Goal: Find specific page/section: Find specific page/section

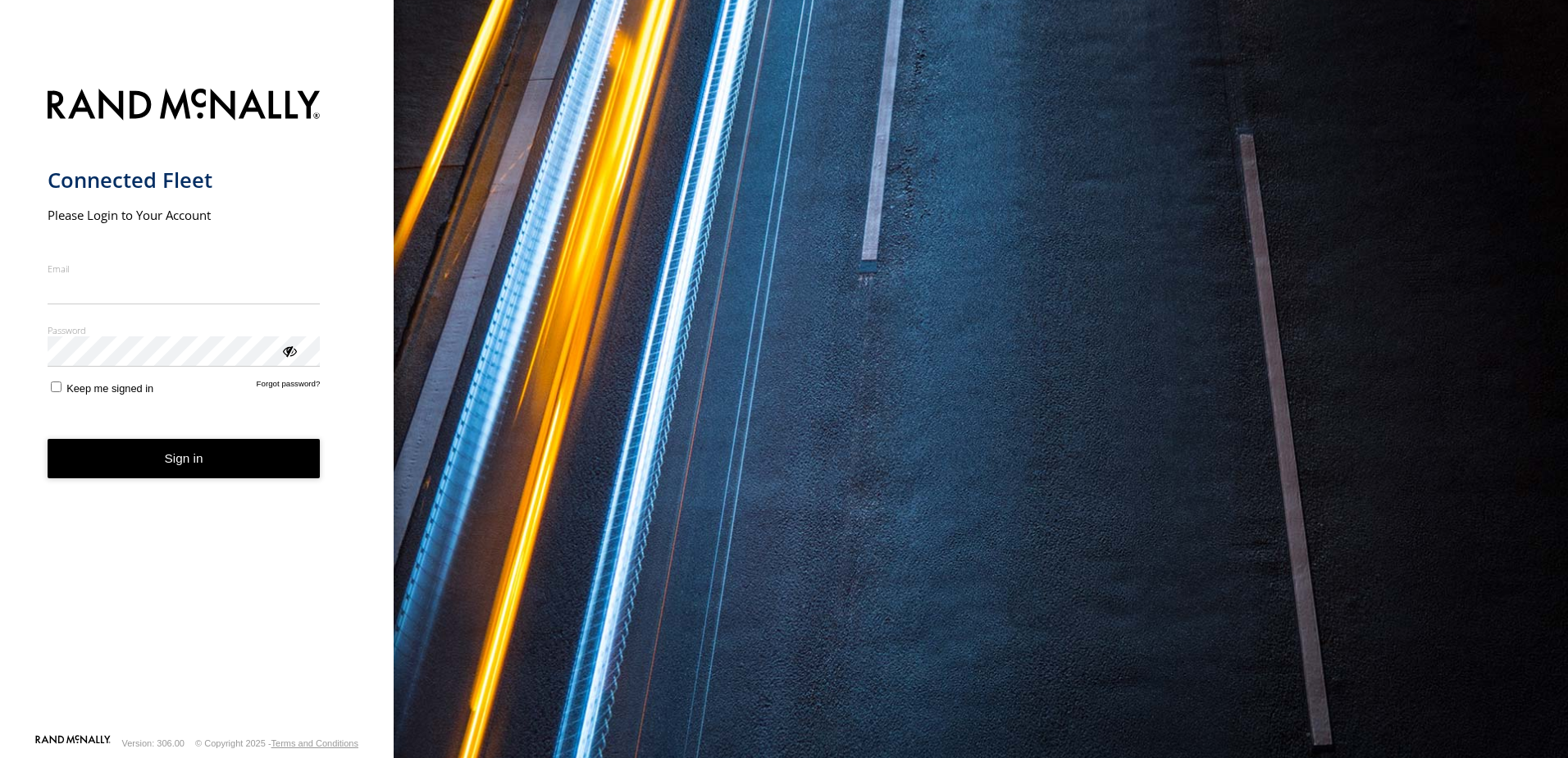
type input "**********"
click at [266, 478] on button "Sign in" at bounding box center [183, 458] width 273 height 40
click at [275, 453] on button "Sign in" at bounding box center [183, 458] width 273 height 40
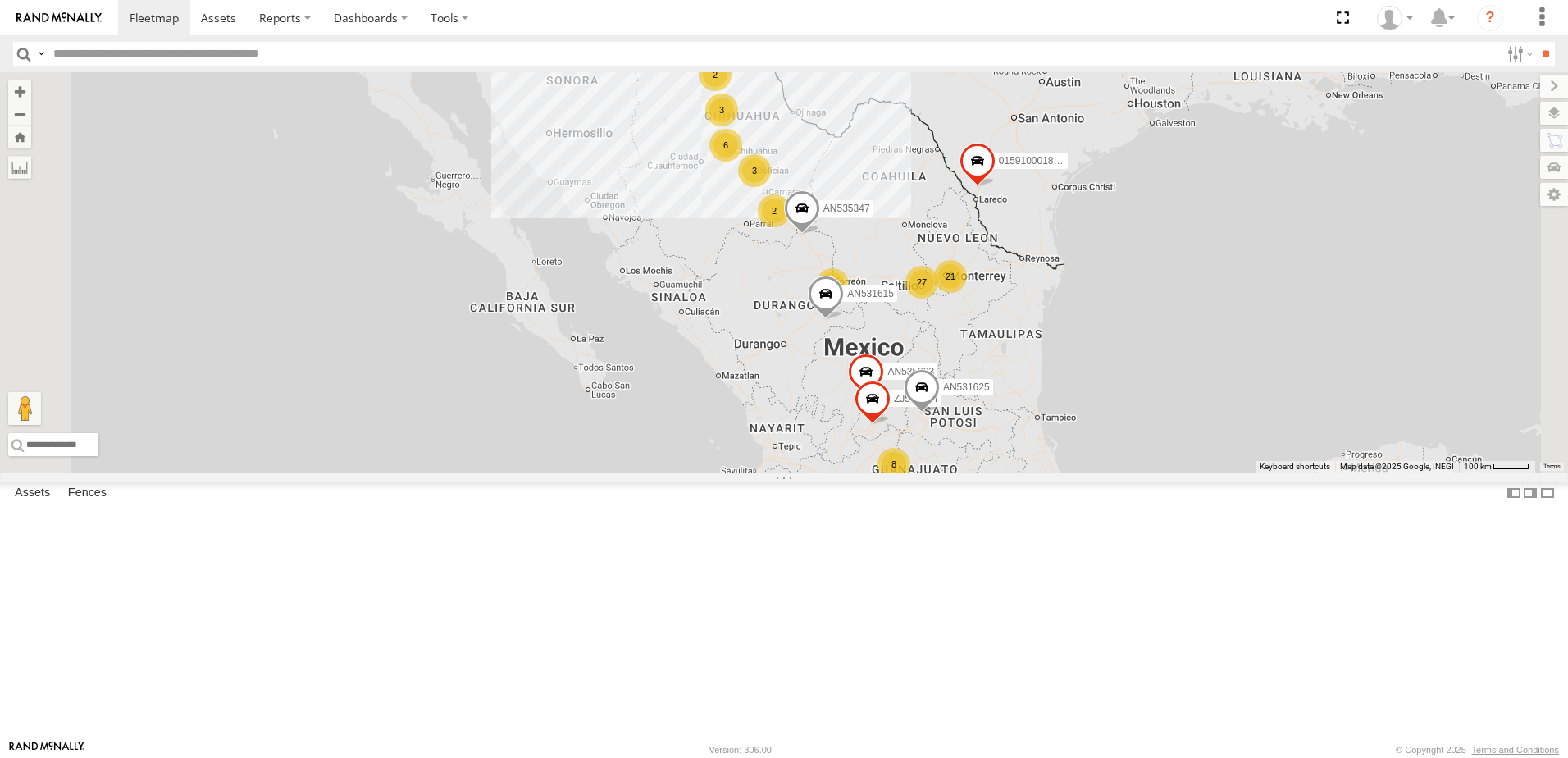
click at [42, 59] on label at bounding box center [41, 53] width 13 height 24
click at [0, 0] on span "Asset Label" at bounding box center [0, 0] width 0 height 0
click at [190, 53] on input "text" at bounding box center [774, 53] width 1453 height 24
click at [1536, 42] on input "**" at bounding box center [1545, 53] width 19 height 24
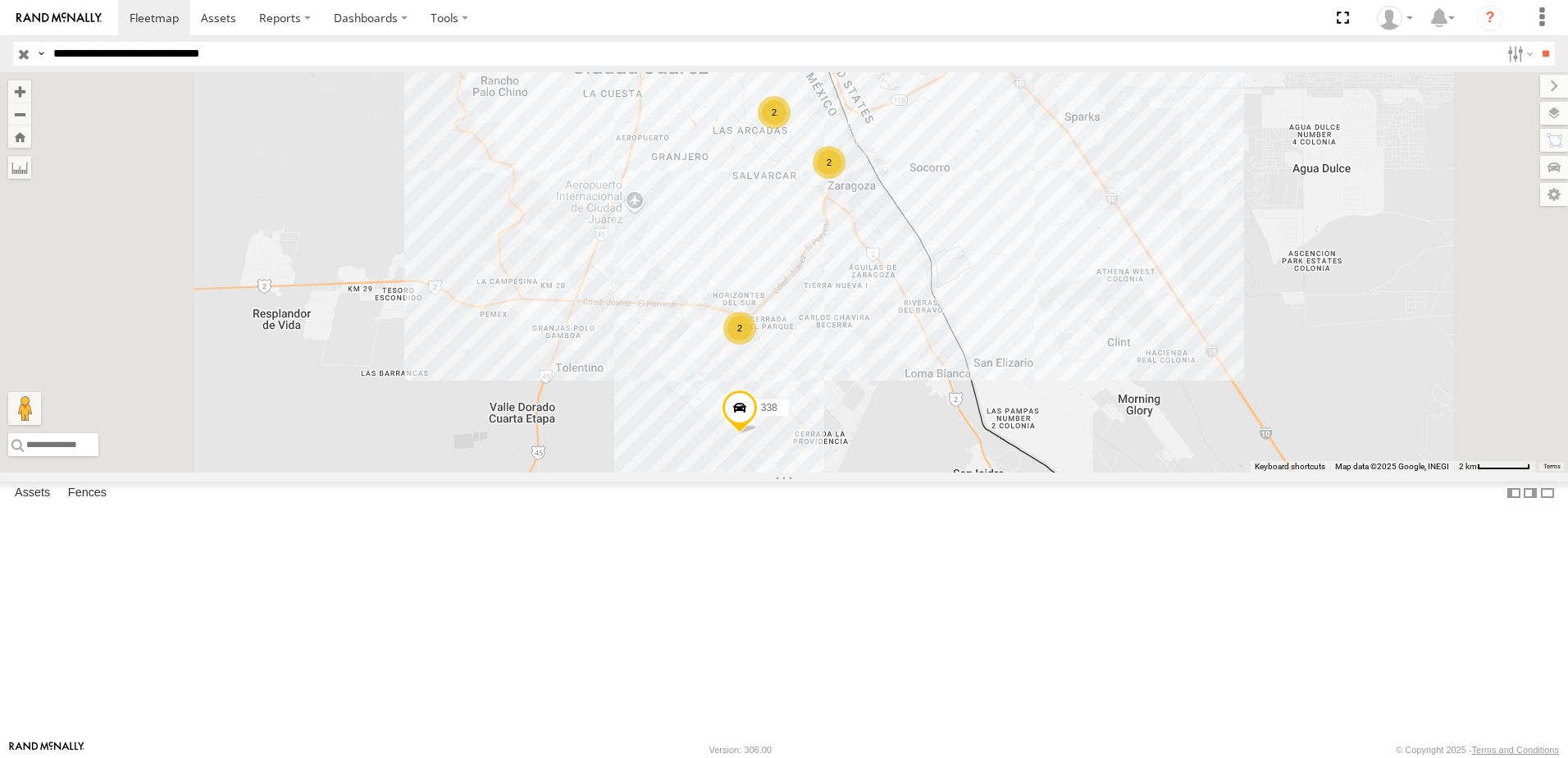
click at [268, 54] on input "**********" at bounding box center [774, 53] width 1453 height 24
type input "**********"
click at [1536, 42] on input "**" at bounding box center [1545, 53] width 19 height 24
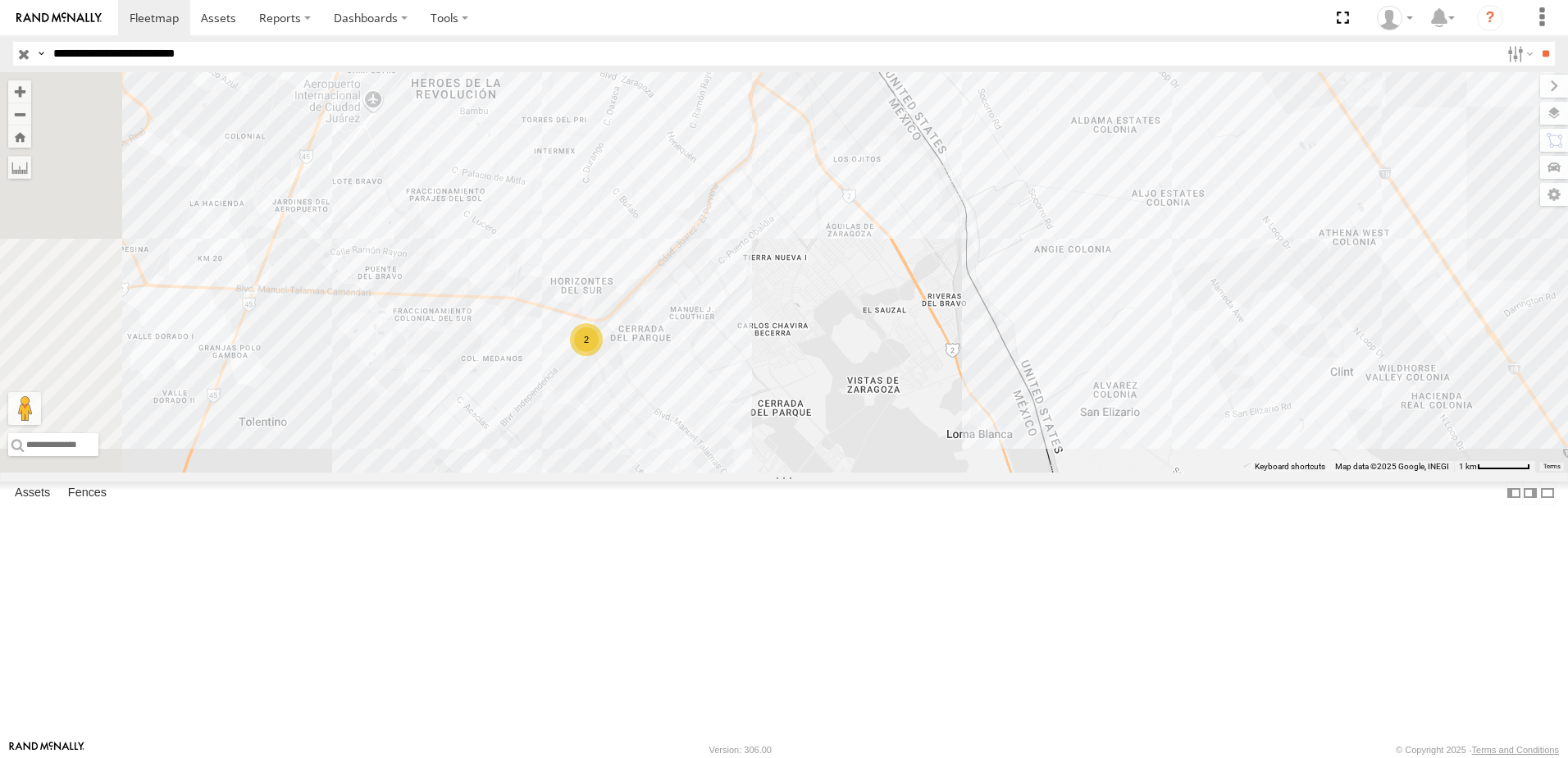
drag, startPoint x: 995, startPoint y: 404, endPoint x: 1064, endPoint y: 383, distance: 72.1
click at [1061, 383] on div "8736 338 2 2" at bounding box center [784, 272] width 1568 height 400
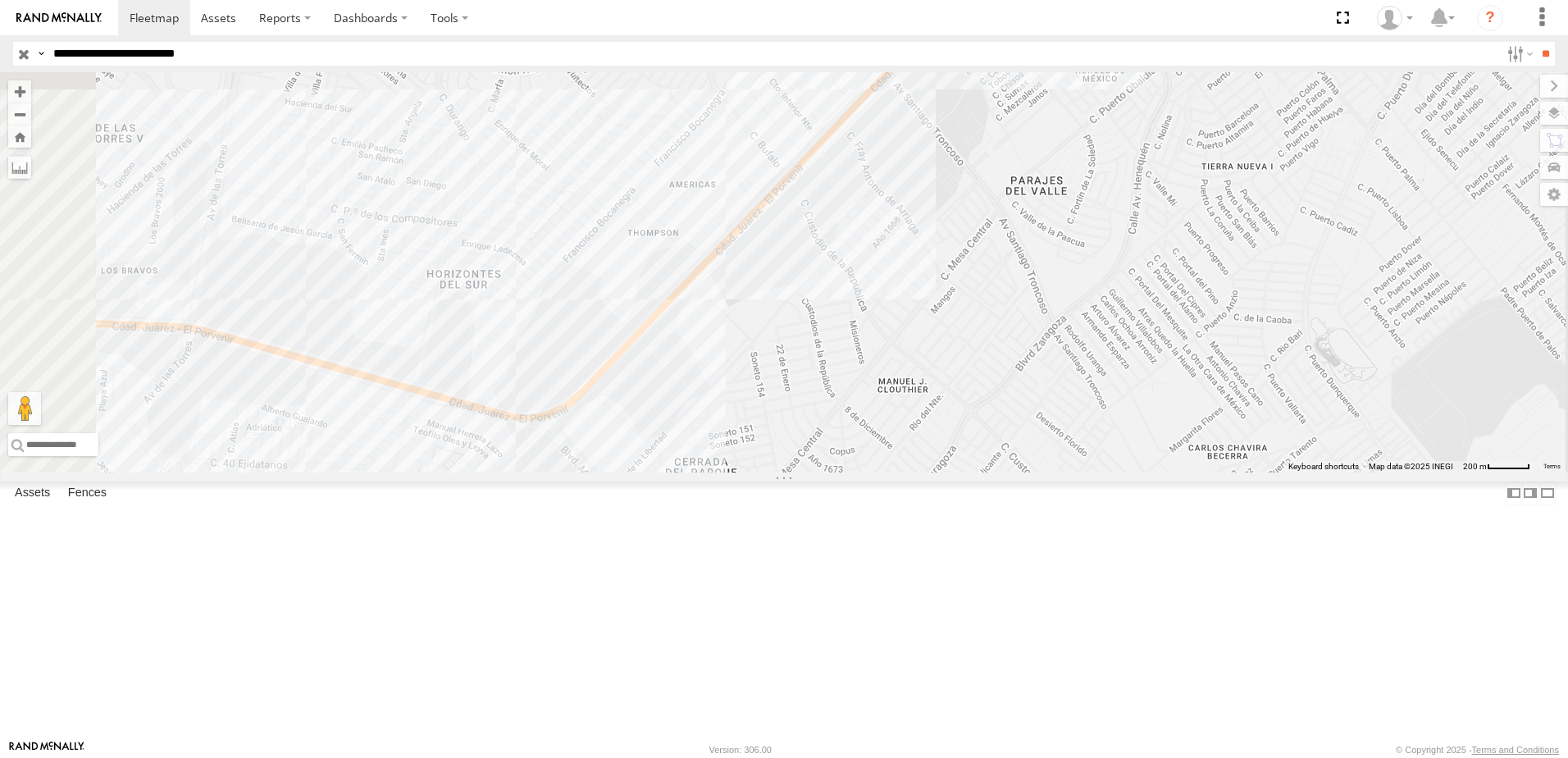
drag, startPoint x: 840, startPoint y: 431, endPoint x: 948, endPoint y: 342, distance: 139.9
click at [920, 358] on div "8736 338 2" at bounding box center [784, 272] width 1568 height 400
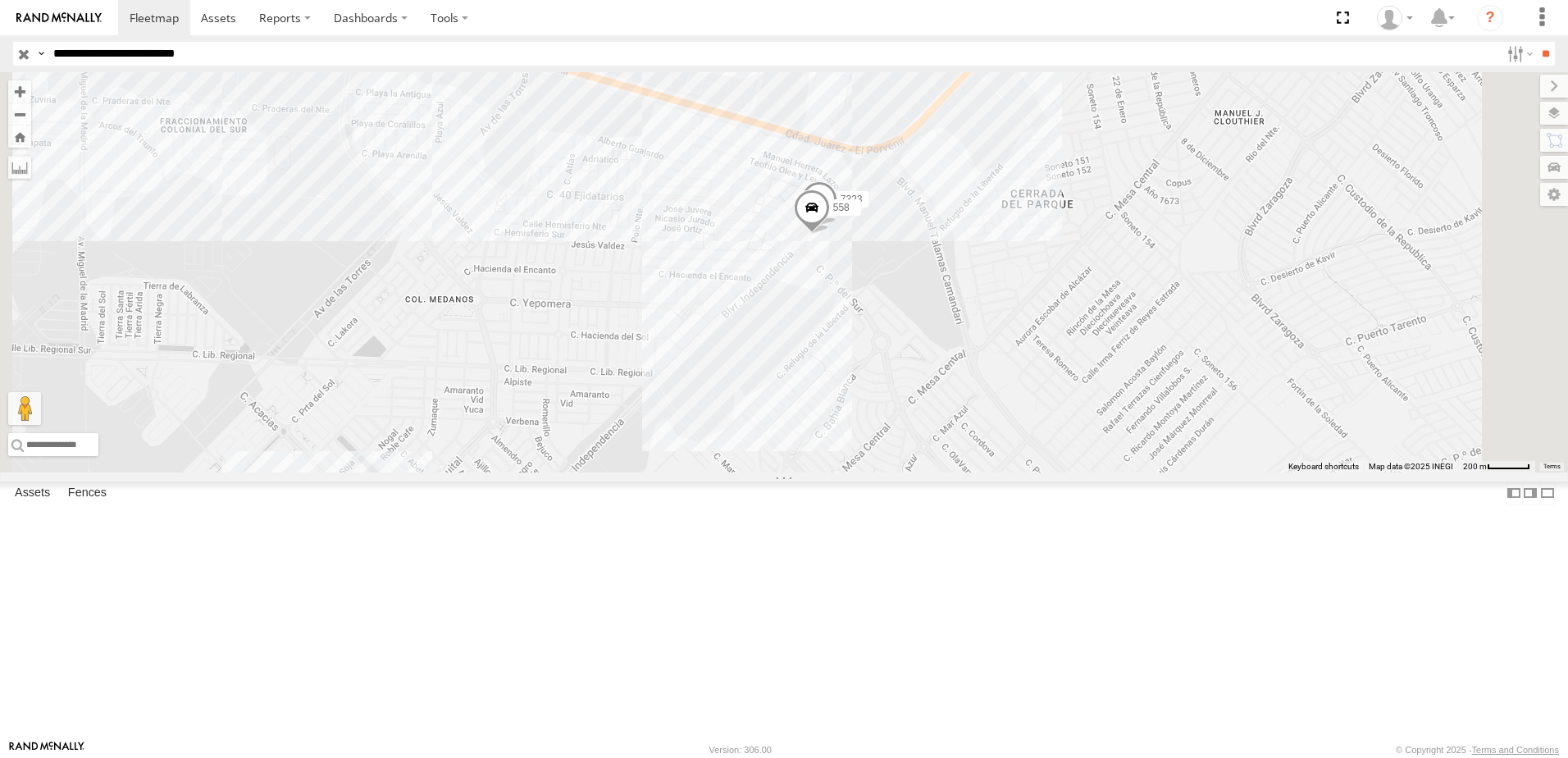
drag, startPoint x: 1265, startPoint y: 389, endPoint x: 1212, endPoint y: 450, distance: 80.8
click at [1223, 448] on div "8736 338 7323 558" at bounding box center [784, 272] width 1568 height 400
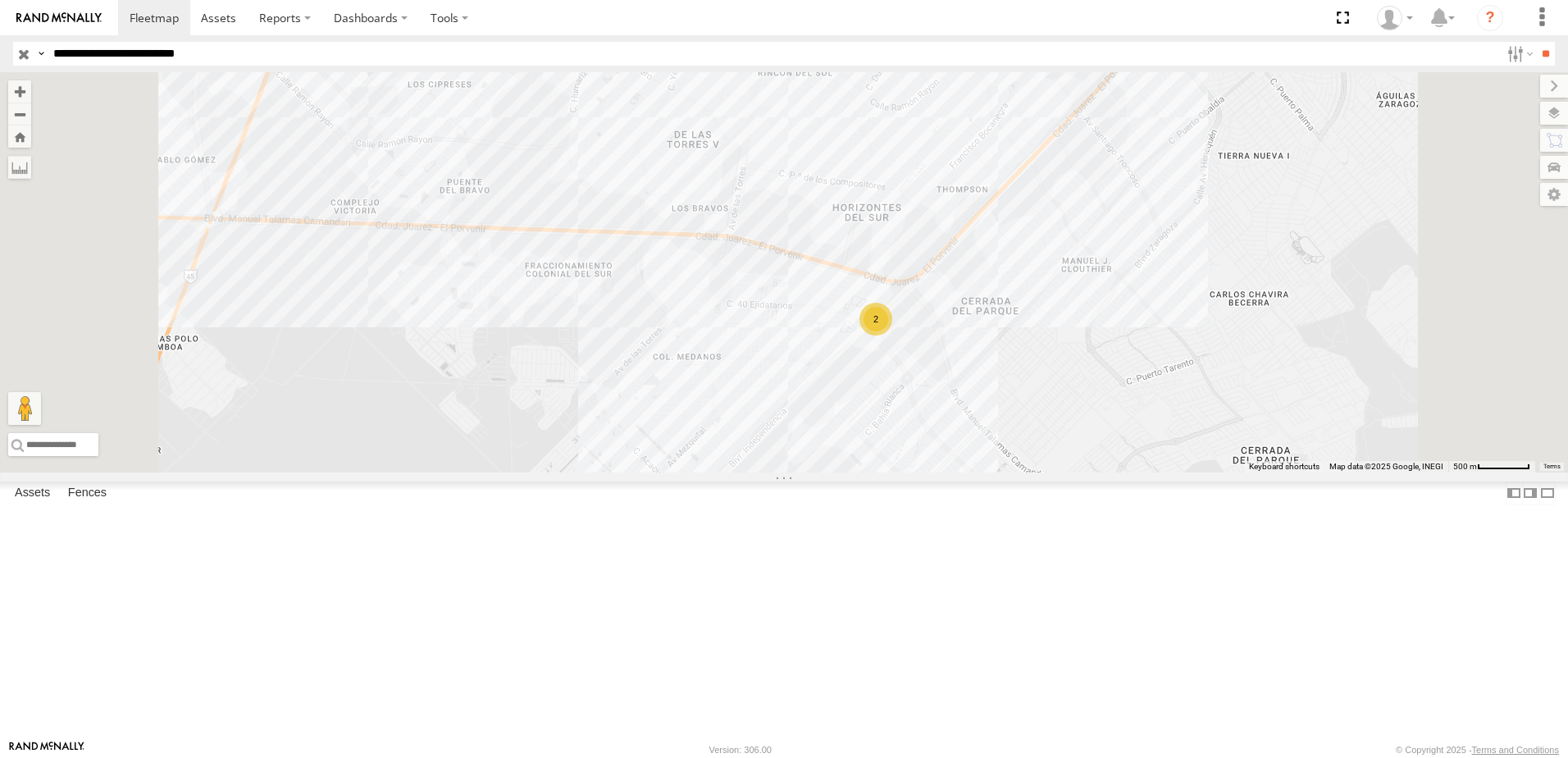
click at [1190, 353] on div "8736 338 2" at bounding box center [784, 272] width 1568 height 400
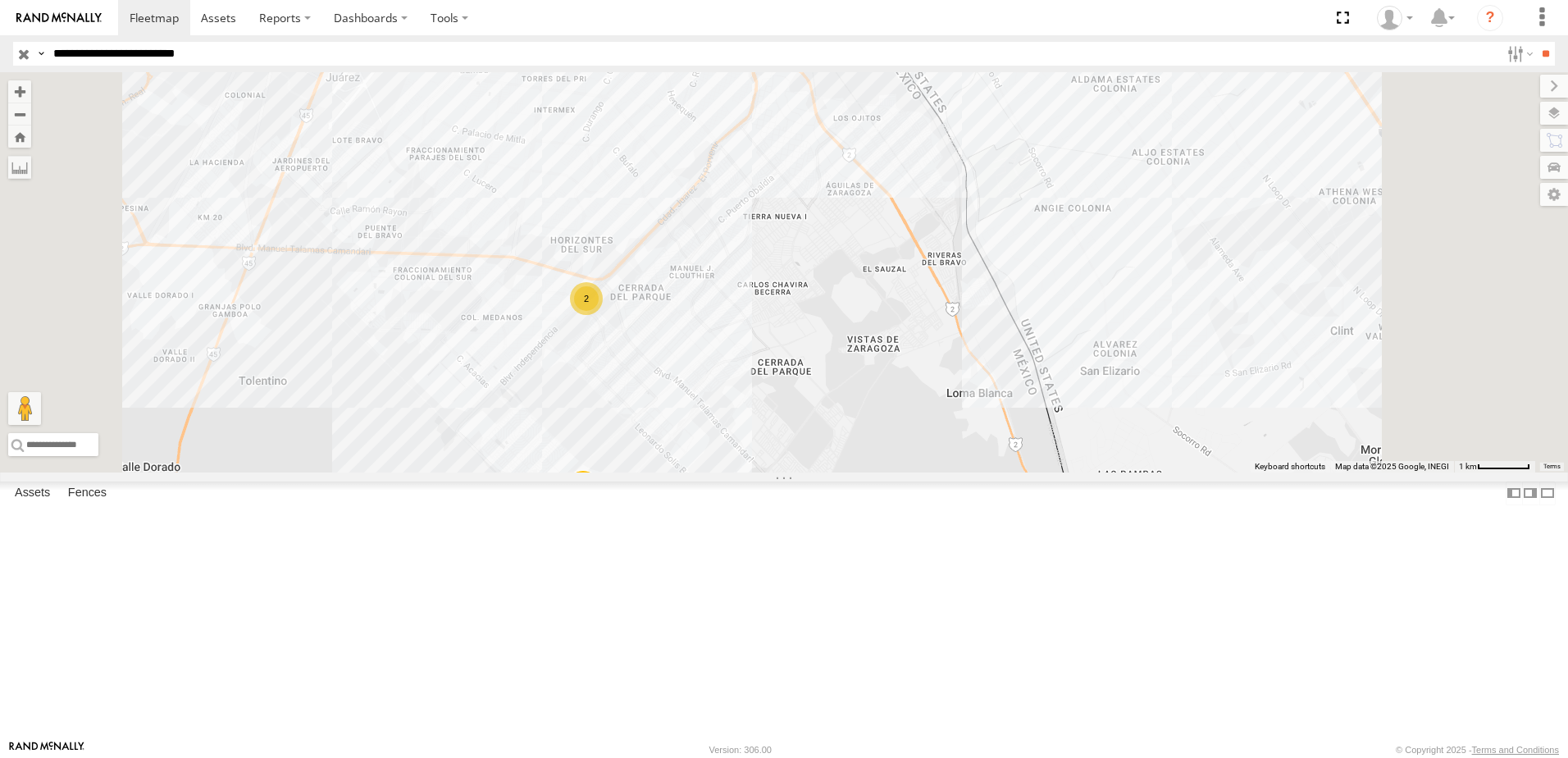
drag, startPoint x: 1069, startPoint y: 353, endPoint x: 1102, endPoint y: 359, distance: 33.5
click at [1100, 358] on div "8736 338 2 2" at bounding box center [784, 272] width 1568 height 400
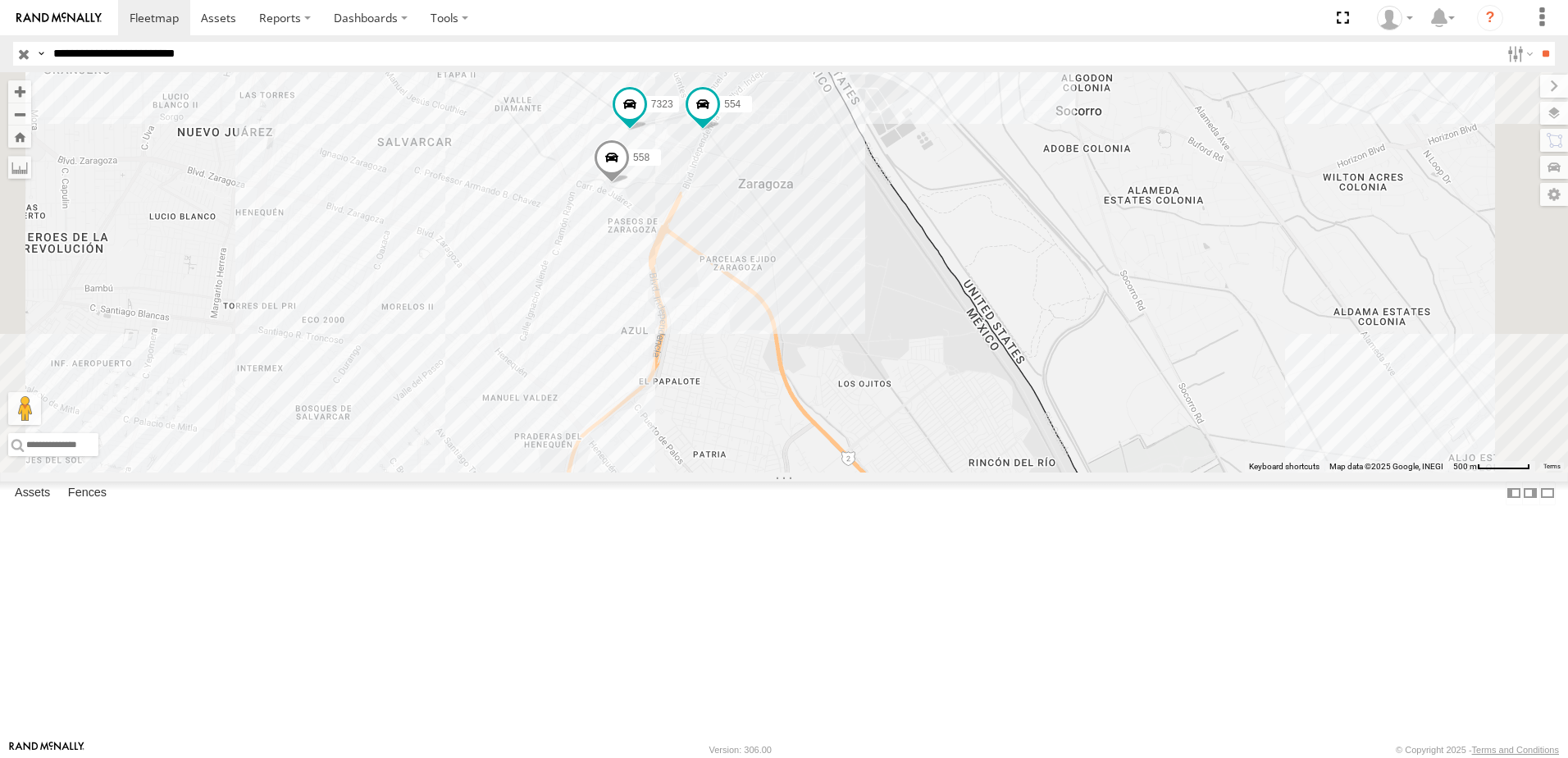
drag, startPoint x: 963, startPoint y: 279, endPoint x: 1033, endPoint y: 335, distance: 89.6
click at [1033, 335] on div "690 7323 8736 558 338 554" at bounding box center [784, 272] width 1568 height 400
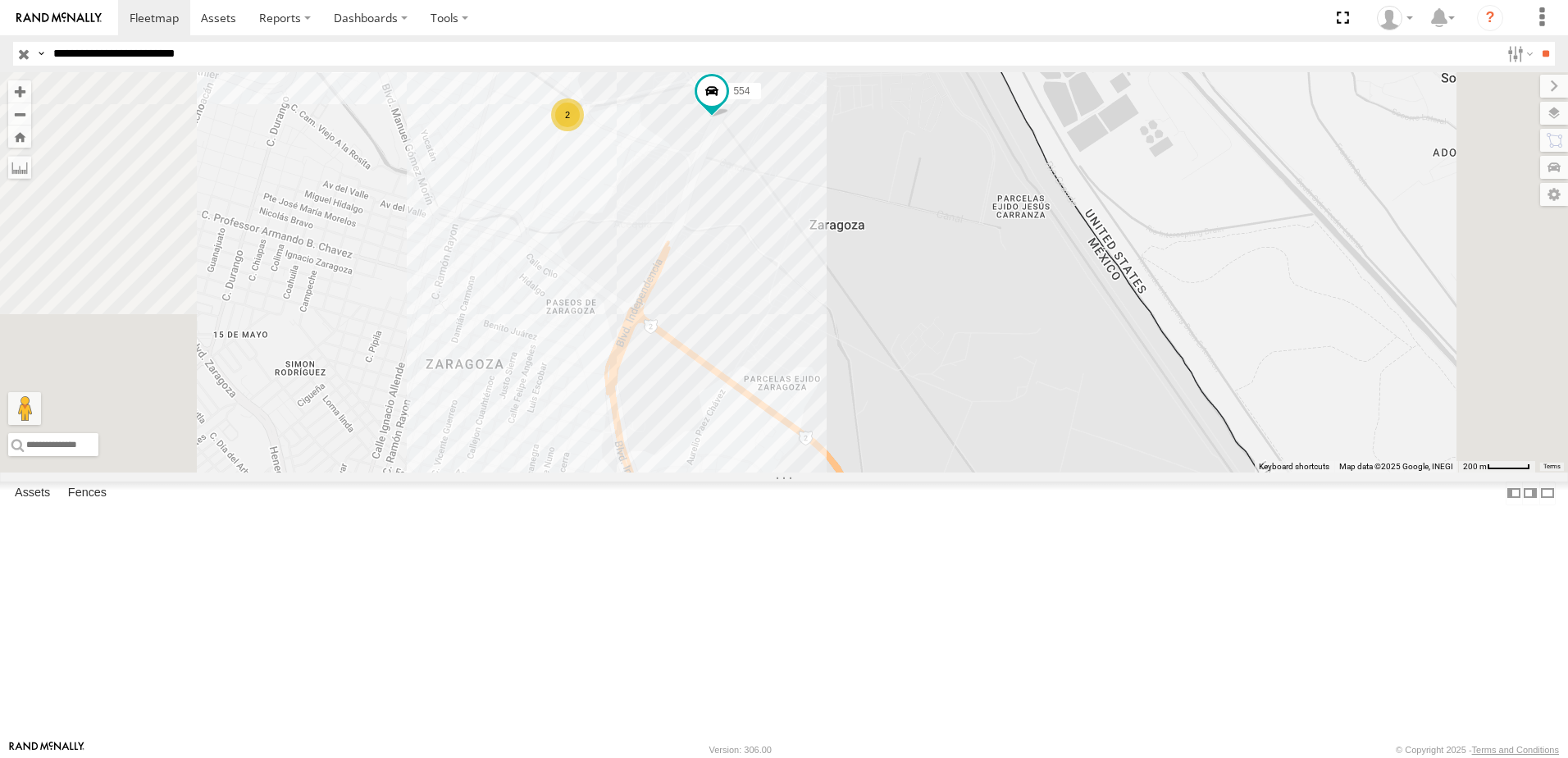
drag, startPoint x: 1130, startPoint y: 384, endPoint x: 1074, endPoint y: 488, distance: 118.1
click at [1110, 458] on div "690 8736 338 554 2" at bounding box center [784, 272] width 1568 height 400
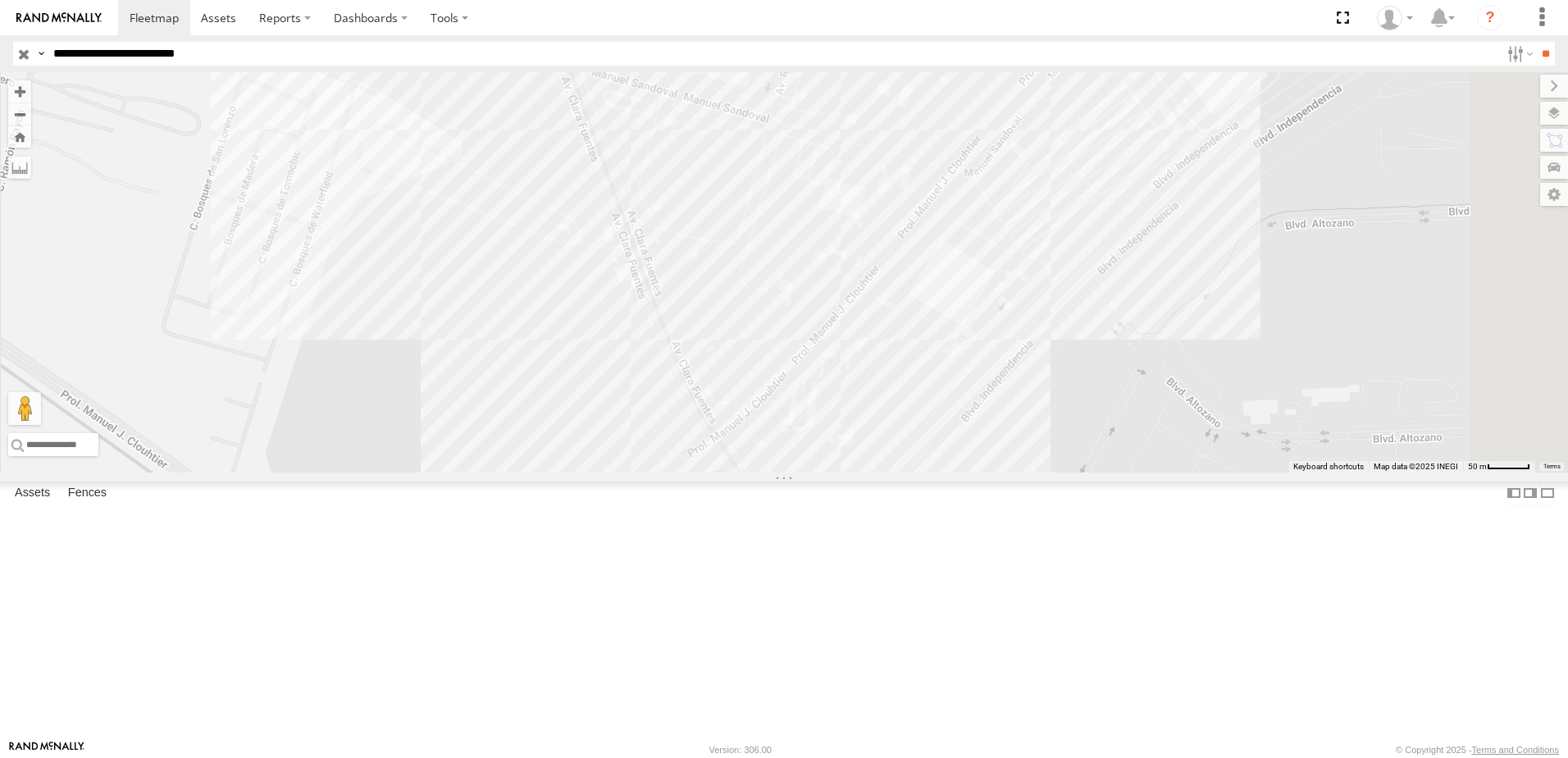
drag, startPoint x: 689, startPoint y: 494, endPoint x: 752, endPoint y: 357, distance: 150.8
click at [752, 357] on div "690 8736 338 554 7323 558" at bounding box center [784, 272] width 1568 height 400
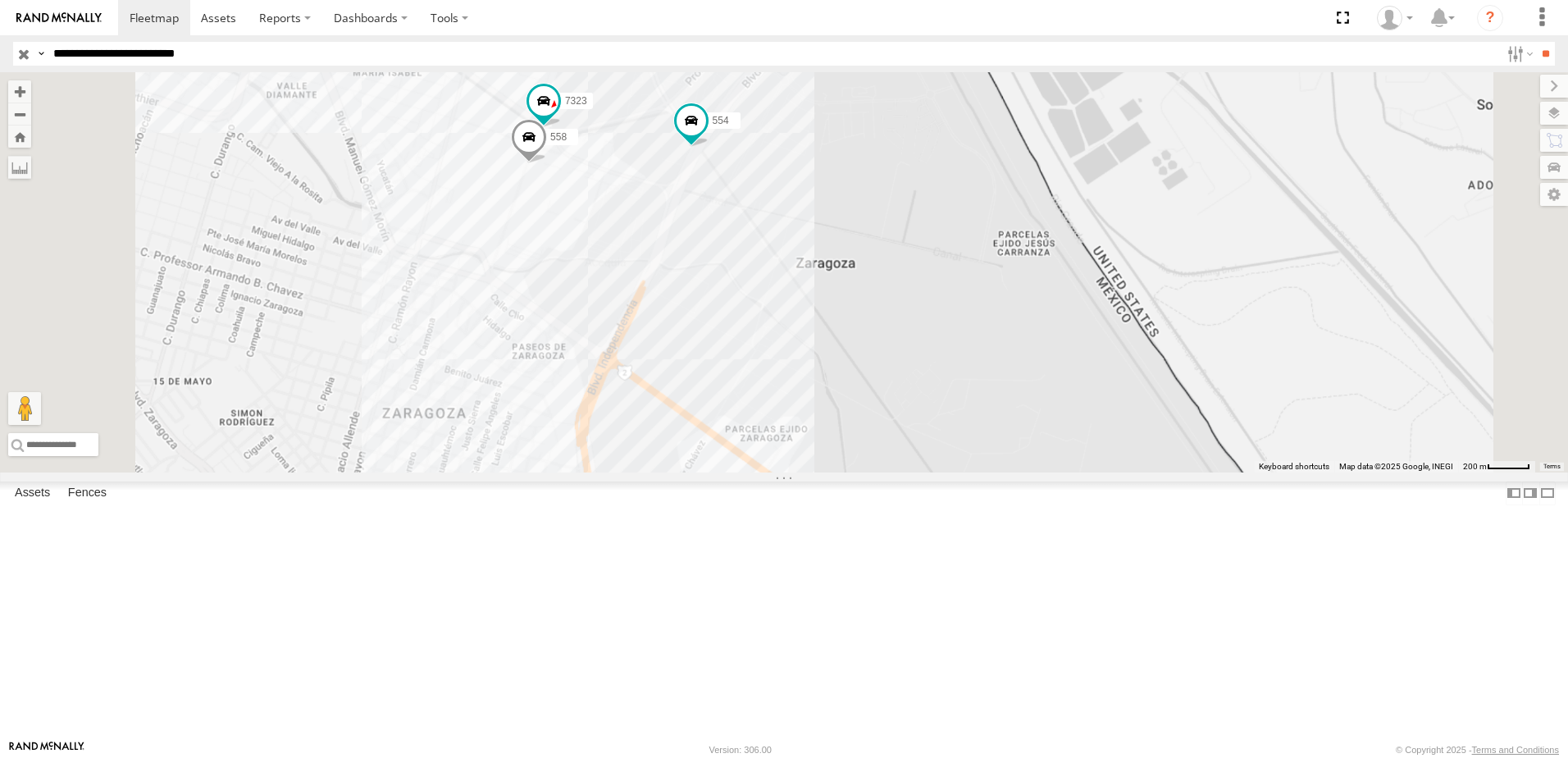
drag, startPoint x: 775, startPoint y: 561, endPoint x: 814, endPoint y: 280, distance: 283.7
click at [818, 307] on div "690 8736 338 554 7323 558" at bounding box center [784, 272] width 1568 height 400
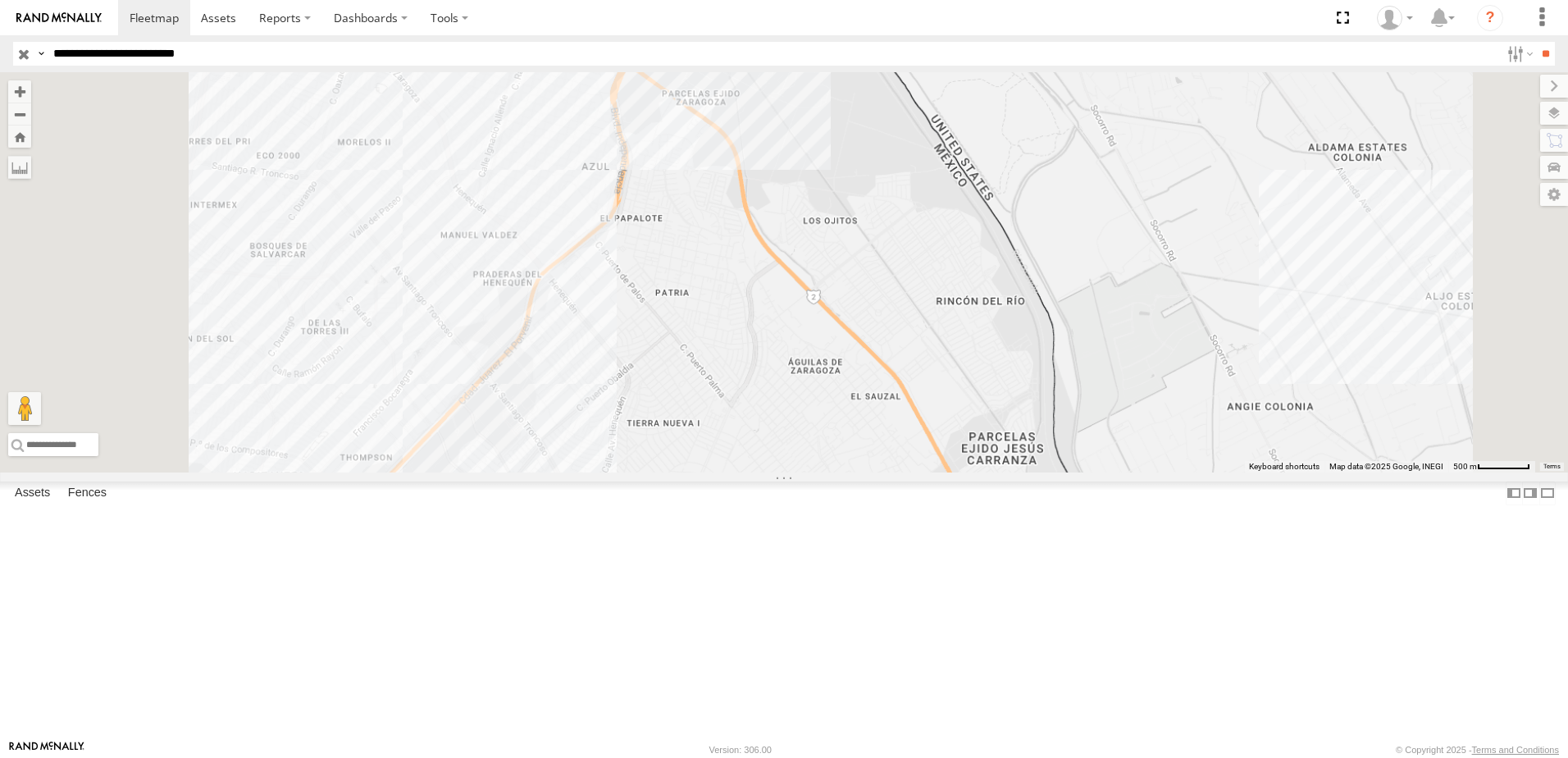
drag, startPoint x: 785, startPoint y: 407, endPoint x: 801, endPoint y: 351, distance: 58.2
click at [795, 365] on div "690 8736 338 554 7323 558" at bounding box center [784, 272] width 1568 height 400
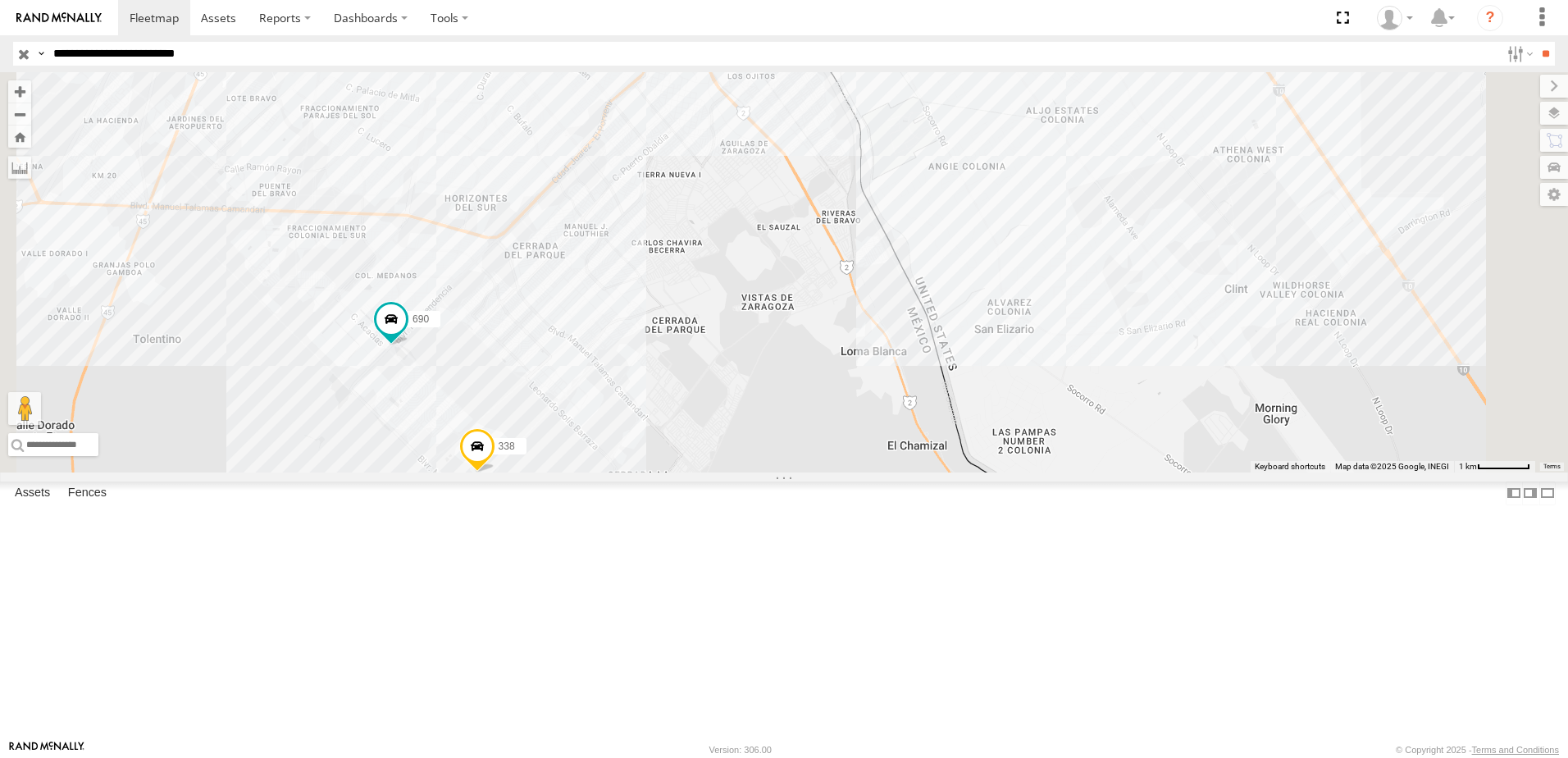
drag, startPoint x: 751, startPoint y: 460, endPoint x: 801, endPoint y: 407, distance: 72.9
click at [799, 407] on div "690 8736 338 554 2" at bounding box center [784, 272] width 1568 height 400
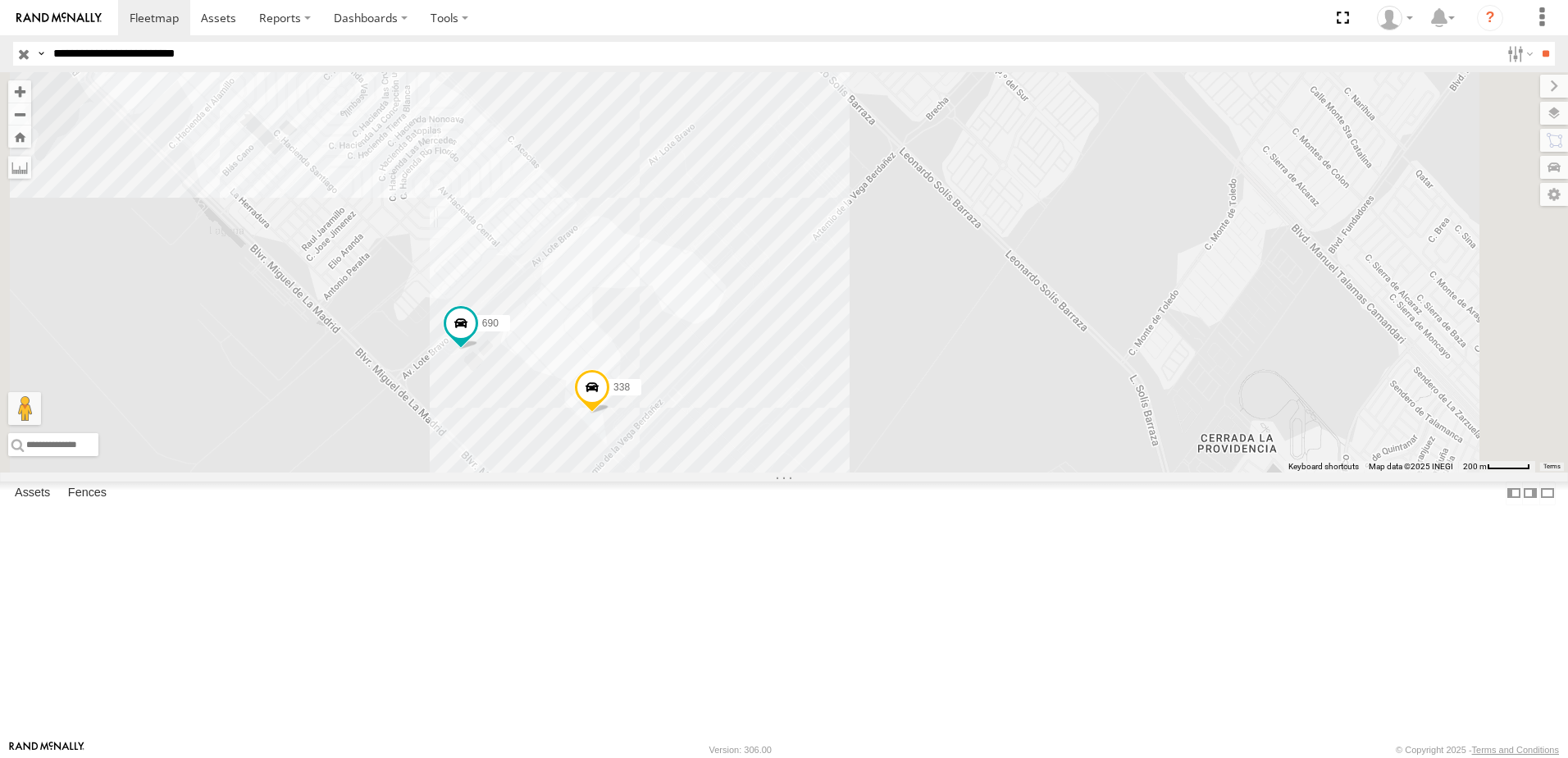
drag, startPoint x: 985, startPoint y: 372, endPoint x: 963, endPoint y: 465, distance: 95.6
click at [963, 465] on div "554 8736 690 338" at bounding box center [784, 272] width 1568 height 400
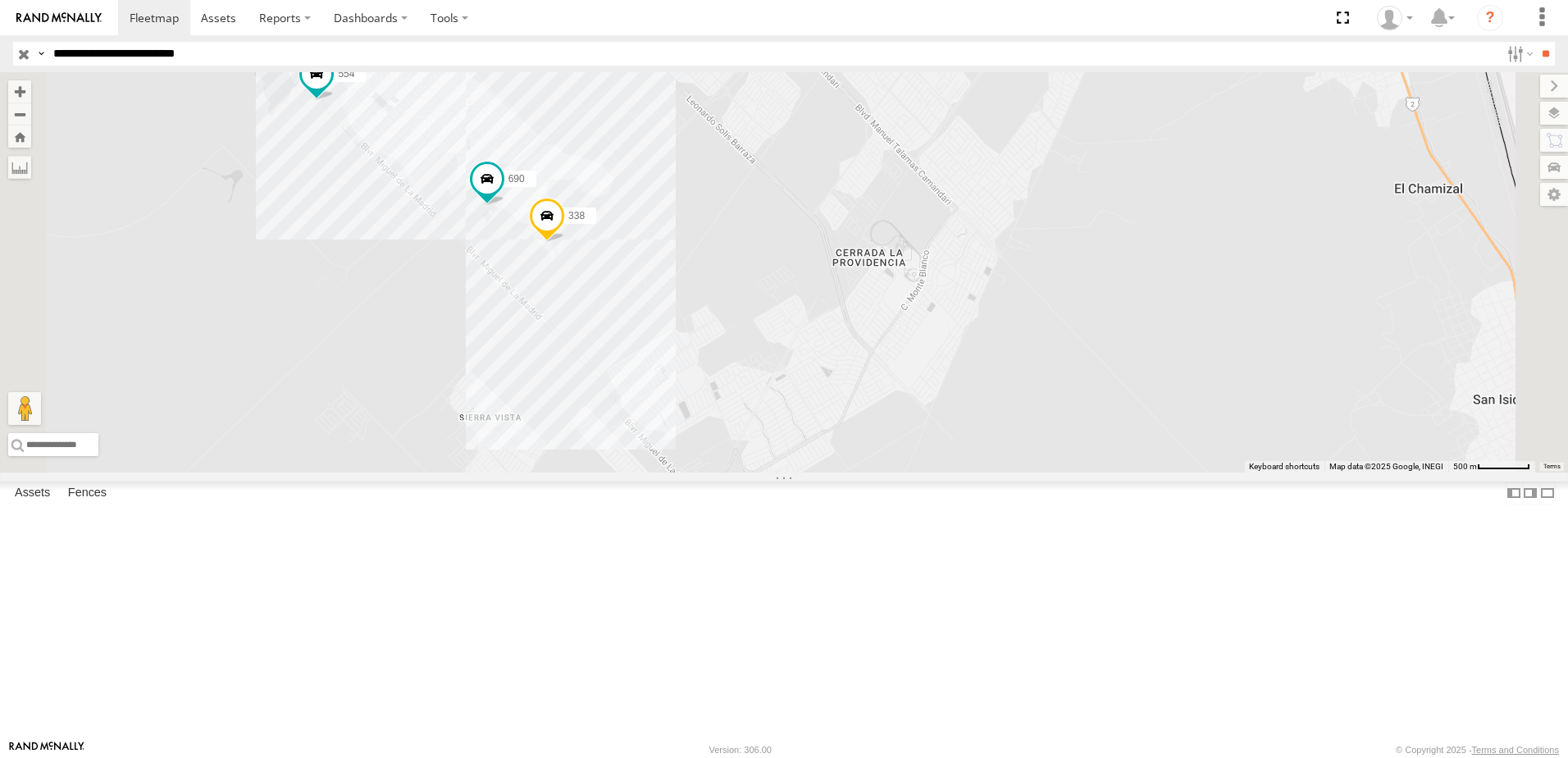
drag, startPoint x: 749, startPoint y: 434, endPoint x: 765, endPoint y: 477, distance: 45.9
click at [763, 472] on div "554 8736 690 338" at bounding box center [784, 272] width 1568 height 400
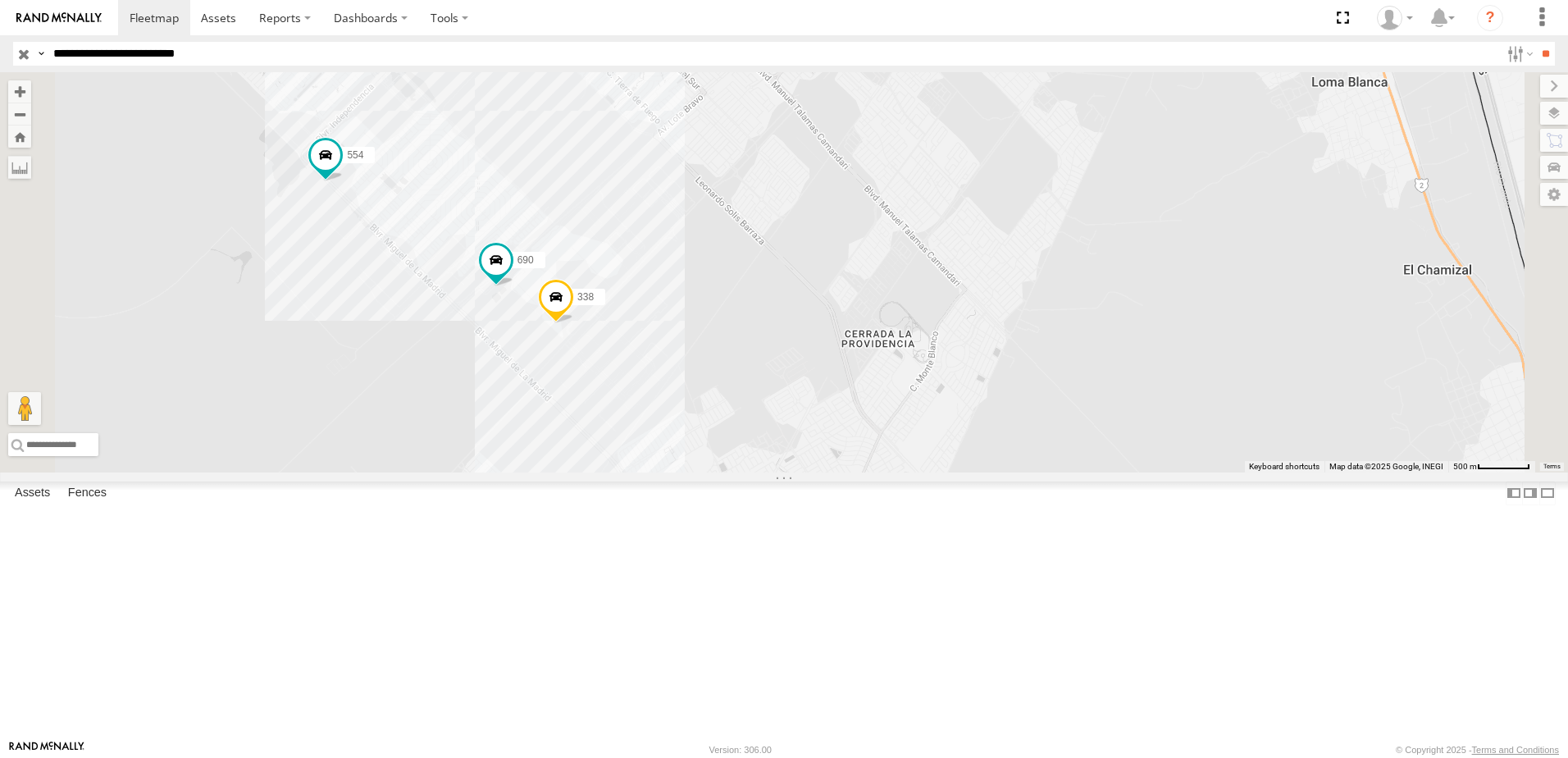
drag, startPoint x: 1137, startPoint y: 532, endPoint x: 1121, endPoint y: 625, distance: 94.4
click at [1133, 472] on div "554 8736 690 338" at bounding box center [784, 272] width 1568 height 400
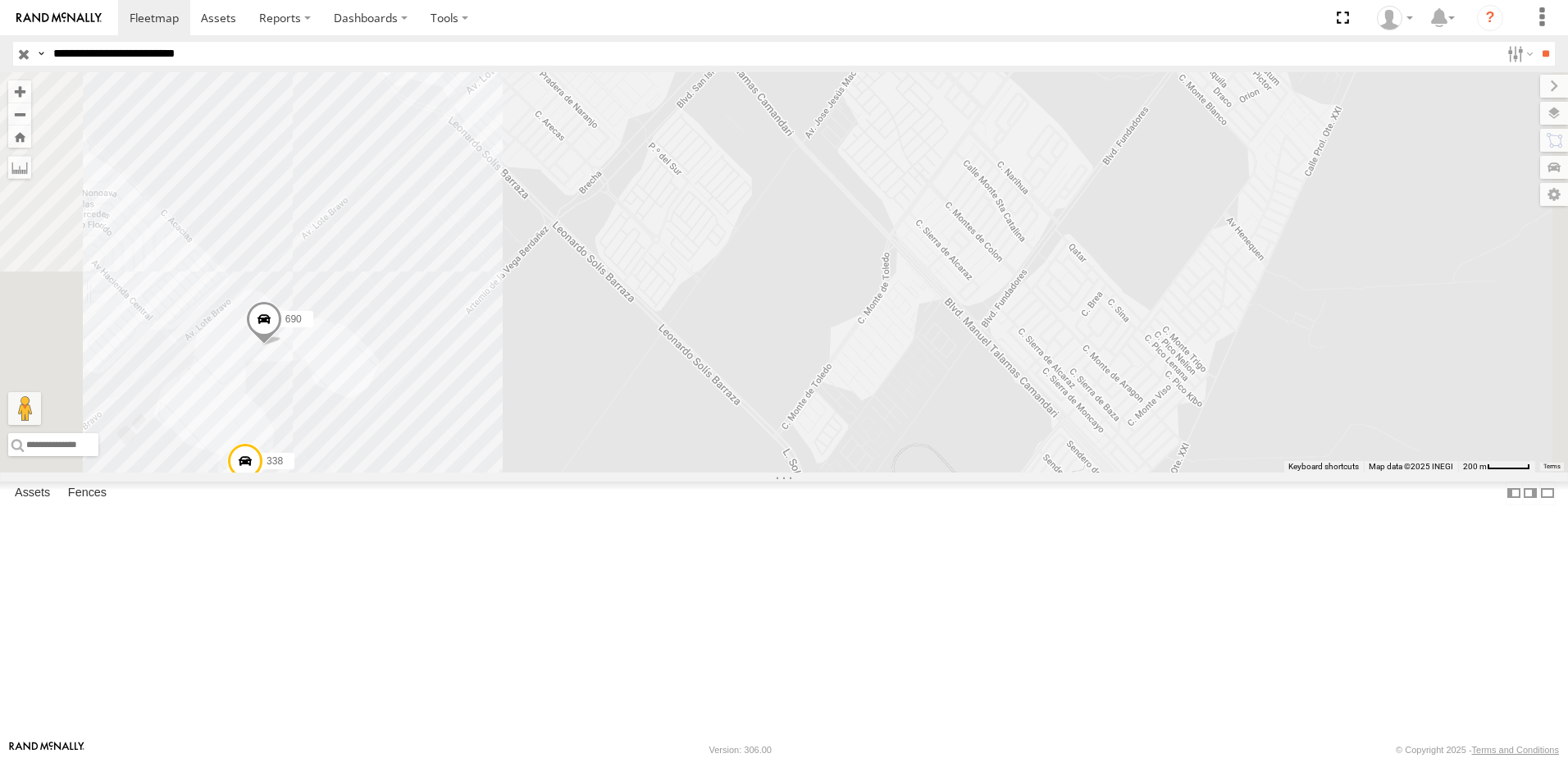
drag, startPoint x: 551, startPoint y: 493, endPoint x: 660, endPoint y: 487, distance: 109.2
click at [660, 472] on div "8736 690 338" at bounding box center [784, 272] width 1568 height 400
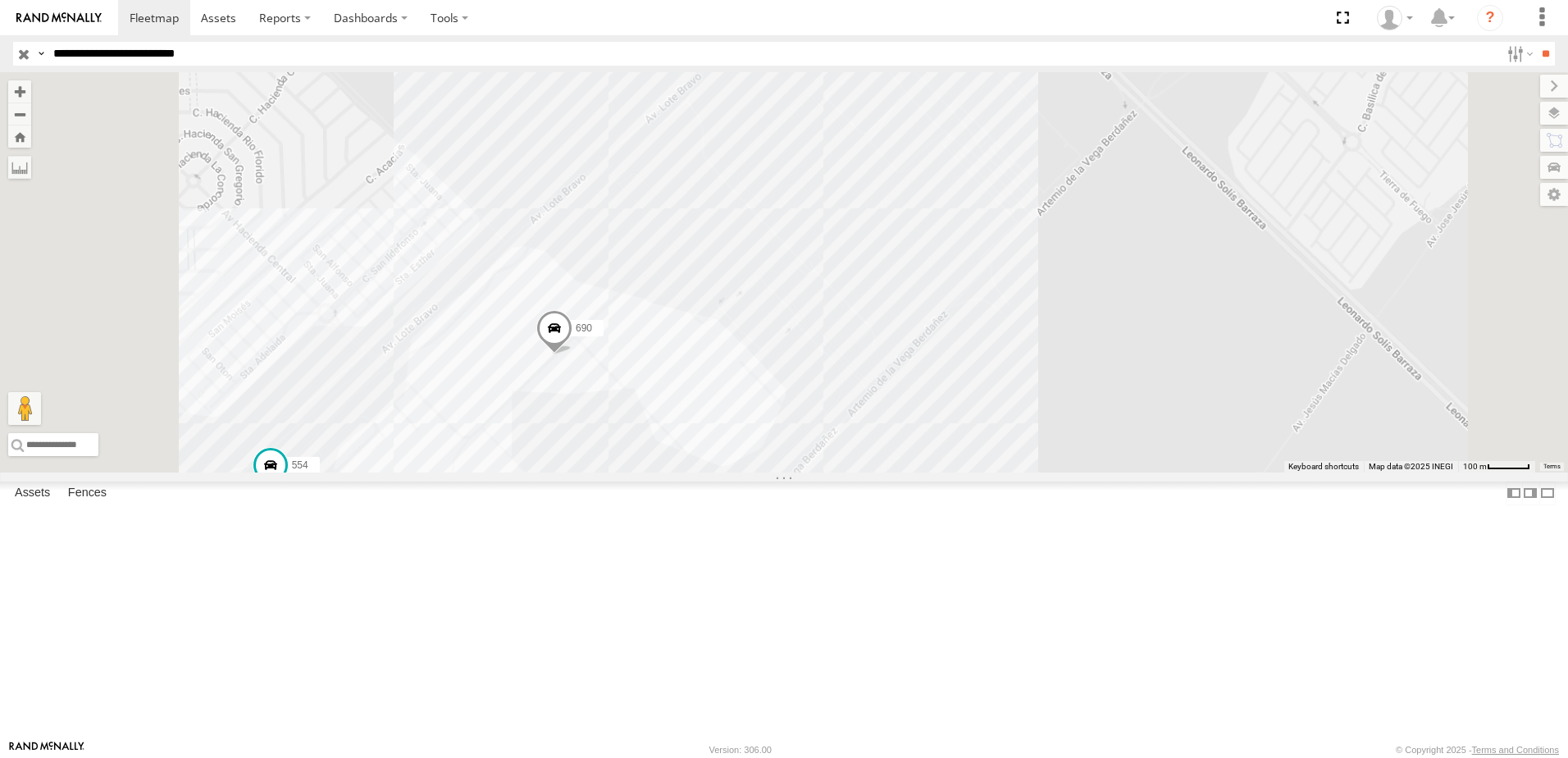
drag, startPoint x: 752, startPoint y: 542, endPoint x: 766, endPoint y: 530, distance: 18.4
click at [763, 472] on div "8736 690 338 554" at bounding box center [784, 272] width 1568 height 400
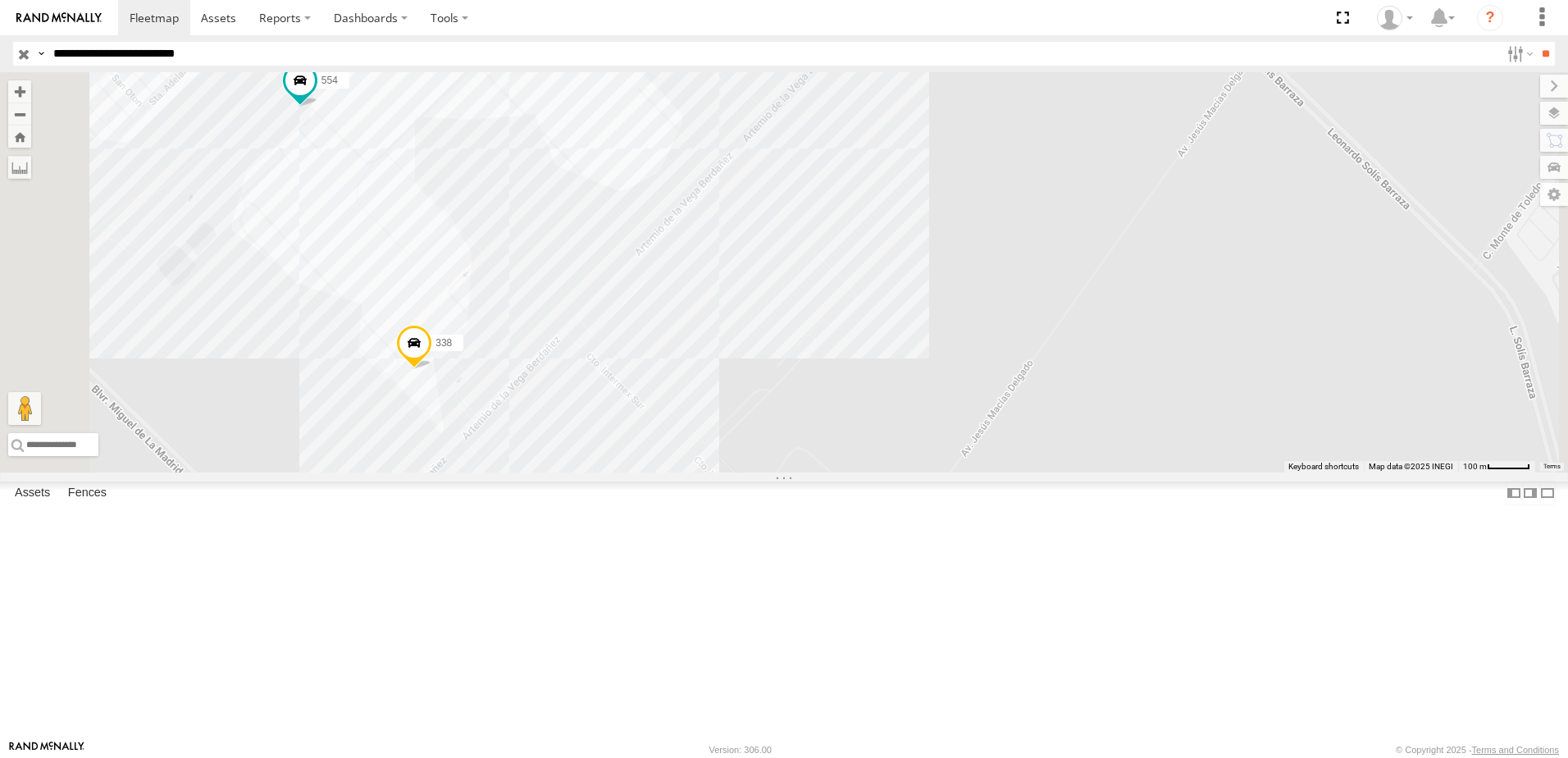
drag, startPoint x: 858, startPoint y: 472, endPoint x: 897, endPoint y: 481, distance: 40.0
click at [897, 472] on div "690 338 554" at bounding box center [784, 272] width 1568 height 400
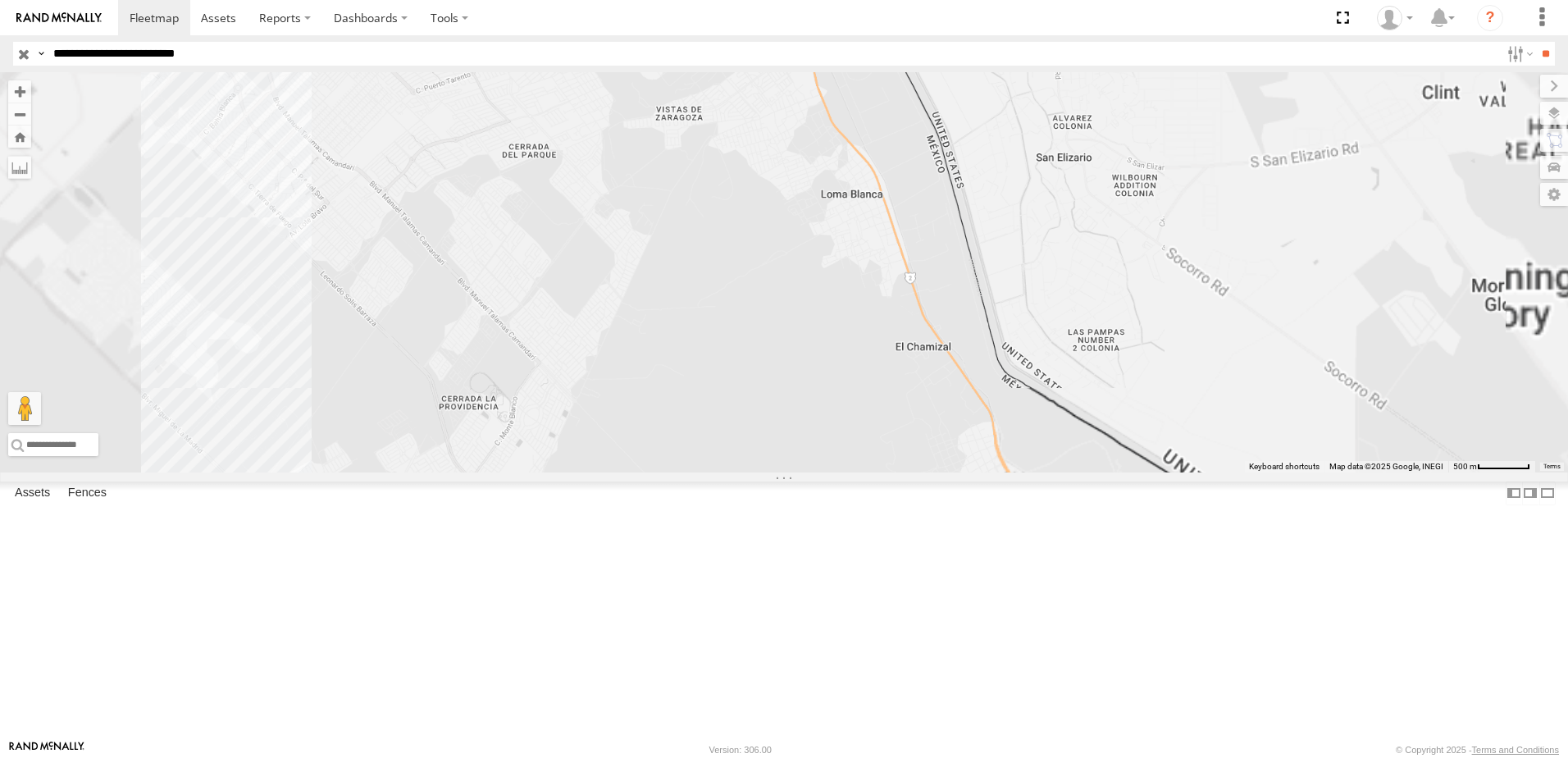
drag, startPoint x: 808, startPoint y: 427, endPoint x: 945, endPoint y: 449, distance: 138.8
click at [937, 446] on div "8736" at bounding box center [784, 272] width 1568 height 400
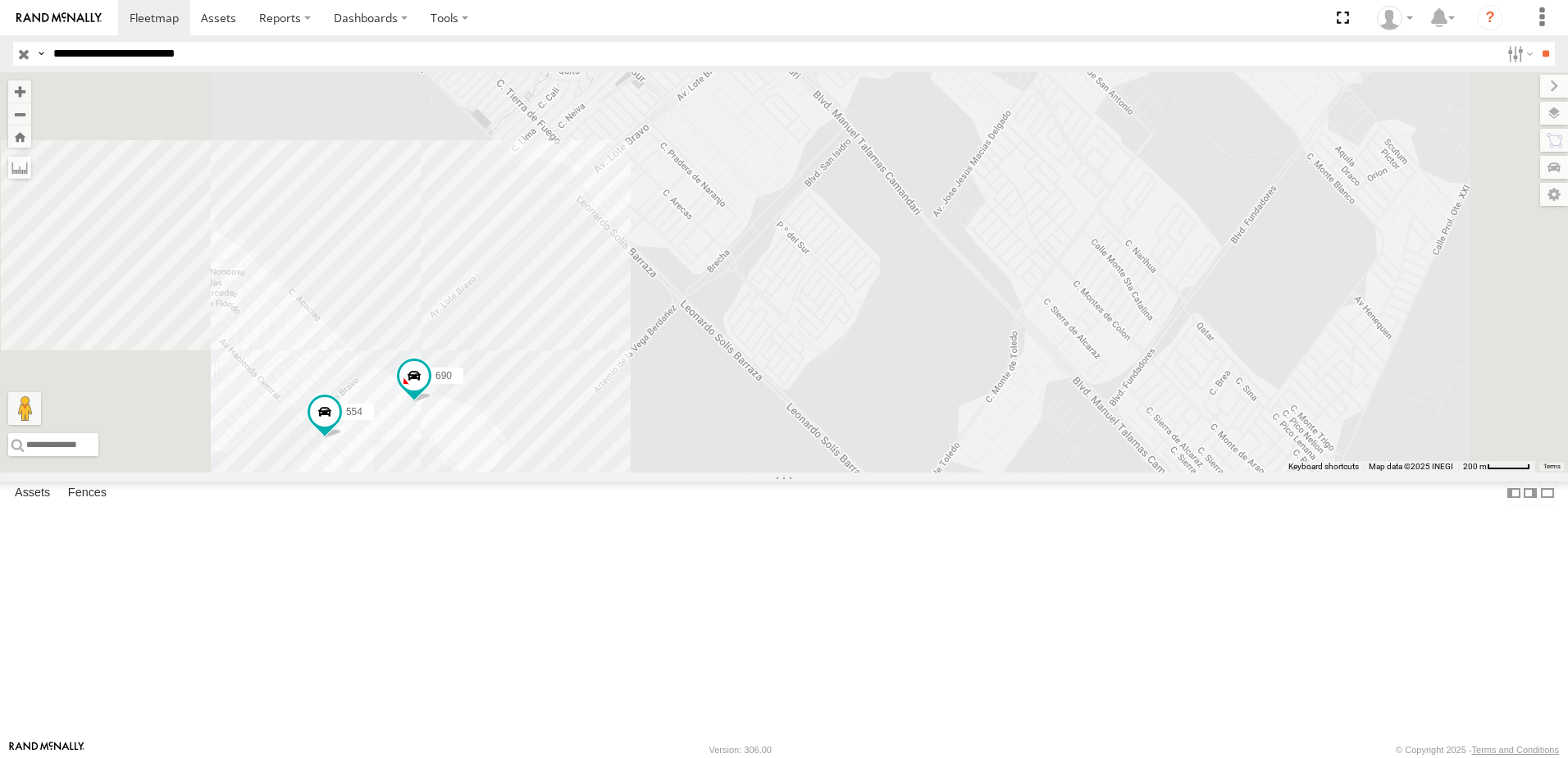
drag, startPoint x: 663, startPoint y: 510, endPoint x: 748, endPoint y: 505, distance: 85.1
click at [744, 472] on div "8736 690 338 554" at bounding box center [784, 272] width 1568 height 400
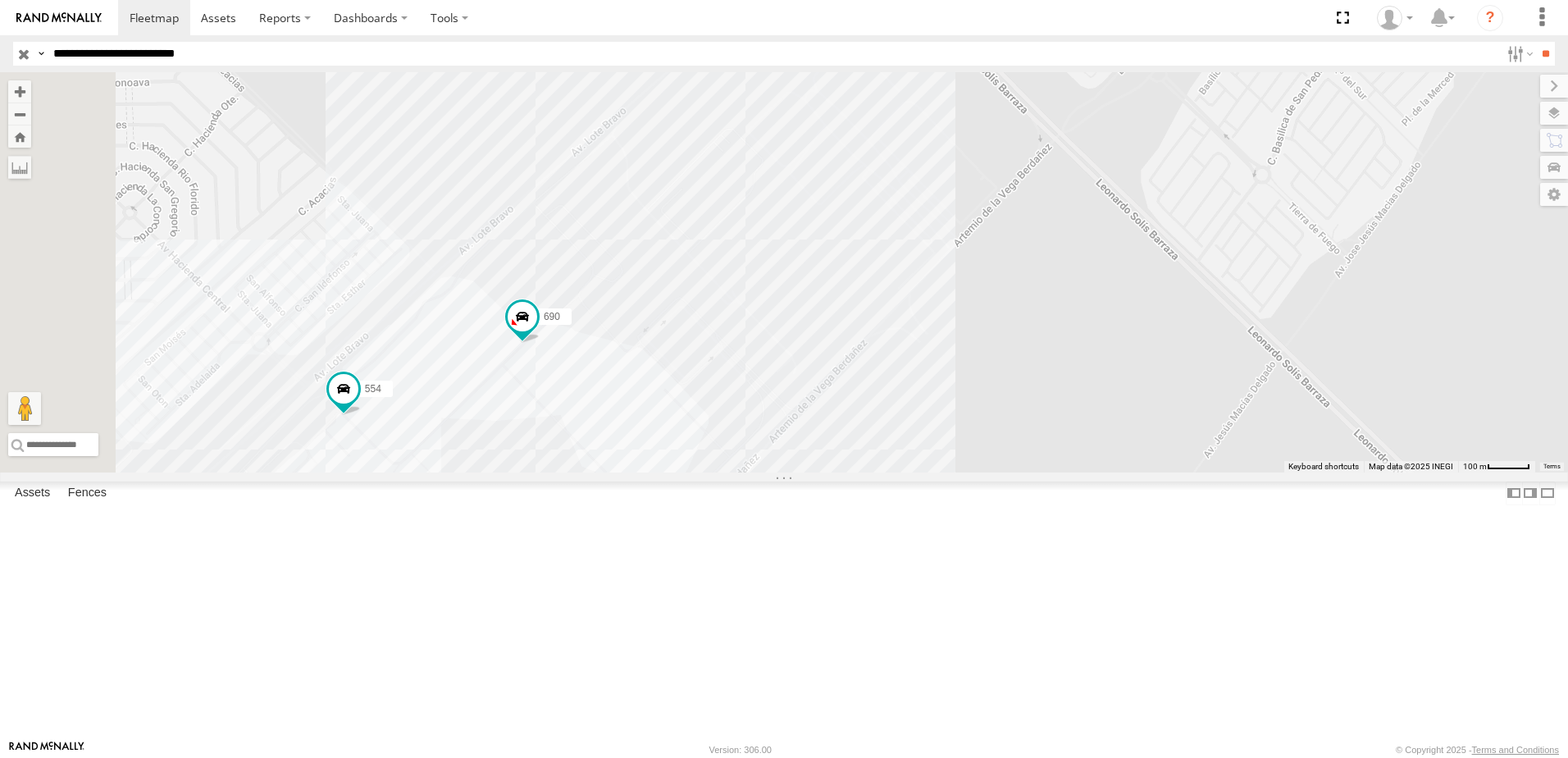
drag, startPoint x: 658, startPoint y: 541, endPoint x: 671, endPoint y: 536, distance: 13.9
click at [670, 472] on div "8736 690 338 554" at bounding box center [784, 272] width 1568 height 400
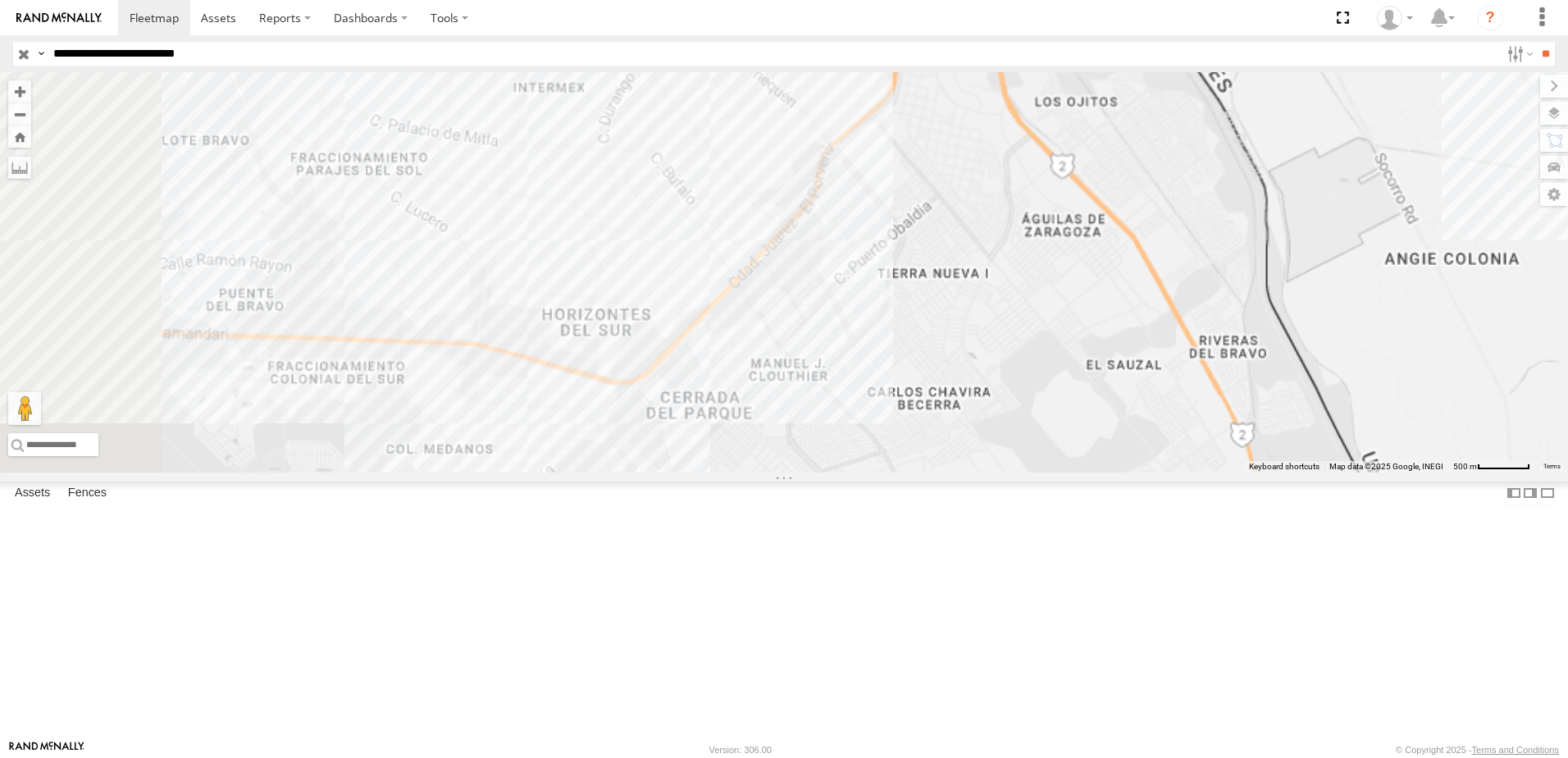
drag, startPoint x: 1057, startPoint y: 299, endPoint x: 1145, endPoint y: 250, distance: 100.7
click at [1049, 327] on div "8736" at bounding box center [784, 272] width 1568 height 400
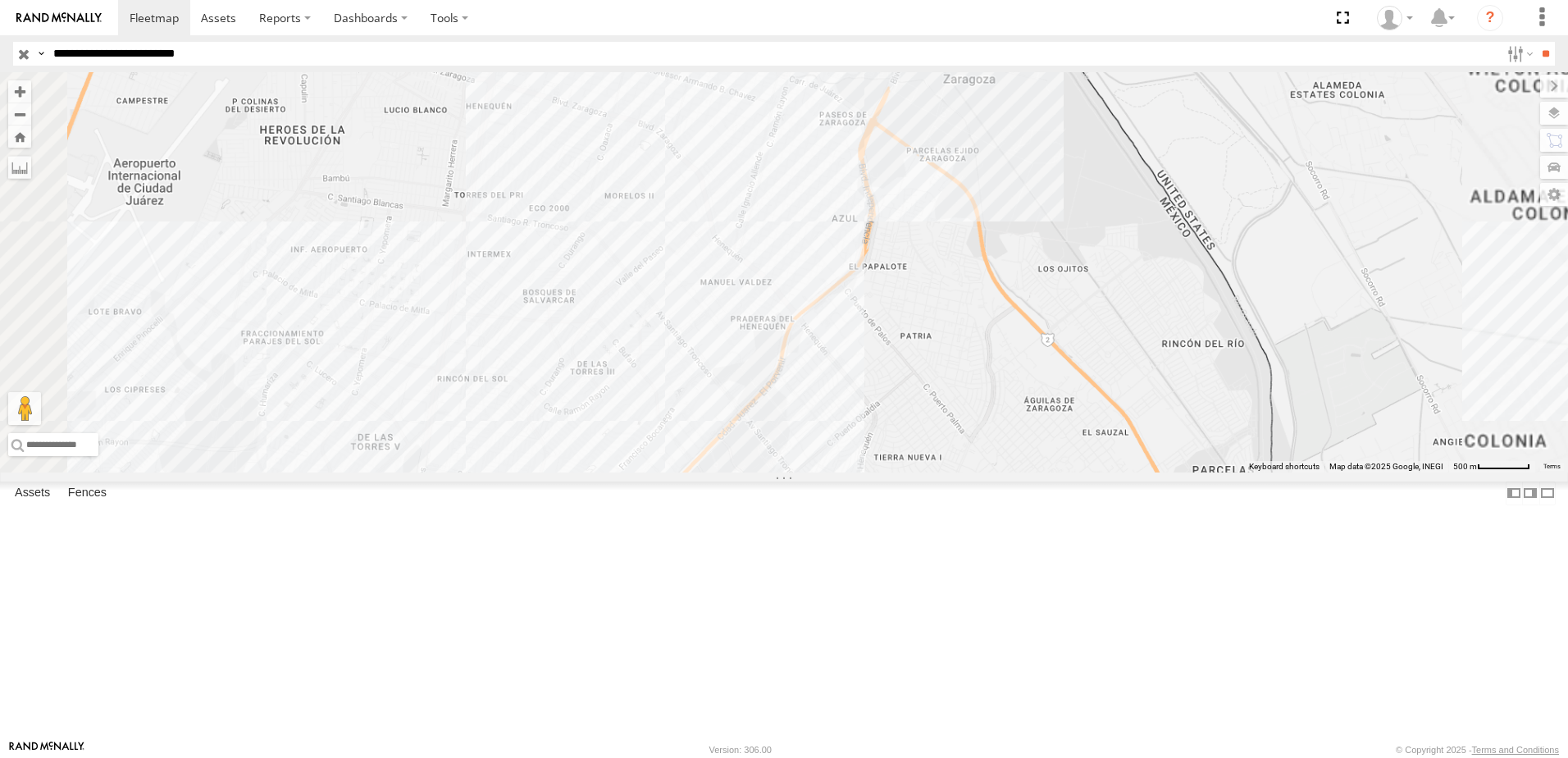
drag, startPoint x: 1240, startPoint y: 188, endPoint x: 1191, endPoint y: 326, distance: 146.4
click at [1191, 326] on div "8736" at bounding box center [784, 272] width 1568 height 400
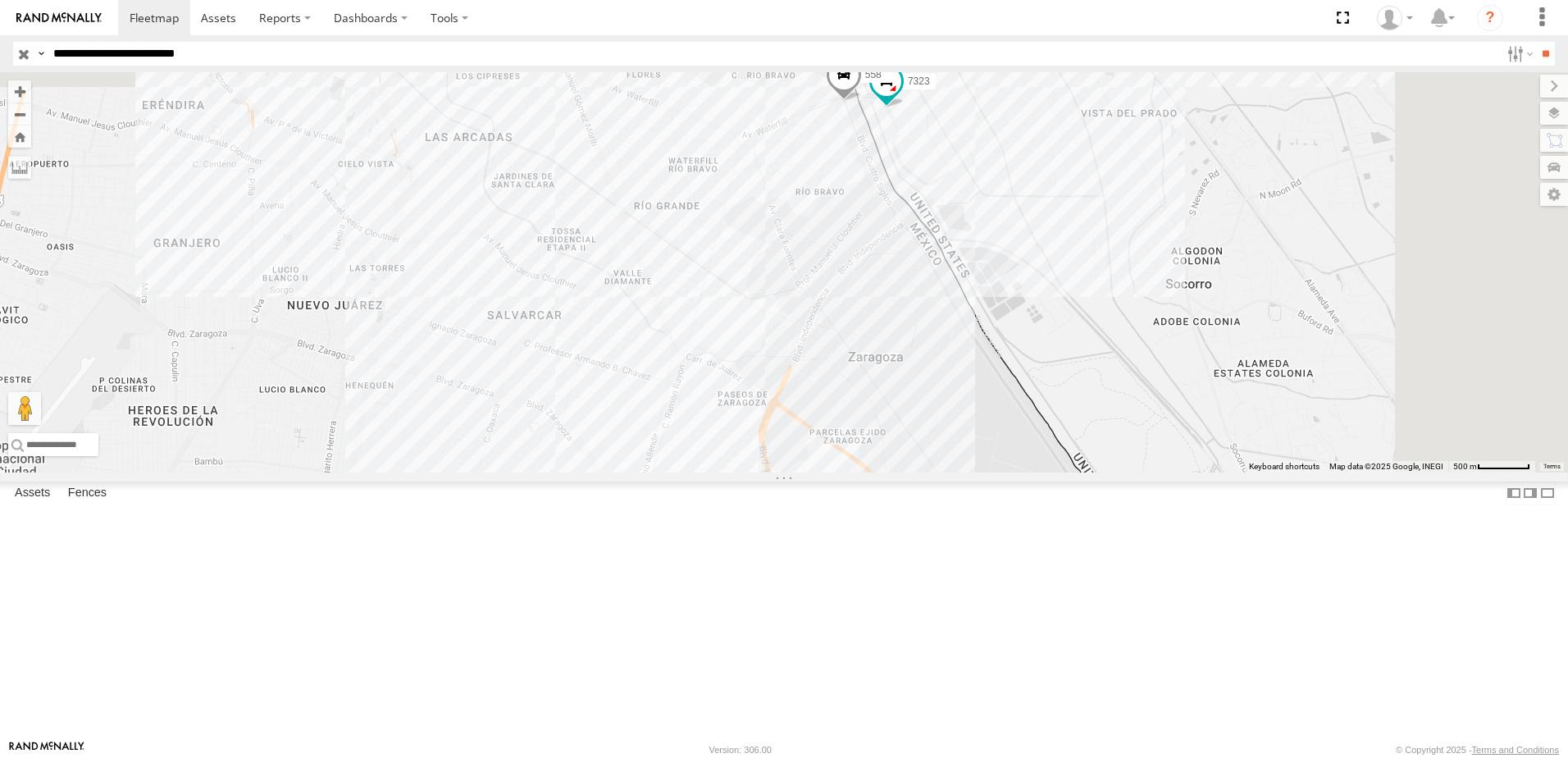
drag, startPoint x: 905, startPoint y: 483, endPoint x: 930, endPoint y: 316, distance: 168.9
click at [921, 353] on div "8736 7323 558" at bounding box center [784, 272] width 1568 height 400
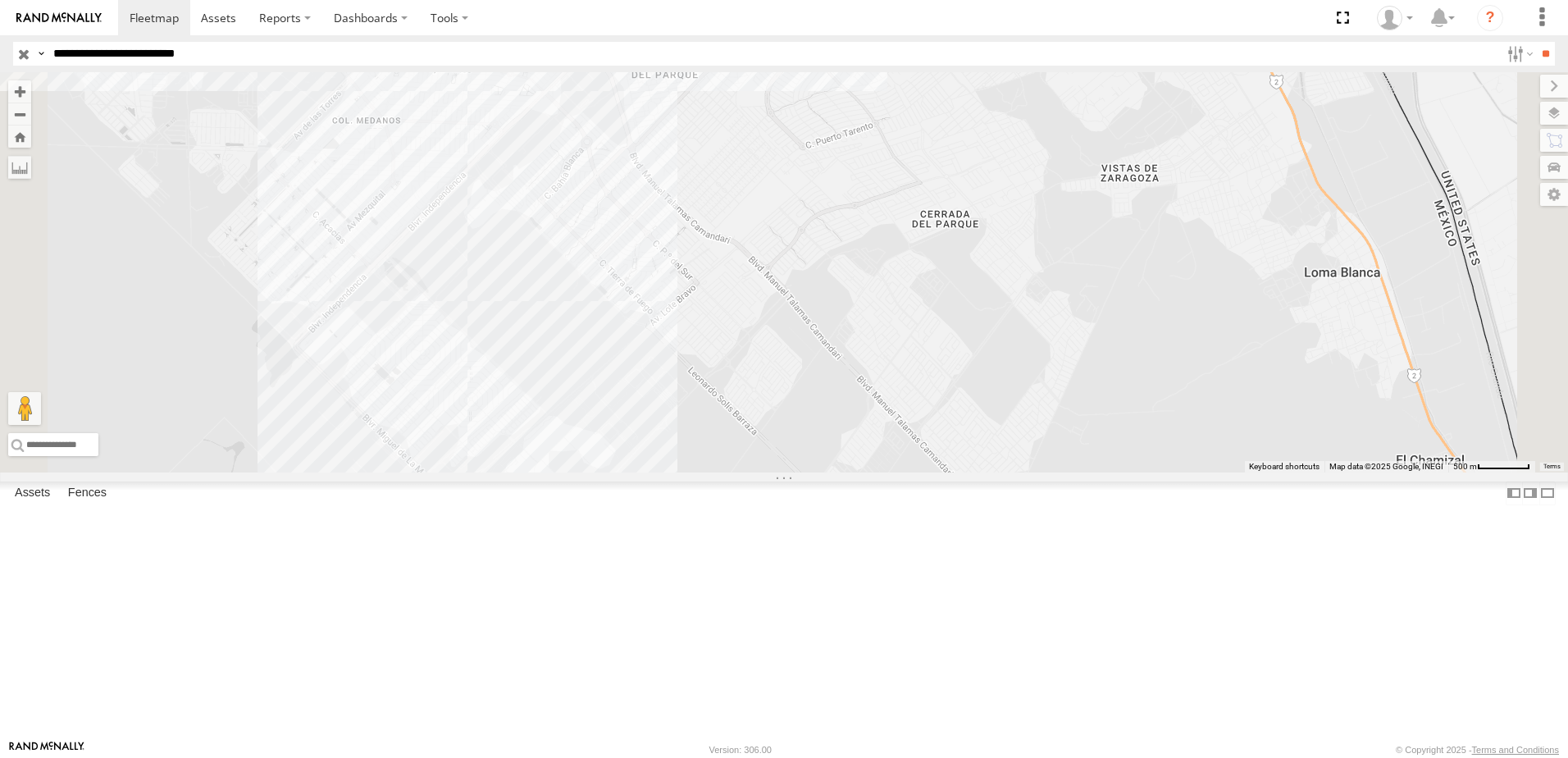
drag, startPoint x: 932, startPoint y: 427, endPoint x: 933, endPoint y: 438, distance: 11.0
click at [932, 431] on div "8736 7323 558" at bounding box center [784, 272] width 1568 height 400
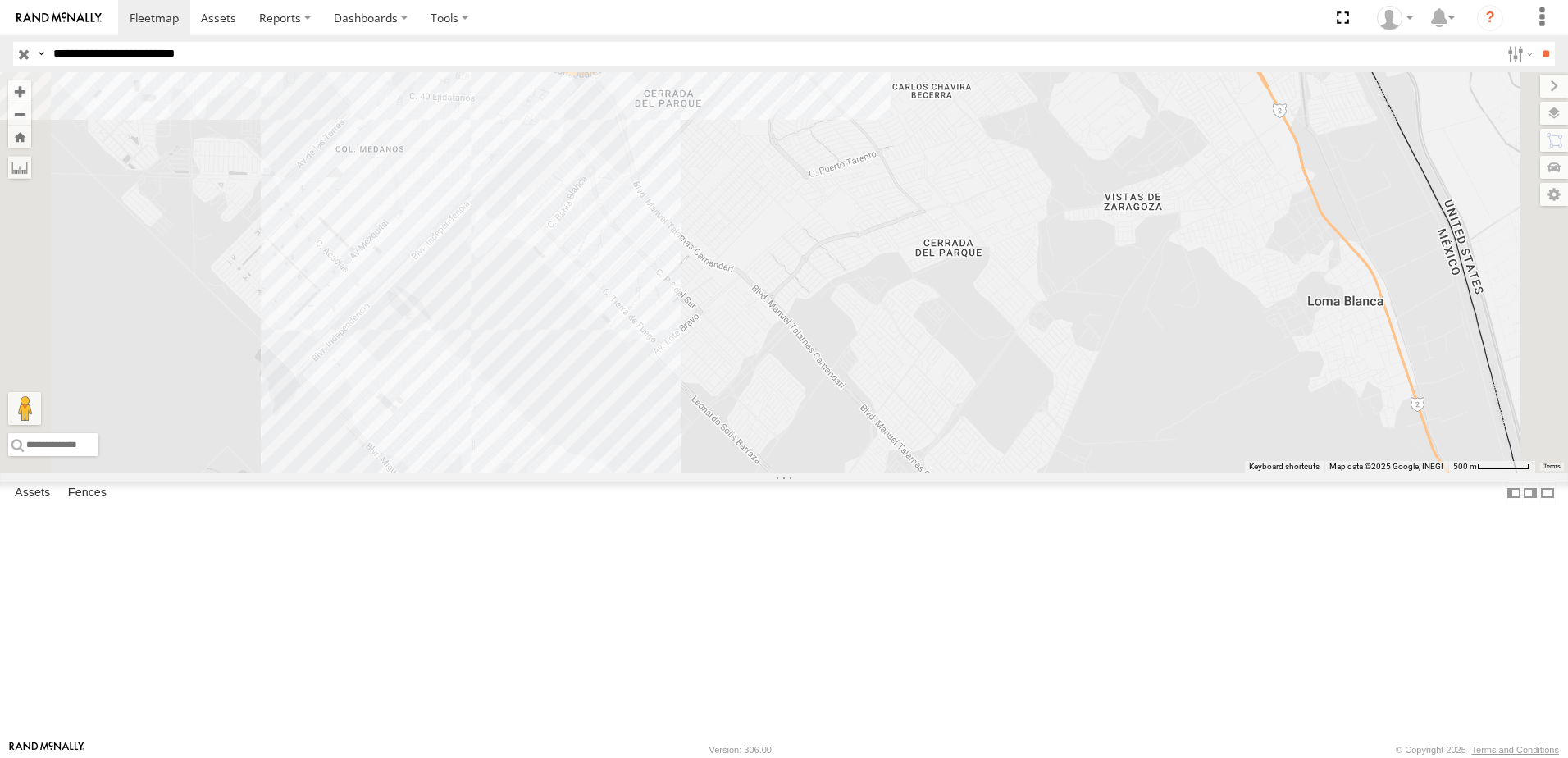
click at [848, 472] on div "8736 7323 558 2 338" at bounding box center [784, 272] width 1568 height 400
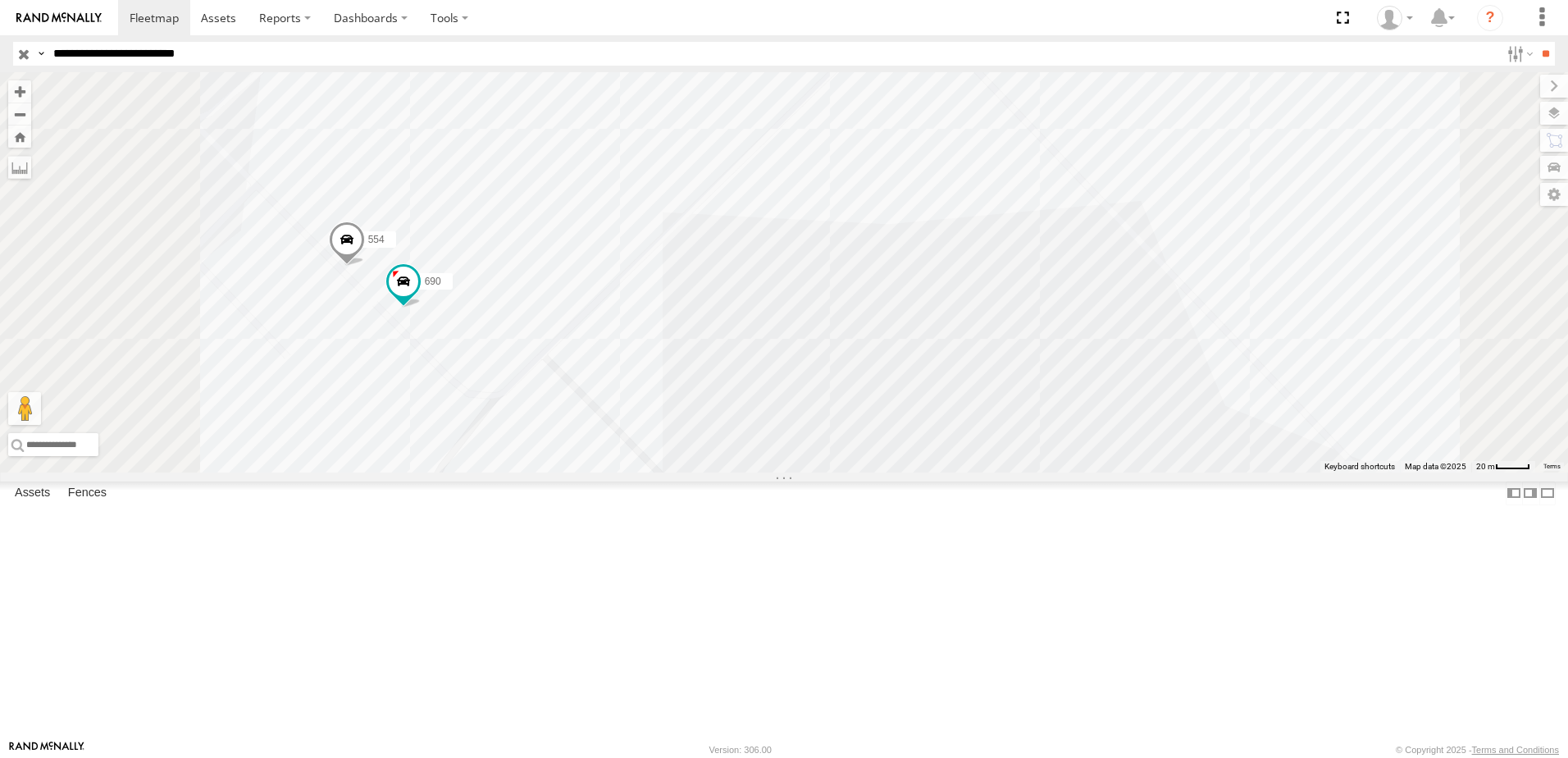
drag, startPoint x: 635, startPoint y: 486, endPoint x: 660, endPoint y: 512, distance: 36.1
click at [644, 472] on div "8736 7323 558 338 690 554" at bounding box center [784, 272] width 1568 height 400
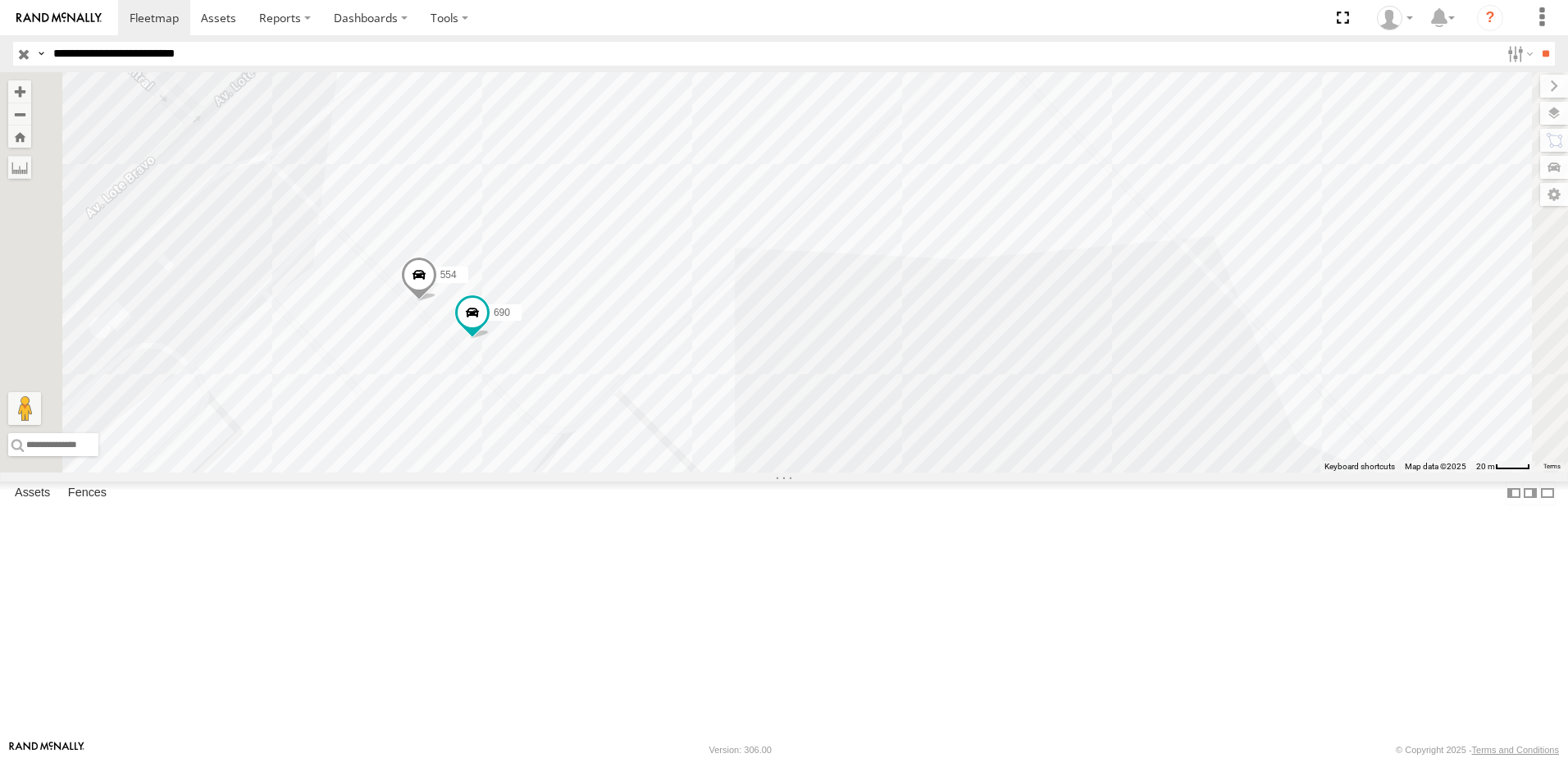
drag, startPoint x: 660, startPoint y: 510, endPoint x: 901, endPoint y: 552, distance: 244.6
click at [896, 472] on div "8736 7323 558 338 690 554" at bounding box center [784, 272] width 1568 height 400
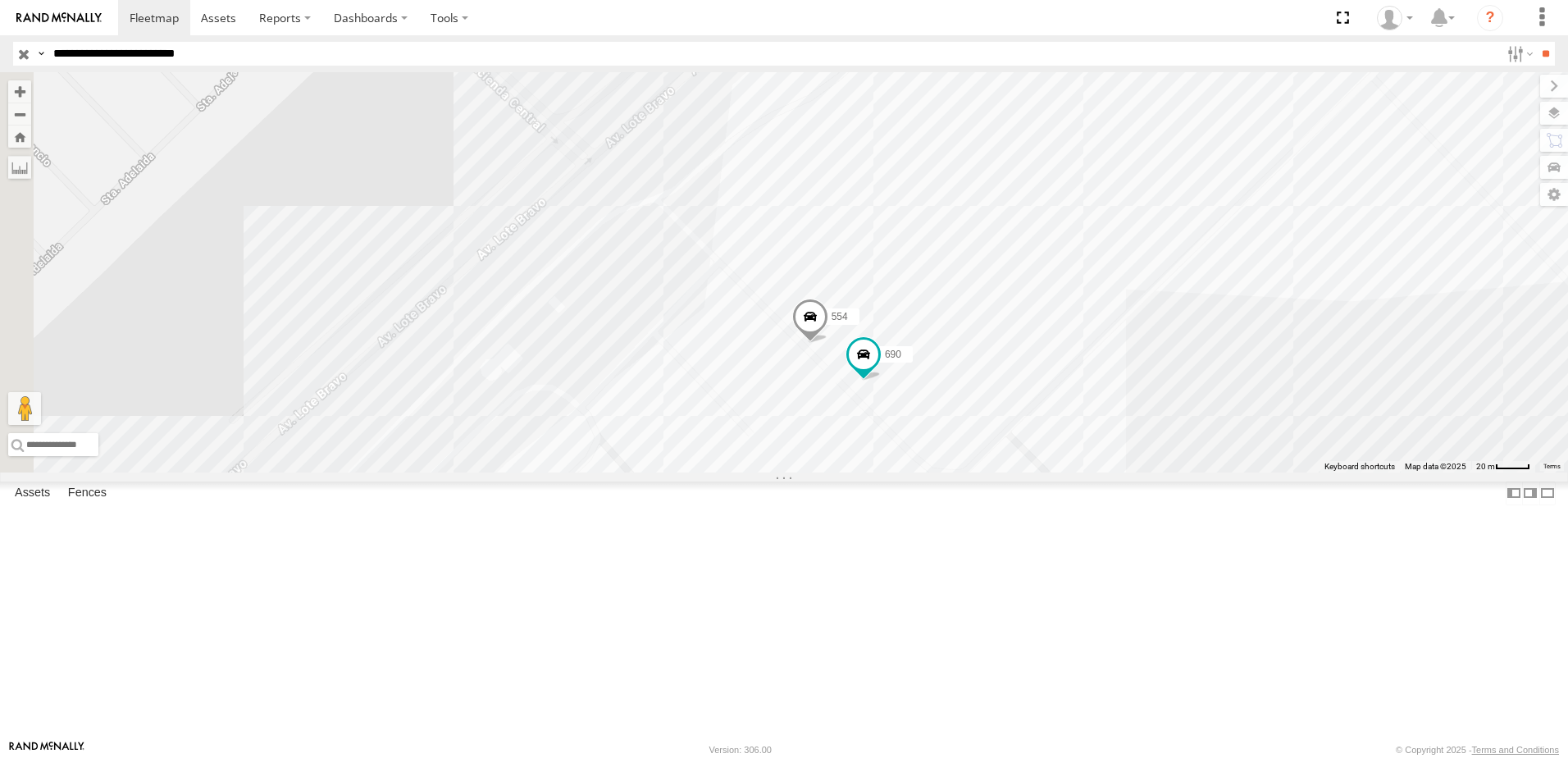
drag, startPoint x: 897, startPoint y: 536, endPoint x: 905, endPoint y: 399, distance: 137.2
click at [905, 424] on div "8736 7323 558 338 690 554" at bounding box center [784, 272] width 1568 height 400
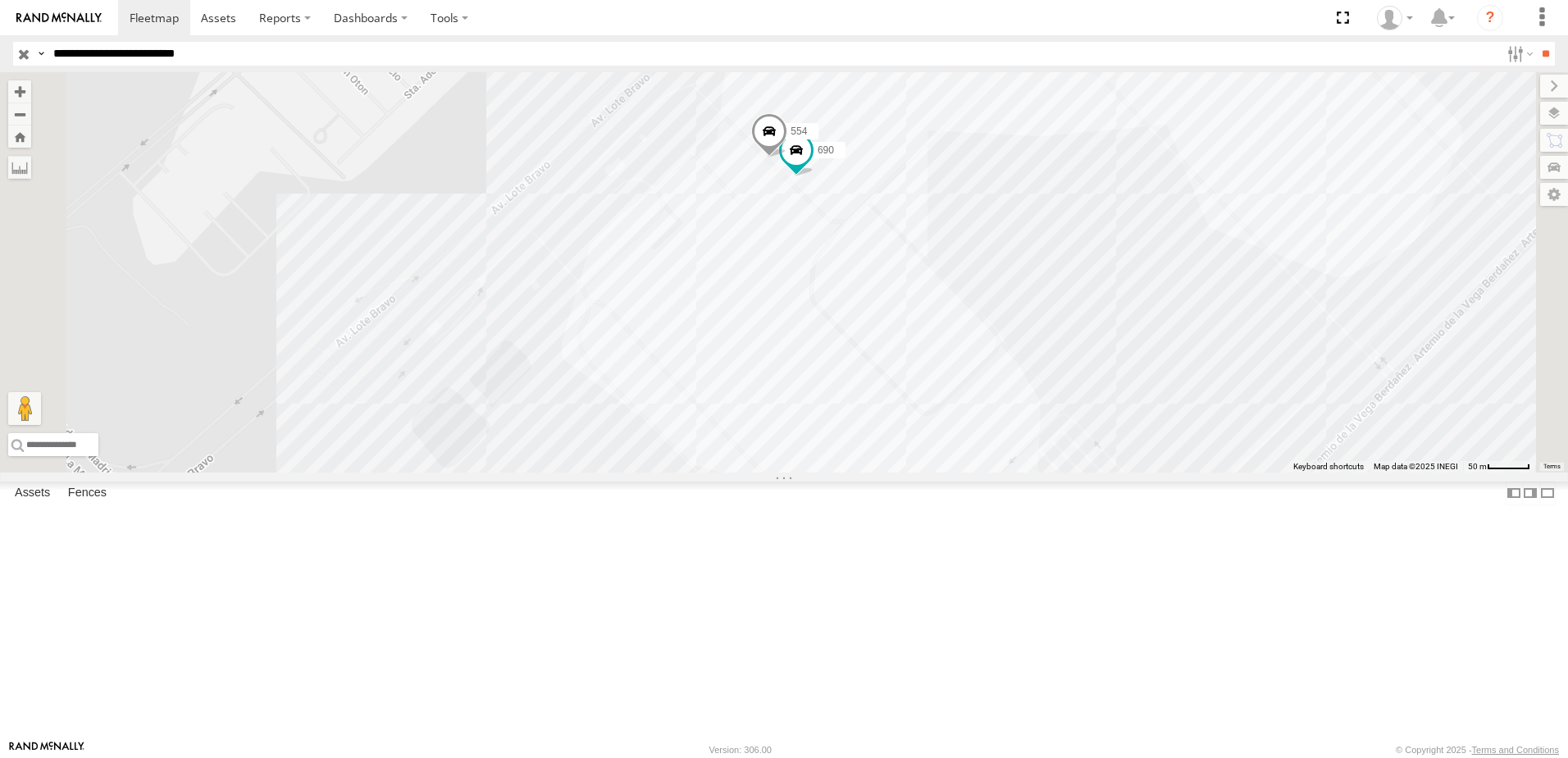
drag, startPoint x: 1033, startPoint y: 530, endPoint x: 1049, endPoint y: 550, distance: 25.6
click at [1047, 472] on div "8736 7323 558 338 690 554" at bounding box center [784, 272] width 1568 height 400
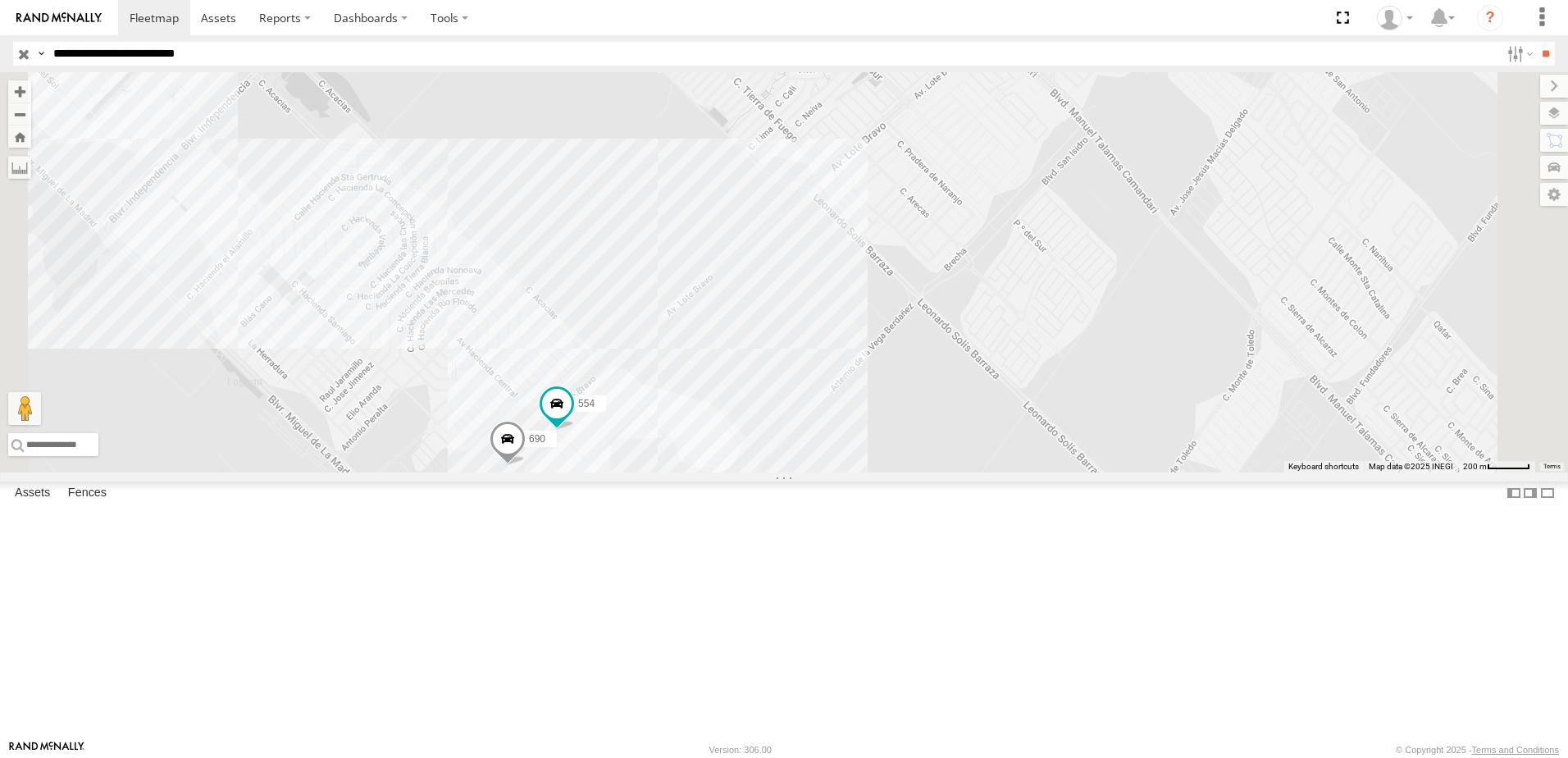
drag, startPoint x: 749, startPoint y: 598, endPoint x: 806, endPoint y: 560, distance: 68.5
click at [795, 472] on div "8736 690 338 554" at bounding box center [784, 272] width 1568 height 400
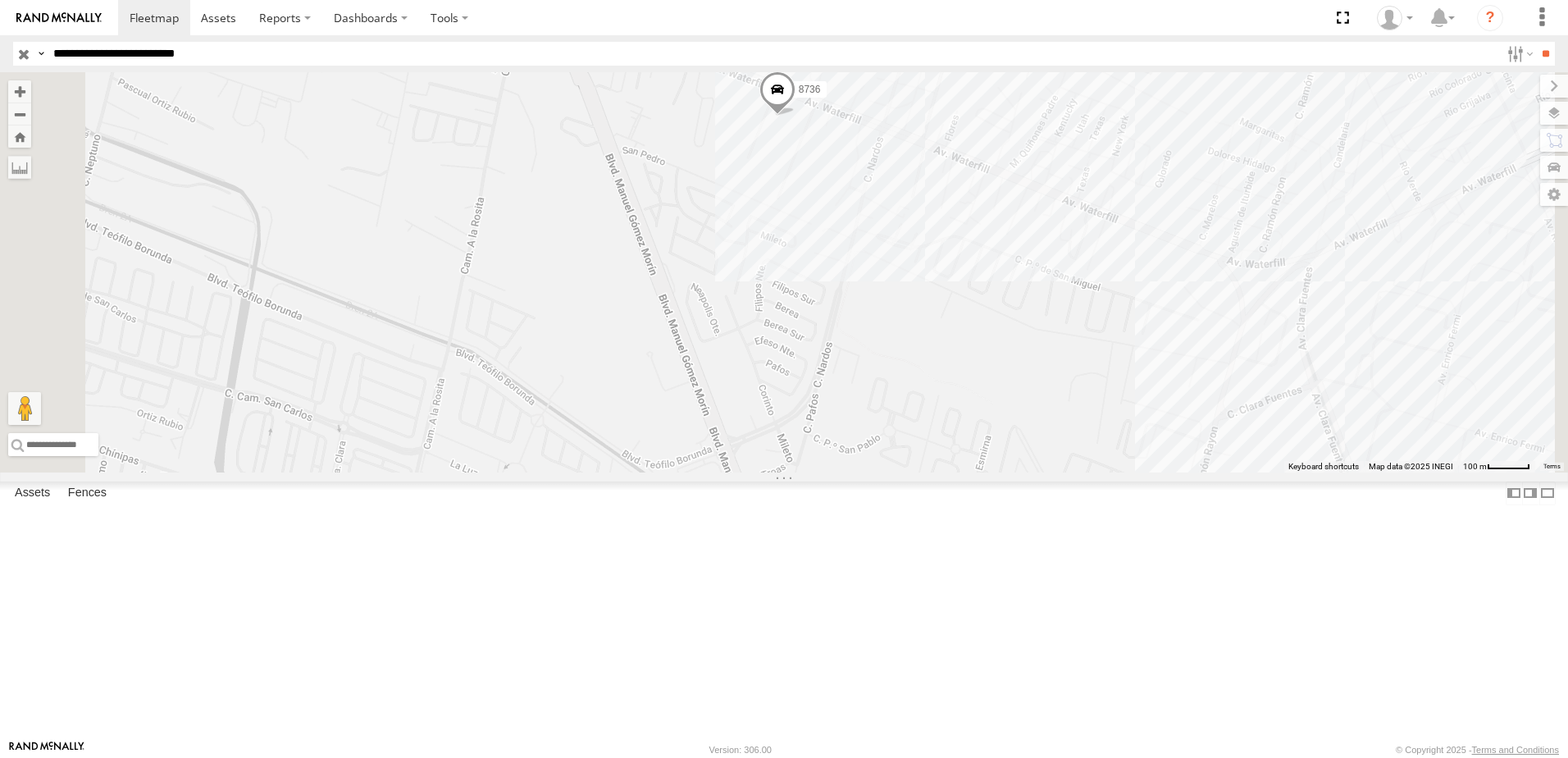
click at [1189, 278] on div "7323 8736 558" at bounding box center [784, 272] width 1568 height 400
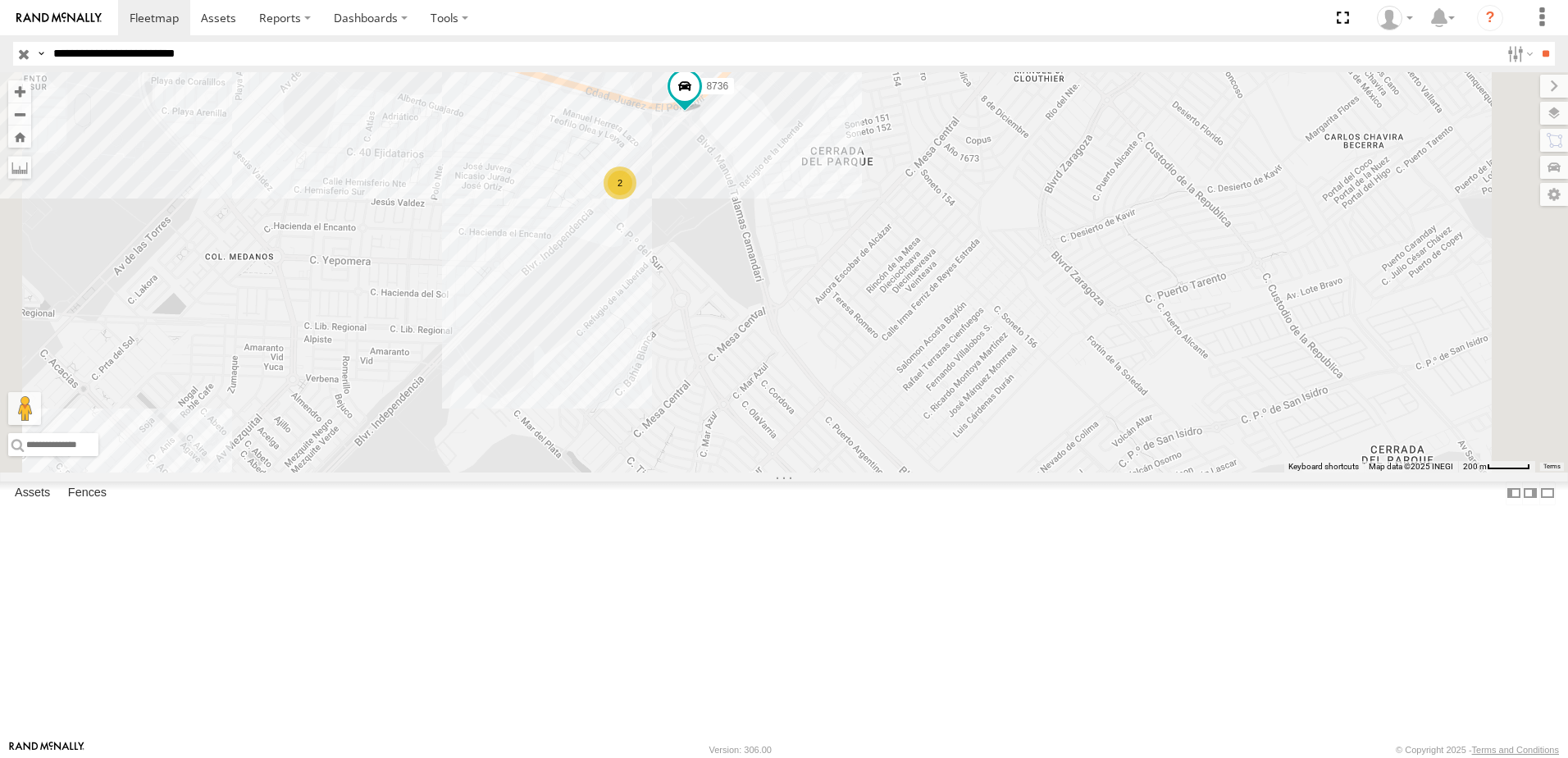
drag, startPoint x: 1005, startPoint y: 335, endPoint x: 973, endPoint y: 513, distance: 180.9
click at [995, 472] on div "7323 558 338 2 8736" at bounding box center [784, 272] width 1568 height 400
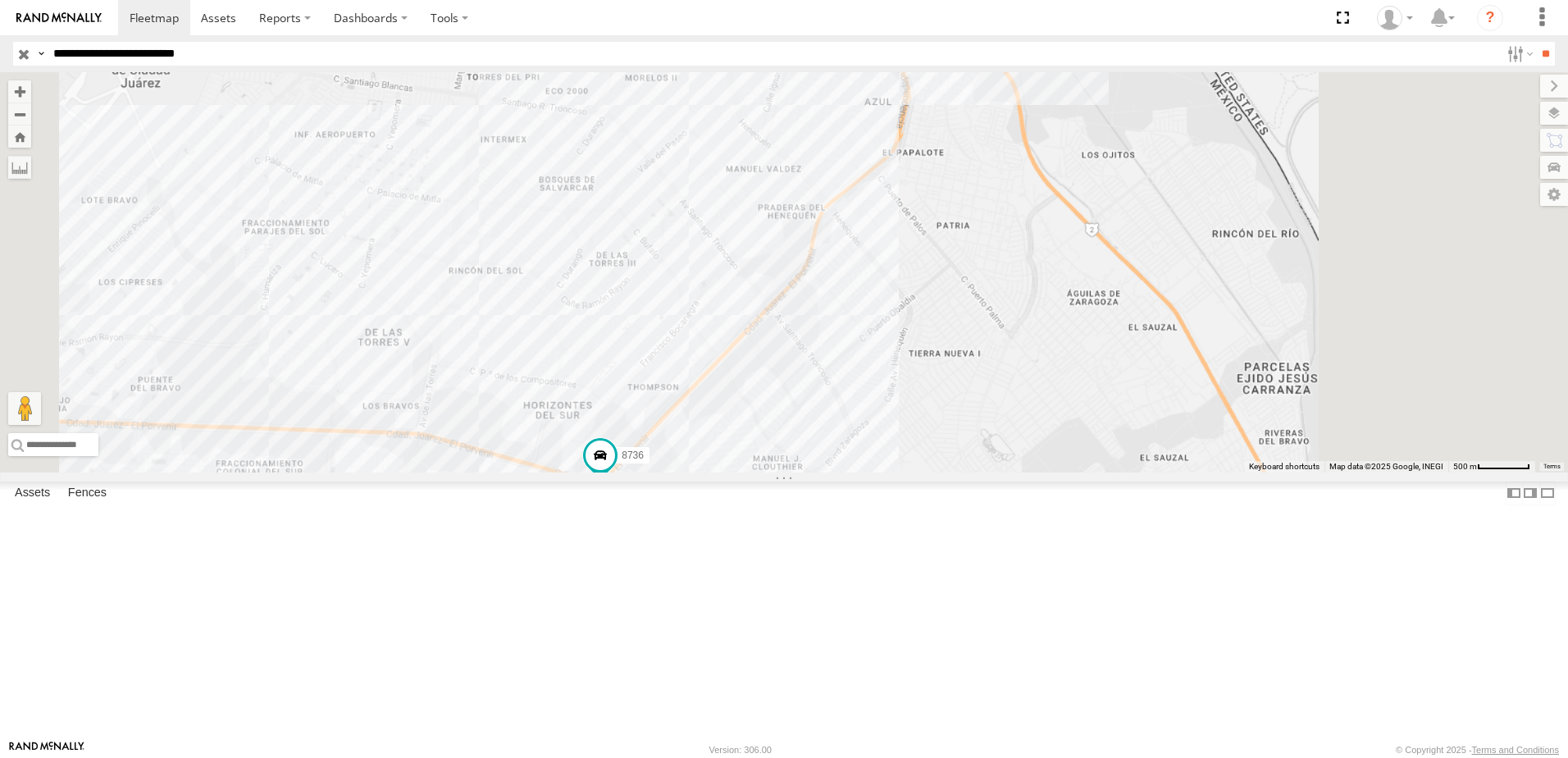
drag, startPoint x: 1275, startPoint y: 518, endPoint x: 969, endPoint y: 526, distance: 306.1
click at [1054, 472] on div "7323 558 338 8736" at bounding box center [784, 272] width 1568 height 400
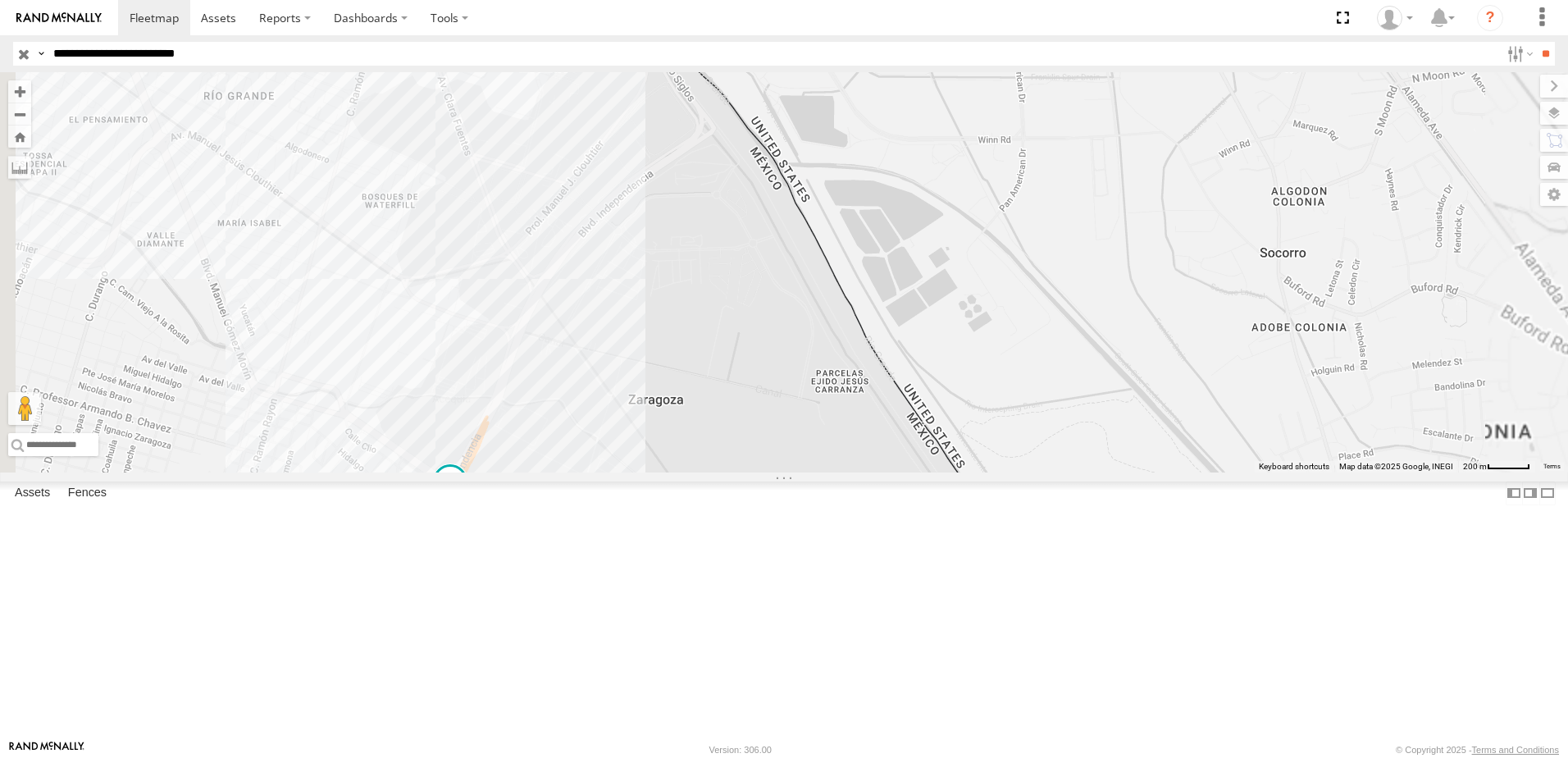
drag, startPoint x: 859, startPoint y: 557, endPoint x: 862, endPoint y: 524, distance: 33.1
click at [861, 472] on div "690 7323 558 554" at bounding box center [784, 272] width 1568 height 400
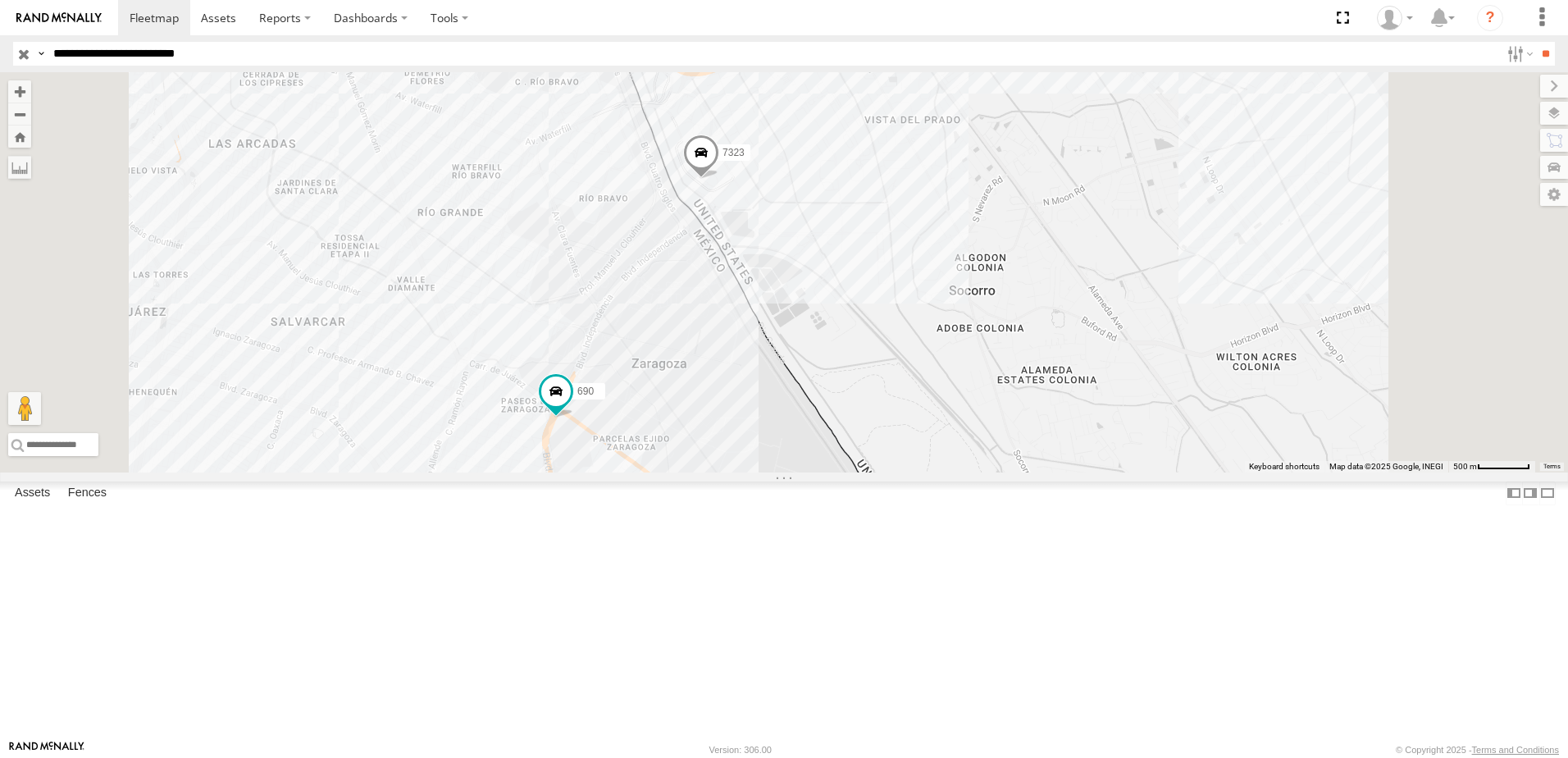
drag, startPoint x: 896, startPoint y: 452, endPoint x: 911, endPoint y: 543, distance: 92.2
click at [909, 472] on div "690 7323 558 554" at bounding box center [784, 272] width 1568 height 400
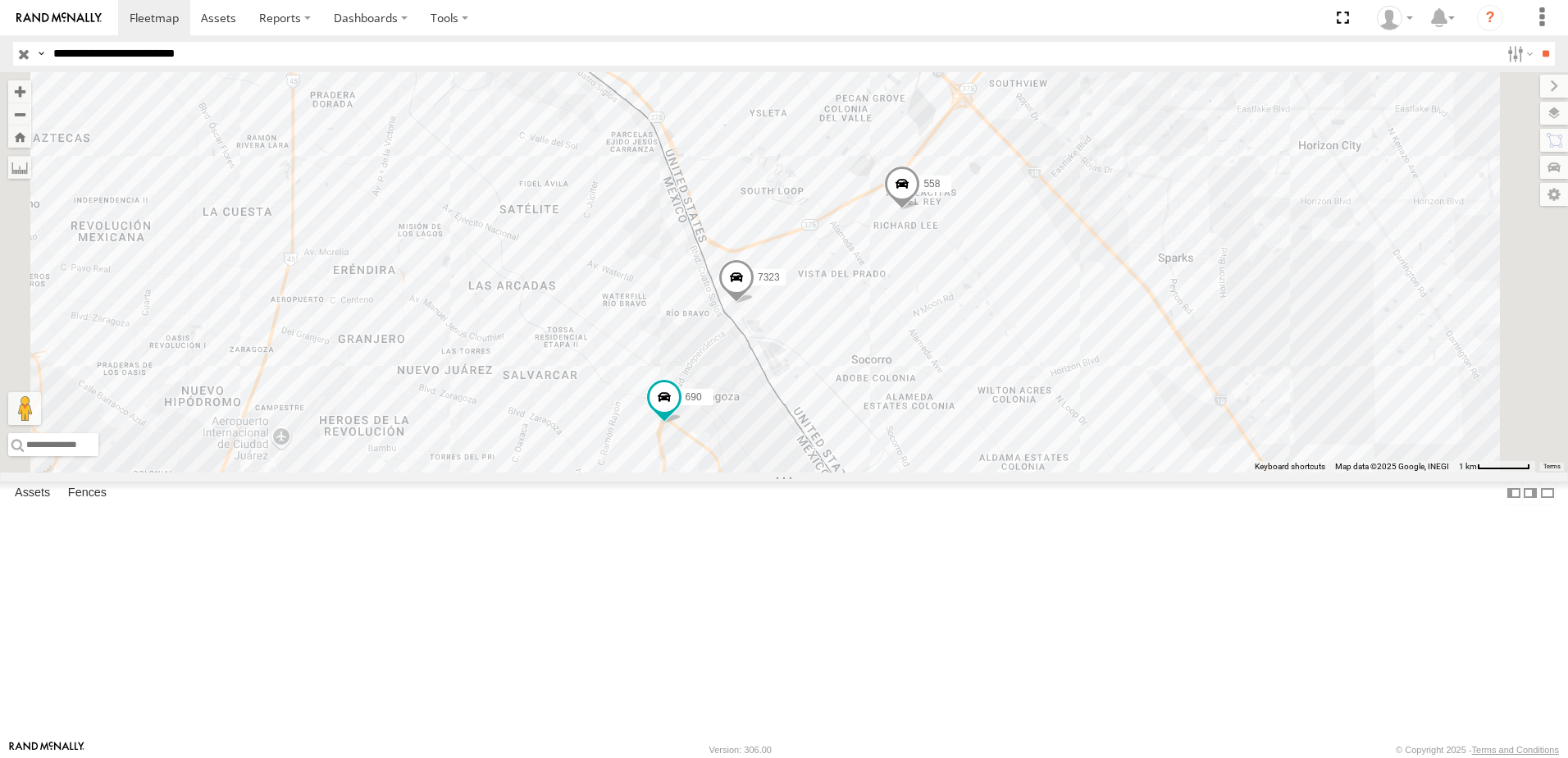
drag, startPoint x: 899, startPoint y: 624, endPoint x: 942, endPoint y: 480, distance: 150.3
click at [926, 472] on div "690 7323 558 554" at bounding box center [784, 272] width 1568 height 400
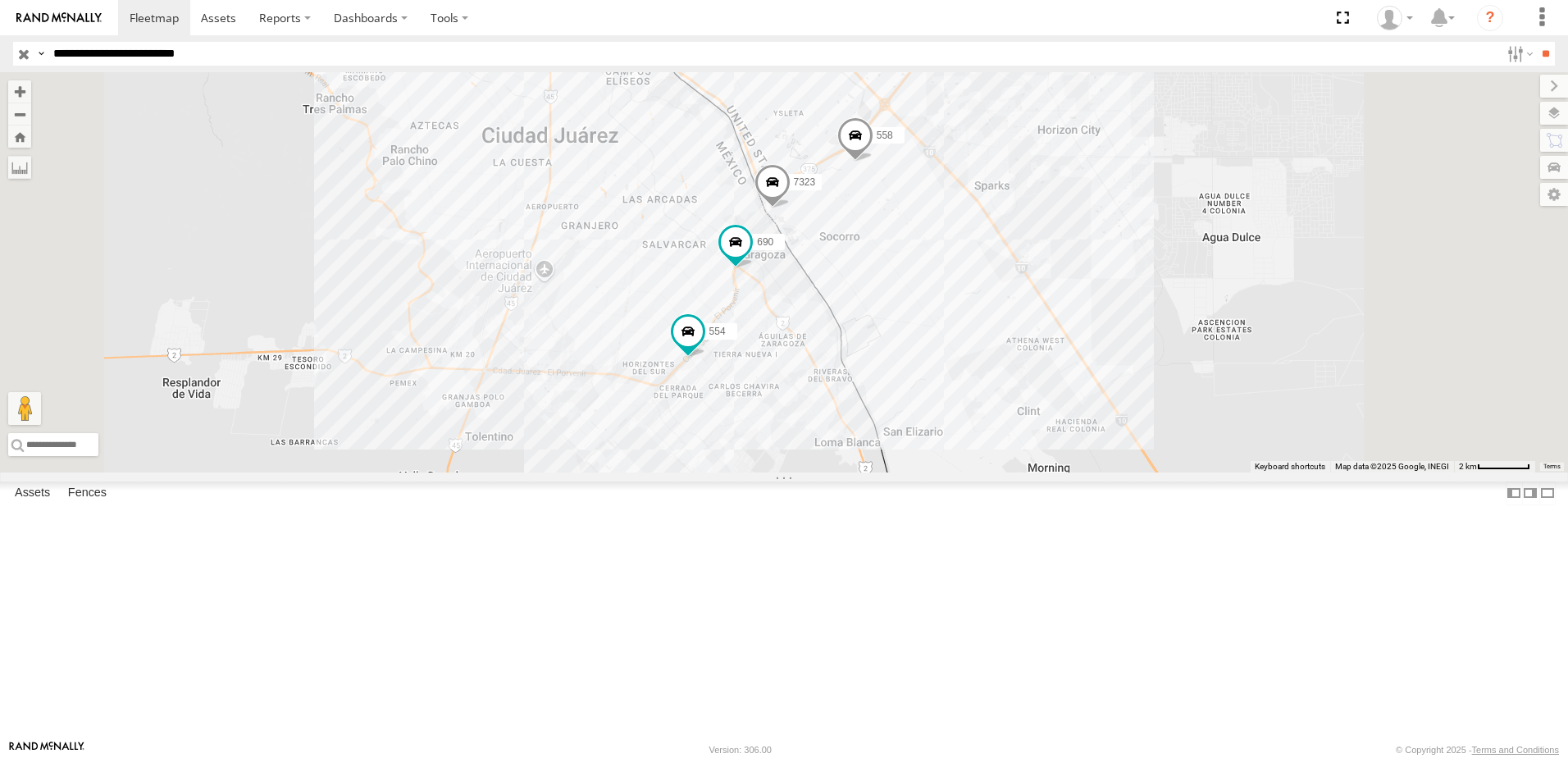
drag, startPoint x: 927, startPoint y: 557, endPoint x: 953, endPoint y: 496, distance: 66.3
click at [945, 472] on div "690 7323 558 554 2" at bounding box center [784, 272] width 1568 height 400
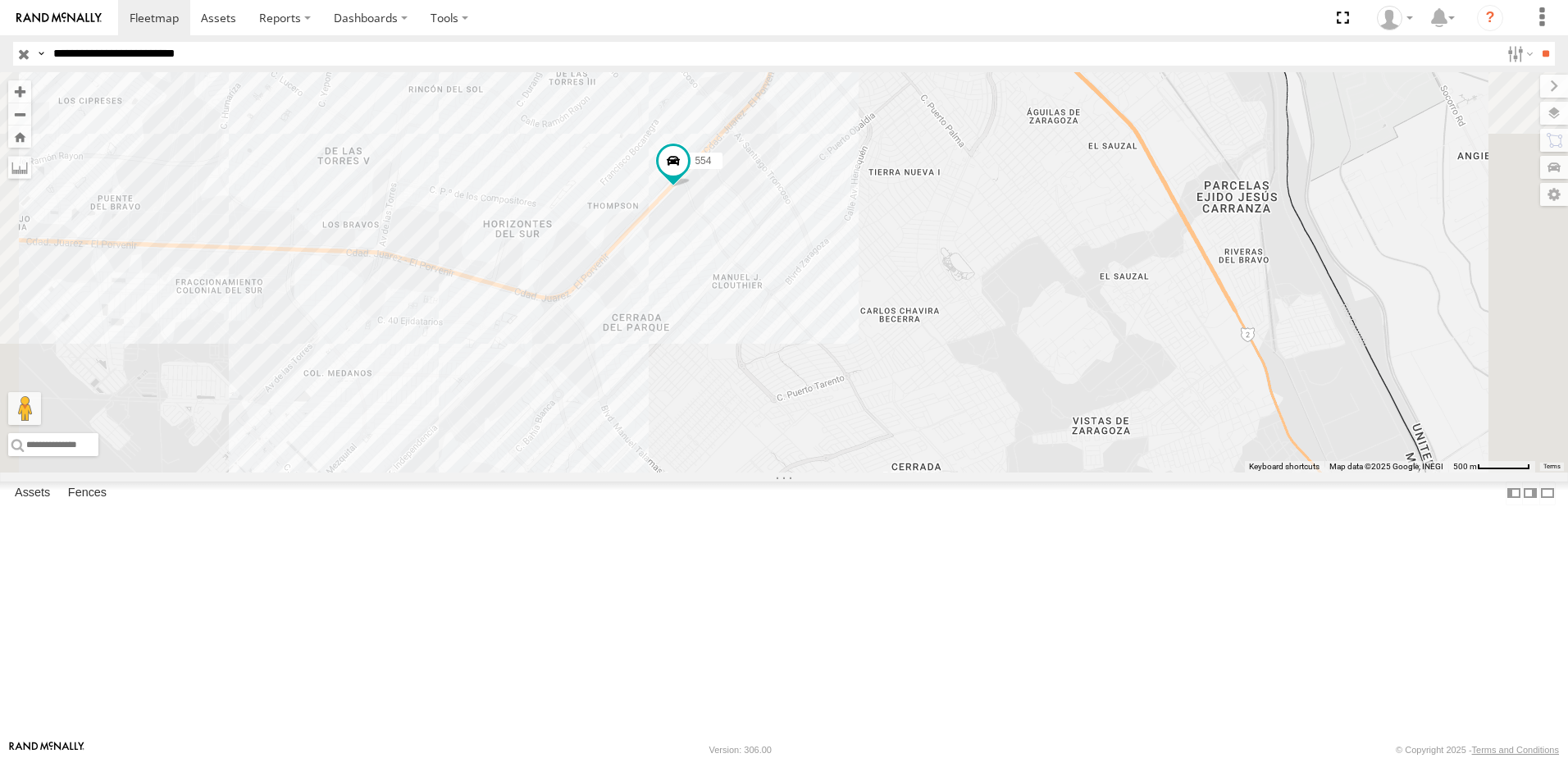
click at [983, 459] on div "690 7323 558 554" at bounding box center [784, 272] width 1568 height 400
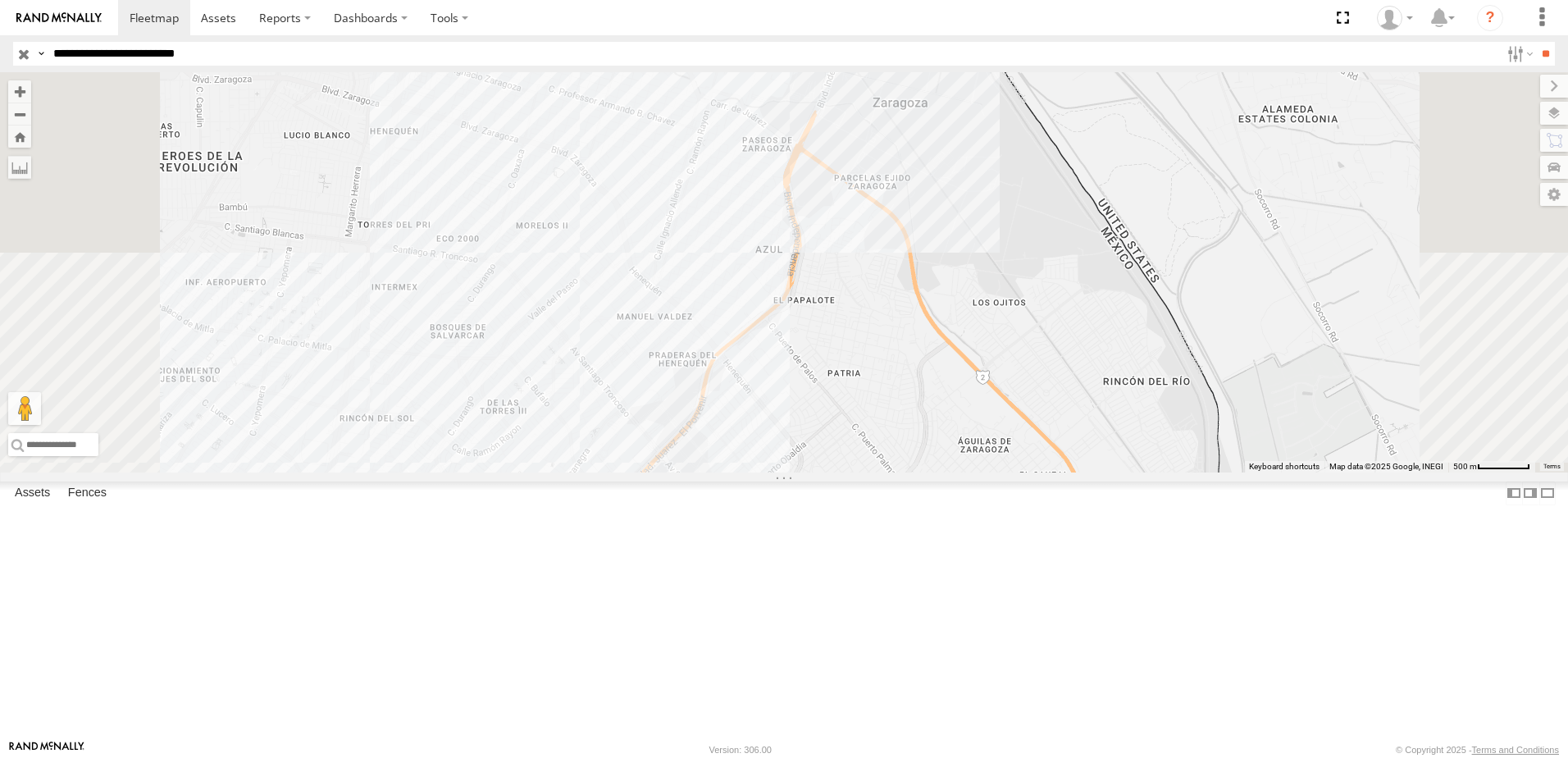
drag, startPoint x: 983, startPoint y: 447, endPoint x: 1002, endPoint y: 319, distance: 129.4
click at [1001, 348] on div "7323 558 690 554" at bounding box center [784, 272] width 1568 height 400
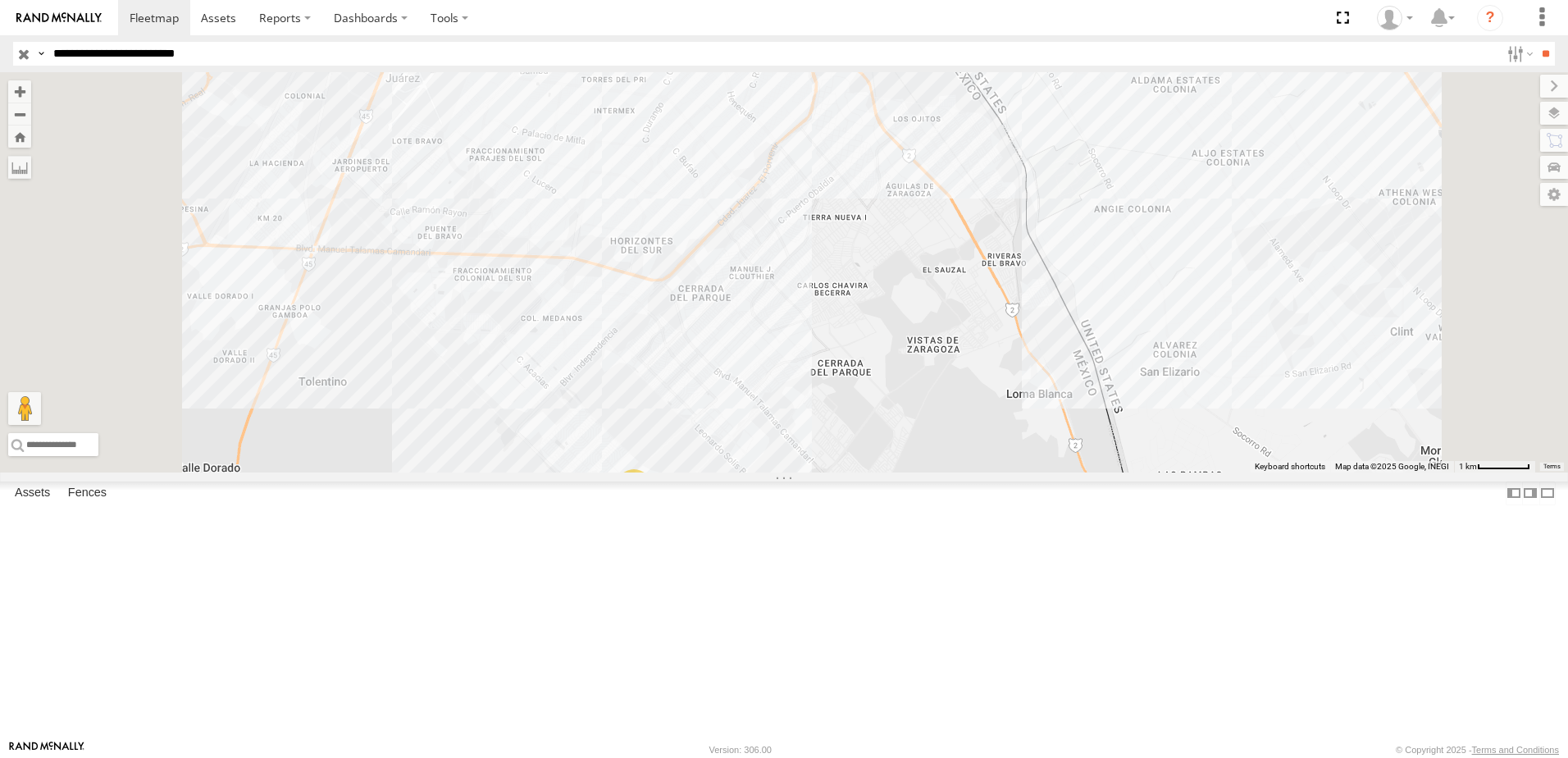
drag, startPoint x: 1207, startPoint y: 306, endPoint x: 1138, endPoint y: 446, distance: 156.1
click at [1146, 440] on div "7323 558 2 2" at bounding box center [784, 272] width 1568 height 400
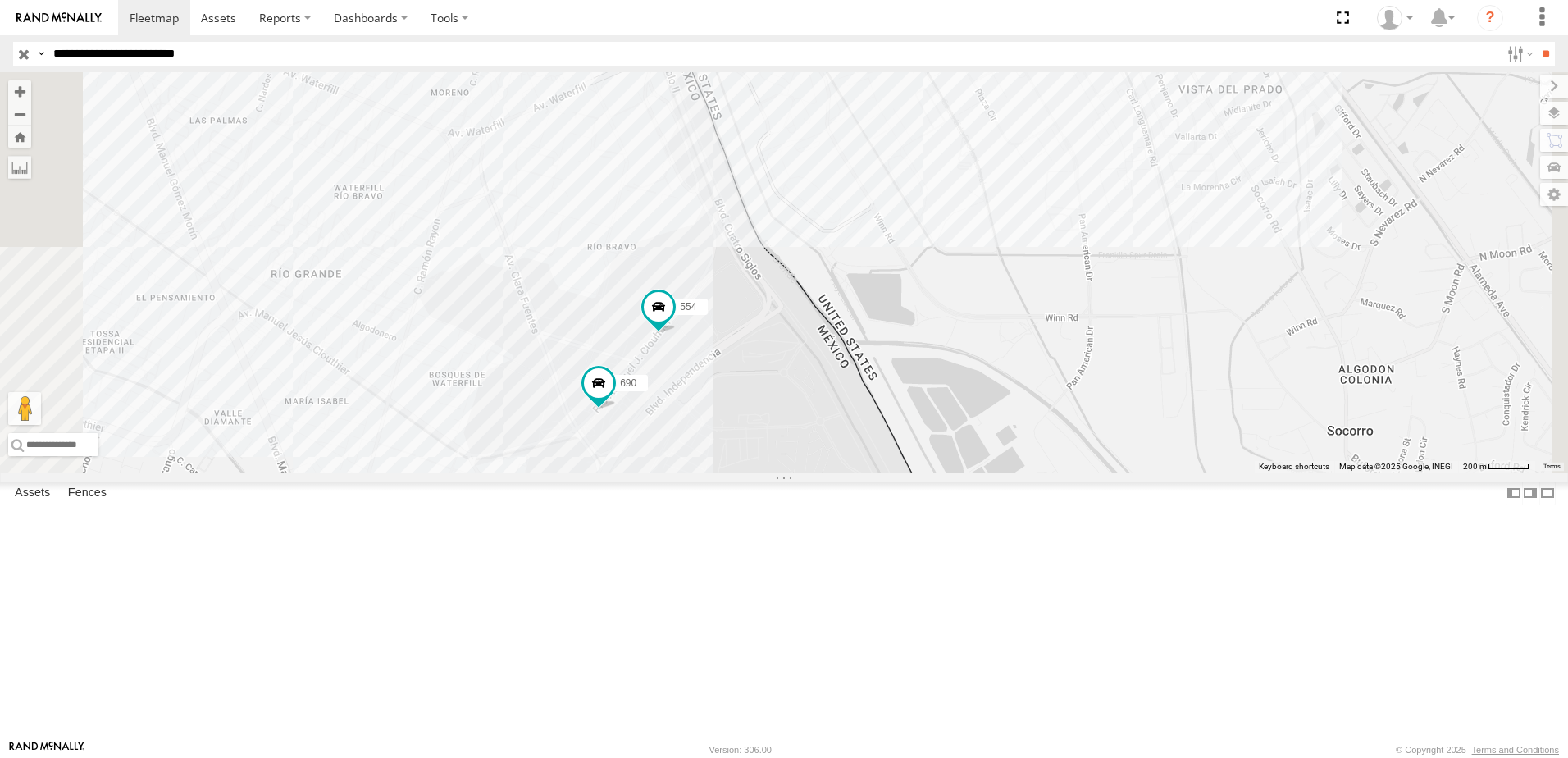
drag, startPoint x: 1070, startPoint y: 334, endPoint x: 973, endPoint y: 483, distance: 177.8
click at [1025, 454] on div "7323 558 690 554" at bounding box center [784, 272] width 1568 height 400
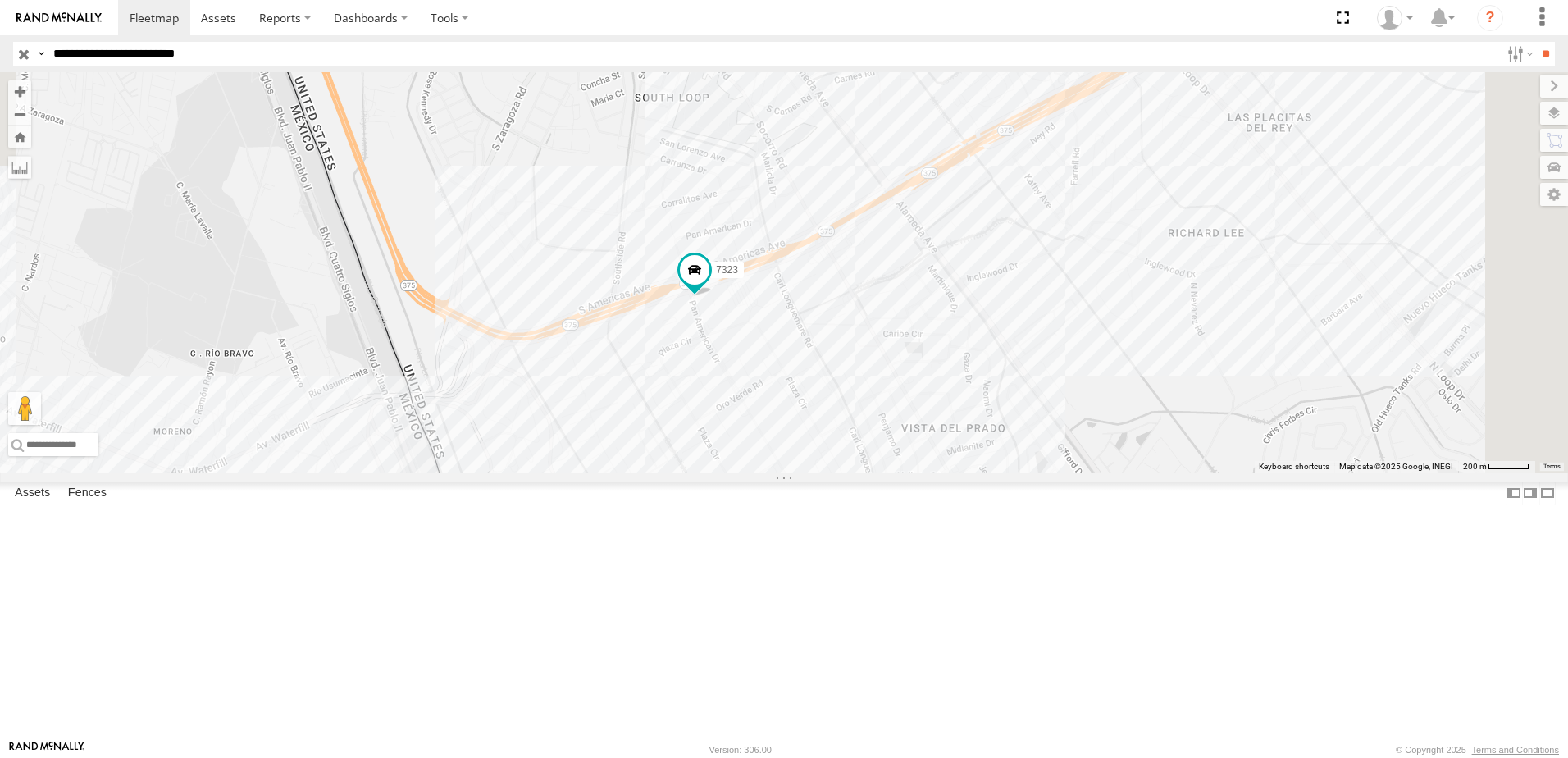
drag, startPoint x: 1065, startPoint y: 473, endPoint x: 819, endPoint y: 524, distance: 251.2
click at [830, 472] on div "7323 558 690 554" at bounding box center [784, 272] width 1568 height 400
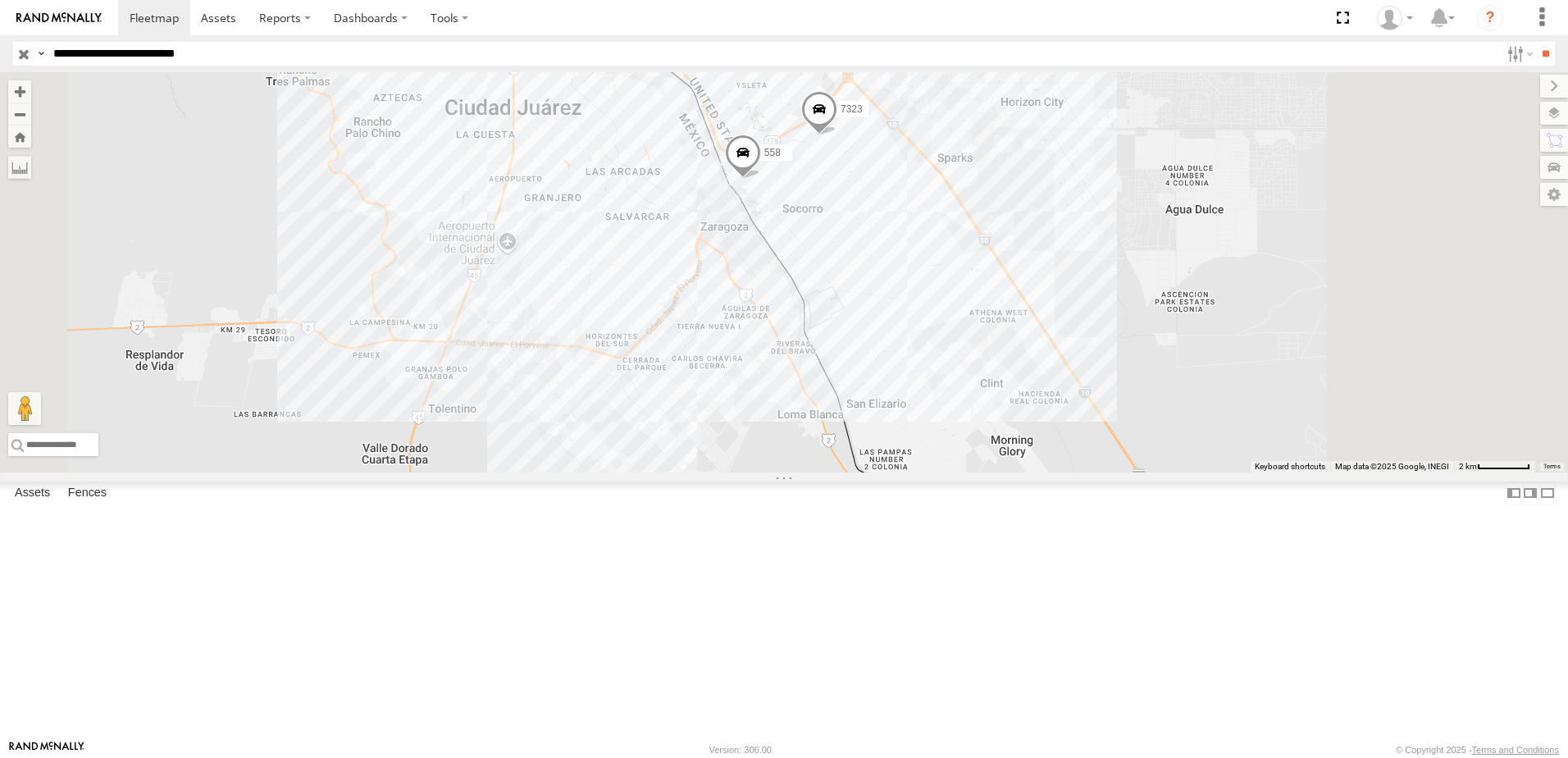
drag, startPoint x: 997, startPoint y: 398, endPoint x: 1015, endPoint y: 409, distance: 21.1
click at [1009, 406] on div "7323 558" at bounding box center [784, 272] width 1568 height 400
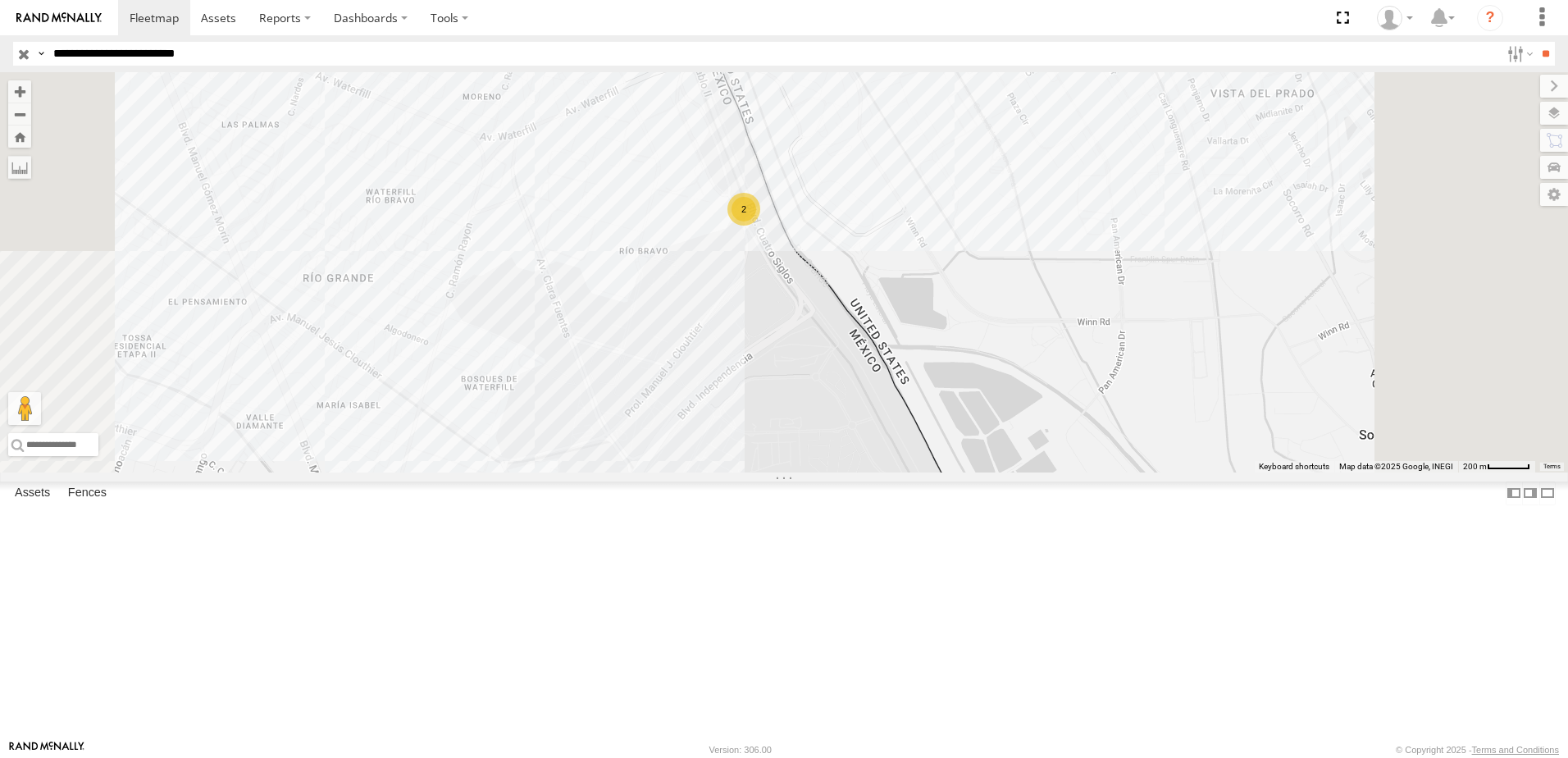
drag, startPoint x: 841, startPoint y: 459, endPoint x: 883, endPoint y: 196, distance: 266.3
click at [872, 248] on div "7323 8736 558 338 2" at bounding box center [784, 272] width 1568 height 400
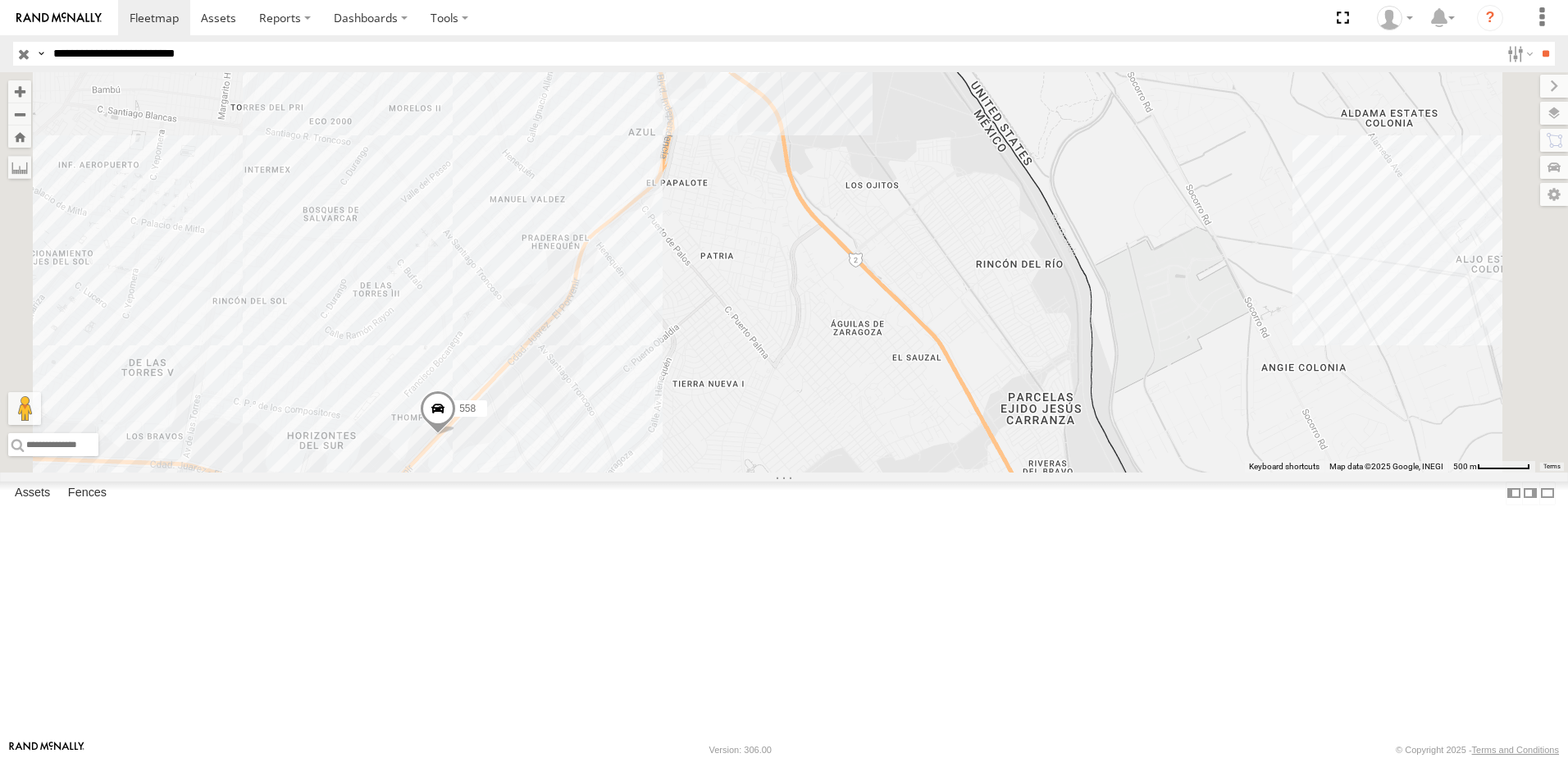
drag, startPoint x: 845, startPoint y: 433, endPoint x: 944, endPoint y: 278, distance: 183.9
click at [897, 334] on div "7323 8736 558 338" at bounding box center [784, 272] width 1568 height 400
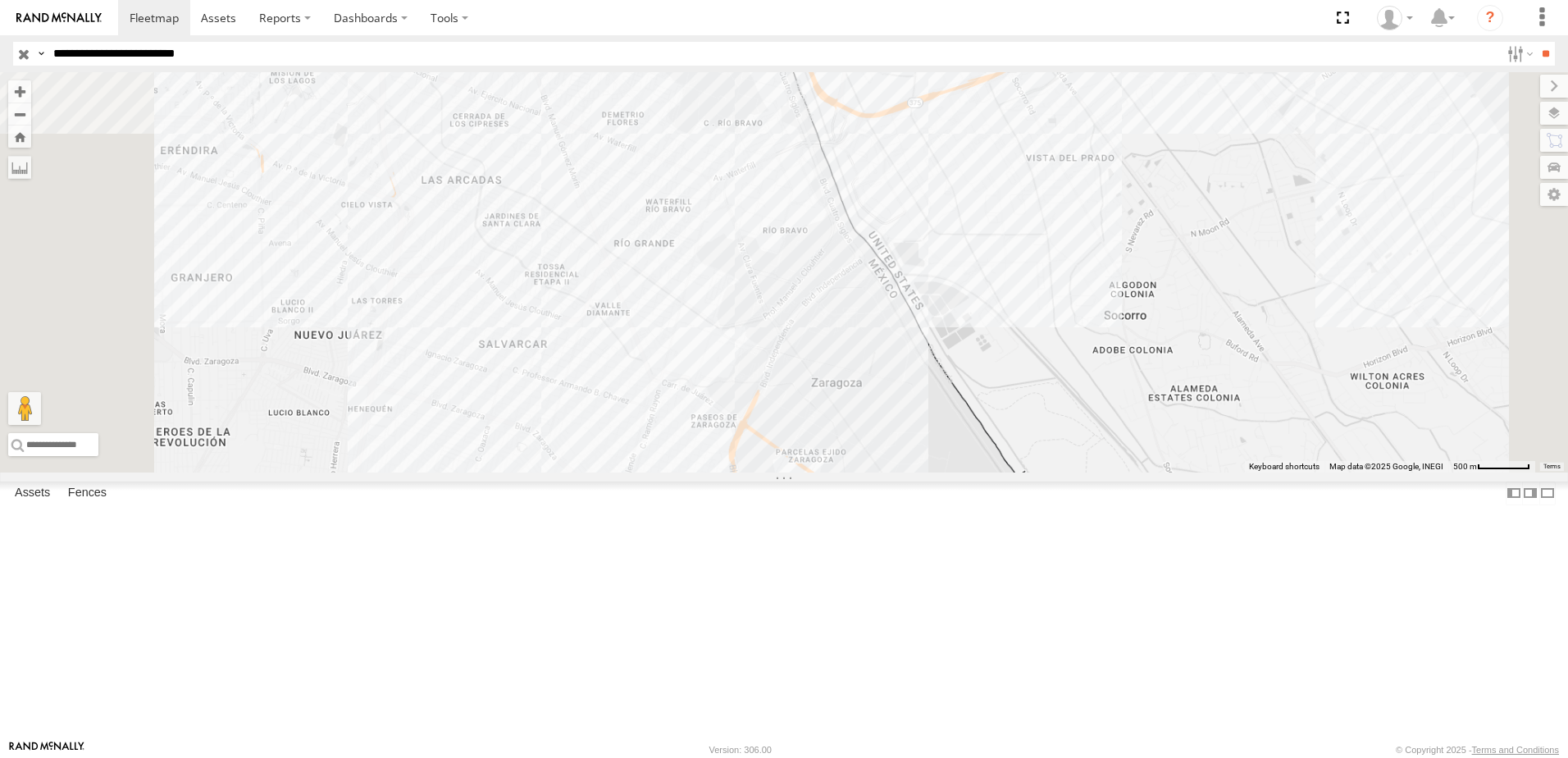
drag, startPoint x: 1174, startPoint y: 261, endPoint x: 1122, endPoint y: 360, distance: 111.8
click at [1159, 318] on div "338" at bounding box center [784, 272] width 1568 height 400
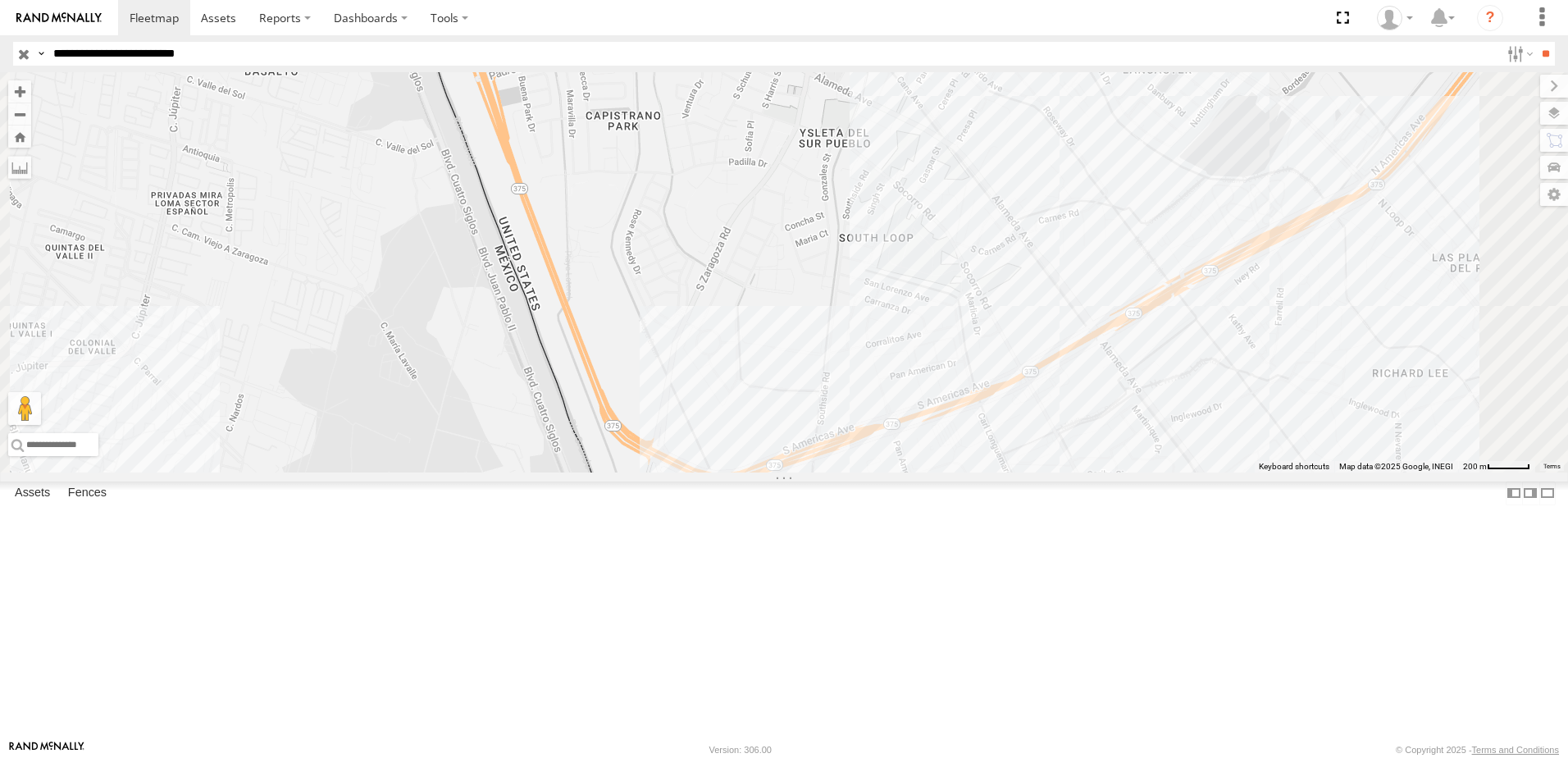
drag, startPoint x: 999, startPoint y: 593, endPoint x: 1018, endPoint y: 464, distance: 130.4
click at [1016, 472] on div "338 2" at bounding box center [784, 272] width 1568 height 400
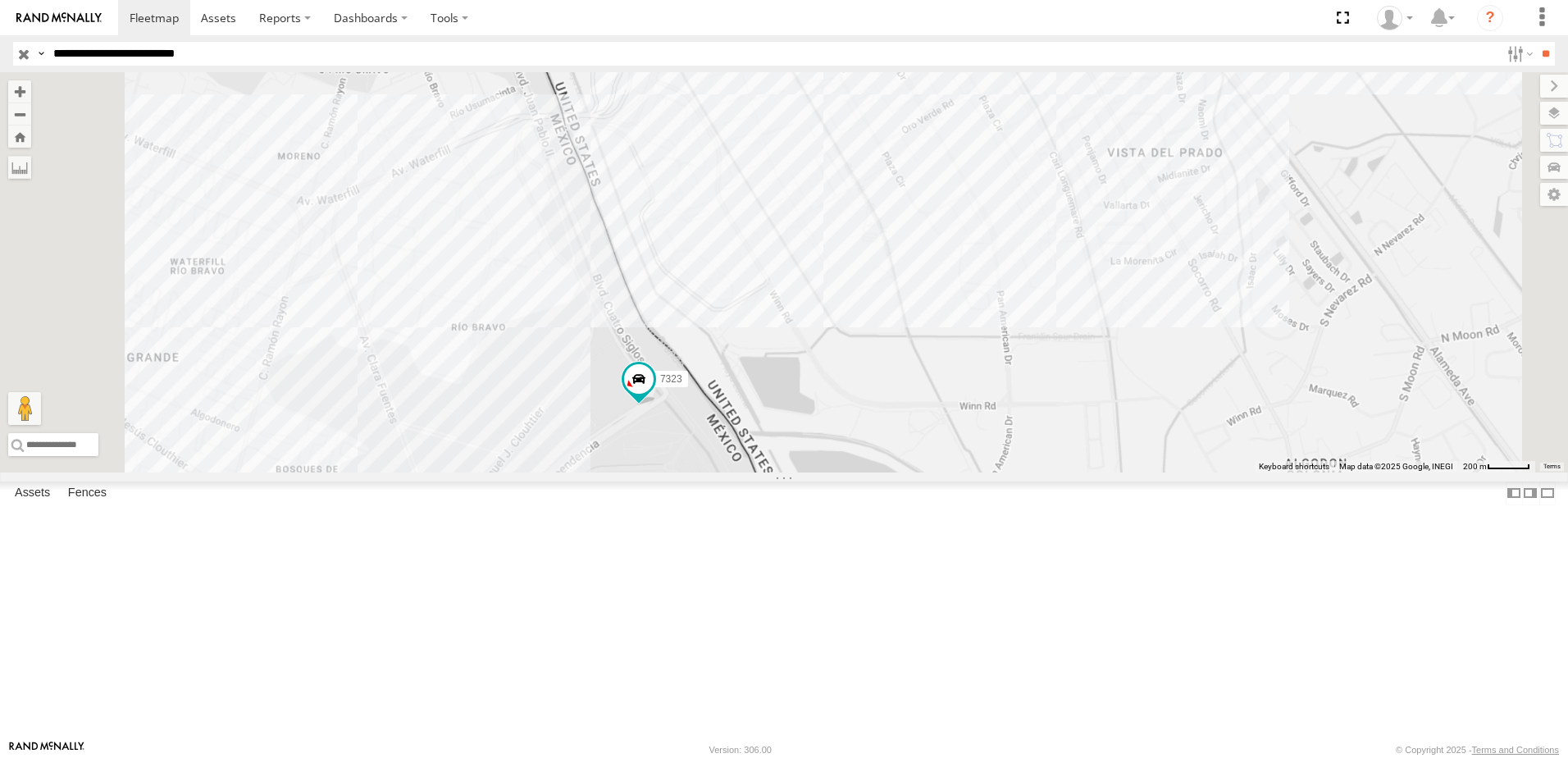
drag, startPoint x: 704, startPoint y: 222, endPoint x: 763, endPoint y: 10, distance: 220.1
click at [744, 77] on div "338 7323" at bounding box center [784, 272] width 1568 height 400
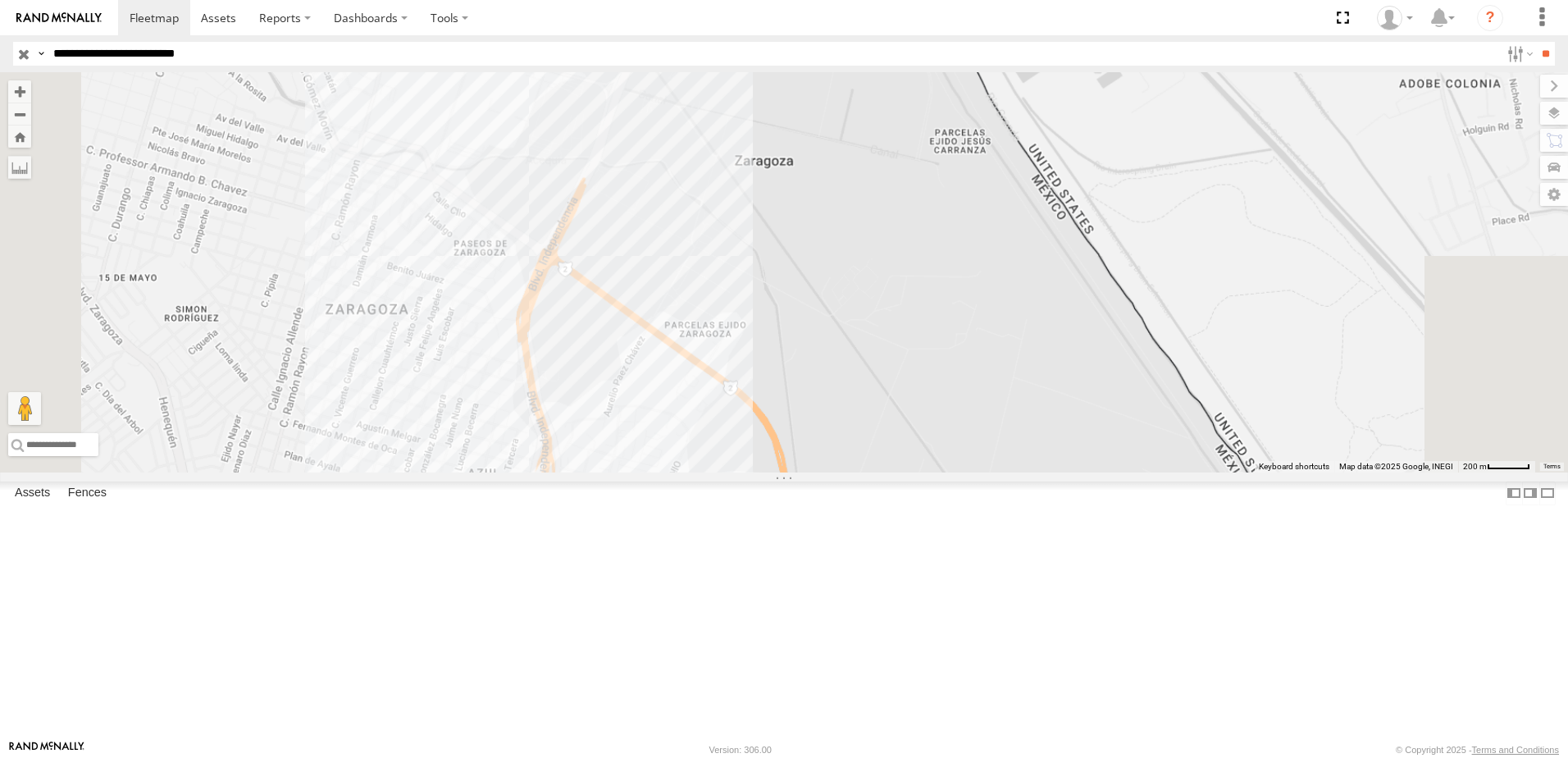
click at [931, 353] on div "338 7323" at bounding box center [784, 272] width 1568 height 400
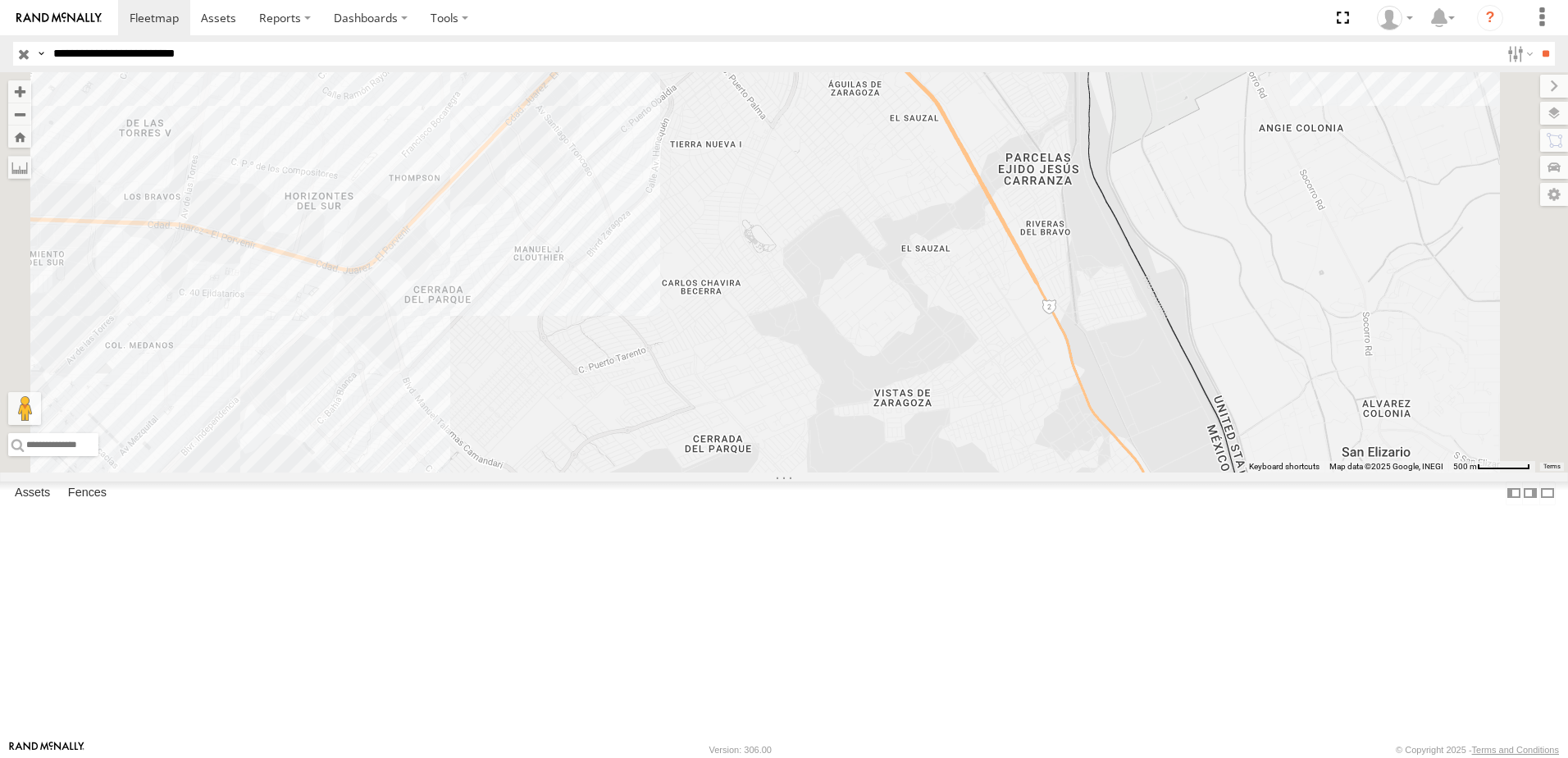
drag, startPoint x: 888, startPoint y: 451, endPoint x: 897, endPoint y: 394, distance: 57.7
click at [897, 394] on div "338 7323" at bounding box center [784, 272] width 1568 height 400
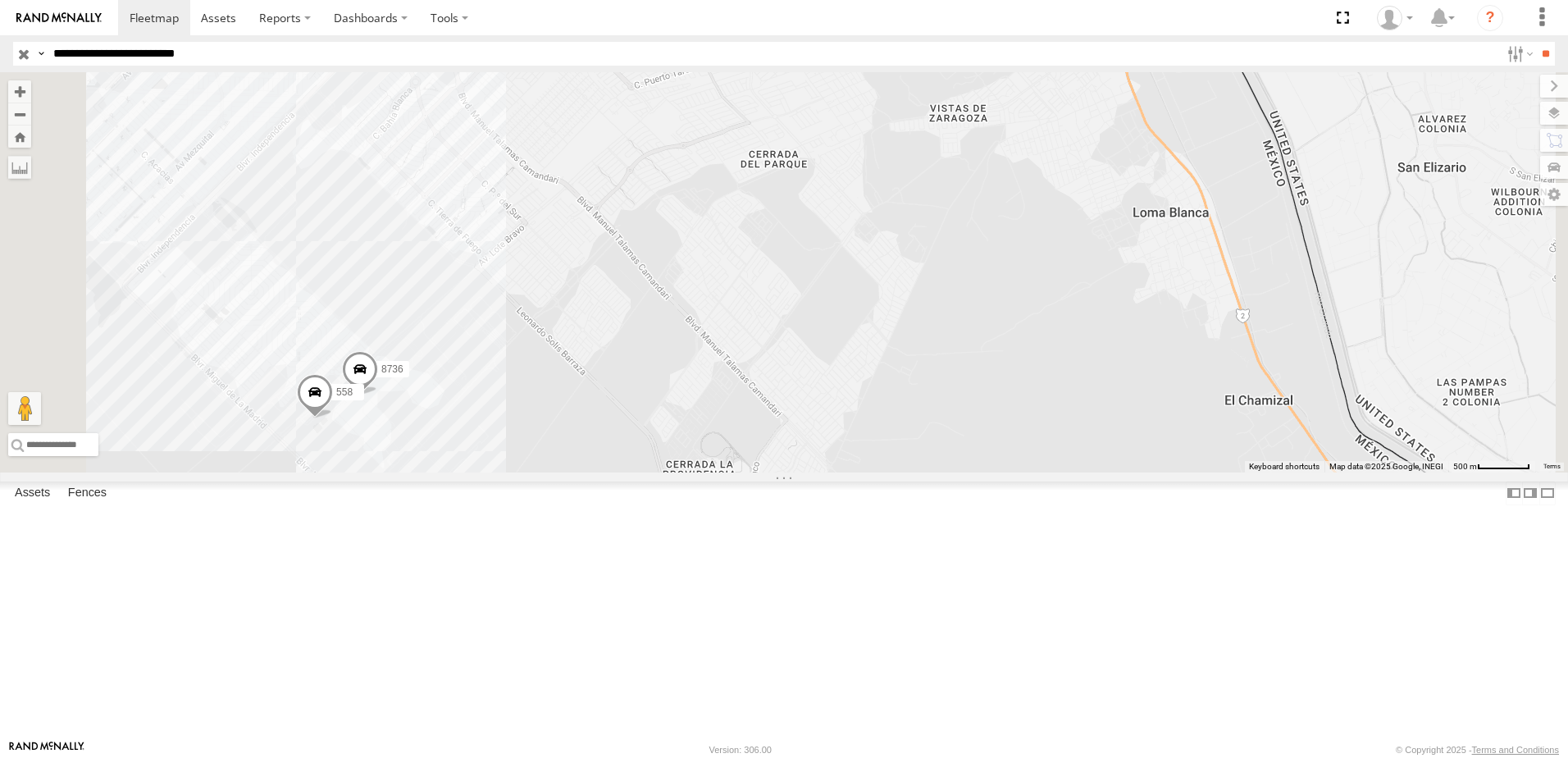
drag, startPoint x: 883, startPoint y: 448, endPoint x: 889, endPoint y: 439, distance: 10.8
click at [889, 439] on div "338 7323 8736 558" at bounding box center [784, 272] width 1568 height 400
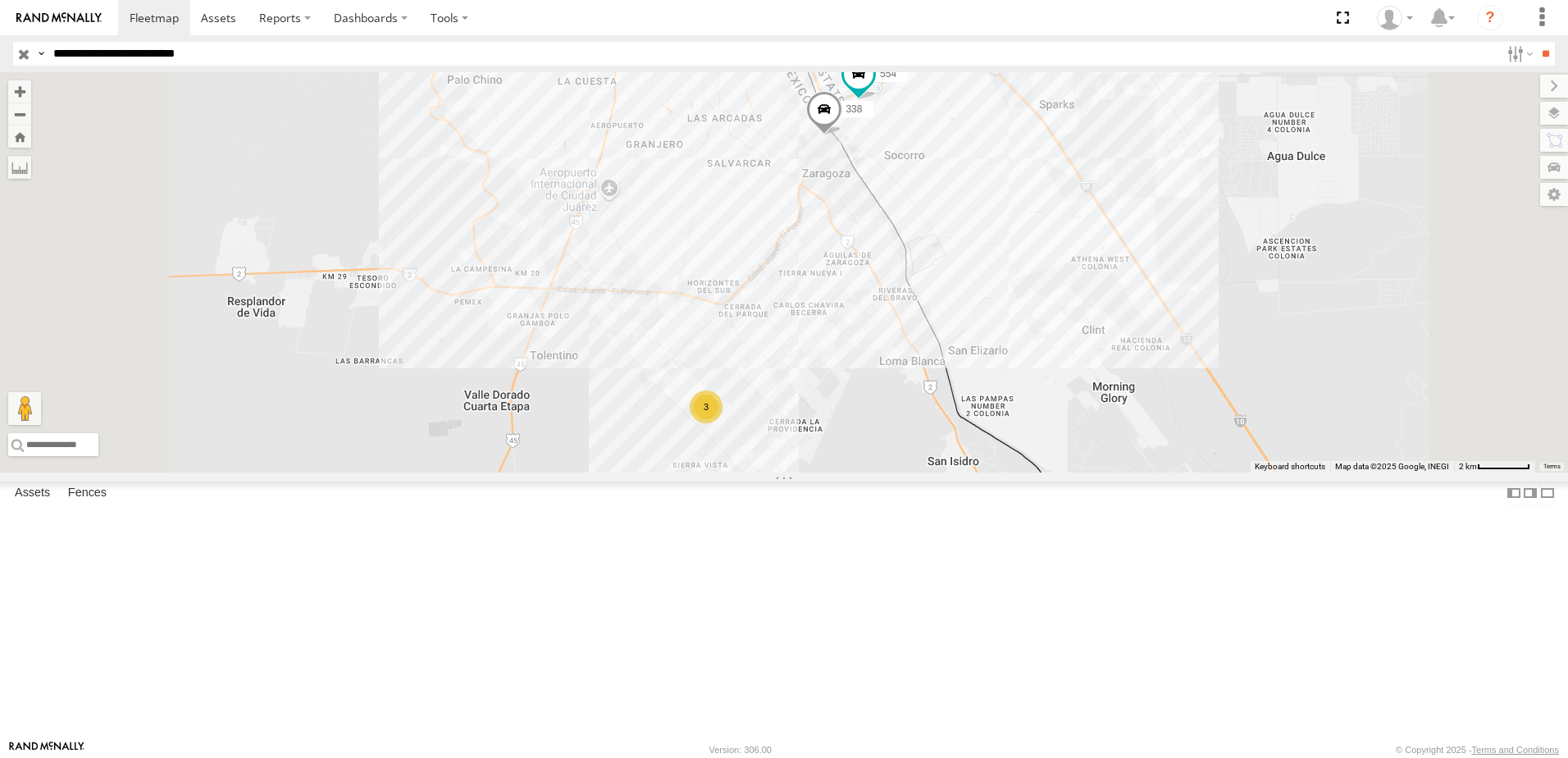
drag, startPoint x: 1143, startPoint y: 433, endPoint x: 1074, endPoint y: 450, distance: 71.1
click at [1090, 460] on div "690 338 554 3" at bounding box center [784, 272] width 1568 height 400
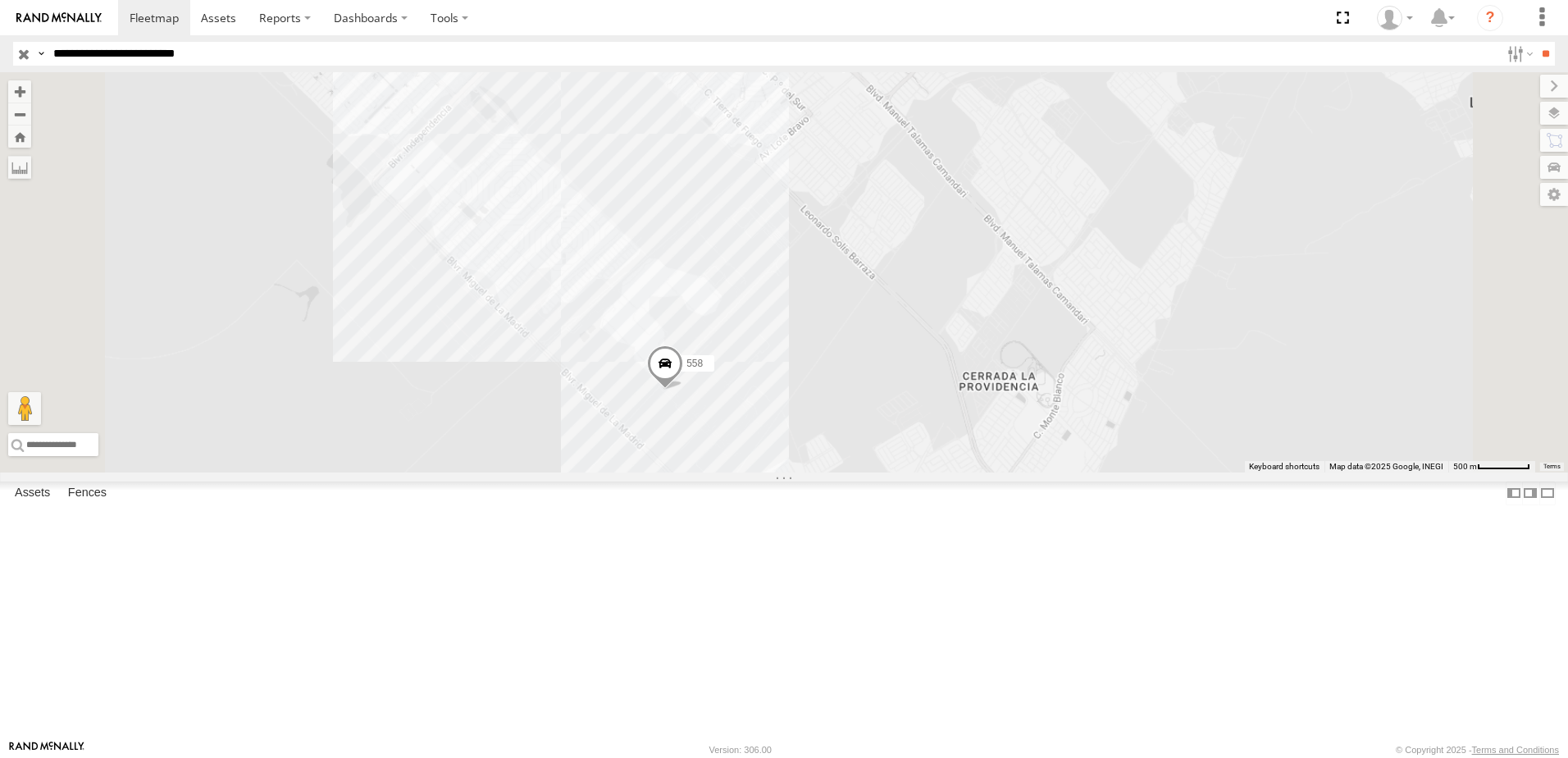
click at [1028, 472] on div "690 338 554 558" at bounding box center [784, 272] width 1568 height 400
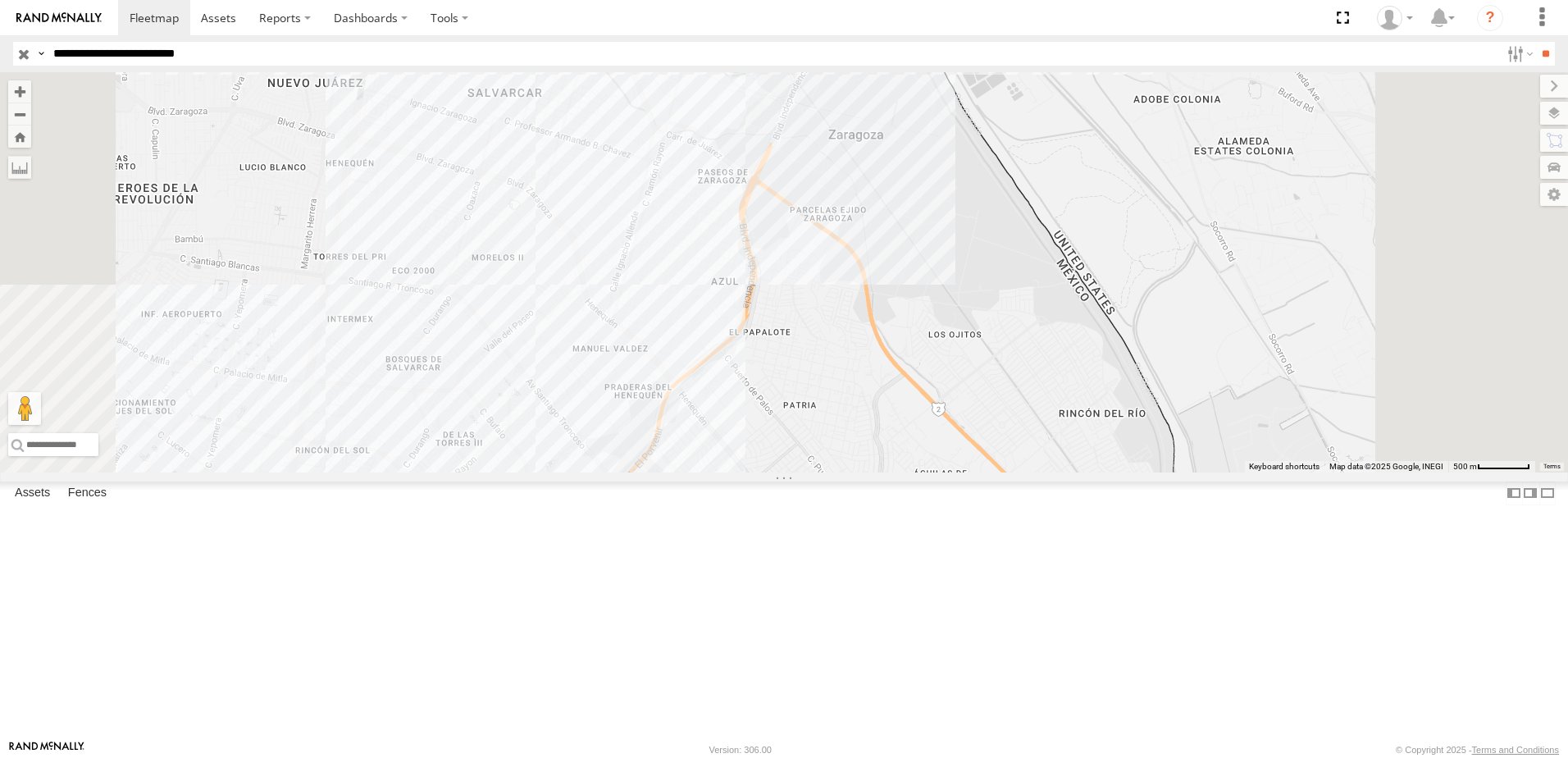
drag, startPoint x: 1010, startPoint y: 319, endPoint x: 974, endPoint y: 500, distance: 184.5
click at [977, 472] on div "690 338 554 558" at bounding box center [784, 272] width 1568 height 400
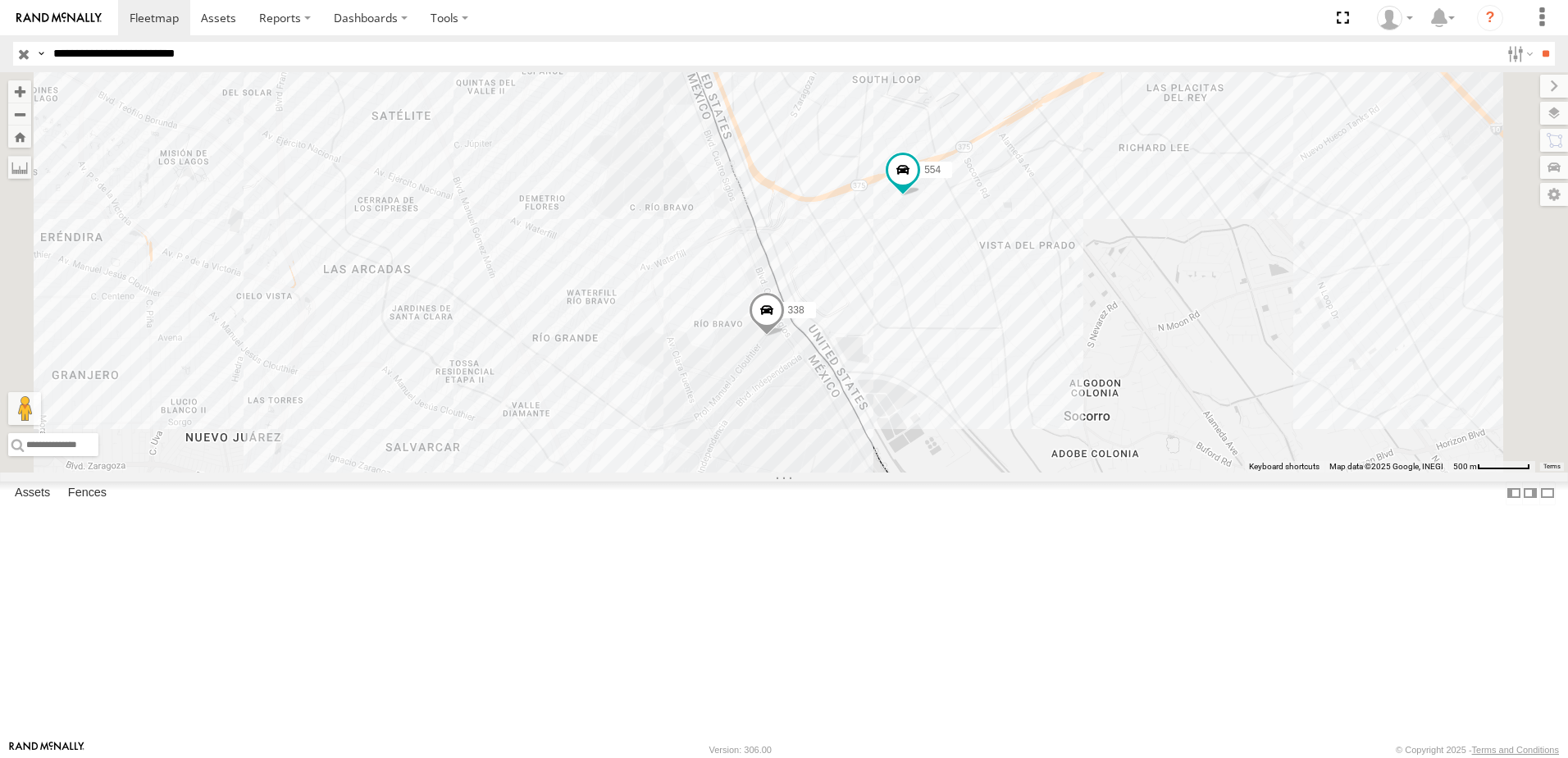
drag, startPoint x: 1009, startPoint y: 474, endPoint x: 996, endPoint y: 489, distance: 19.8
click at [999, 472] on div "690 338 554 558" at bounding box center [784, 272] width 1568 height 400
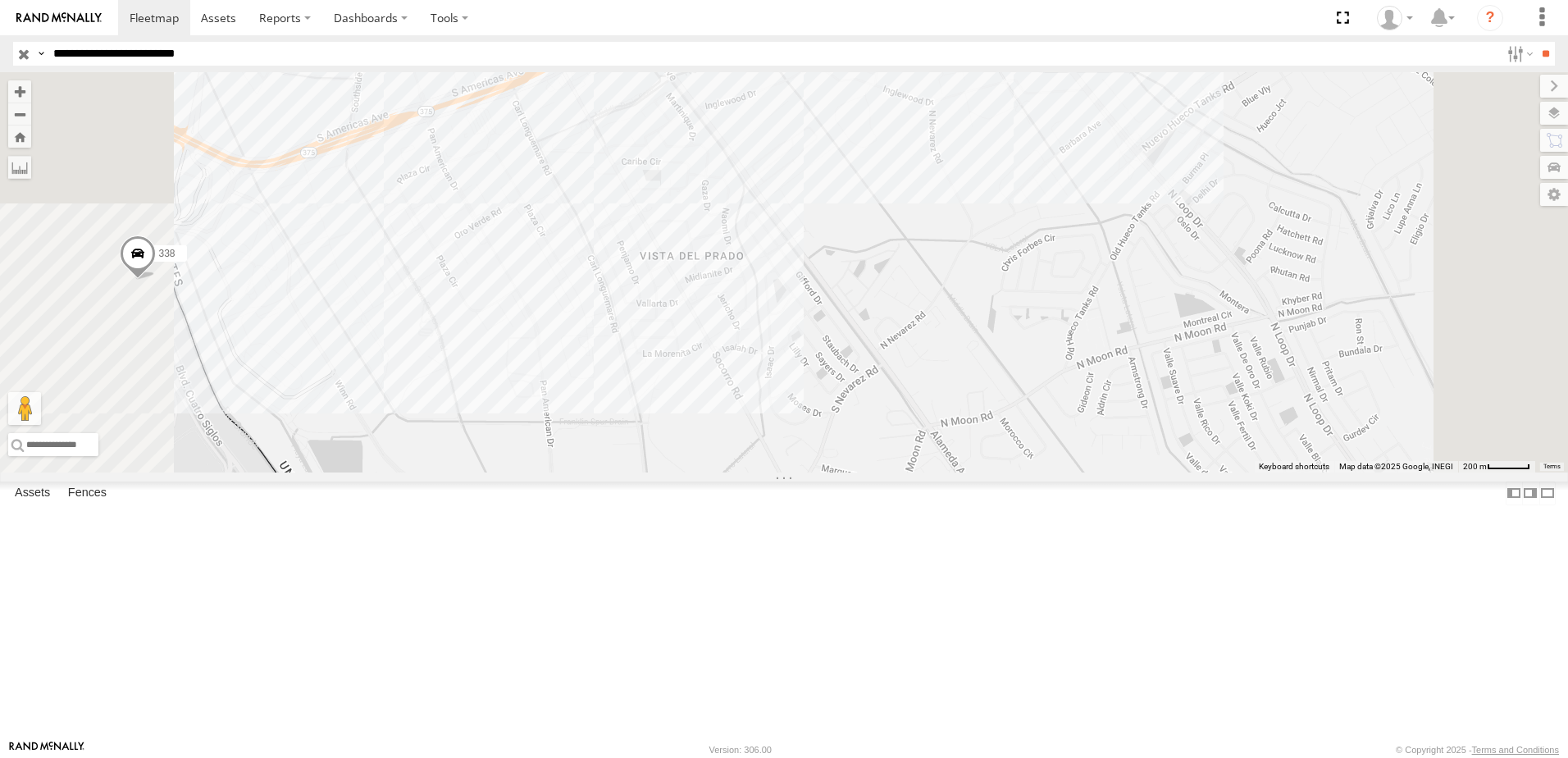
click at [1172, 370] on div "7323 338 2" at bounding box center [784, 272] width 1568 height 400
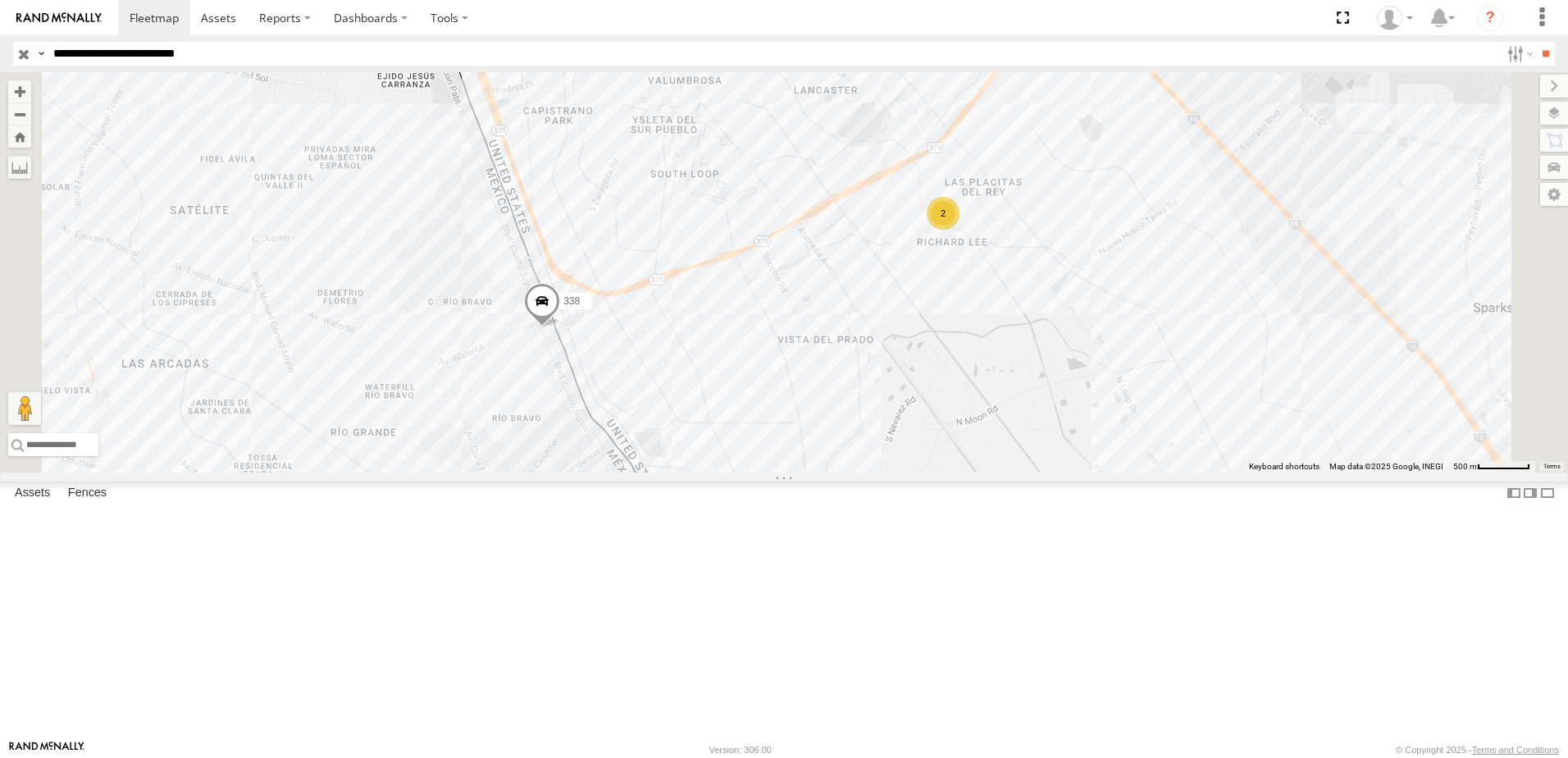
click at [821, 345] on div "7323 338 2" at bounding box center [784, 272] width 1568 height 400
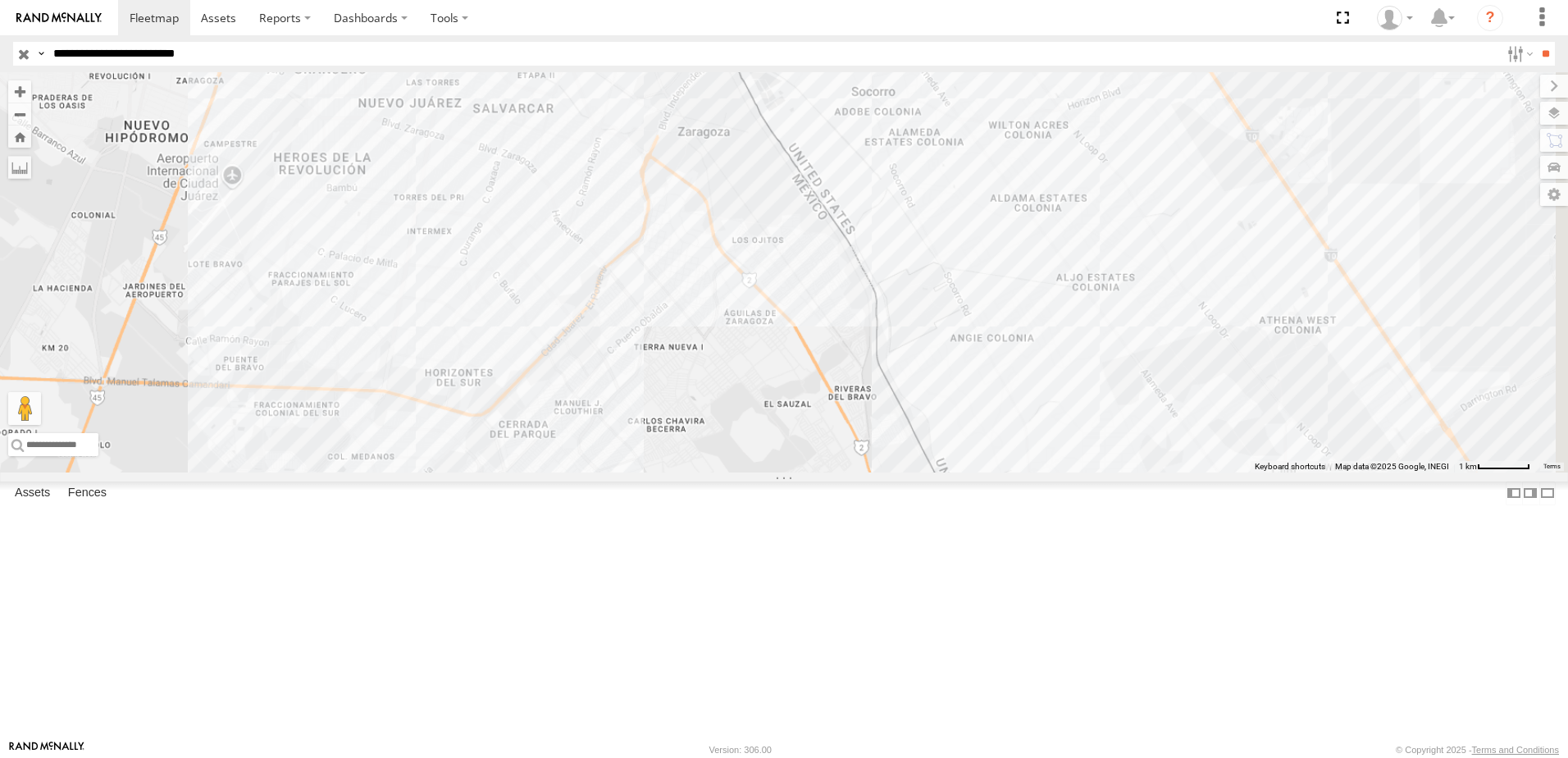
drag, startPoint x: 792, startPoint y: 416, endPoint x: 813, endPoint y: 333, distance: 85.6
click at [811, 349] on div "7323 338" at bounding box center [784, 272] width 1568 height 400
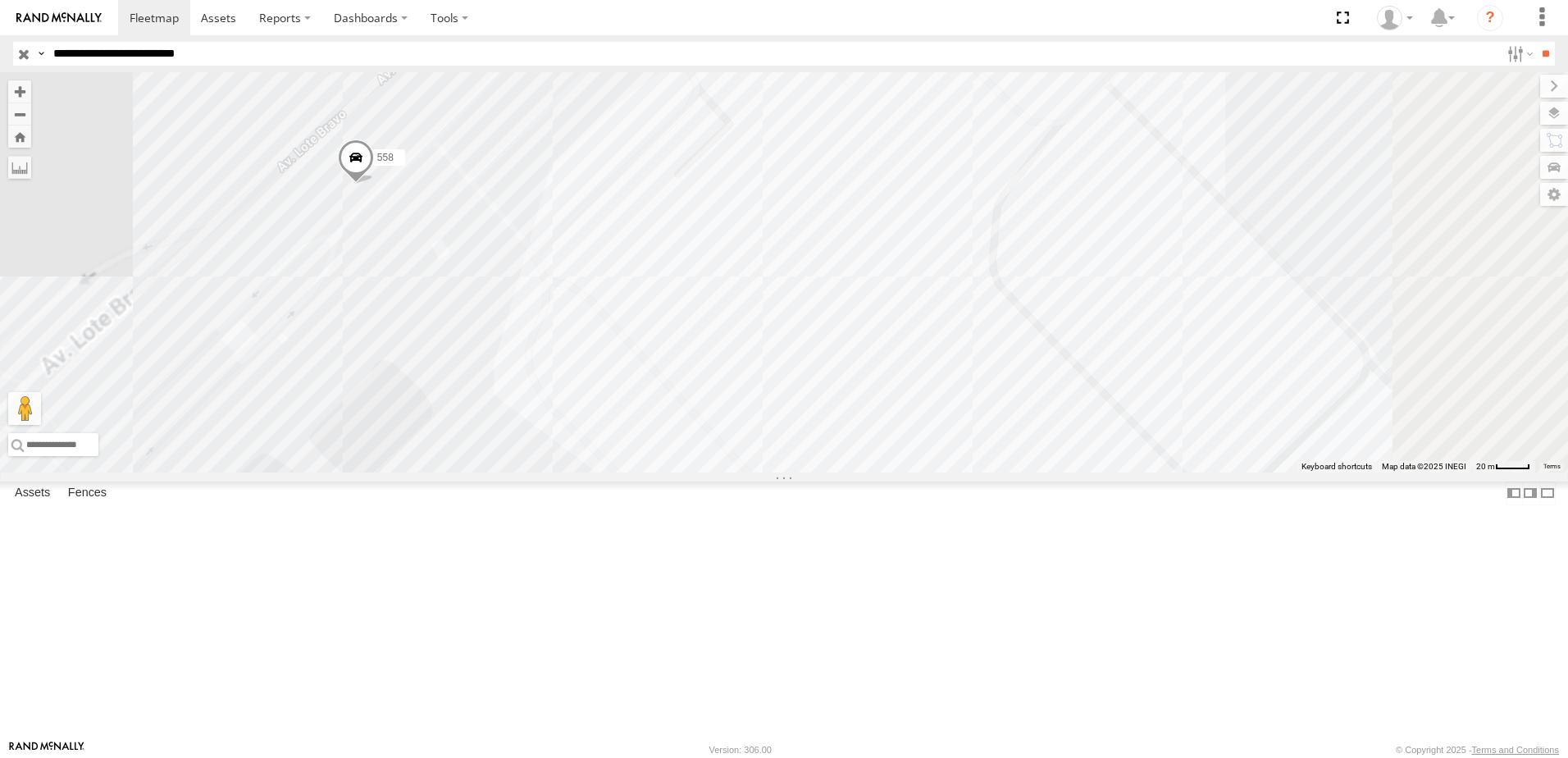
drag, startPoint x: 535, startPoint y: 431, endPoint x: 826, endPoint y: 399, distance: 292.8
click at [807, 399] on div "338 558" at bounding box center [784, 272] width 1568 height 400
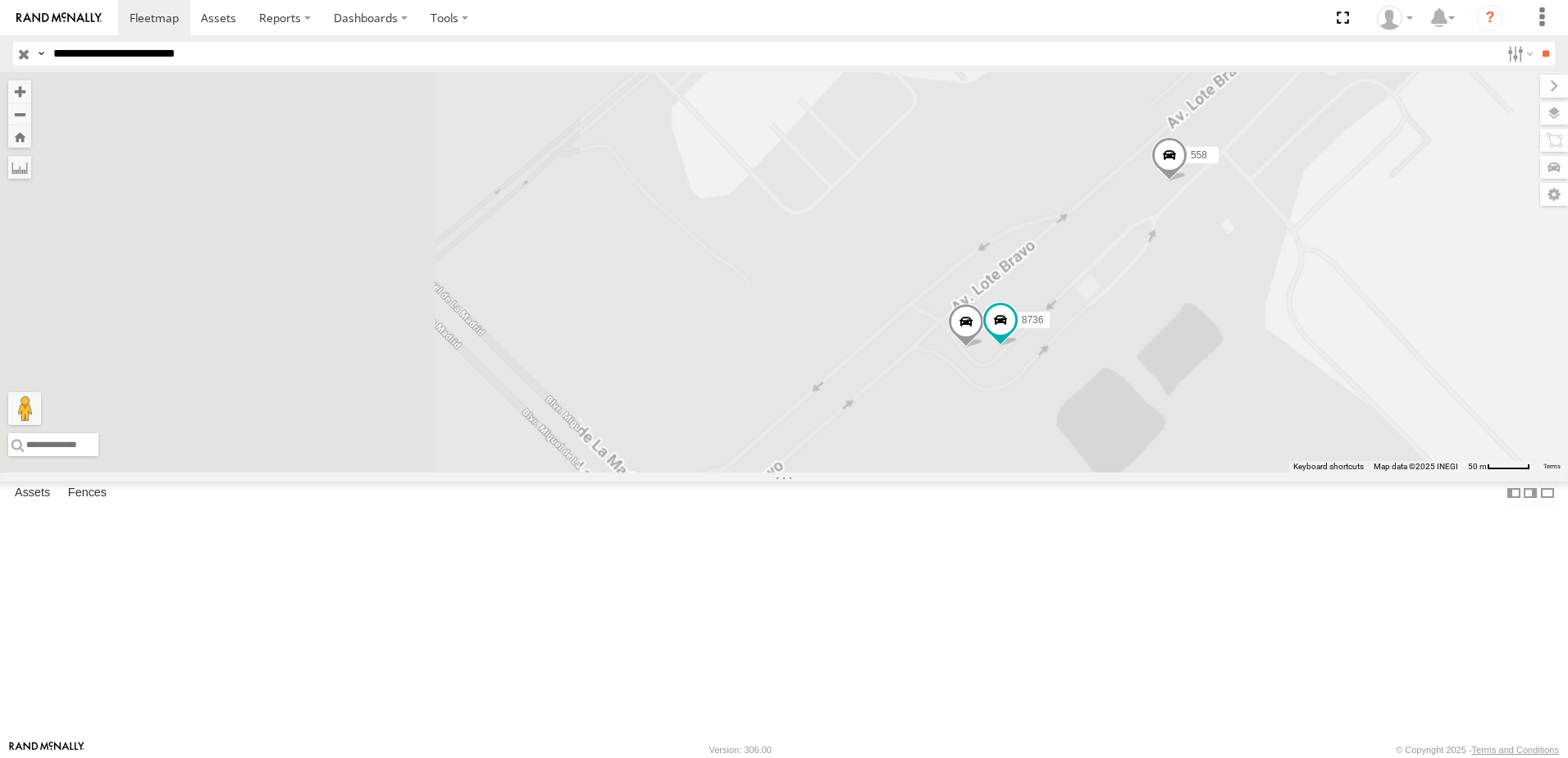
drag, startPoint x: 1333, startPoint y: 539, endPoint x: 1000, endPoint y: 366, distance: 375.3
click at [1210, 458] on div "338 558 7323 8736" at bounding box center [784, 272] width 1568 height 400
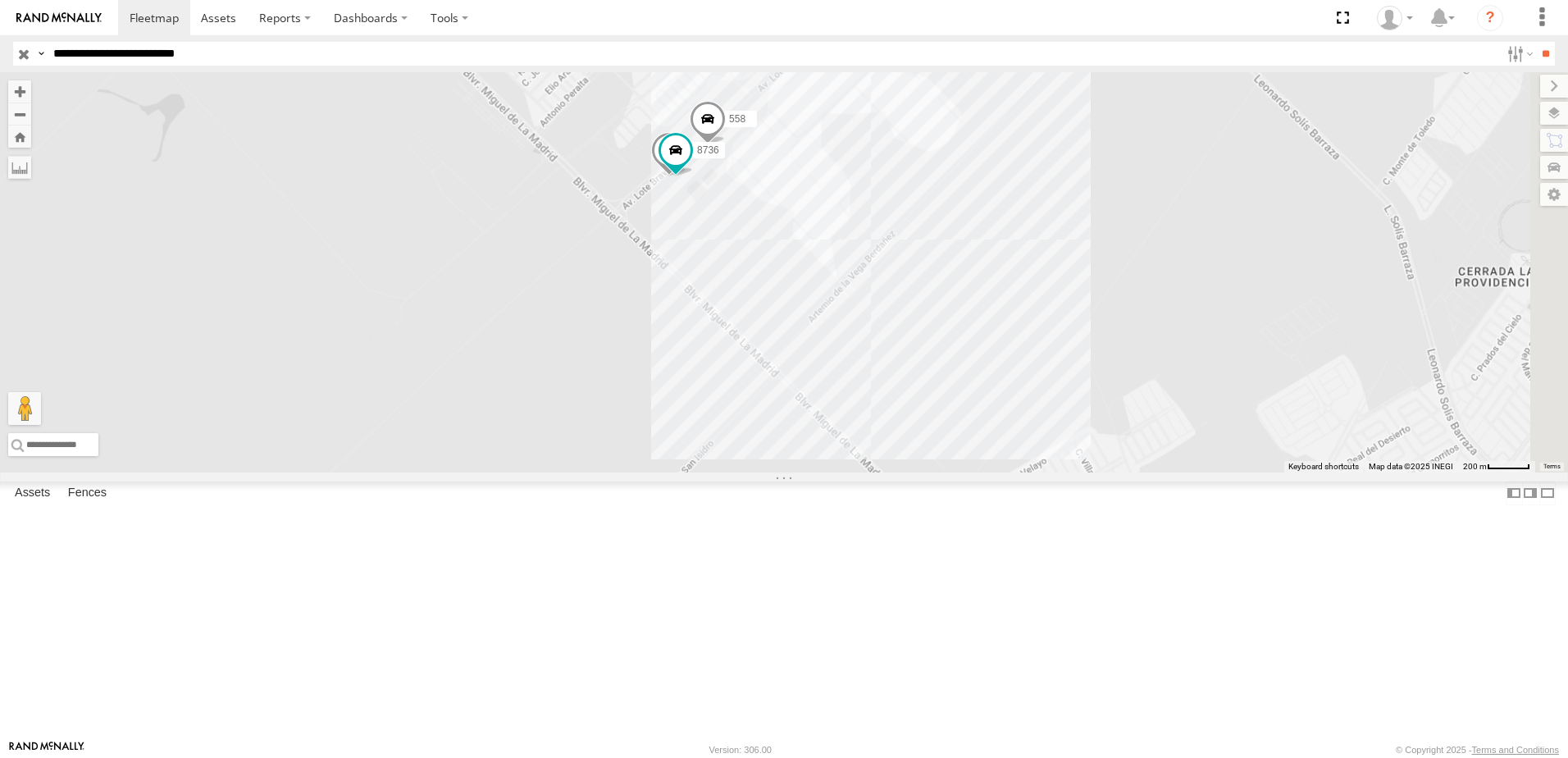
drag, startPoint x: 1000, startPoint y: 403, endPoint x: 954, endPoint y: 366, distance: 59.0
click at [975, 382] on div "338 558 7323 8736" at bounding box center [784, 272] width 1568 height 400
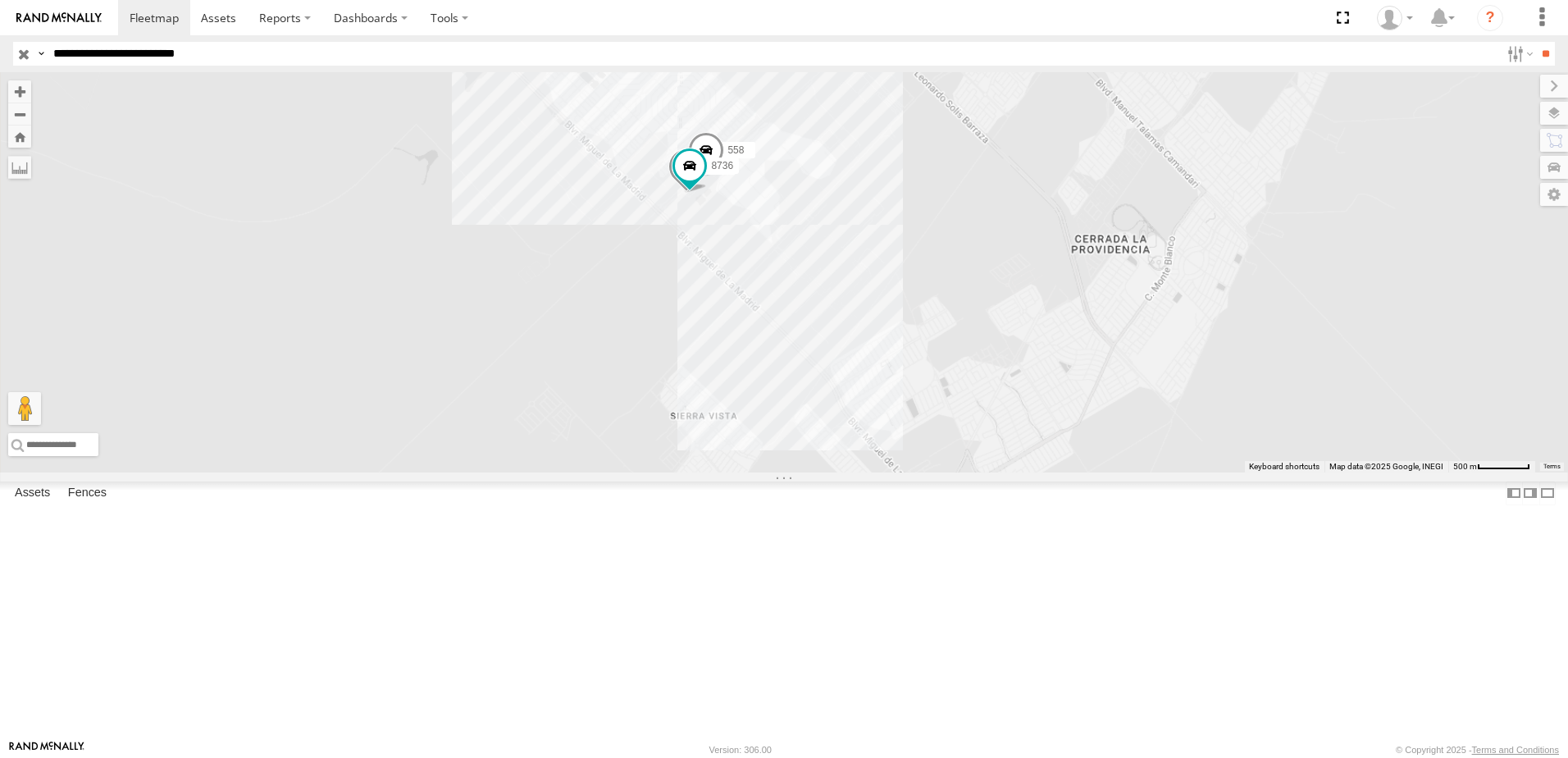
drag, startPoint x: 1118, startPoint y: 496, endPoint x: 1068, endPoint y: 452, distance: 66.6
click at [1077, 455] on div "338 558 7323 8736" at bounding box center [784, 272] width 1568 height 400
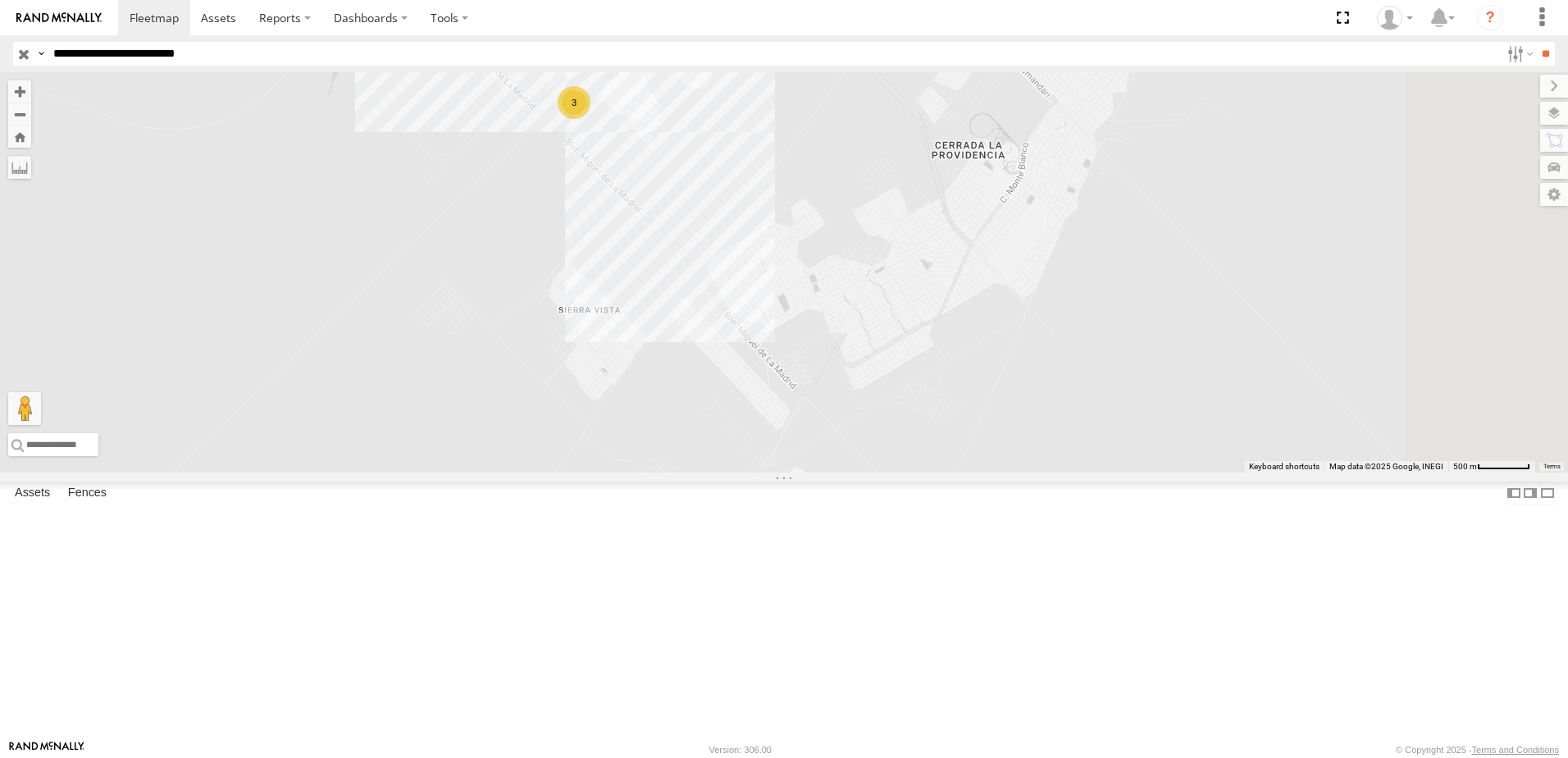
click at [320, 57] on input "**********" at bounding box center [774, 53] width 1453 height 24
click at [1536, 42] on input "**" at bounding box center [1545, 53] width 19 height 24
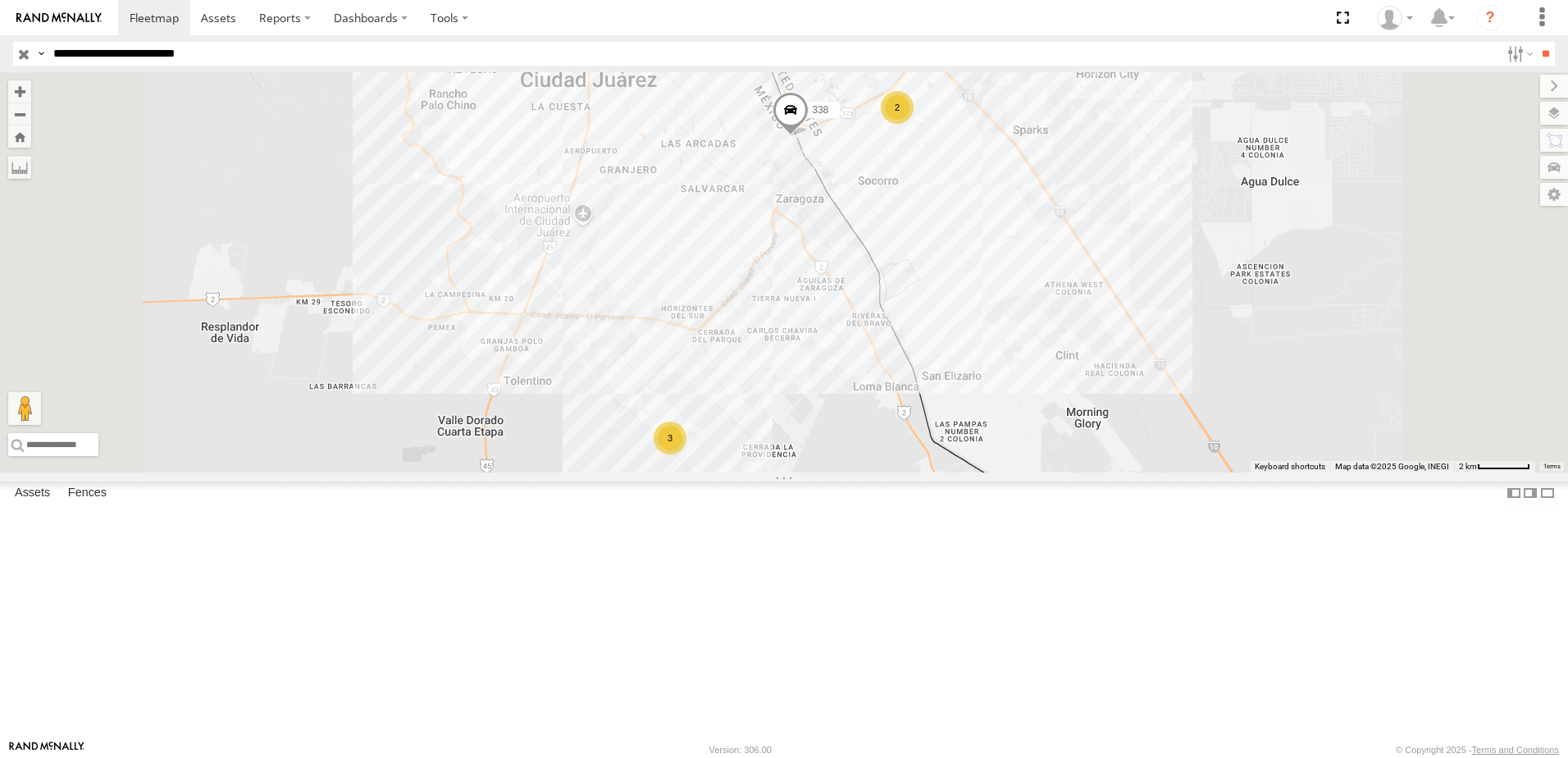
click at [0, 0] on div "558 Cruce" at bounding box center [0, 0] width 0 height 0
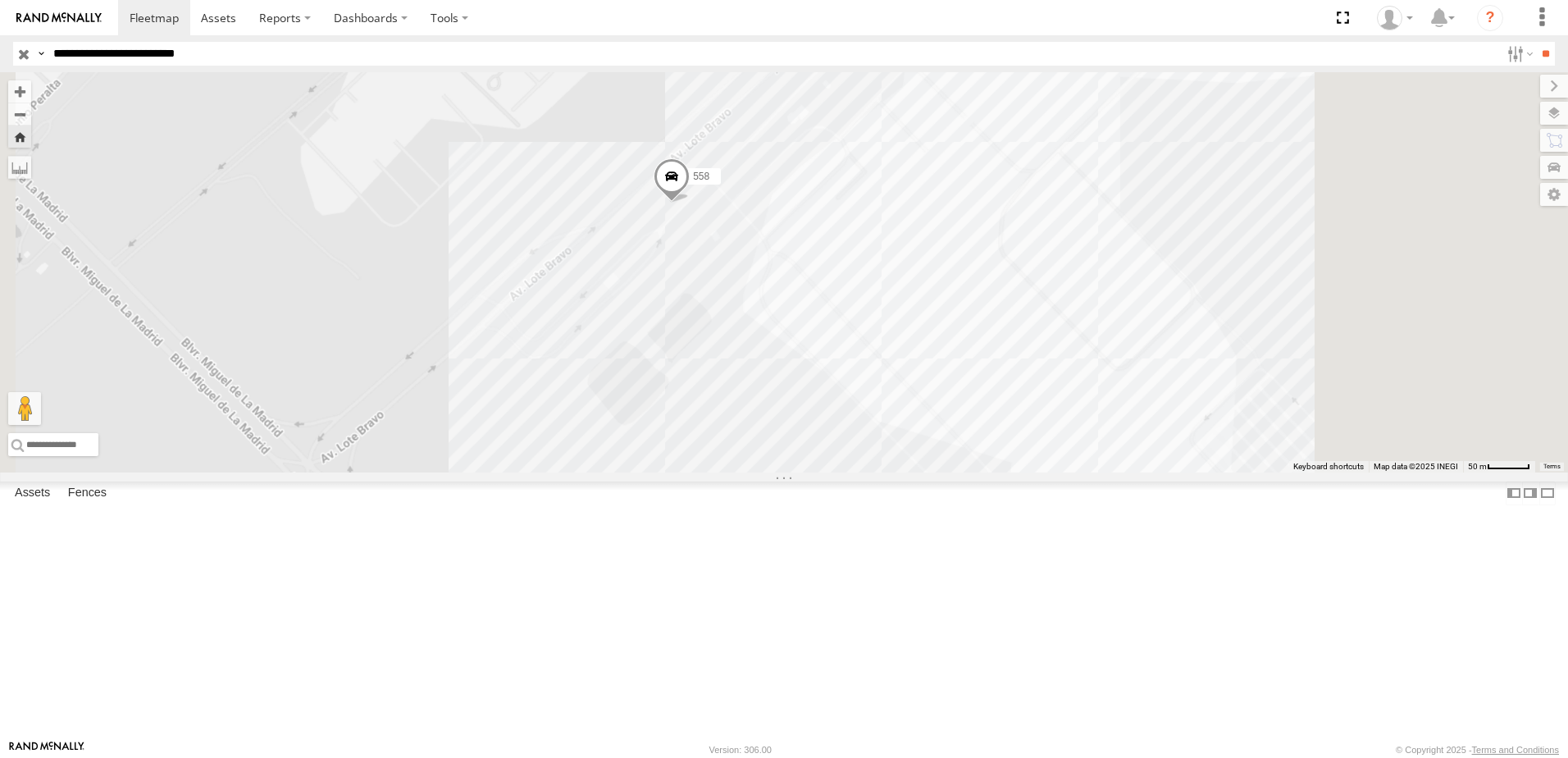
drag, startPoint x: 1097, startPoint y: 422, endPoint x: 889, endPoint y: 377, distance: 212.8
click at [952, 390] on div "558" at bounding box center [784, 272] width 1568 height 400
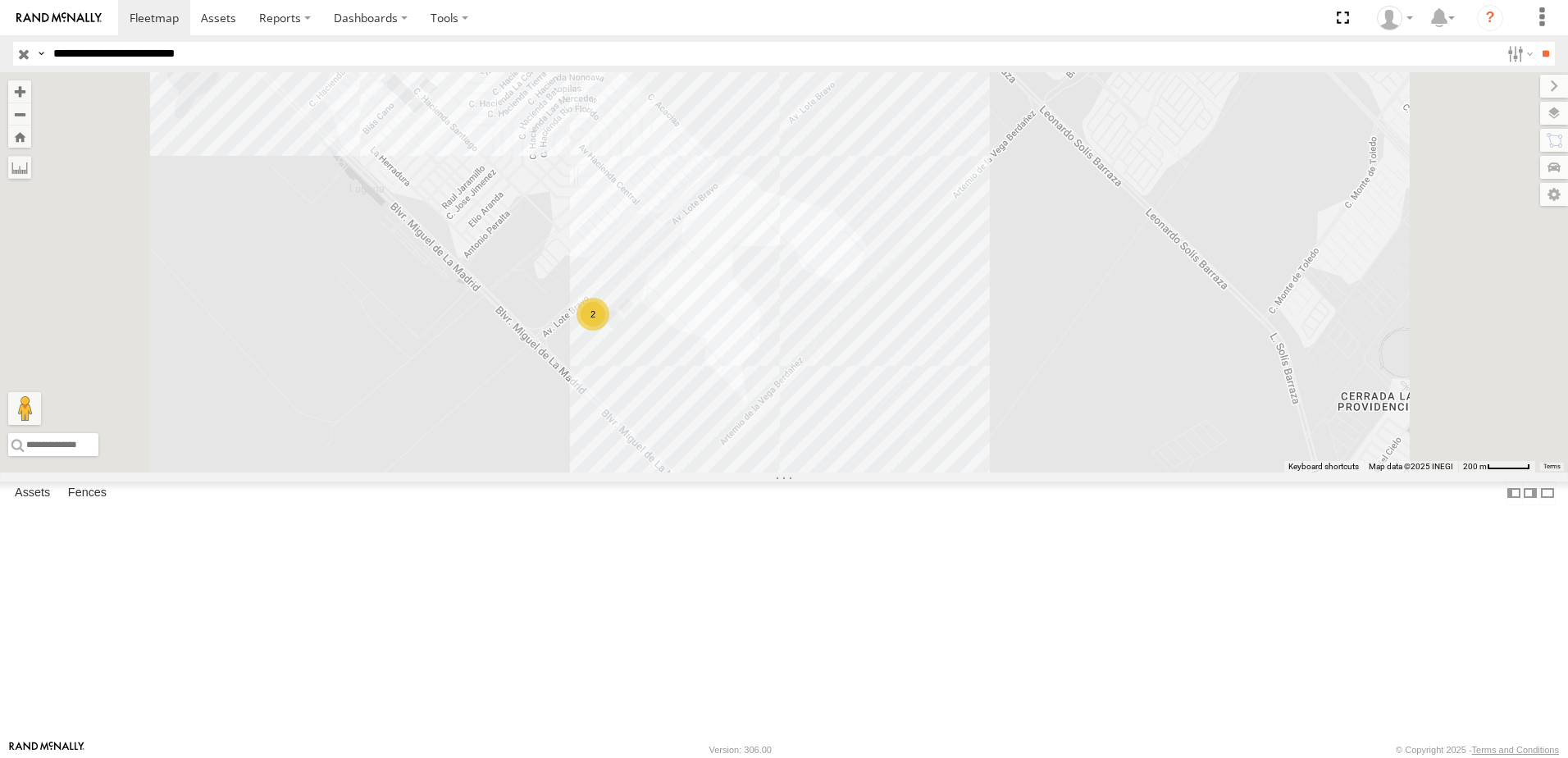
drag, startPoint x: 946, startPoint y: 445, endPoint x: 837, endPoint y: 452, distance: 109.2
click at [913, 472] on div "554 338 2" at bounding box center [784, 272] width 1568 height 400
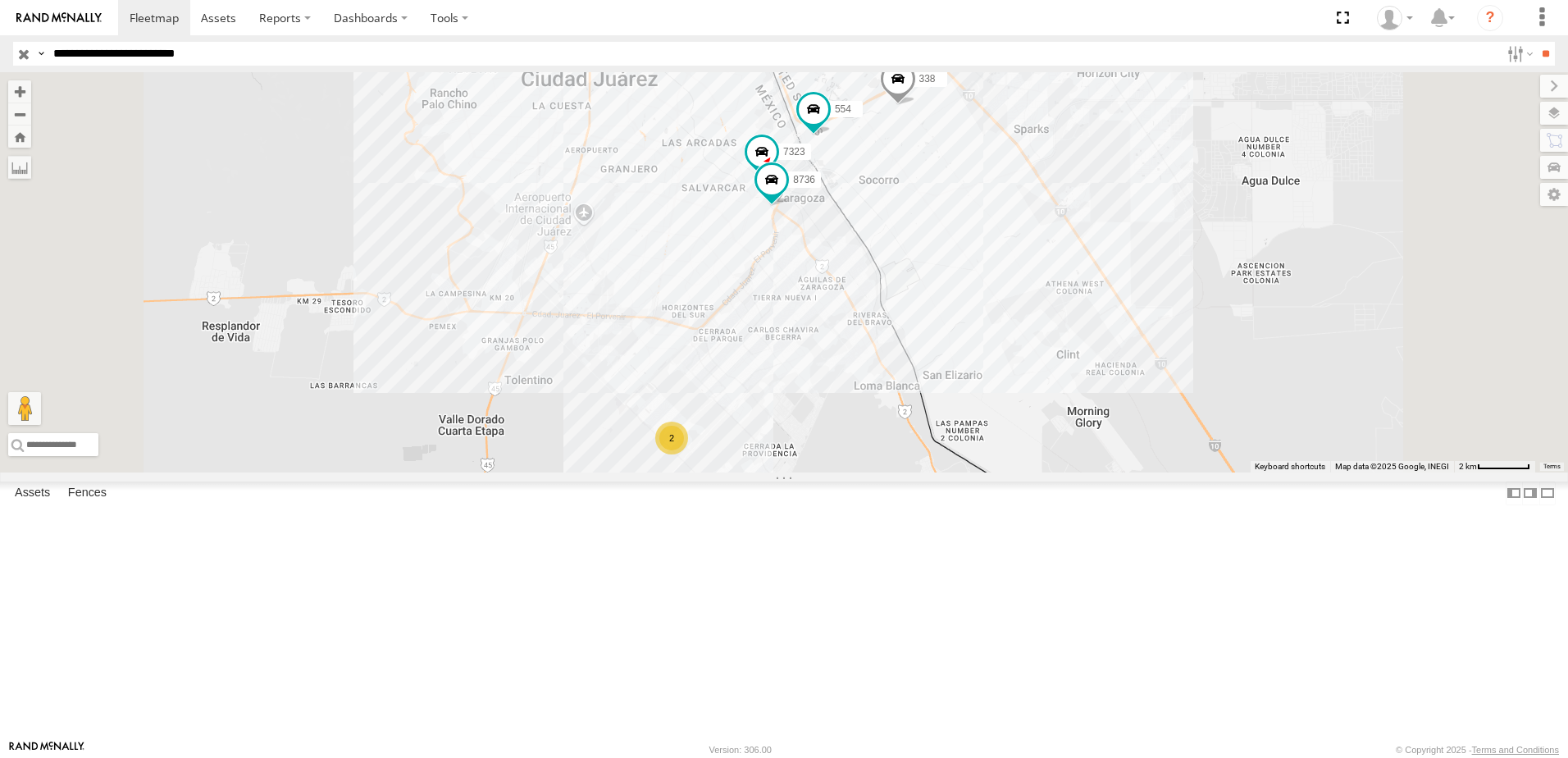
click at [0, 0] on div "Locales" at bounding box center [0, 0] width 0 height 0
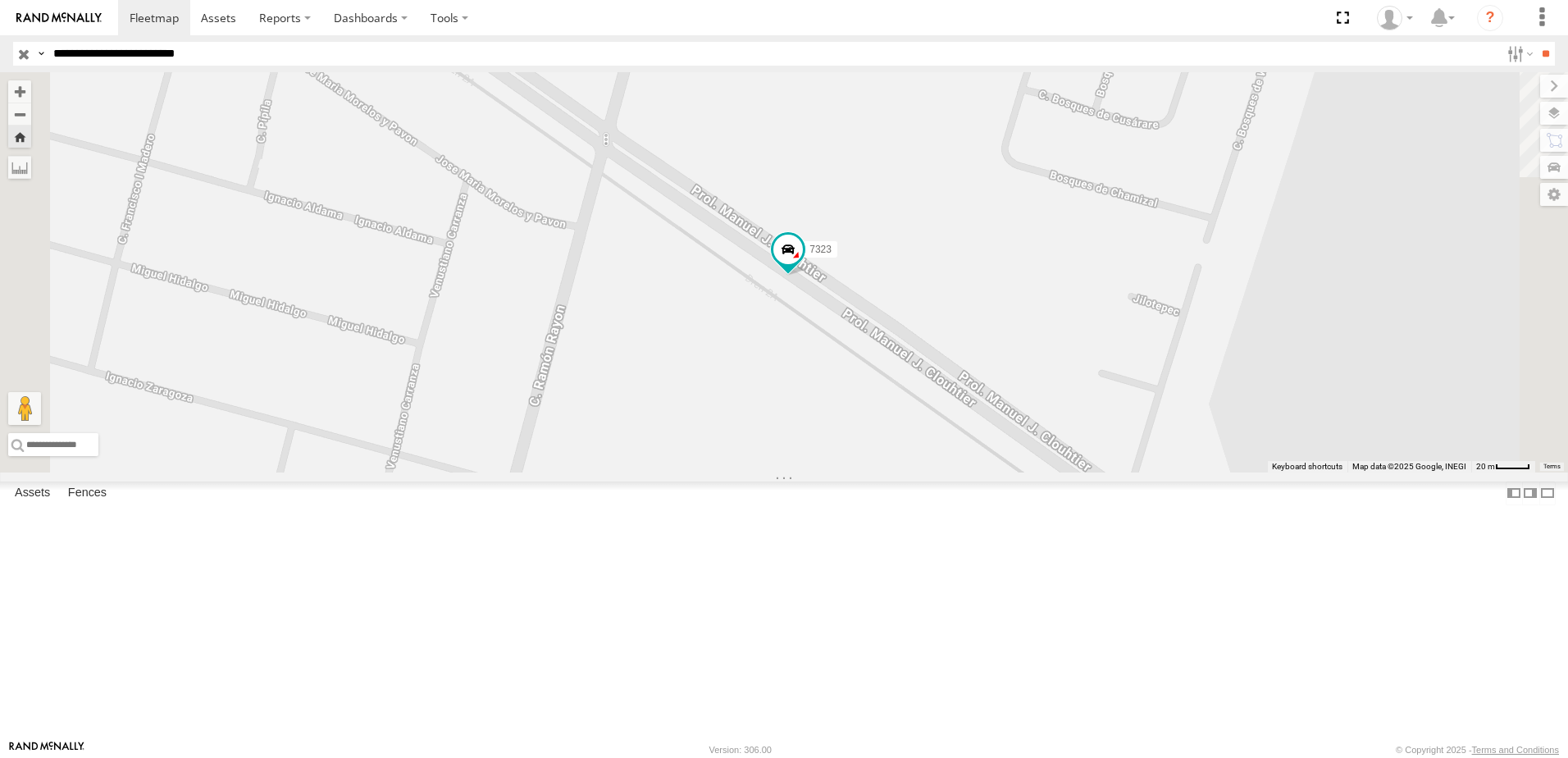
click at [0, 0] on span at bounding box center [0, 0] width 0 height 0
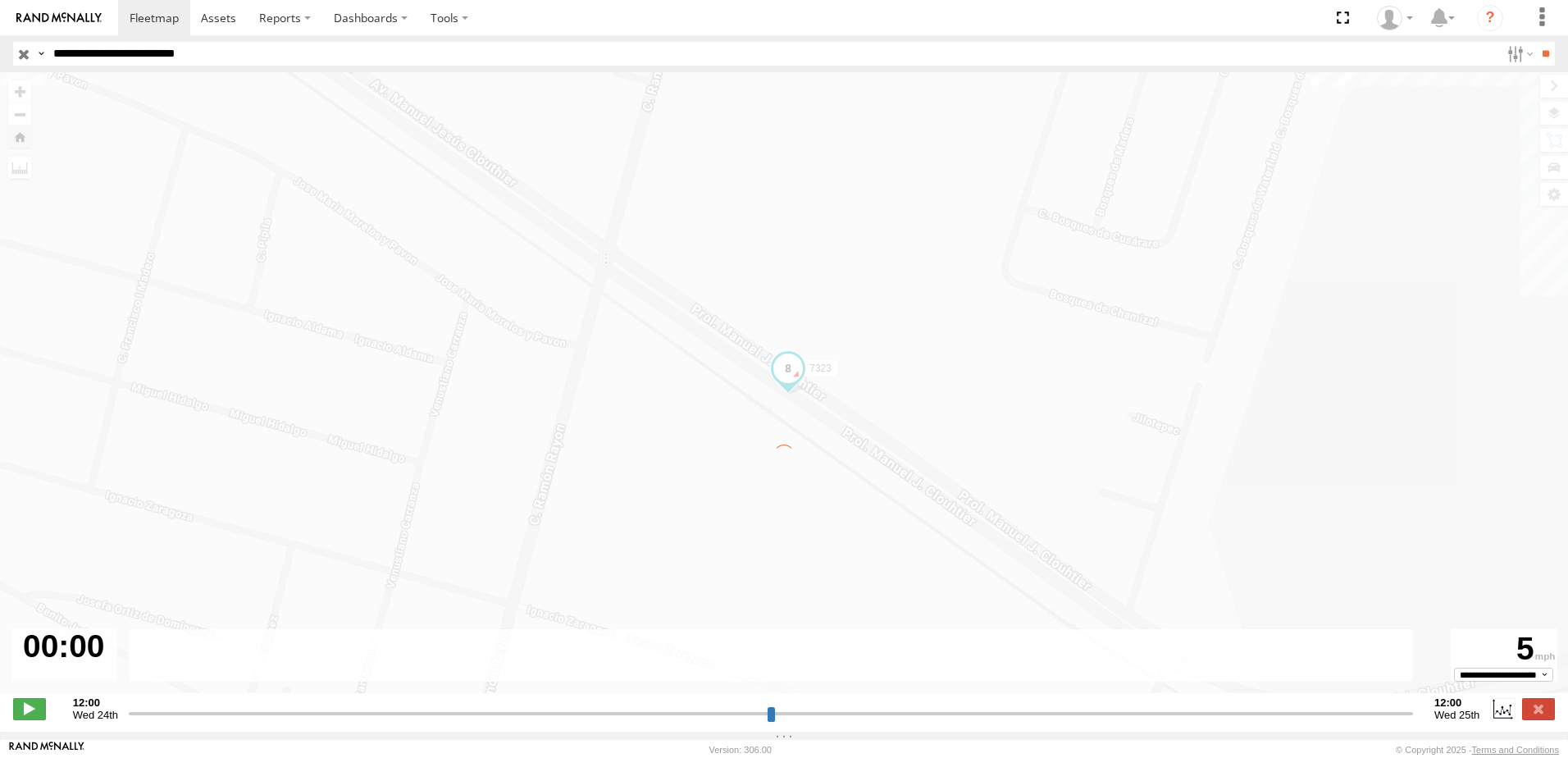
type input "**********"
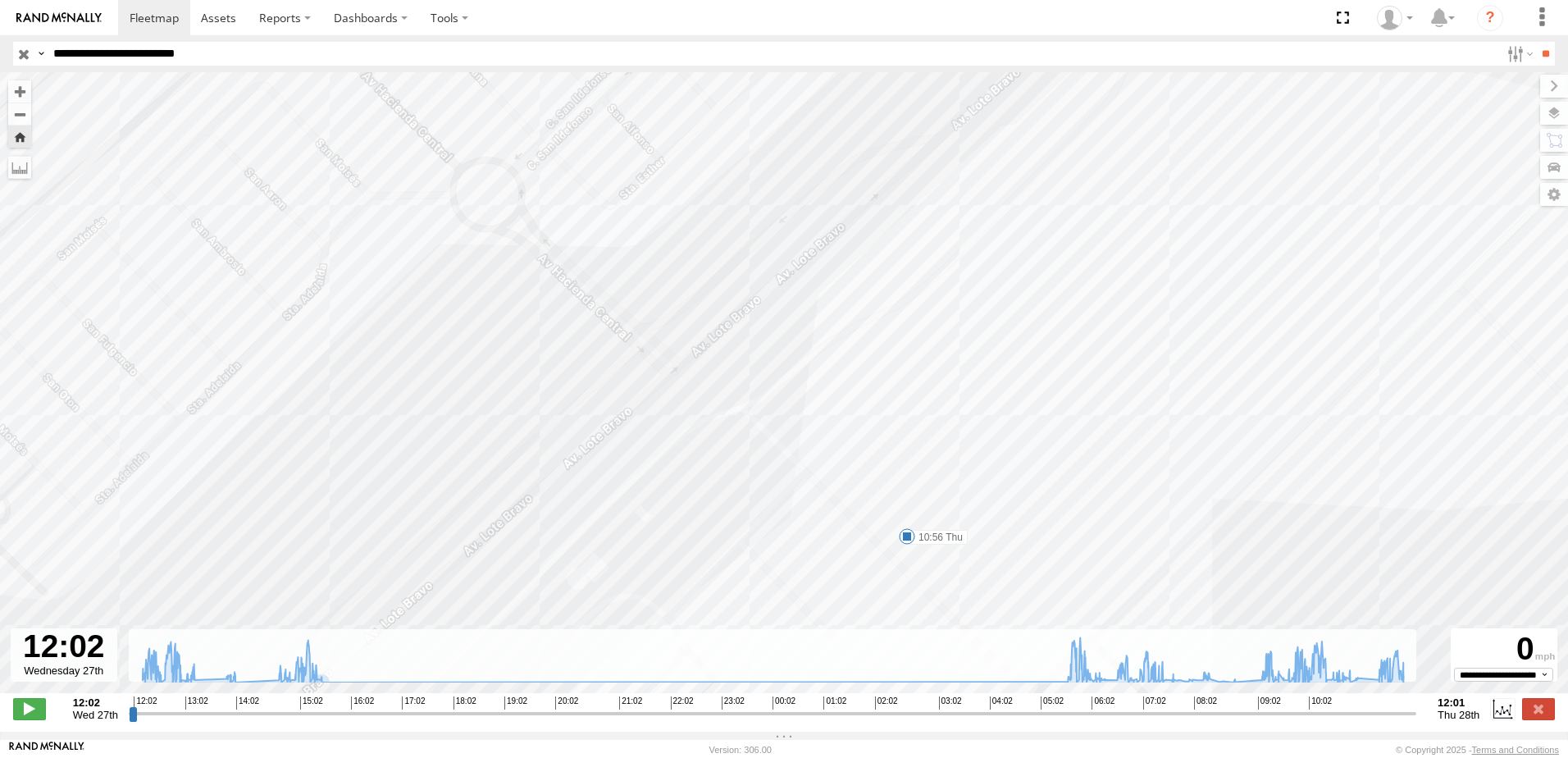
drag, startPoint x: 781, startPoint y: 424, endPoint x: 827, endPoint y: 385, distance: 60.3
click at [825, 387] on div "7323 12:03 Wed 06:30 Thu 09:40 Thu 09:59 Thu 10:56 Thu" at bounding box center [784, 391] width 1568 height 638
drag, startPoint x: 779, startPoint y: 472, endPoint x: 900, endPoint y: 390, distance: 146.2
click at [883, 396] on div "7323 12:03 Wed 06:30 Thu 09:40 Thu 09:59 Thu 10:56 Thu" at bounding box center [784, 391] width 1568 height 638
drag, startPoint x: 821, startPoint y: 464, endPoint x: 892, endPoint y: 428, distance: 79.6
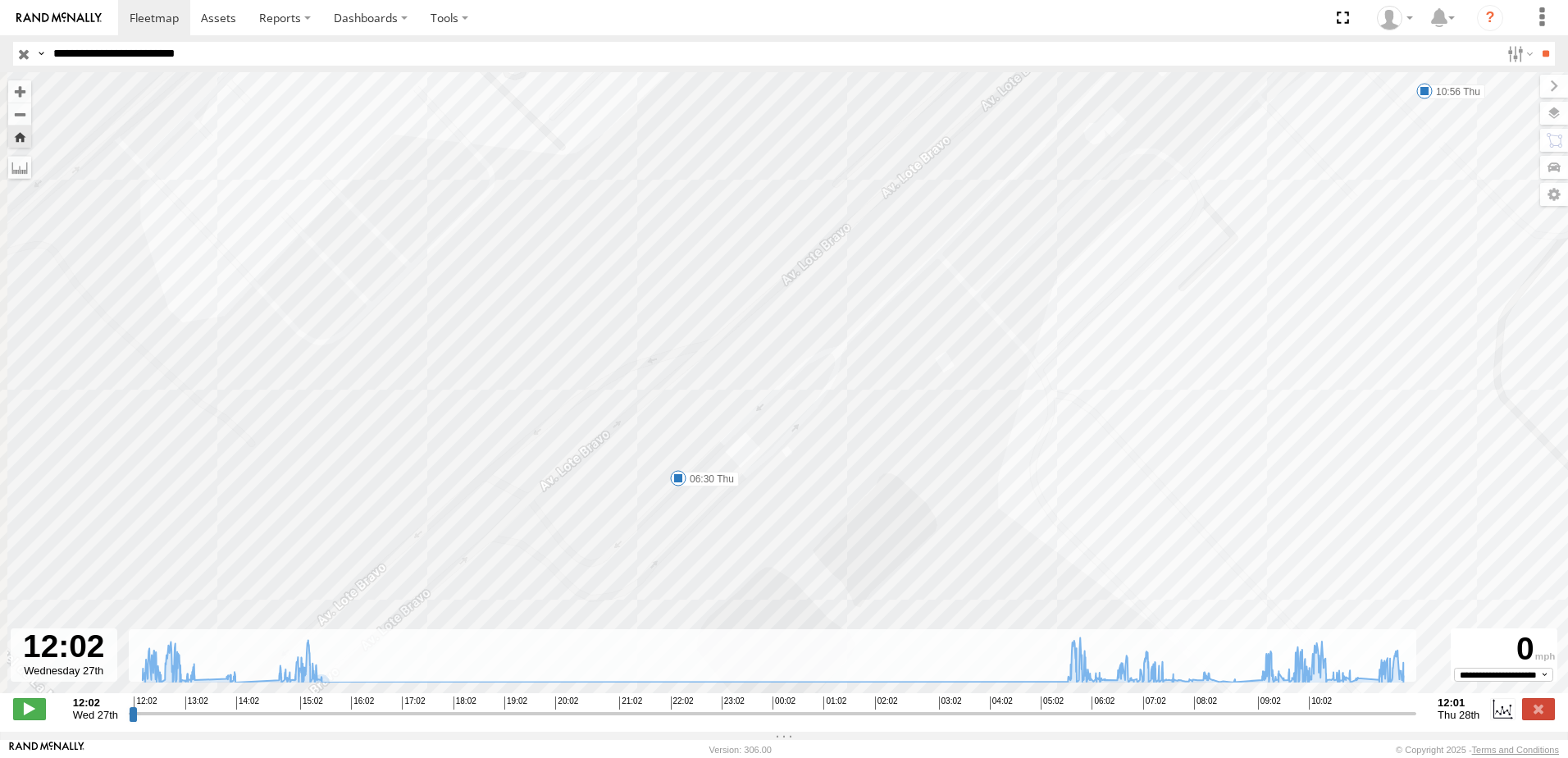
click at [887, 430] on div "7323 12:03 Wed 06:30 Thu 09:40 Thu 09:59 Thu 10:56 Thu" at bounding box center [784, 391] width 1568 height 638
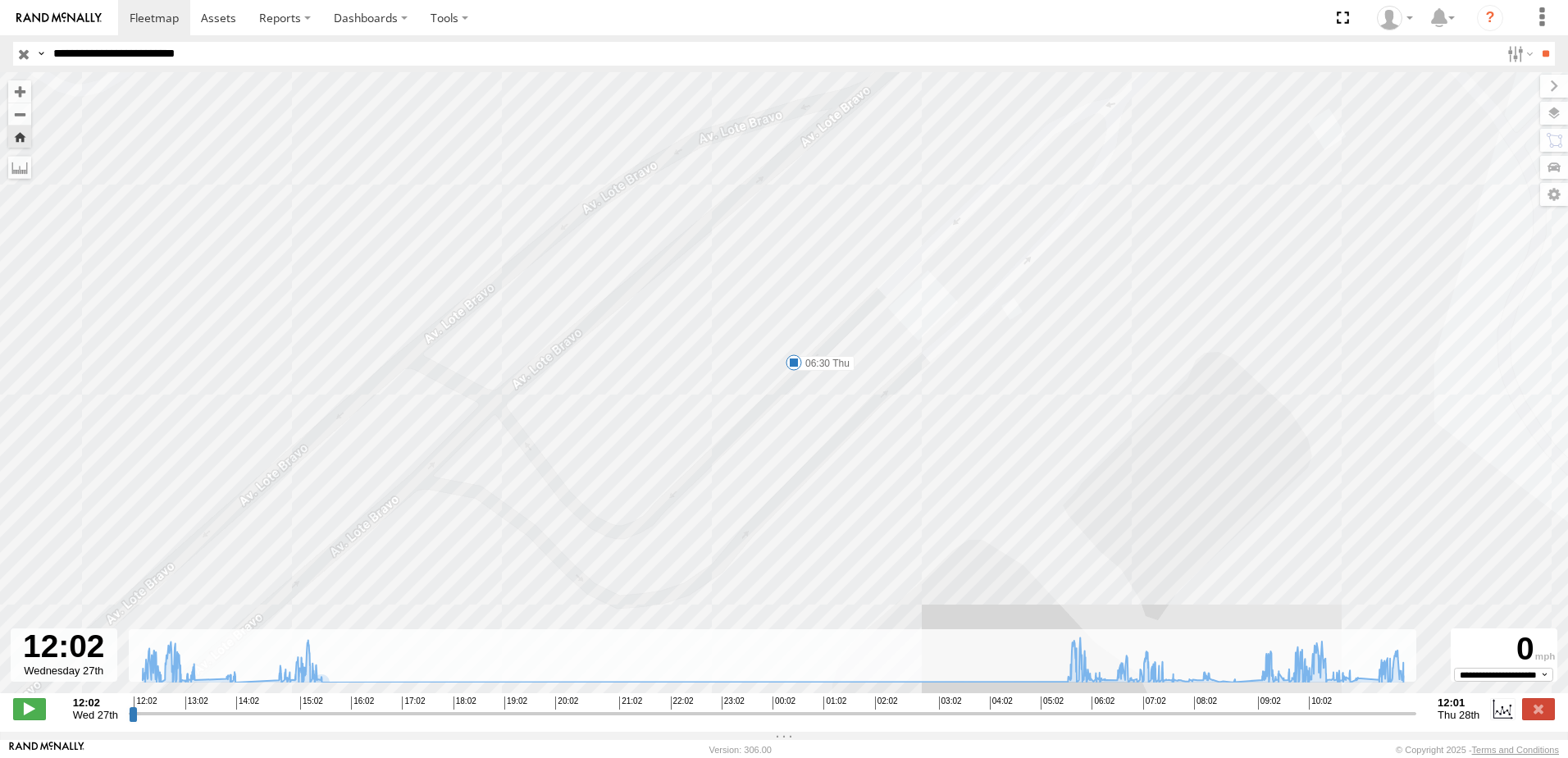
drag, startPoint x: 956, startPoint y: 399, endPoint x: 853, endPoint y: 504, distance: 147.1
click at [856, 504] on div "7323 12:03 Wed 06:30 Thu 09:40 Thu 09:59 Thu 10:56 Thu" at bounding box center [784, 391] width 1568 height 638
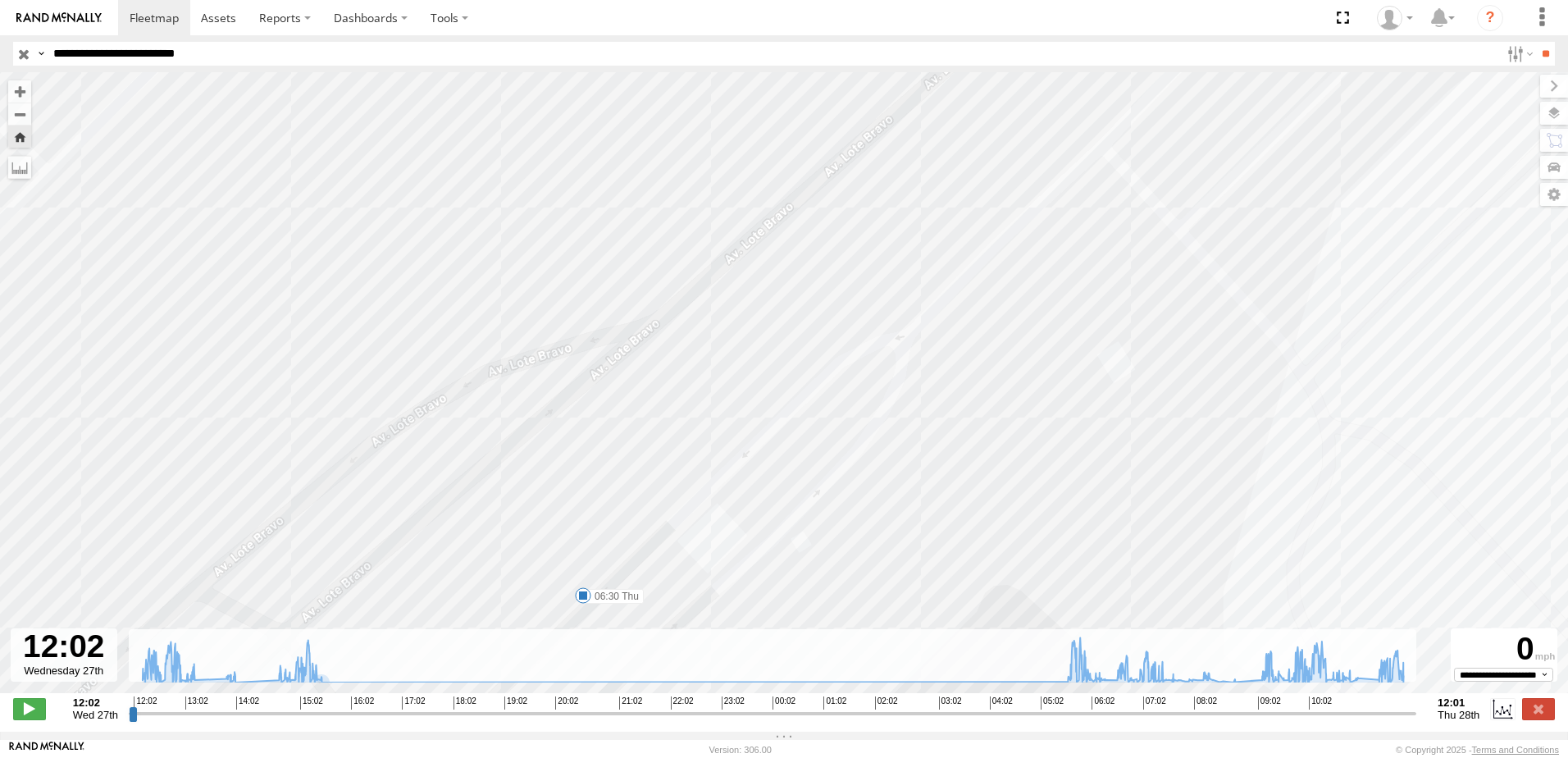
drag, startPoint x: 1033, startPoint y: 358, endPoint x: 956, endPoint y: 443, distance: 114.7
click at [994, 436] on div "7323 12:03 Wed 06:30 Thu 09:40 Thu 09:59 Thu 10:56 Thu" at bounding box center [784, 391] width 1568 height 638
select select "**********"
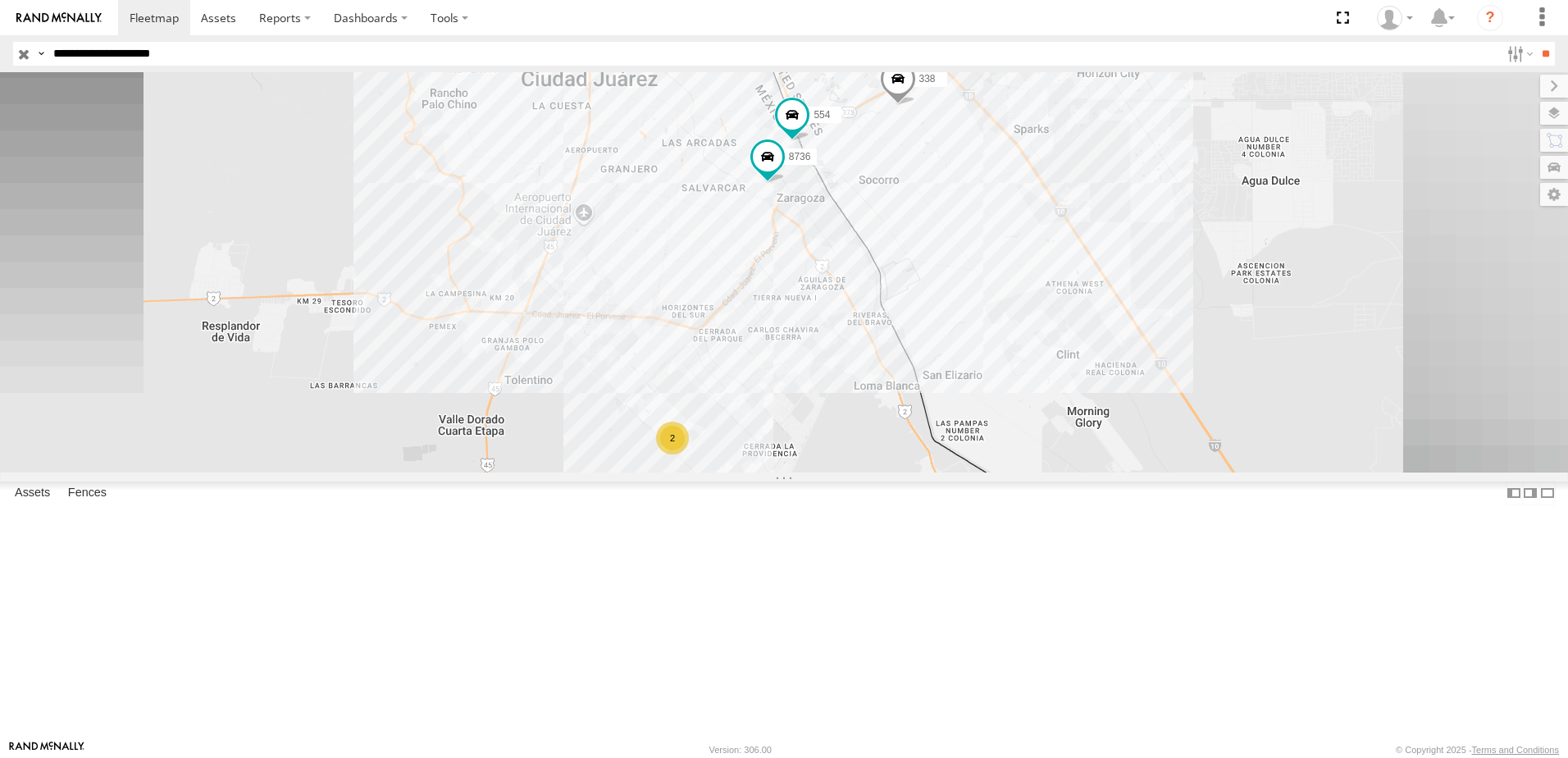
click at [0, 0] on label "Close" at bounding box center [0, 0] width 0 height 0
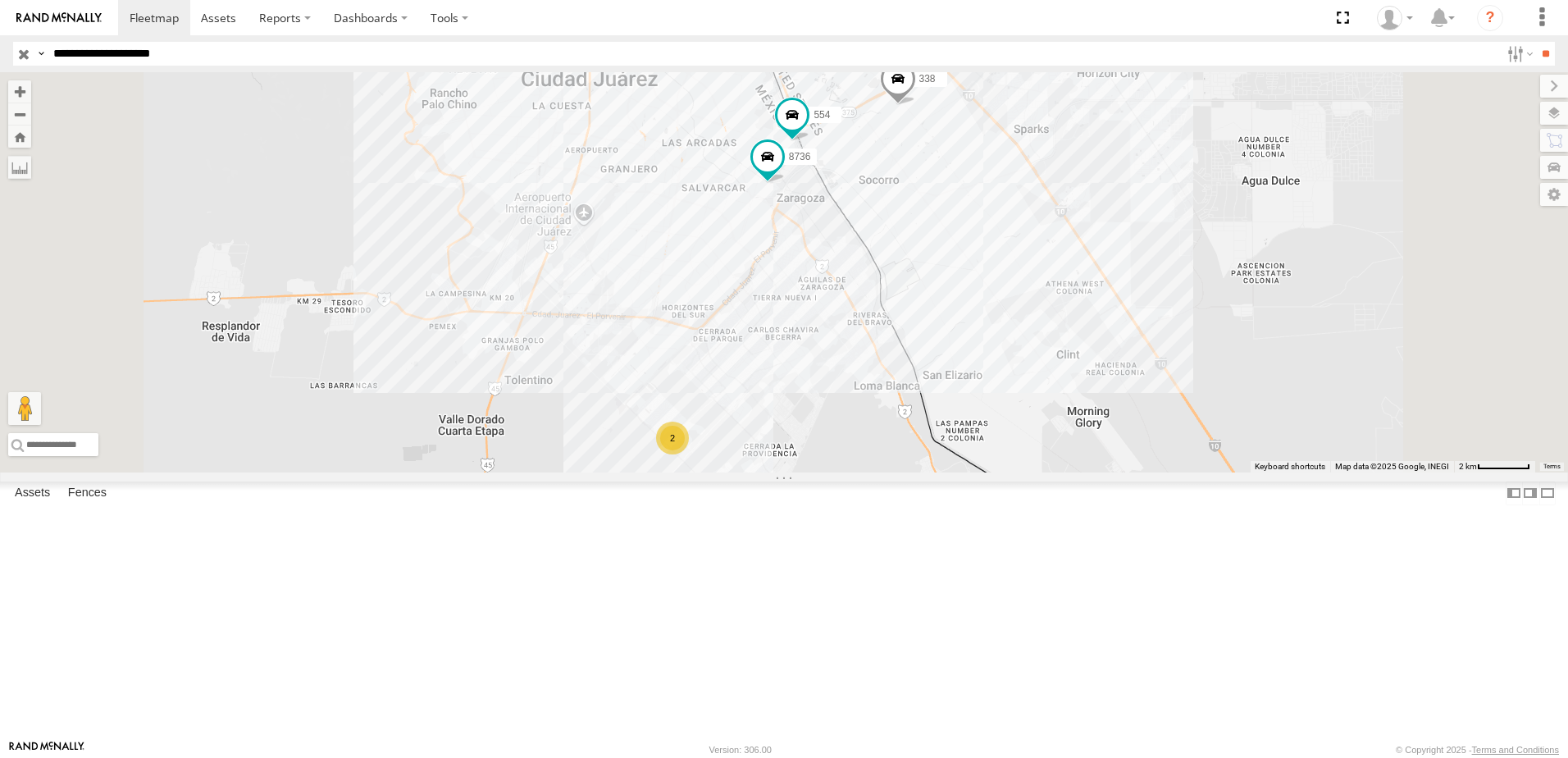
click at [289, 56] on input "**********" at bounding box center [774, 53] width 1453 height 24
click at [1536, 42] on input "**" at bounding box center [1545, 53] width 19 height 24
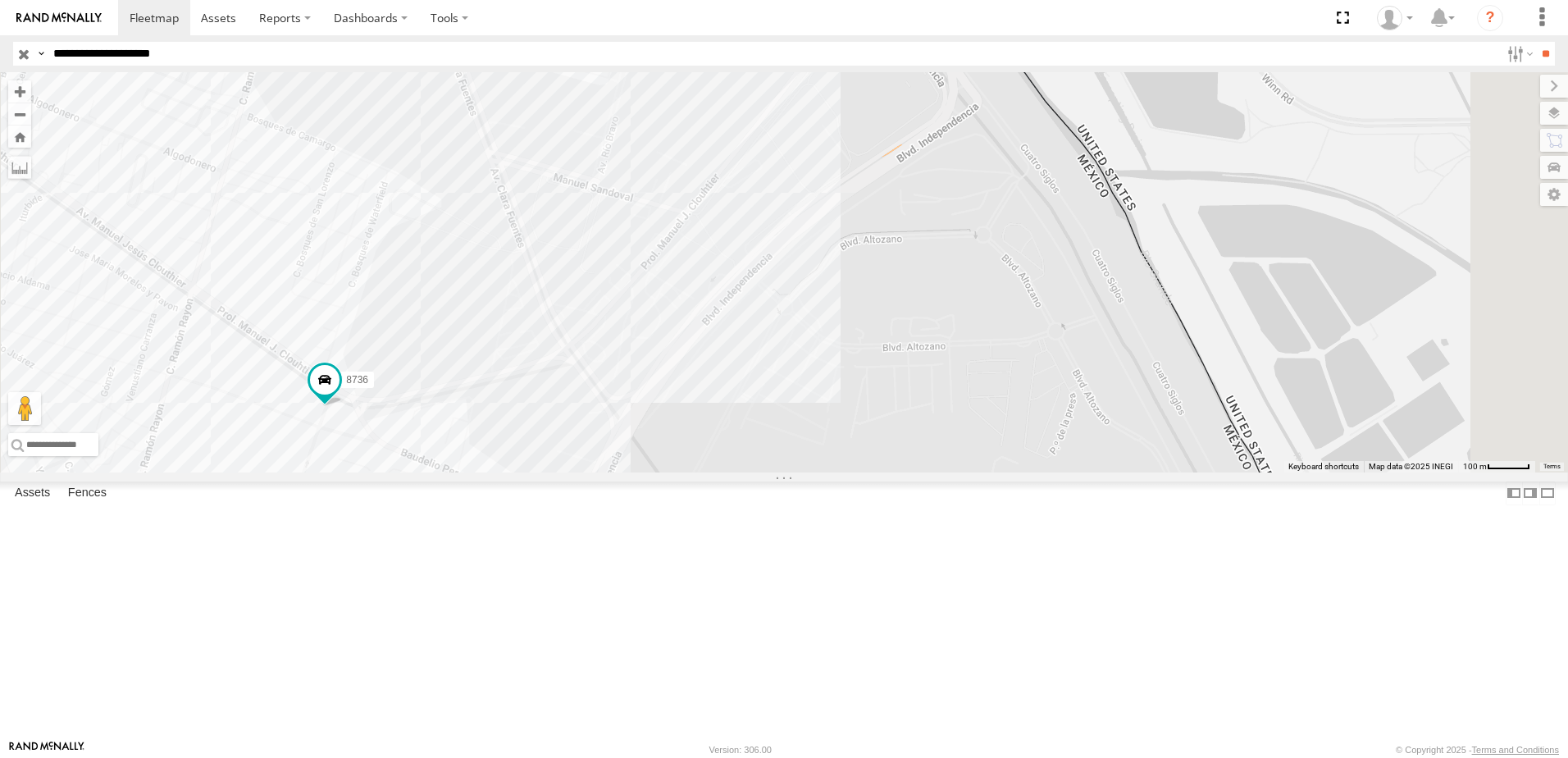
drag, startPoint x: 914, startPoint y: 481, endPoint x: 864, endPoint y: 684, distance: 209.1
click at [886, 472] on div "8736 338 554" at bounding box center [784, 272] width 1568 height 400
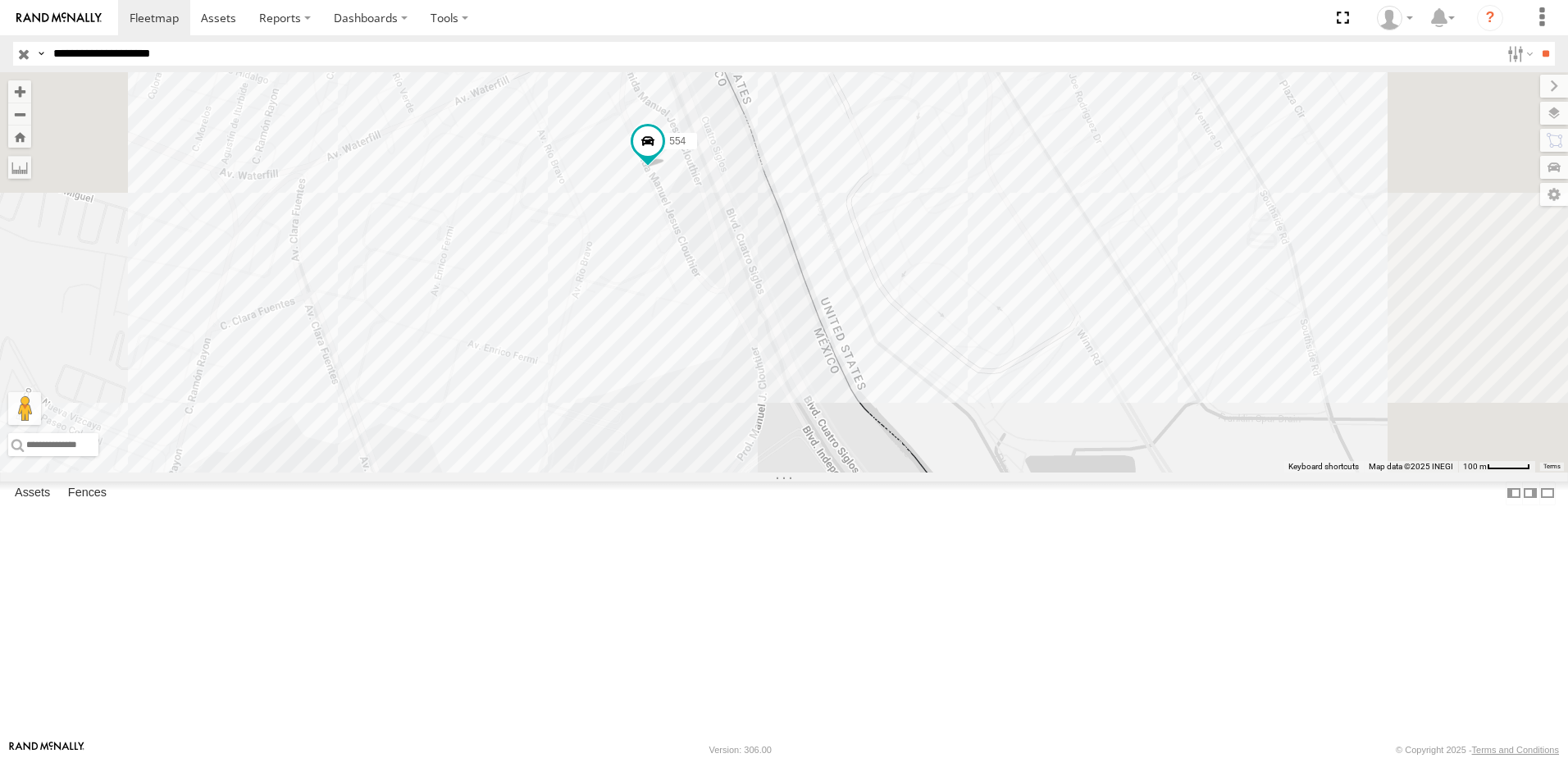
drag, startPoint x: 868, startPoint y: 673, endPoint x: 1111, endPoint y: 362, distance: 394.7
click at [1009, 472] on div "8736 338 554" at bounding box center [784, 272] width 1568 height 400
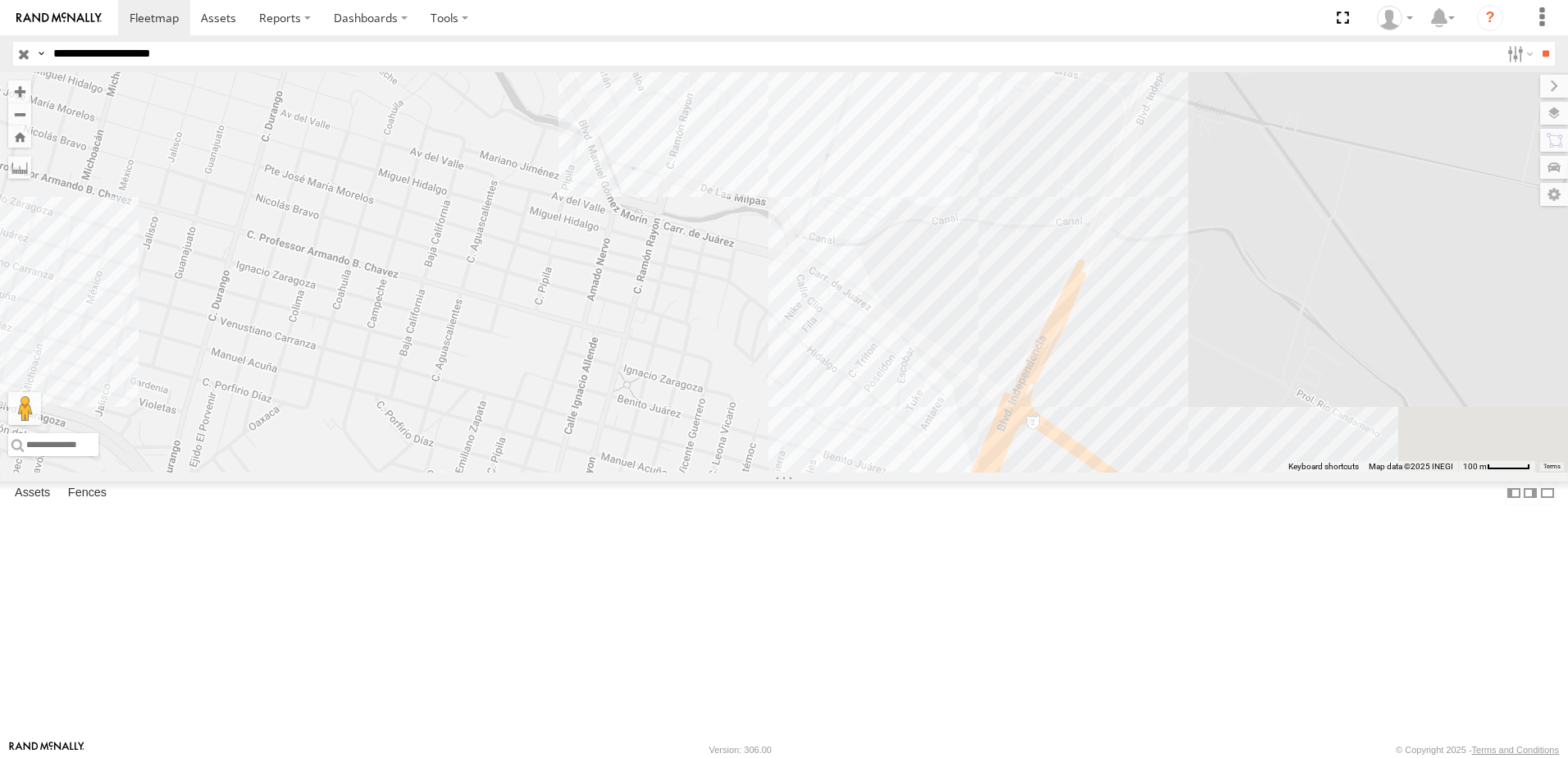
drag, startPoint x: 1000, startPoint y: 450, endPoint x: 879, endPoint y: 507, distance: 133.8
click at [952, 472] on div "8736 338 554" at bounding box center [784, 272] width 1568 height 400
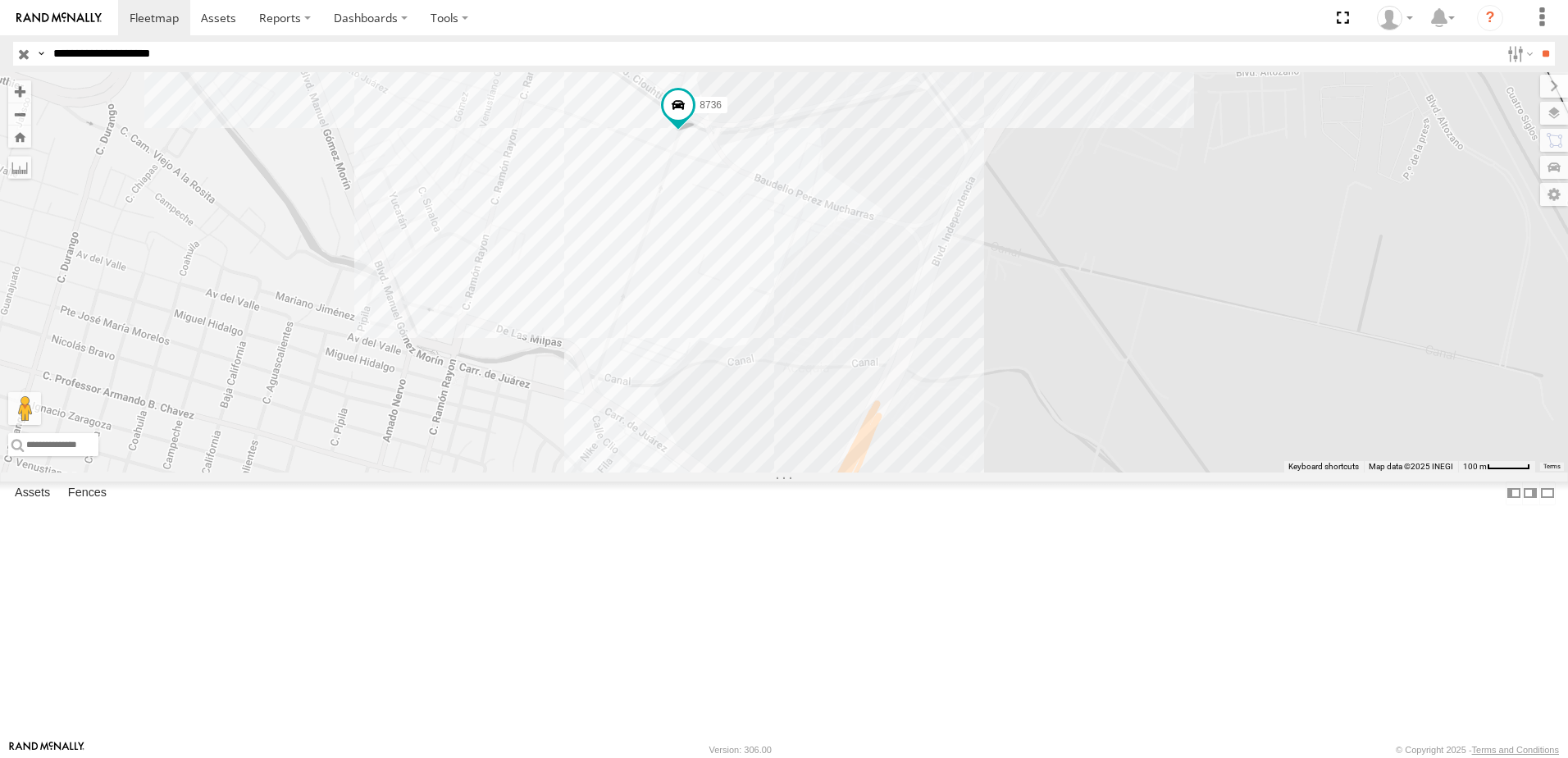
click at [271, 54] on input "**********" at bounding box center [774, 53] width 1453 height 24
type input "**********"
click at [1536, 42] on input "**" at bounding box center [1545, 53] width 19 height 24
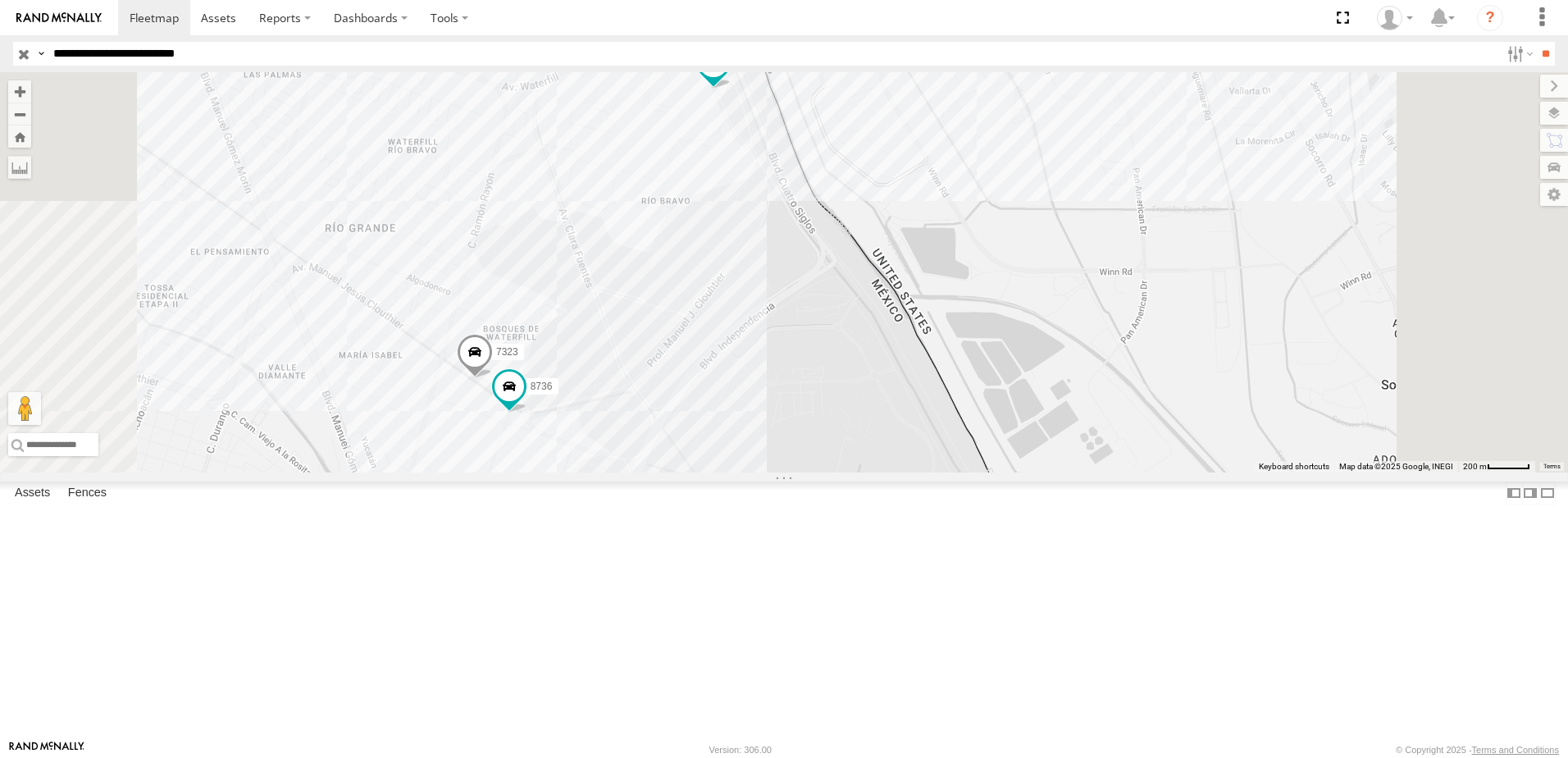
click at [985, 442] on div "338 554 7323 8736" at bounding box center [784, 272] width 1568 height 400
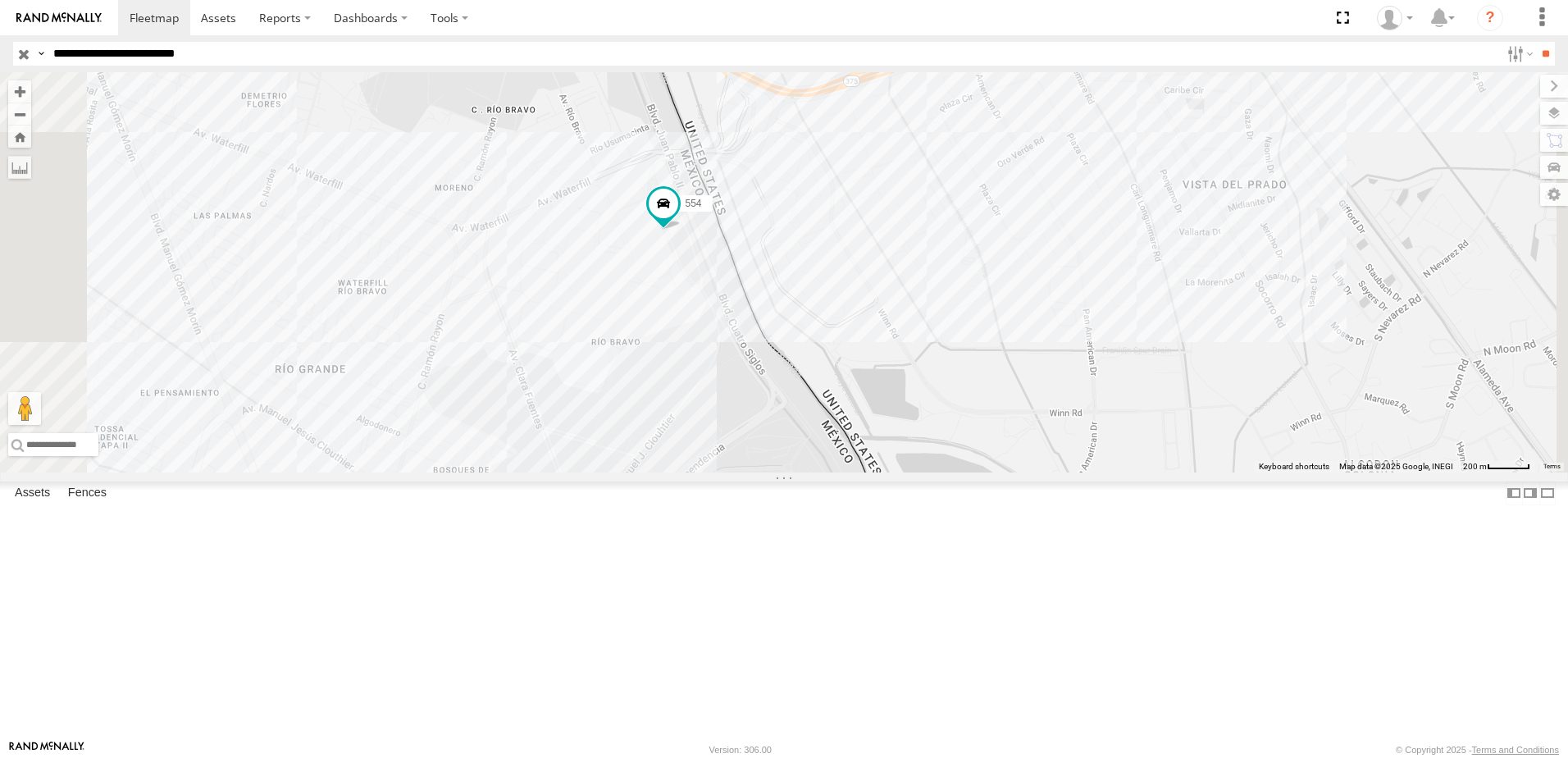
click at [735, 472] on div "338 554 7323 8736" at bounding box center [784, 272] width 1568 height 400
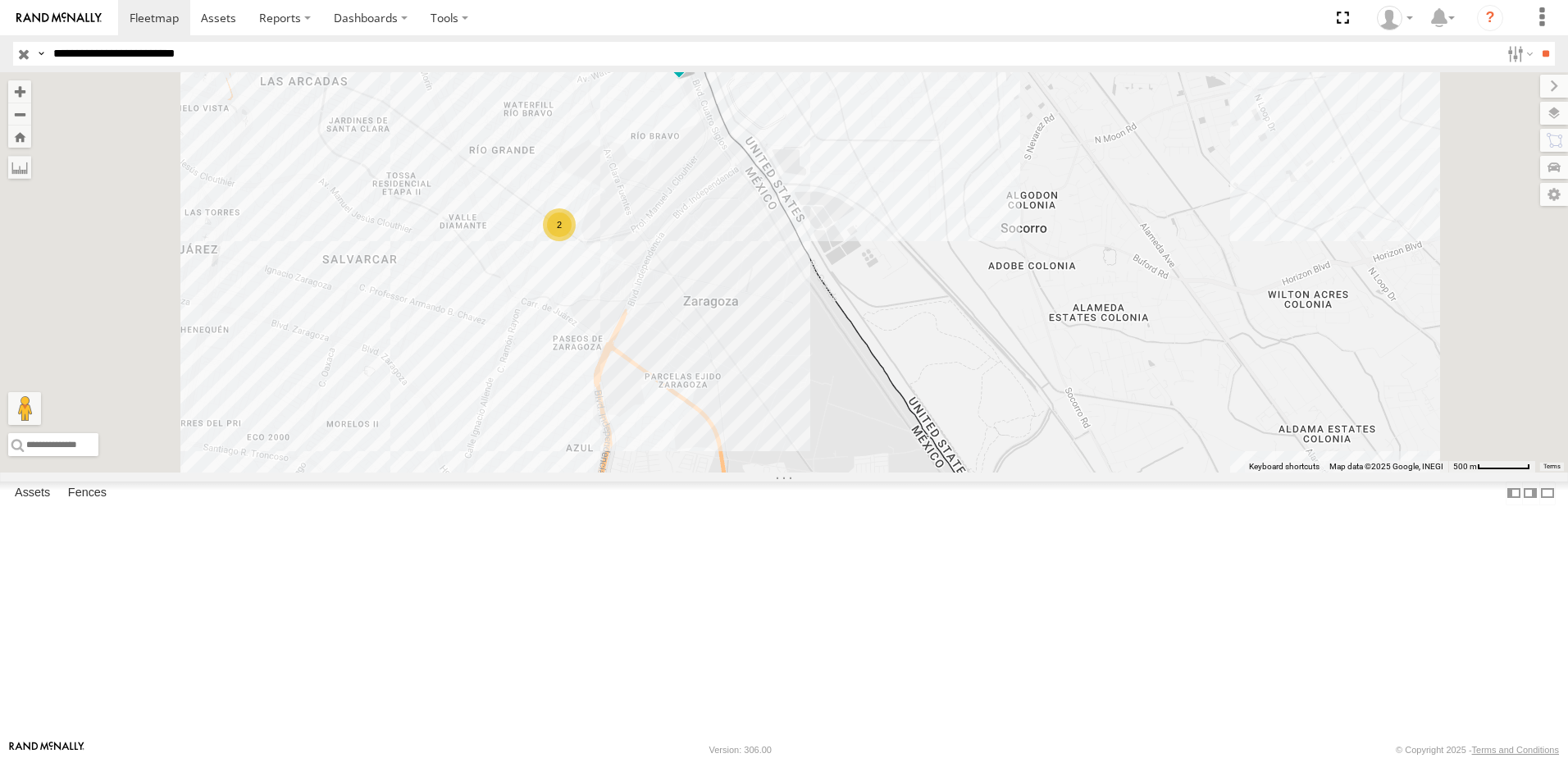
drag, startPoint x: 735, startPoint y: 596, endPoint x: 850, endPoint y: 498, distance: 151.1
click at [807, 472] on div "338 554 2" at bounding box center [784, 272] width 1568 height 400
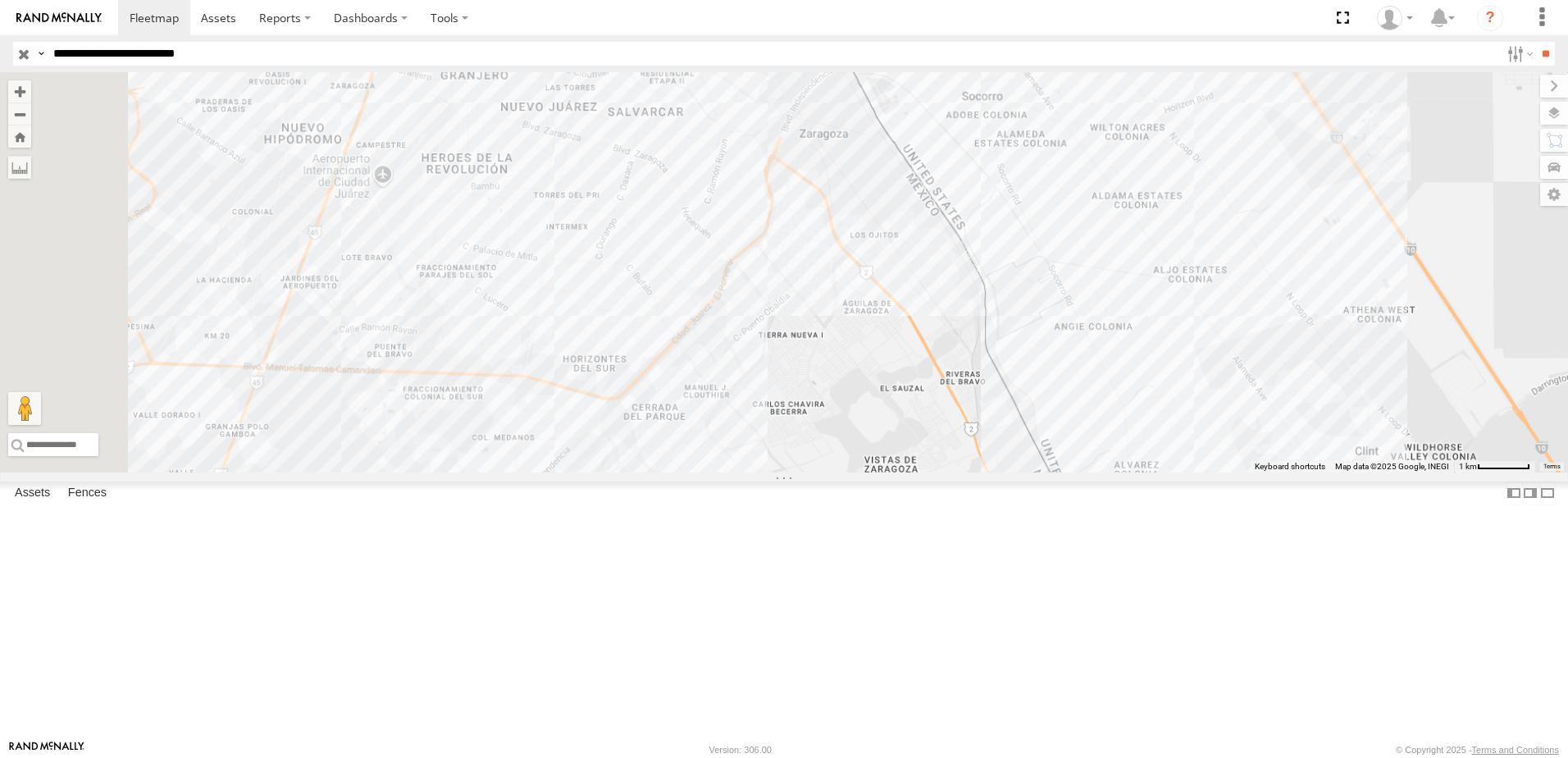
drag, startPoint x: 941, startPoint y: 430, endPoint x: 943, endPoint y: 407, distance: 23.1
click at [943, 407] on div "338 554" at bounding box center [784, 272] width 1568 height 400
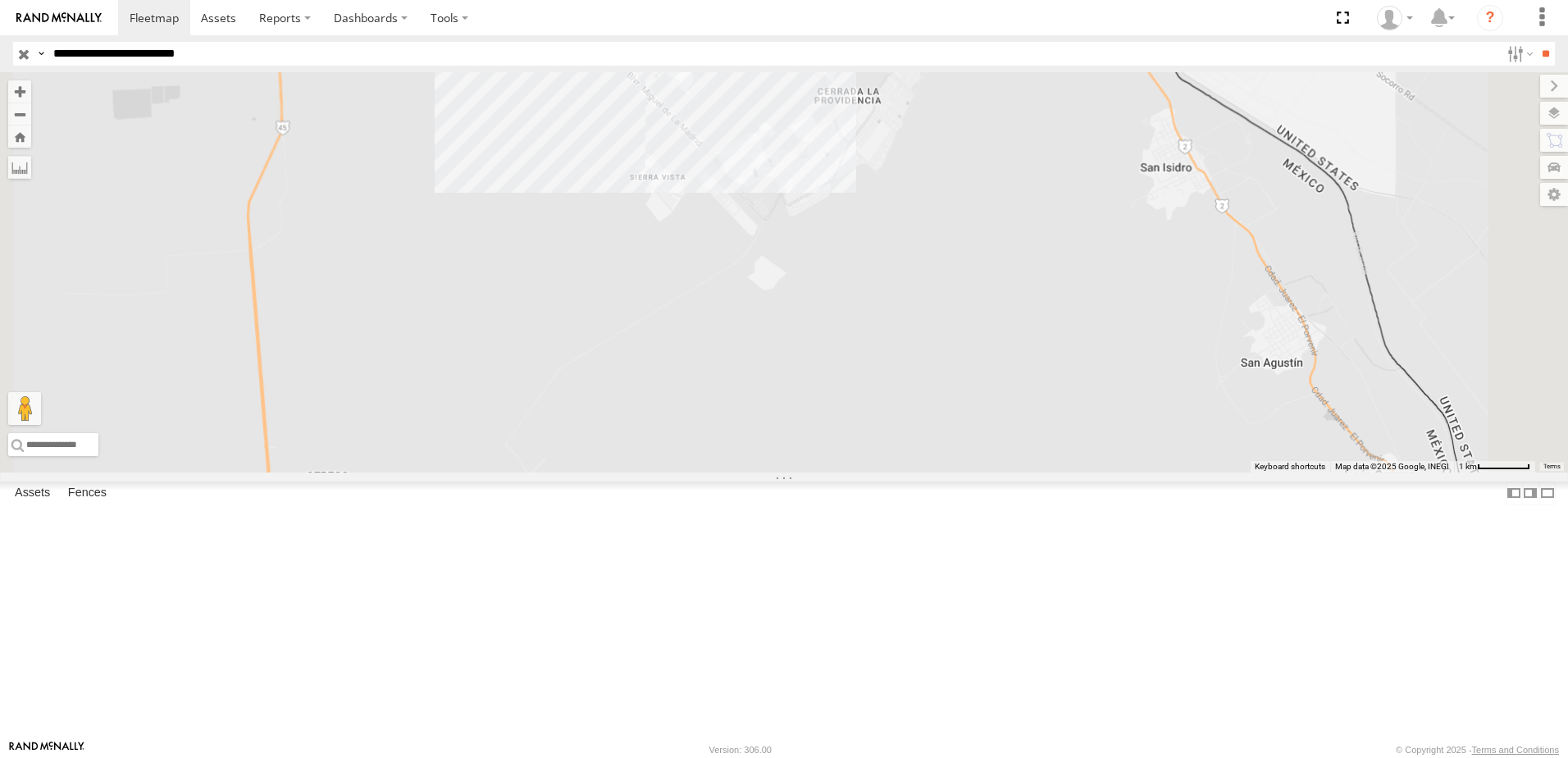
drag, startPoint x: 918, startPoint y: 402, endPoint x: 898, endPoint y: 540, distance: 139.4
click at [898, 472] on div "338 554" at bounding box center [784, 272] width 1568 height 400
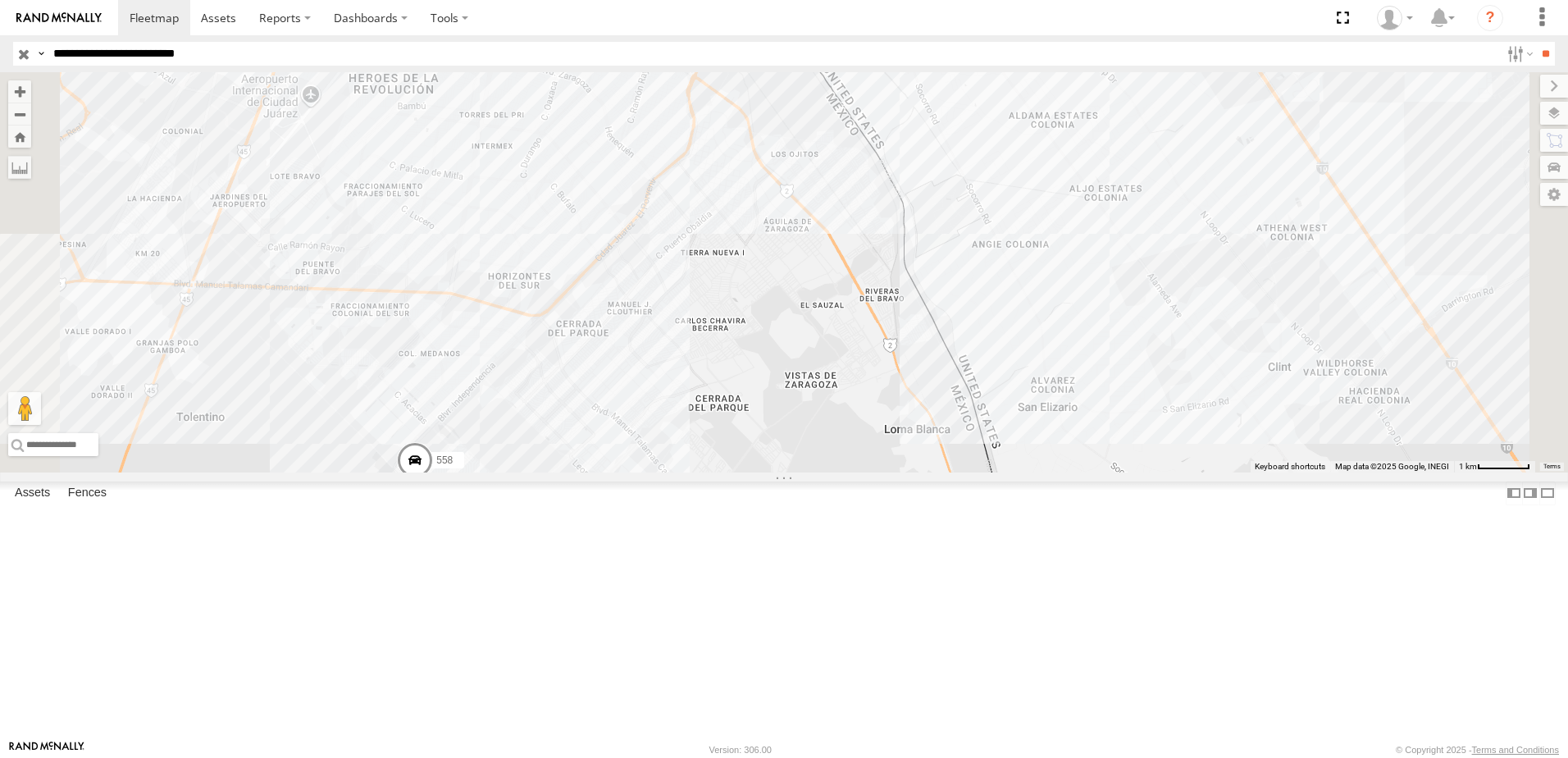
drag, startPoint x: 855, startPoint y: 569, endPoint x: 892, endPoint y: 507, distance: 72.2
click at [880, 472] on div "690 558 338 554 2" at bounding box center [784, 272] width 1568 height 400
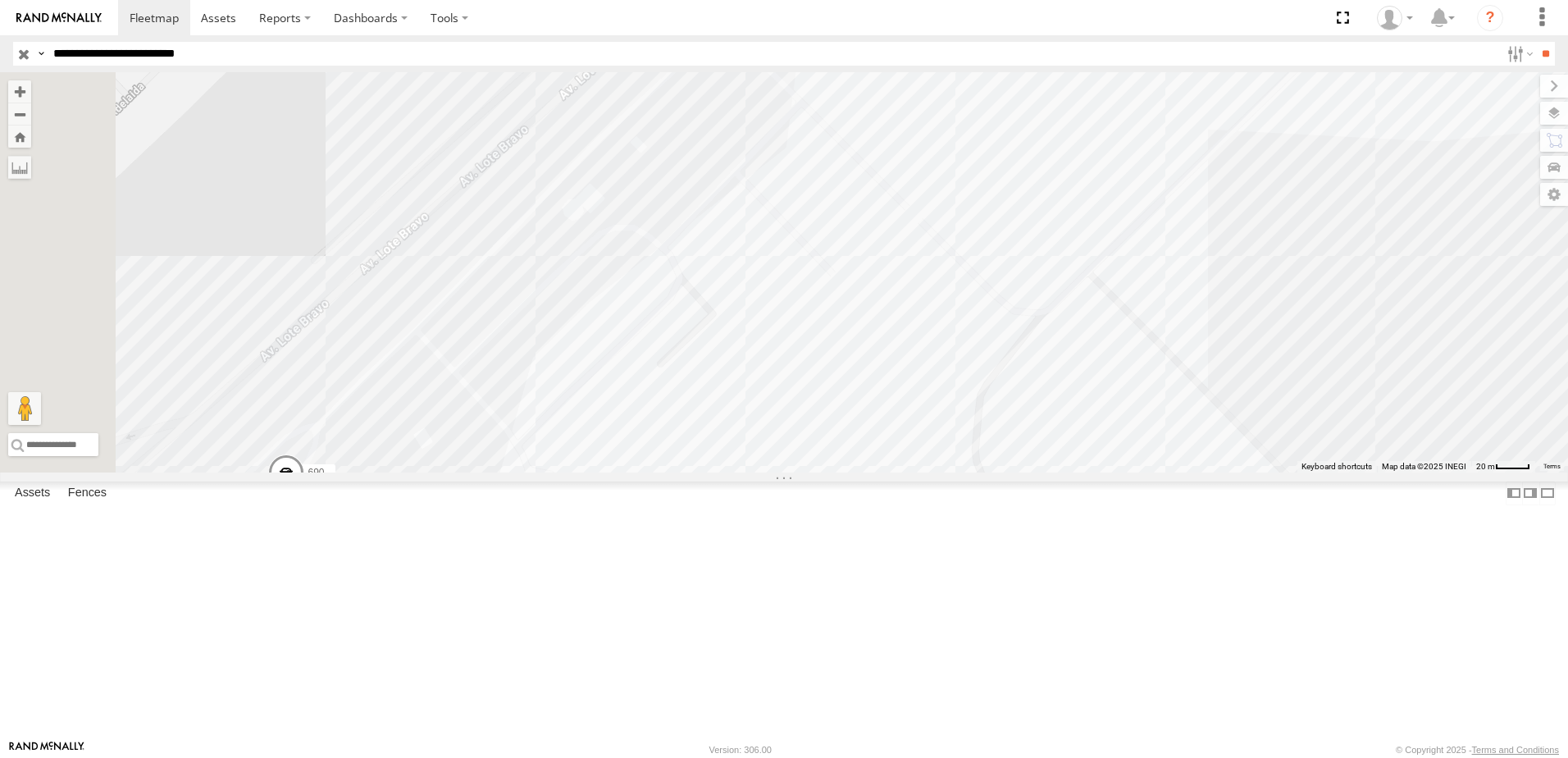
drag, startPoint x: 540, startPoint y: 560, endPoint x: 610, endPoint y: 509, distance: 86.6
click at [604, 472] on div "690 558 338 554" at bounding box center [784, 272] width 1568 height 400
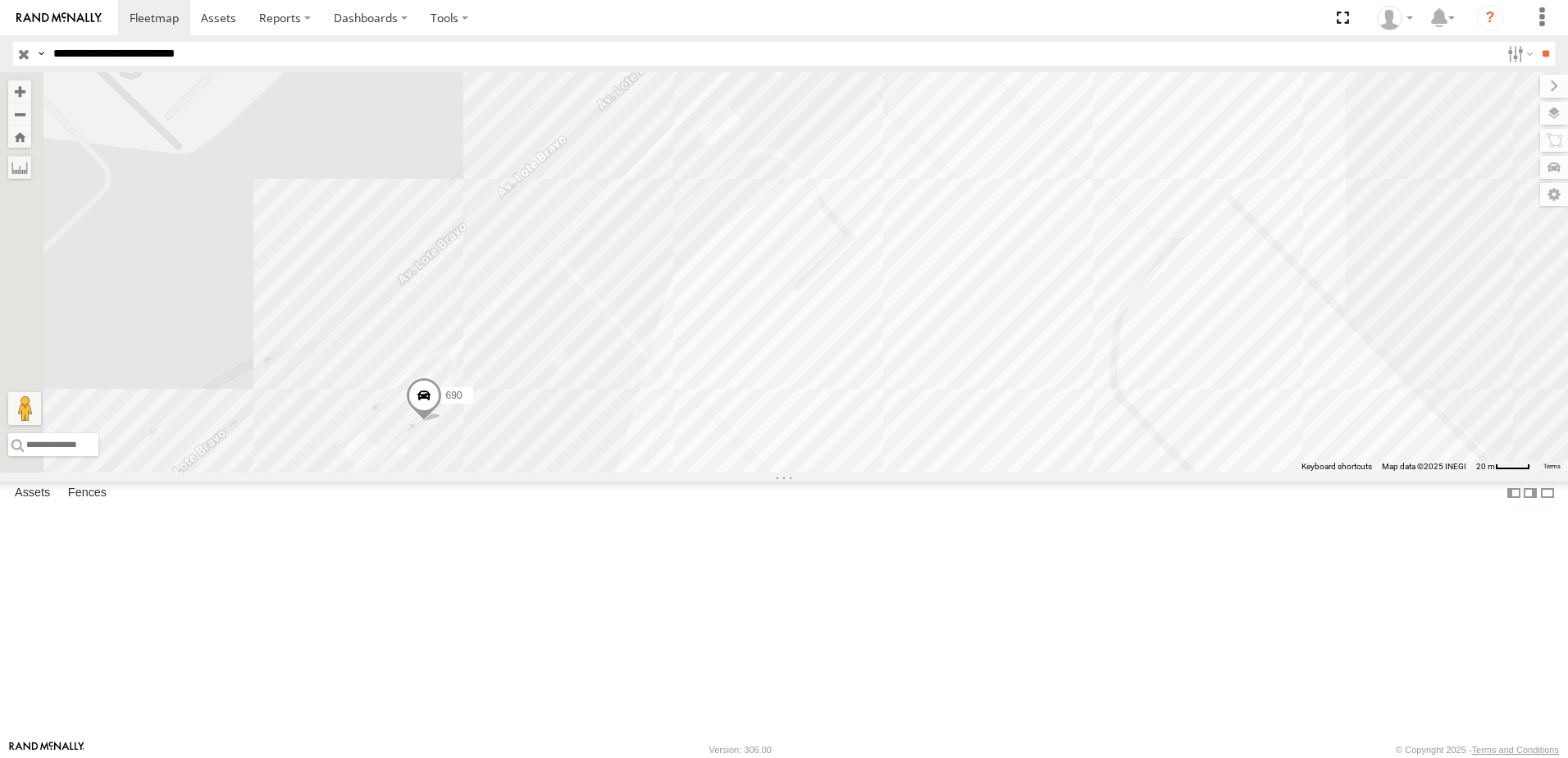
drag, startPoint x: 889, startPoint y: 502, endPoint x: 822, endPoint y: 553, distance: 84.2
click at [855, 472] on div "690 558 338 554" at bounding box center [784, 272] width 1568 height 400
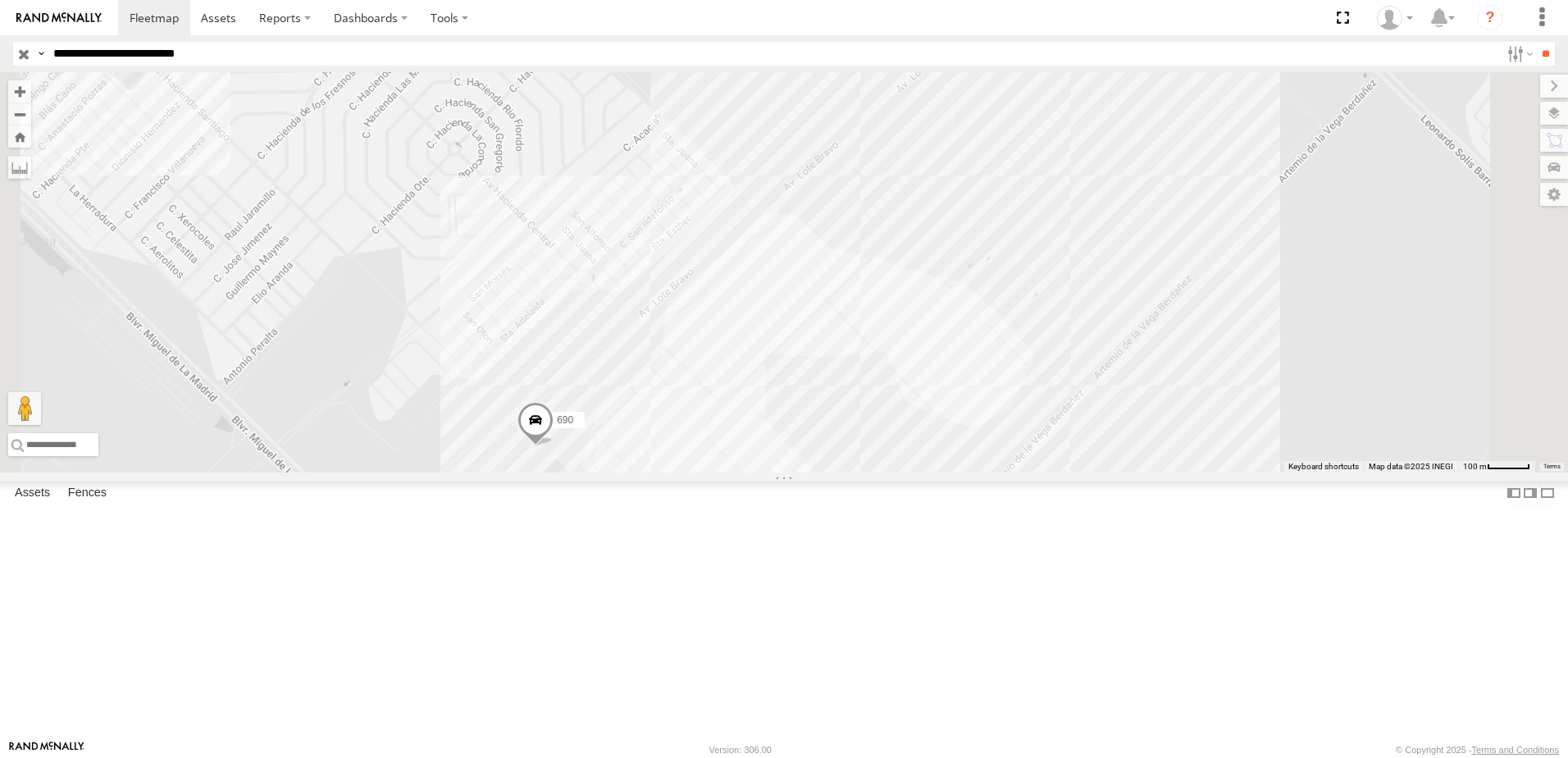
click at [327, 54] on input "**********" at bounding box center [774, 53] width 1453 height 24
click at [1536, 42] on input "**" at bounding box center [1545, 53] width 19 height 24
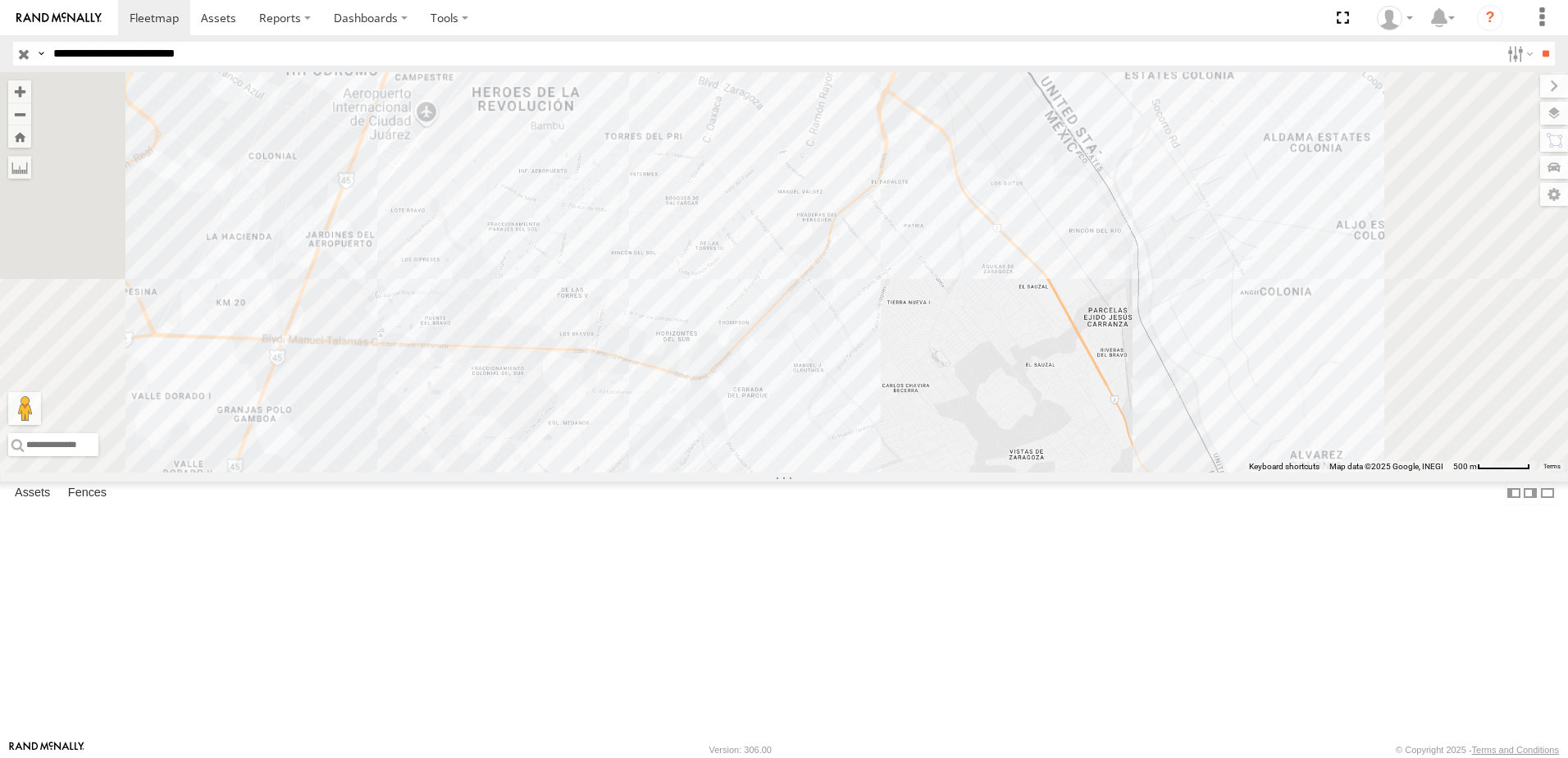
drag, startPoint x: 1012, startPoint y: 593, endPoint x: 995, endPoint y: 527, distance: 68.2
click at [1007, 472] on div "690 558 338" at bounding box center [784, 272] width 1568 height 400
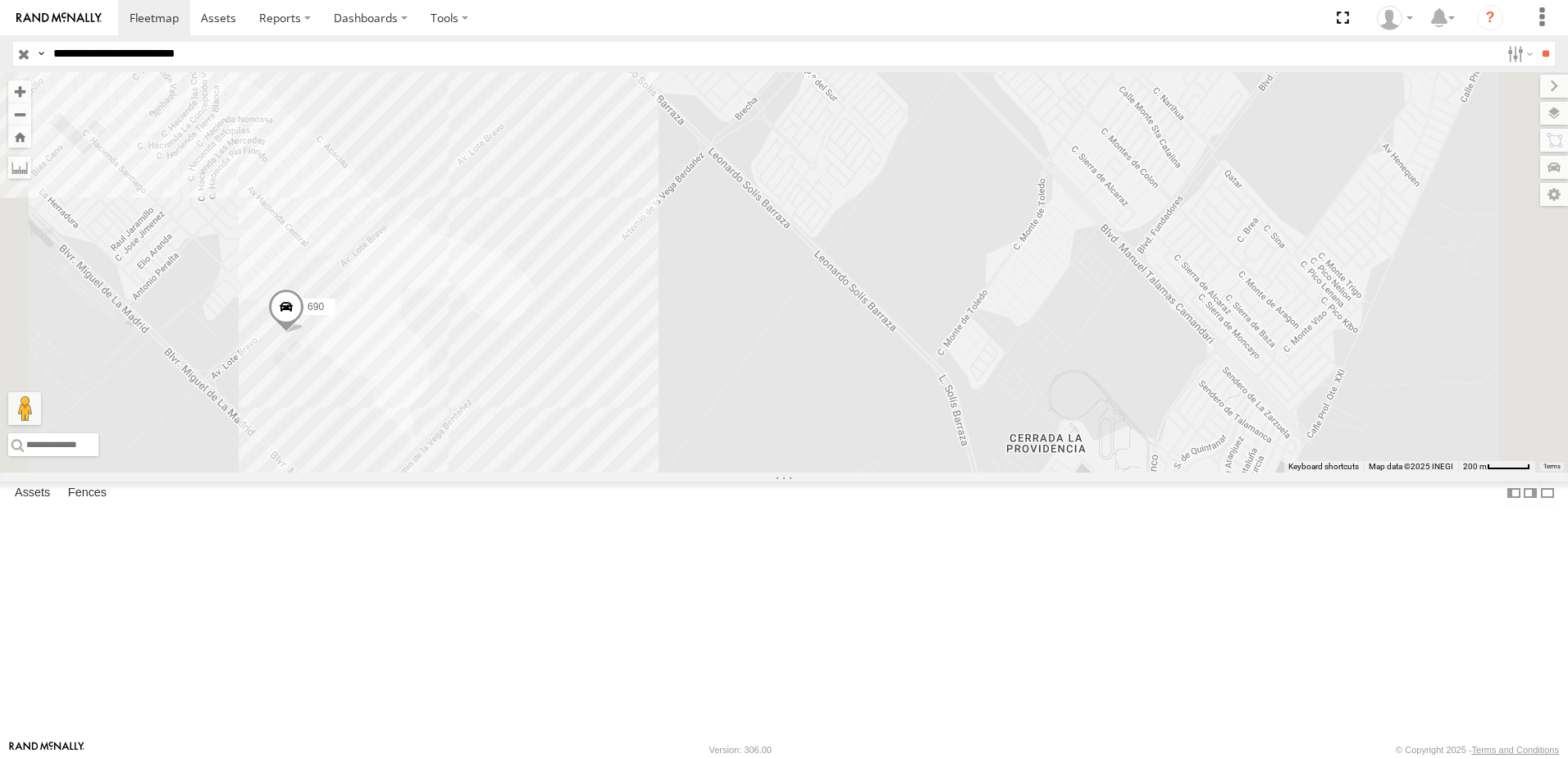
click at [963, 472] on div "690 558 338" at bounding box center [784, 272] width 1568 height 400
drag, startPoint x: 969, startPoint y: 504, endPoint x: 1200, endPoint y: 406, distance: 250.9
click at [1156, 425] on div "690 558 338" at bounding box center [784, 272] width 1568 height 400
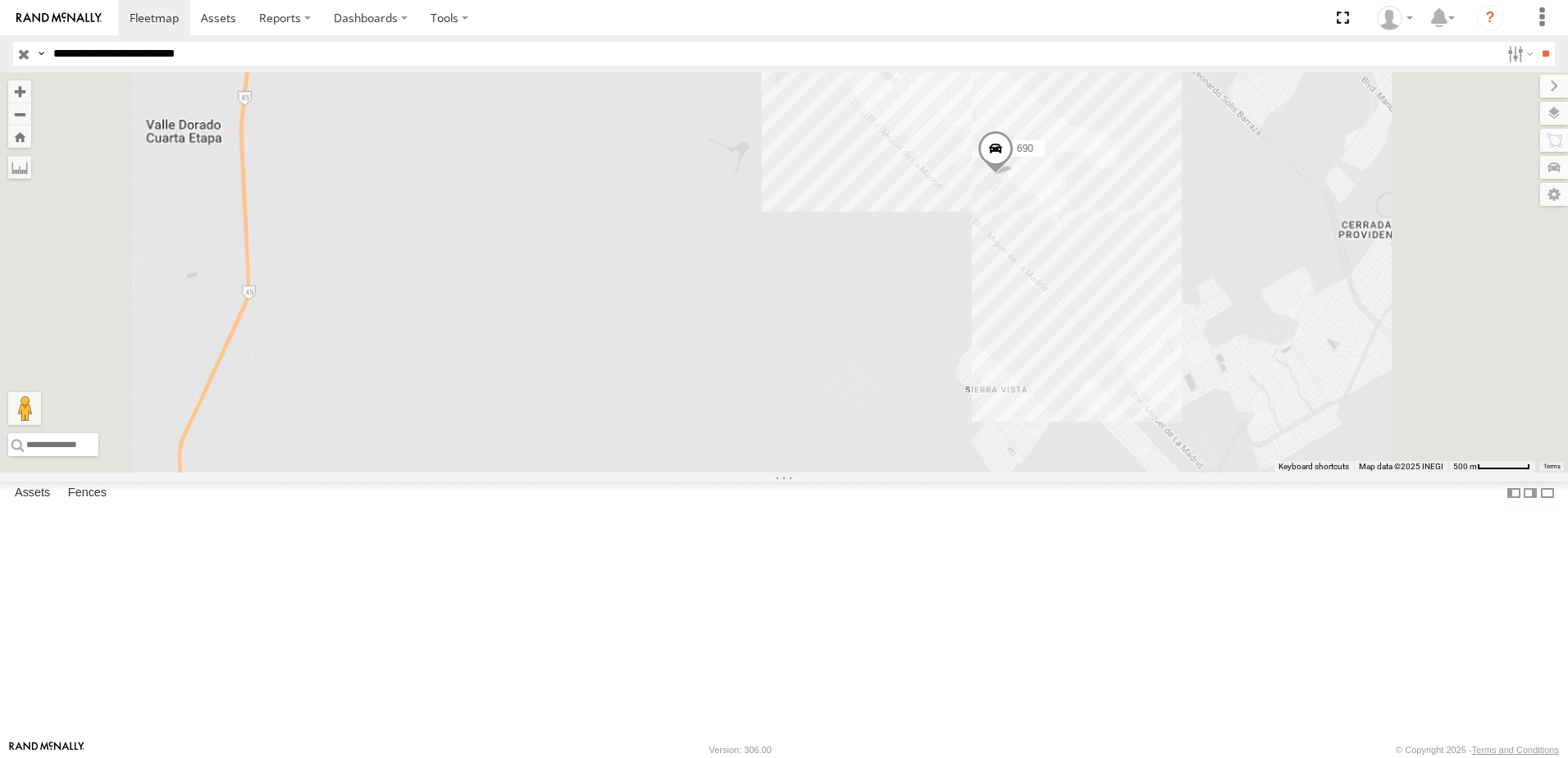
drag, startPoint x: 1176, startPoint y: 434, endPoint x: 1148, endPoint y: 508, distance: 79.1
click at [1170, 472] on div "690 558 338" at bounding box center [784, 272] width 1568 height 400
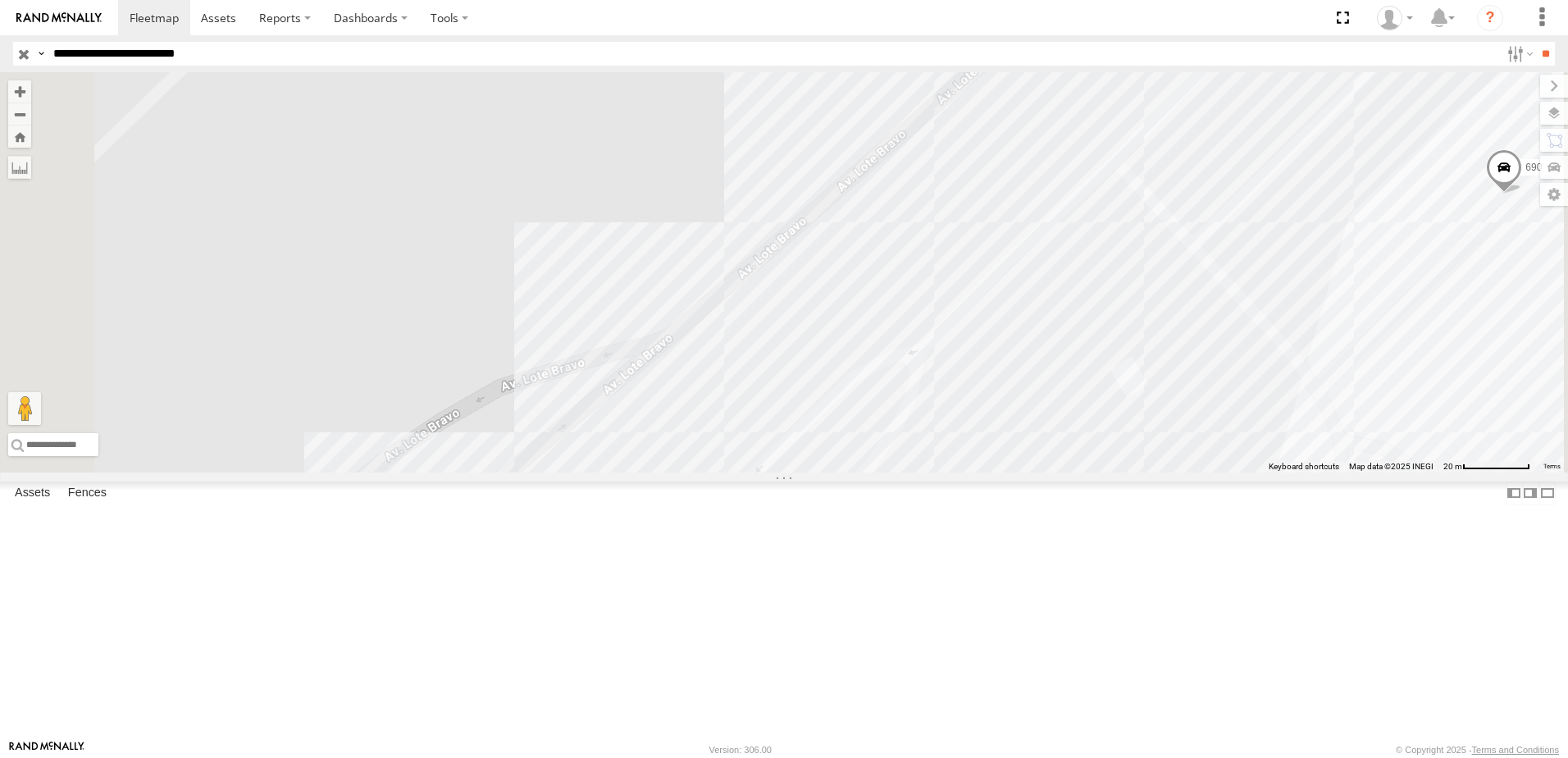
click at [407, 50] on input "**********" at bounding box center [774, 53] width 1453 height 24
click at [1536, 42] on input "**" at bounding box center [1545, 53] width 19 height 24
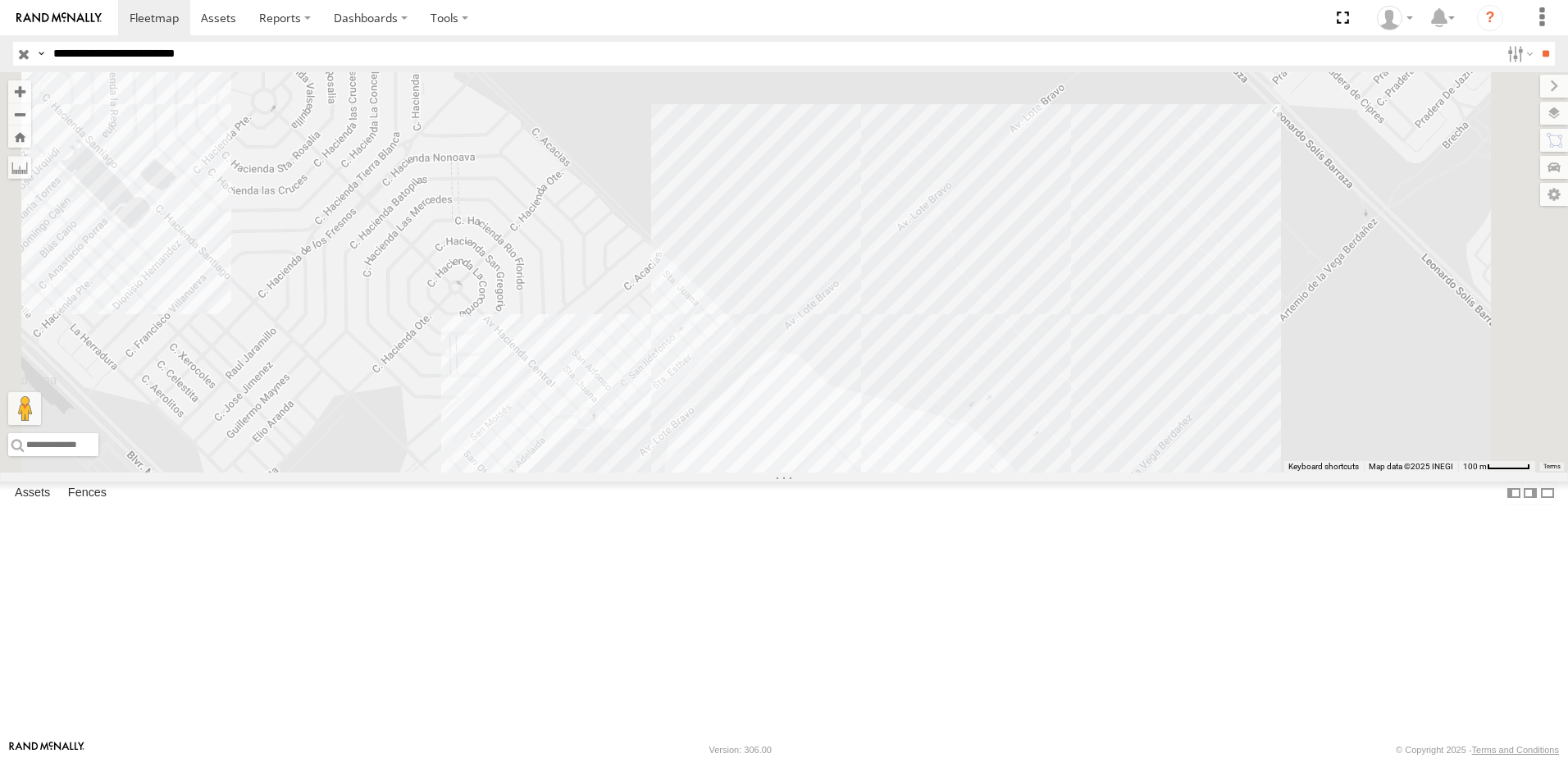
drag, startPoint x: 924, startPoint y: 650, endPoint x: 927, endPoint y: 555, distance: 95.0
click at [927, 472] on div "690 558 338" at bounding box center [784, 272] width 1568 height 400
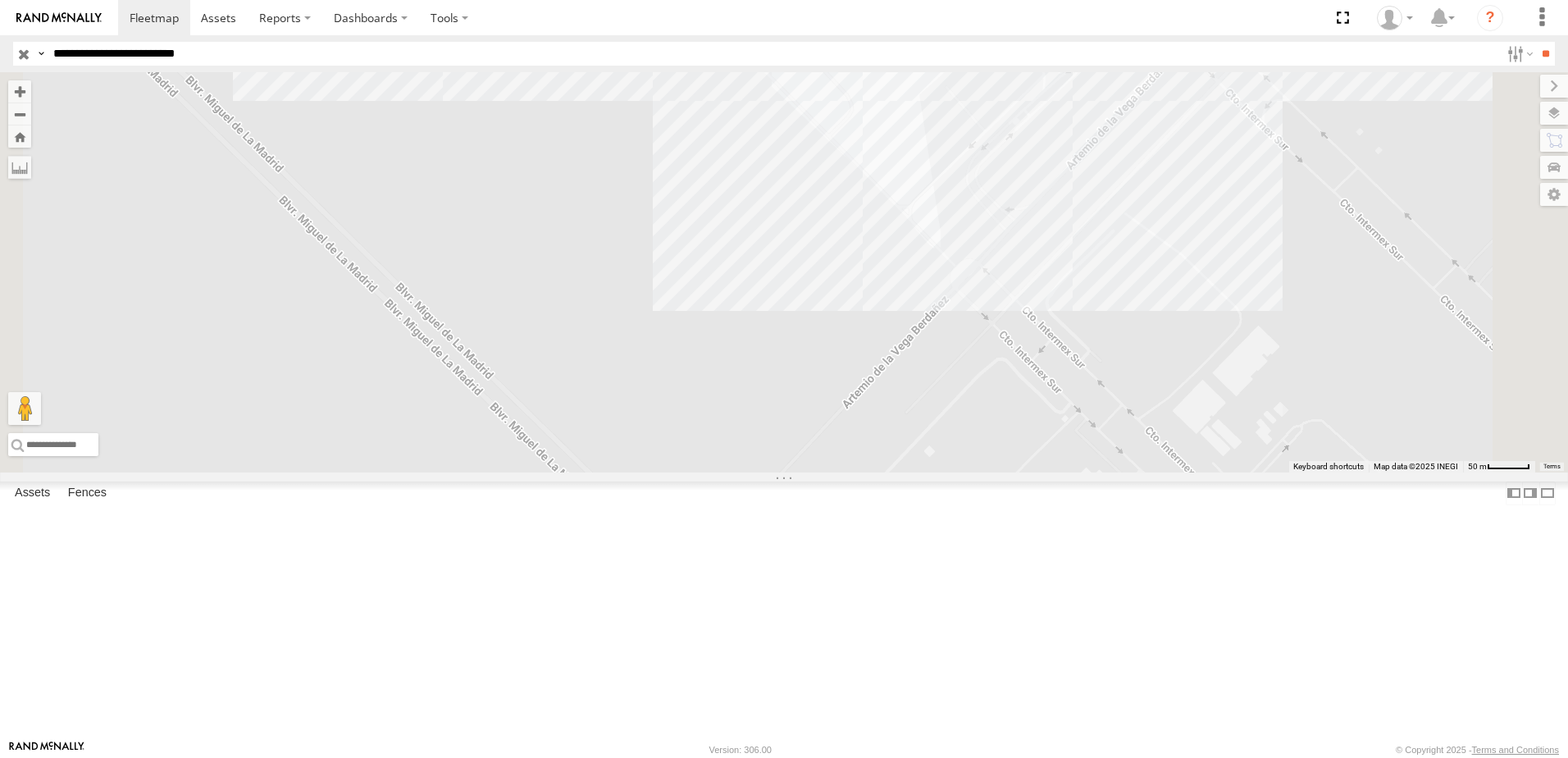
drag, startPoint x: 892, startPoint y: 235, endPoint x: 898, endPoint y: 332, distance: 97.2
click at [898, 310] on div "690 558 338" at bounding box center [784, 272] width 1568 height 400
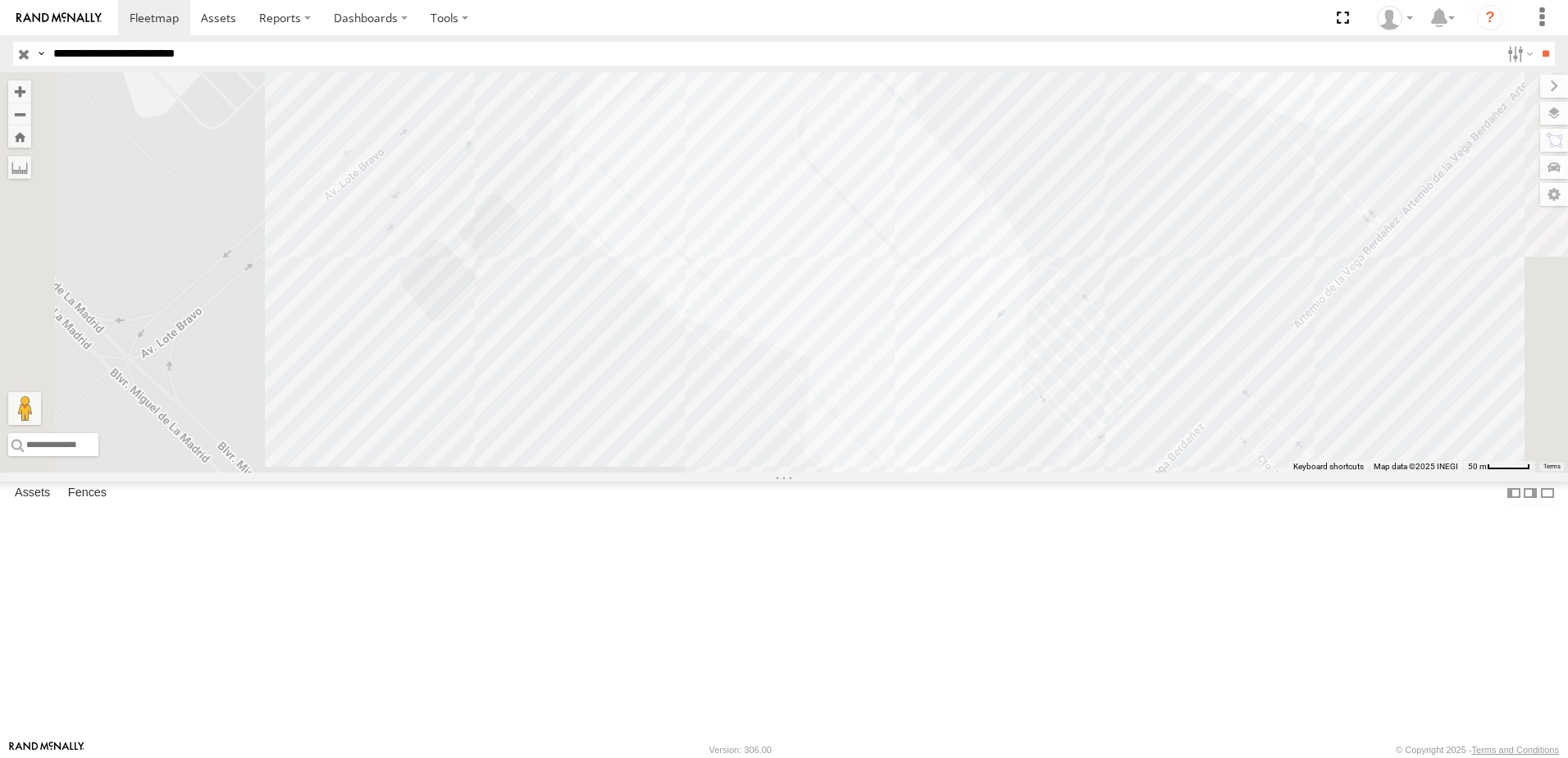
drag, startPoint x: 933, startPoint y: 221, endPoint x: 935, endPoint y: 302, distance: 81.0
click at [935, 302] on div "690 558 338" at bounding box center [784, 272] width 1568 height 400
drag, startPoint x: 891, startPoint y: 337, endPoint x: 893, endPoint y: 399, distance: 62.0
click at [891, 367] on div "690 558 338" at bounding box center [784, 272] width 1568 height 400
click at [290, 52] on input "**********" at bounding box center [774, 53] width 1453 height 24
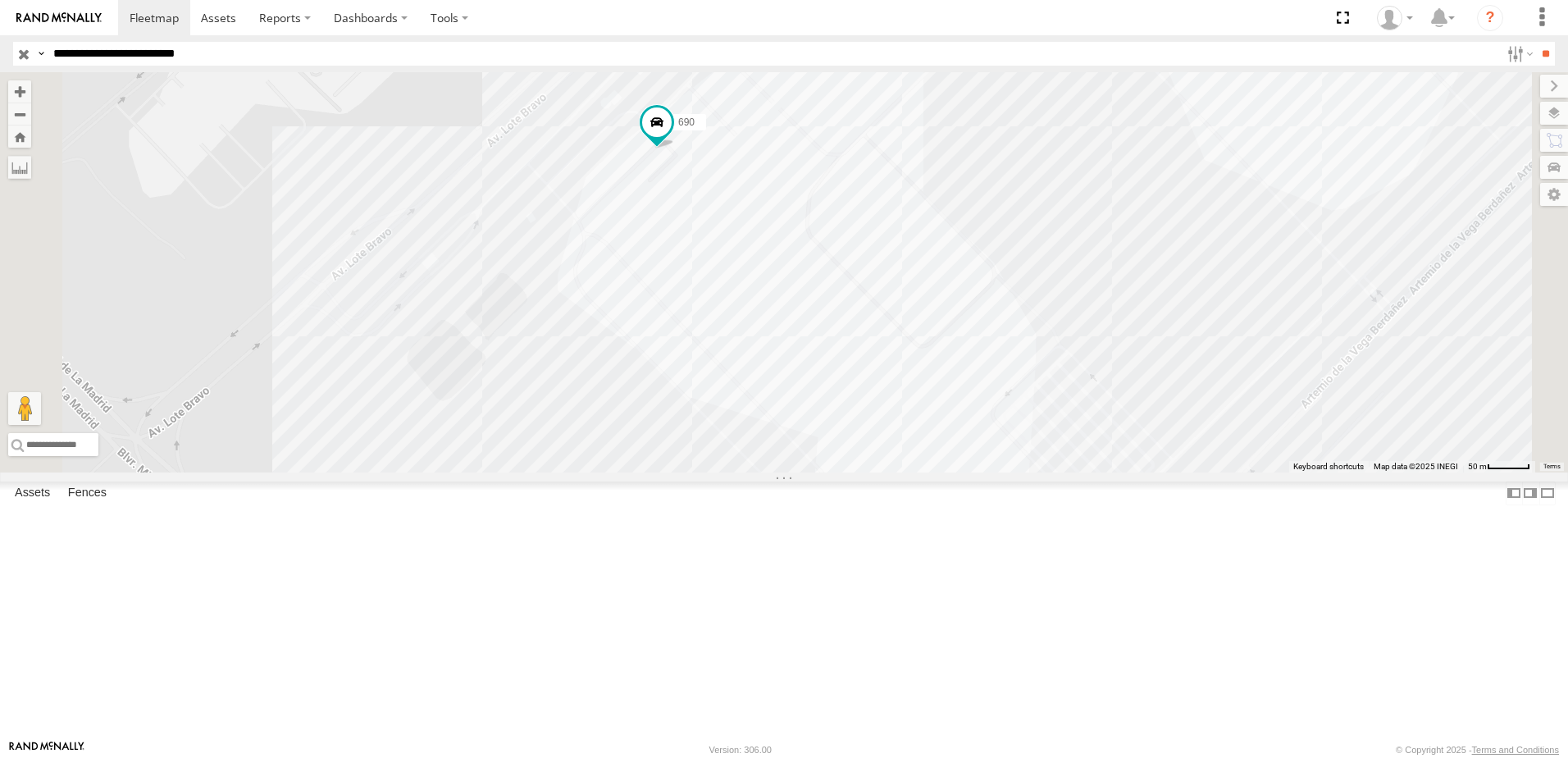
click at [290, 52] on input "**********" at bounding box center [774, 53] width 1453 height 24
click at [1536, 42] on input "**" at bounding box center [1545, 53] width 19 height 24
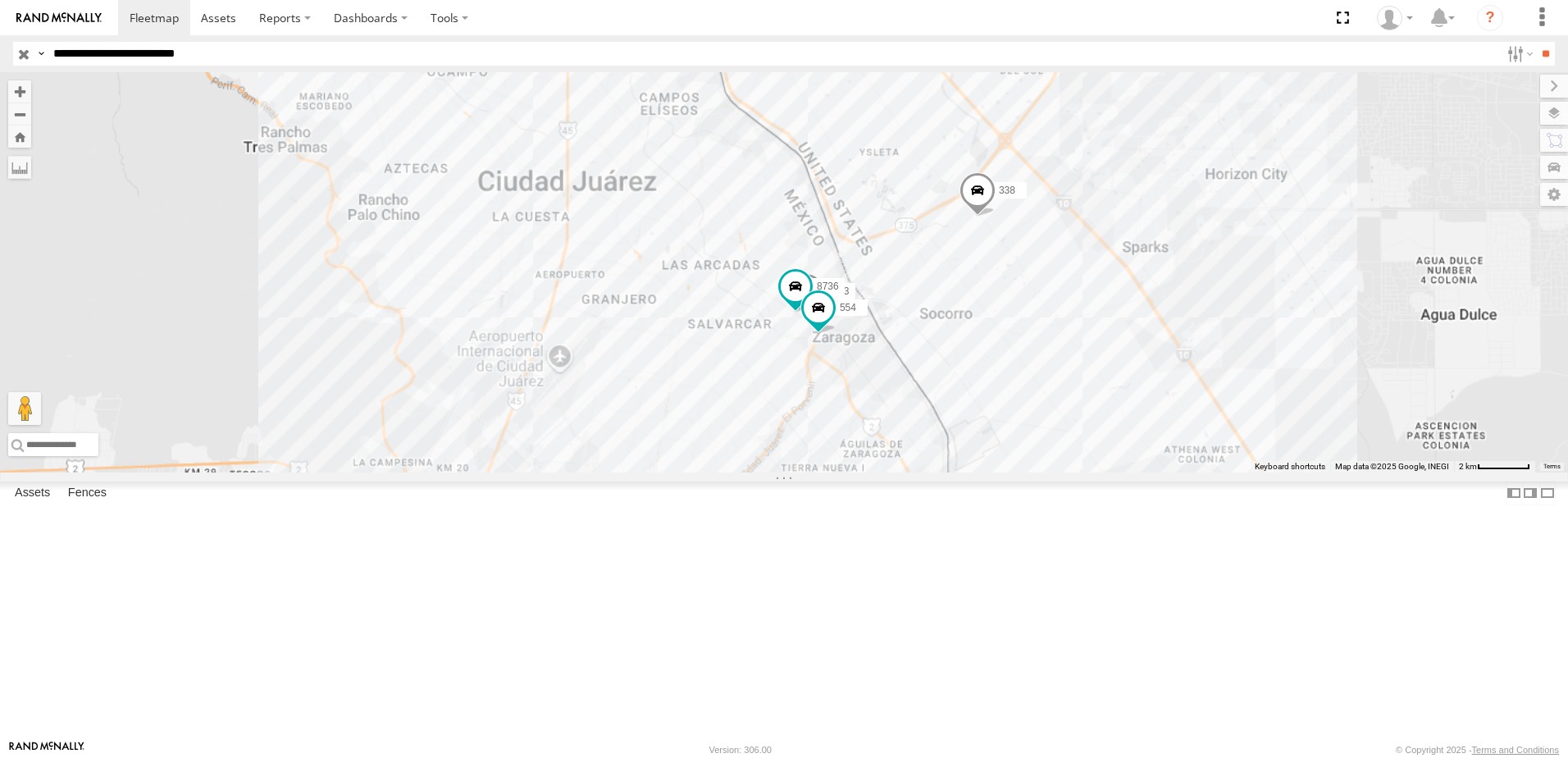
drag, startPoint x: 1037, startPoint y: 579, endPoint x: 1020, endPoint y: 489, distance: 91.6
click at [1037, 472] on div "690 558 338 7323 8736 554" at bounding box center [784, 272] width 1568 height 400
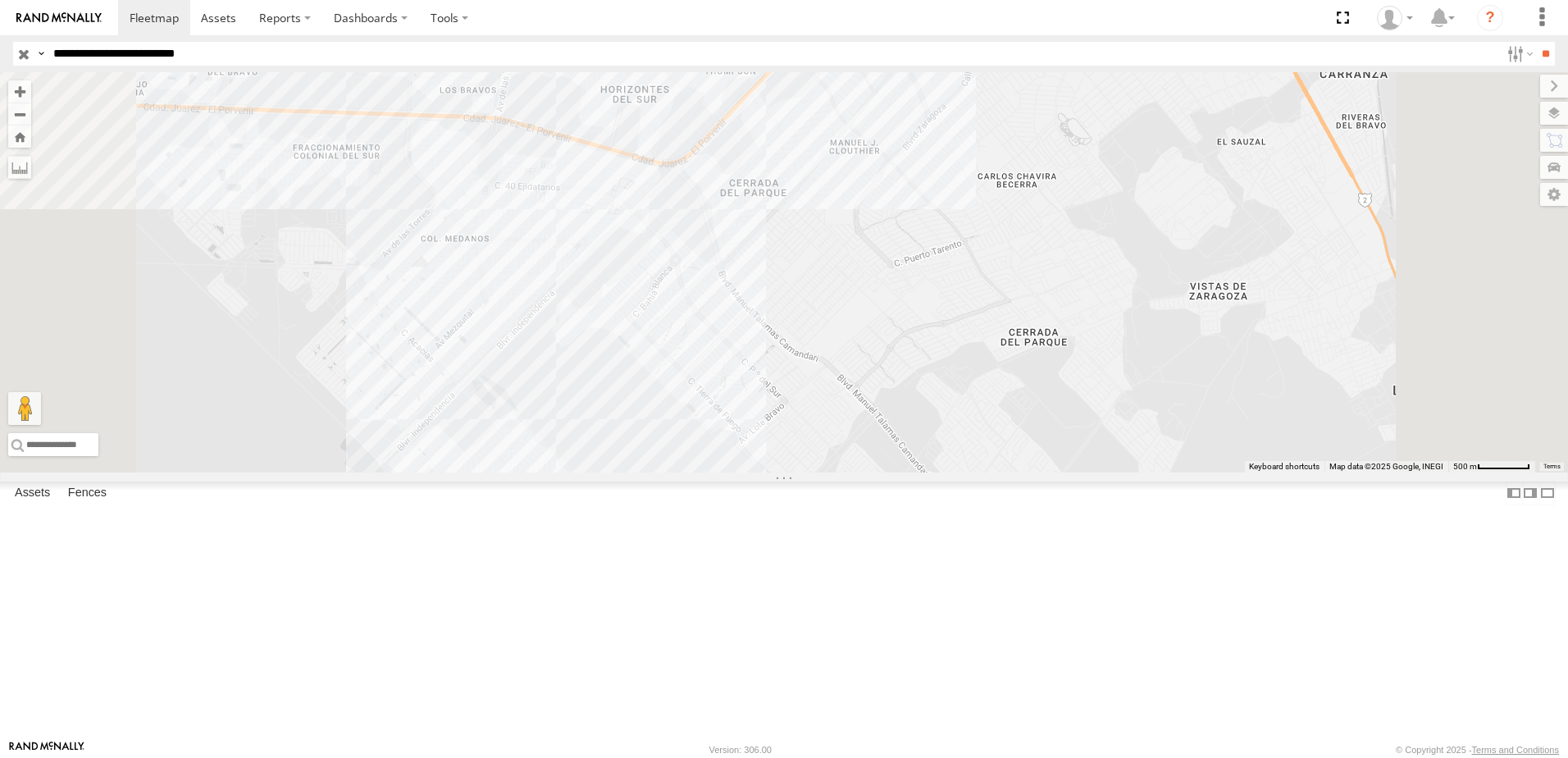
drag, startPoint x: 843, startPoint y: 575, endPoint x: 845, endPoint y: 550, distance: 25.1
click at [845, 472] on div "690 558 338 554" at bounding box center [784, 272] width 1568 height 400
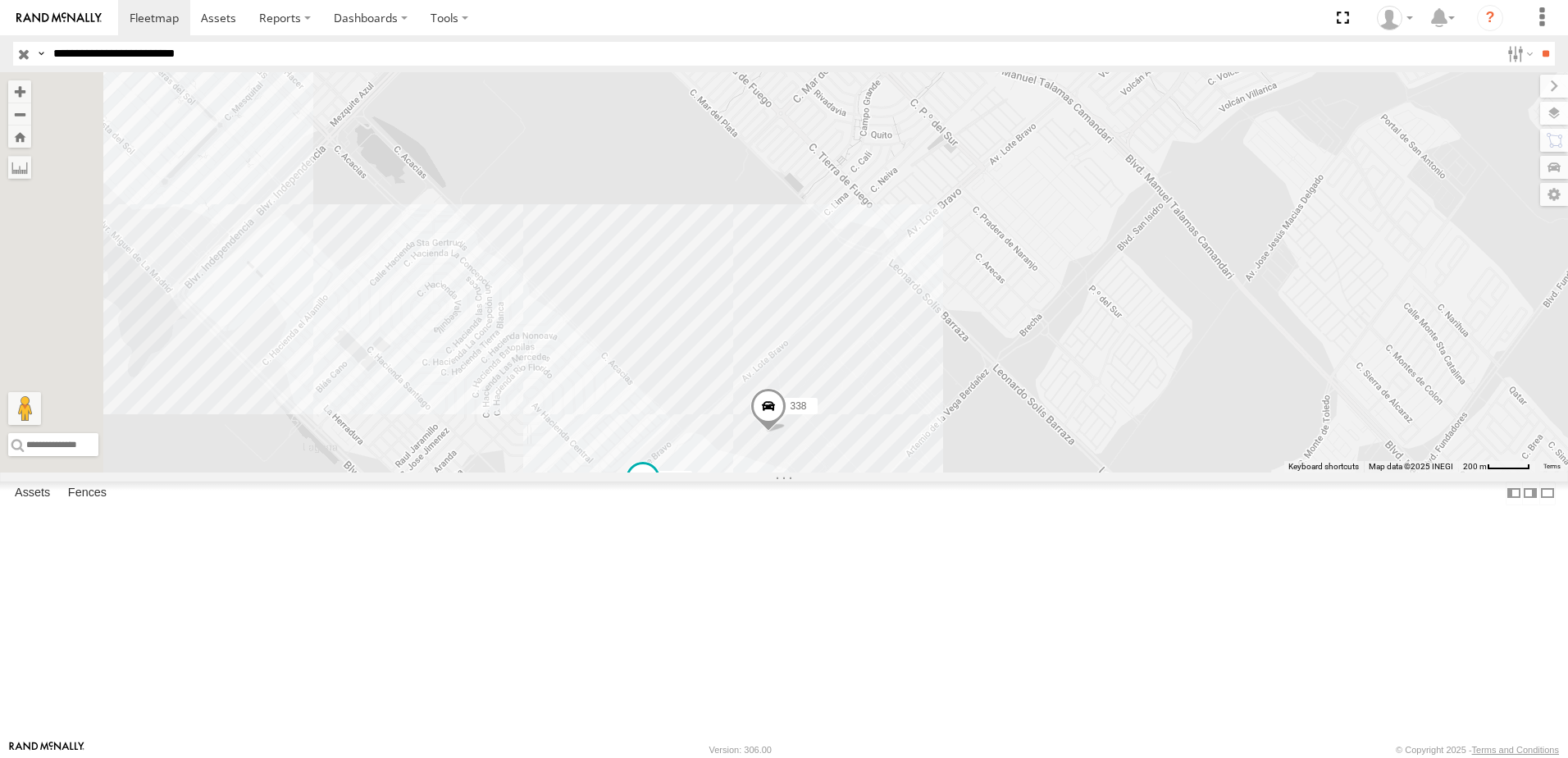
drag, startPoint x: 691, startPoint y: 598, endPoint x: 705, endPoint y: 563, distance: 37.7
click at [700, 472] on div "690 558 338 554" at bounding box center [784, 272] width 1568 height 400
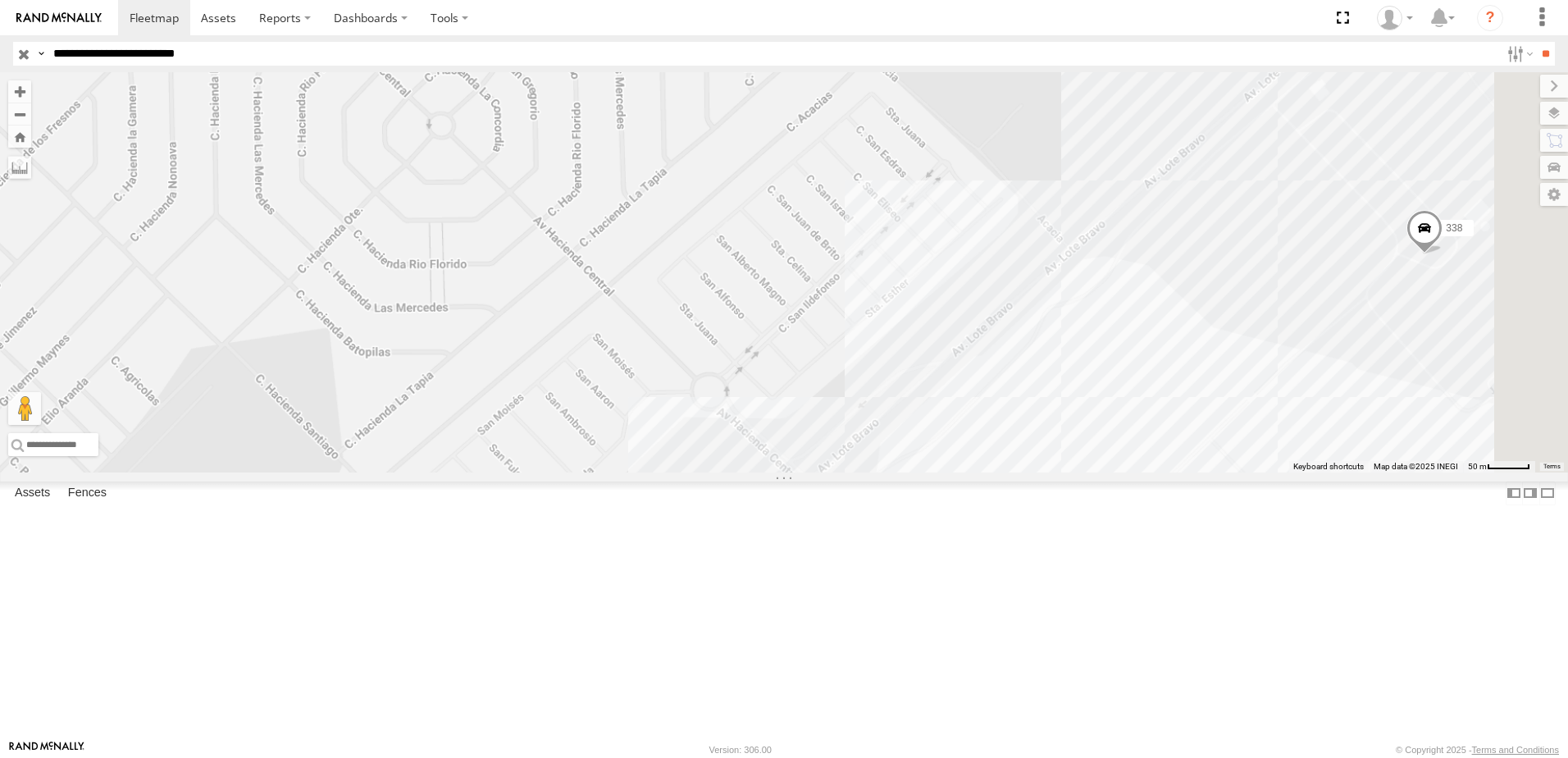
drag, startPoint x: 881, startPoint y: 537, endPoint x: 957, endPoint y: 455, distance: 111.8
click at [928, 472] on div "690 558 338 554" at bounding box center [784, 272] width 1568 height 400
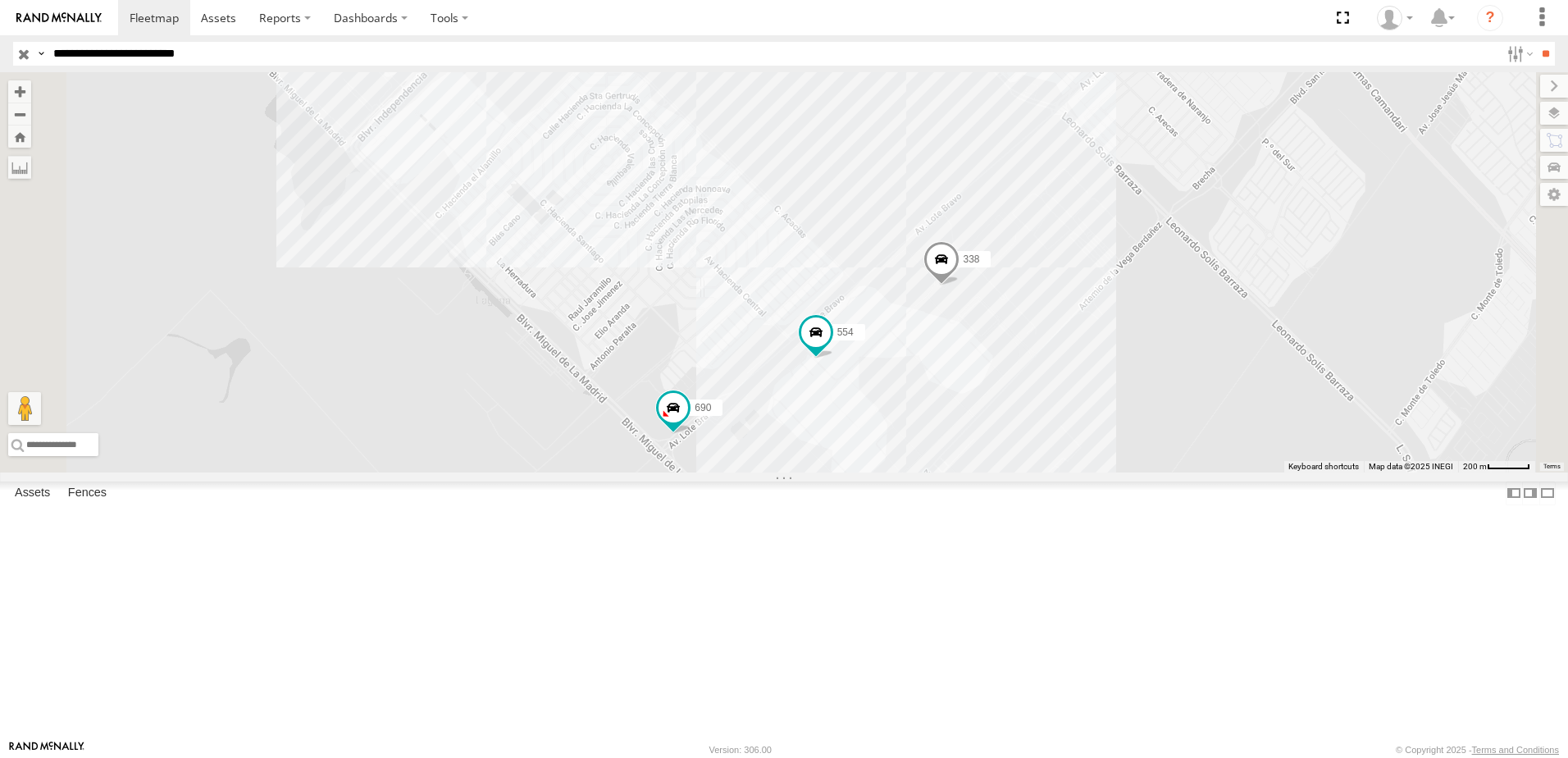
drag, startPoint x: 862, startPoint y: 444, endPoint x: 913, endPoint y: 500, distance: 75.7
click at [913, 472] on div "690 558 338 554" at bounding box center [784, 272] width 1568 height 400
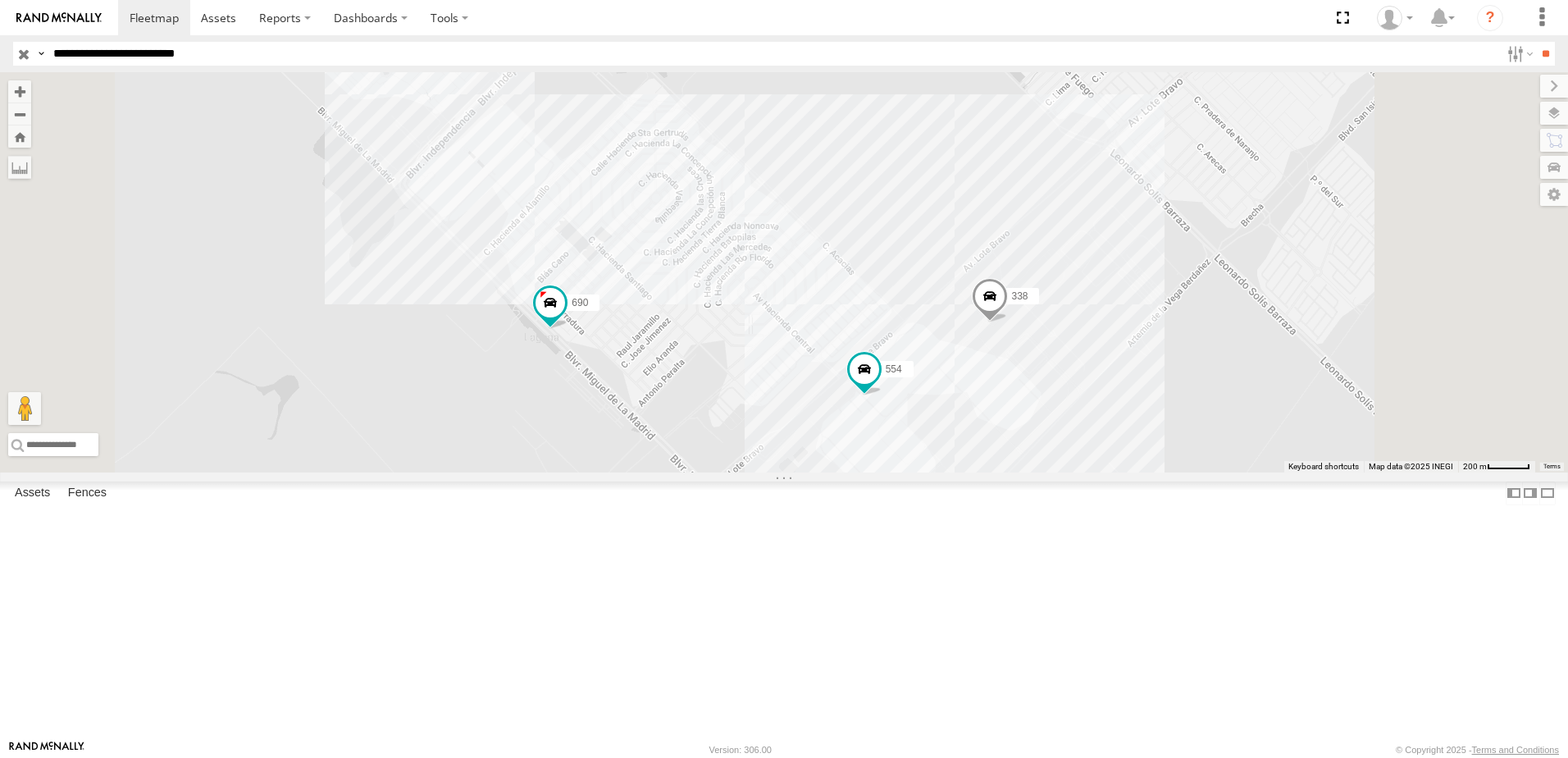
click at [1097, 389] on div "690 558 338 554" at bounding box center [784, 272] width 1568 height 400
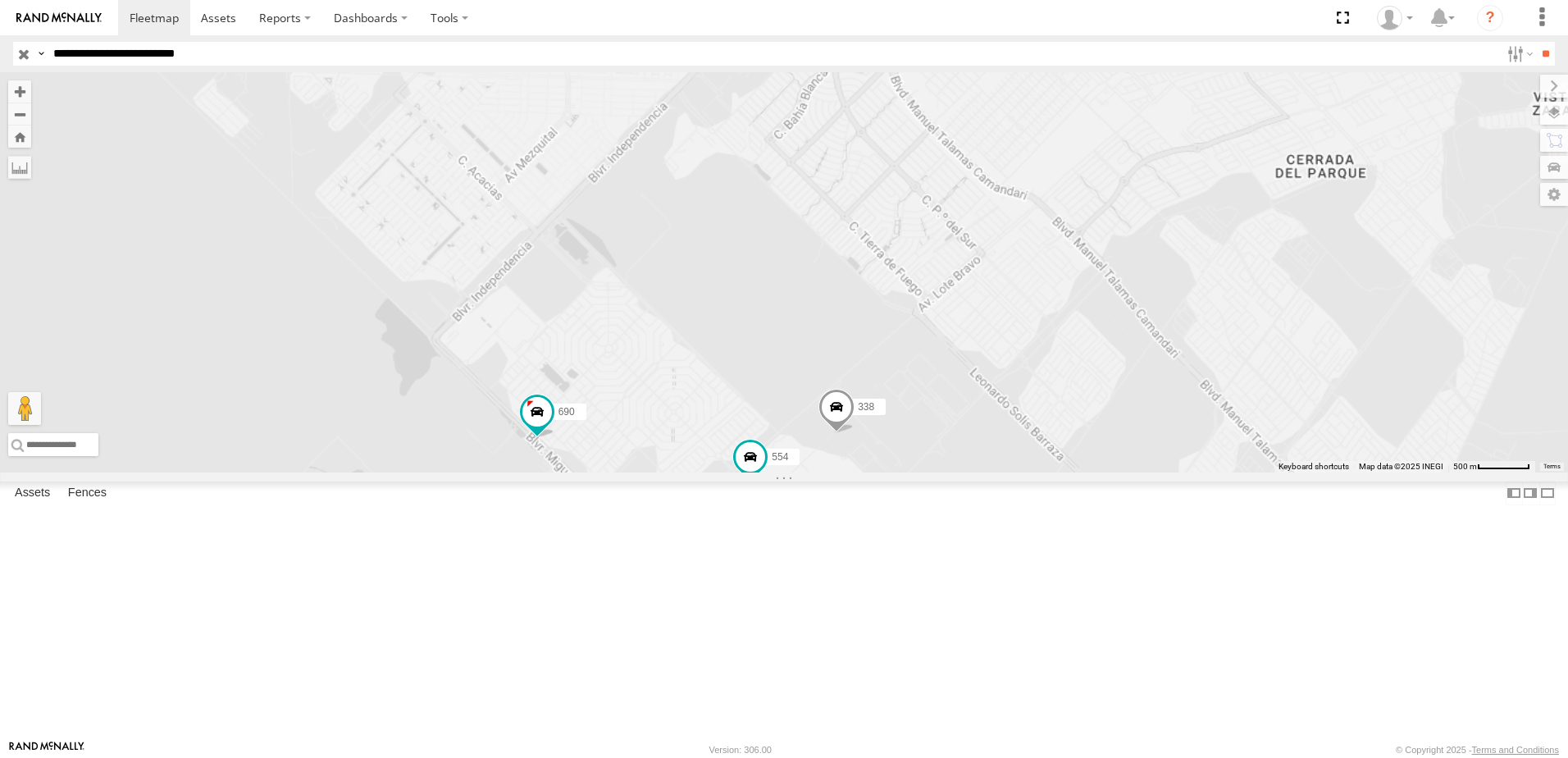
drag, startPoint x: 1103, startPoint y: 278, endPoint x: 1059, endPoint y: 430, distance: 158.2
click at [1068, 415] on div "690 558 338 554" at bounding box center [784, 272] width 1568 height 400
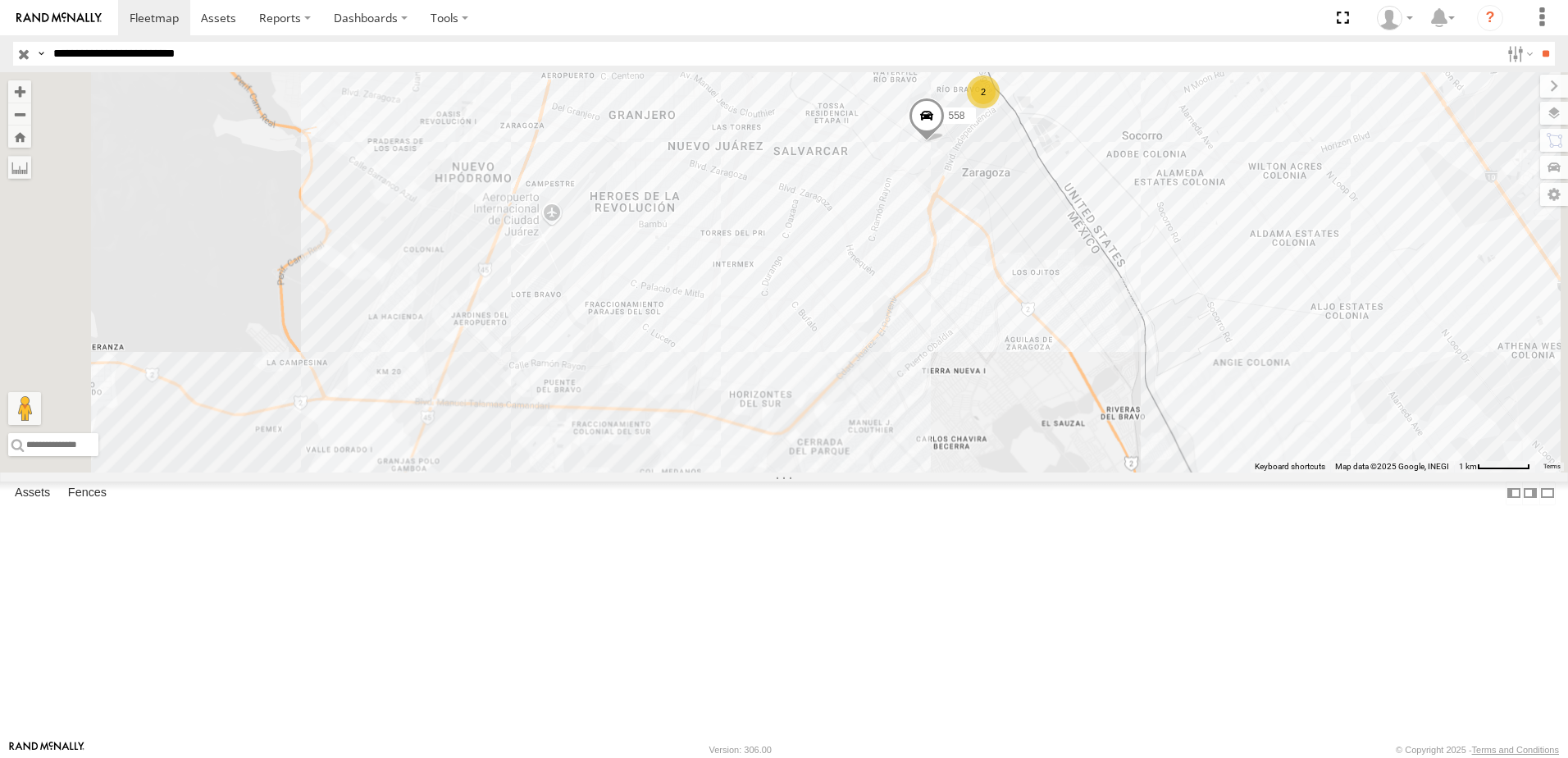
drag, startPoint x: 1111, startPoint y: 171, endPoint x: 1053, endPoint y: 420, distance: 255.7
click at [1054, 416] on div "690 558 338 554 2" at bounding box center [784, 272] width 1568 height 400
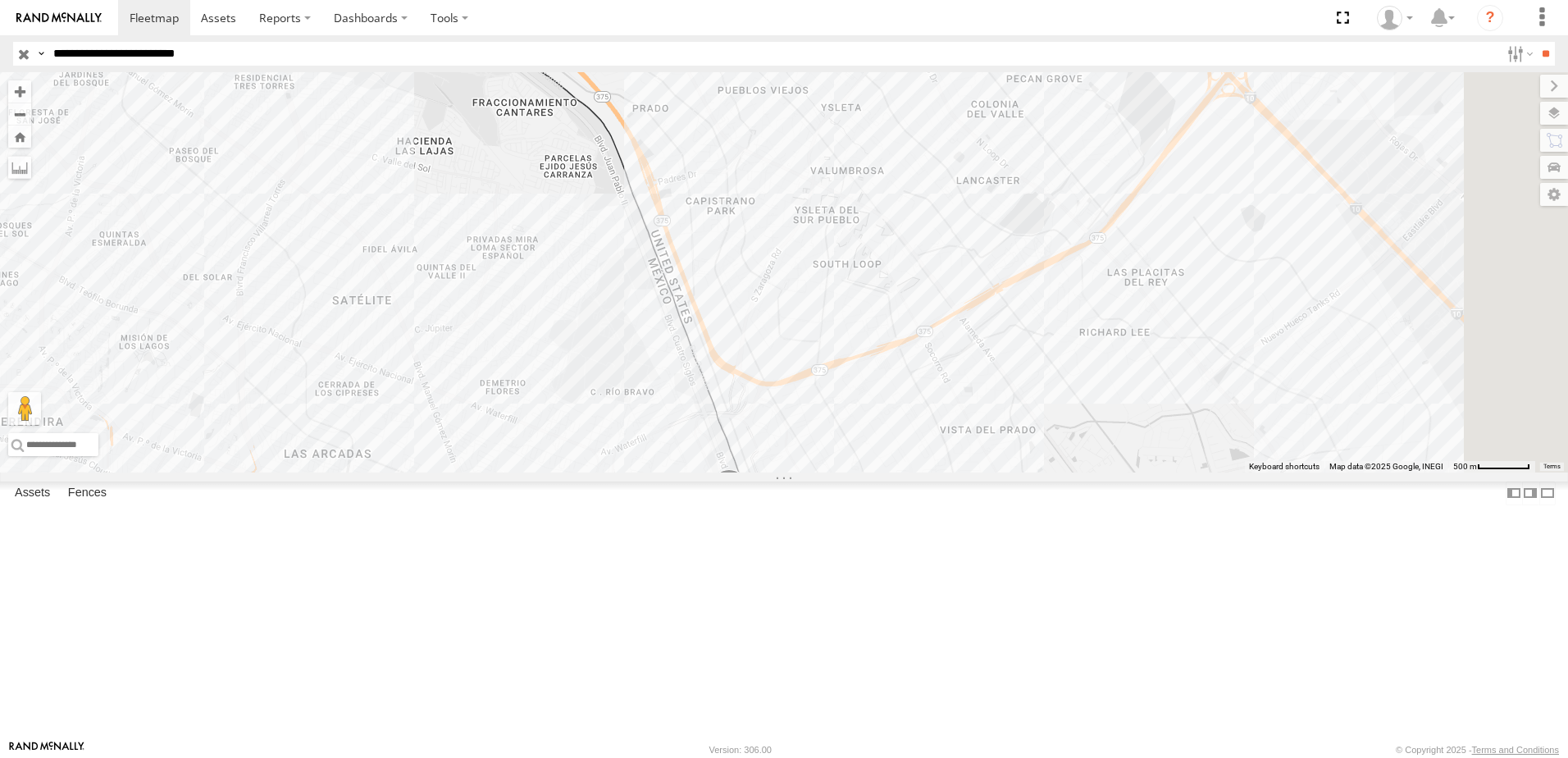
drag, startPoint x: 1354, startPoint y: 301, endPoint x: 1315, endPoint y: 395, distance: 101.8
click at [1318, 394] on div "690 558 338 554 7323 8736" at bounding box center [784, 272] width 1568 height 400
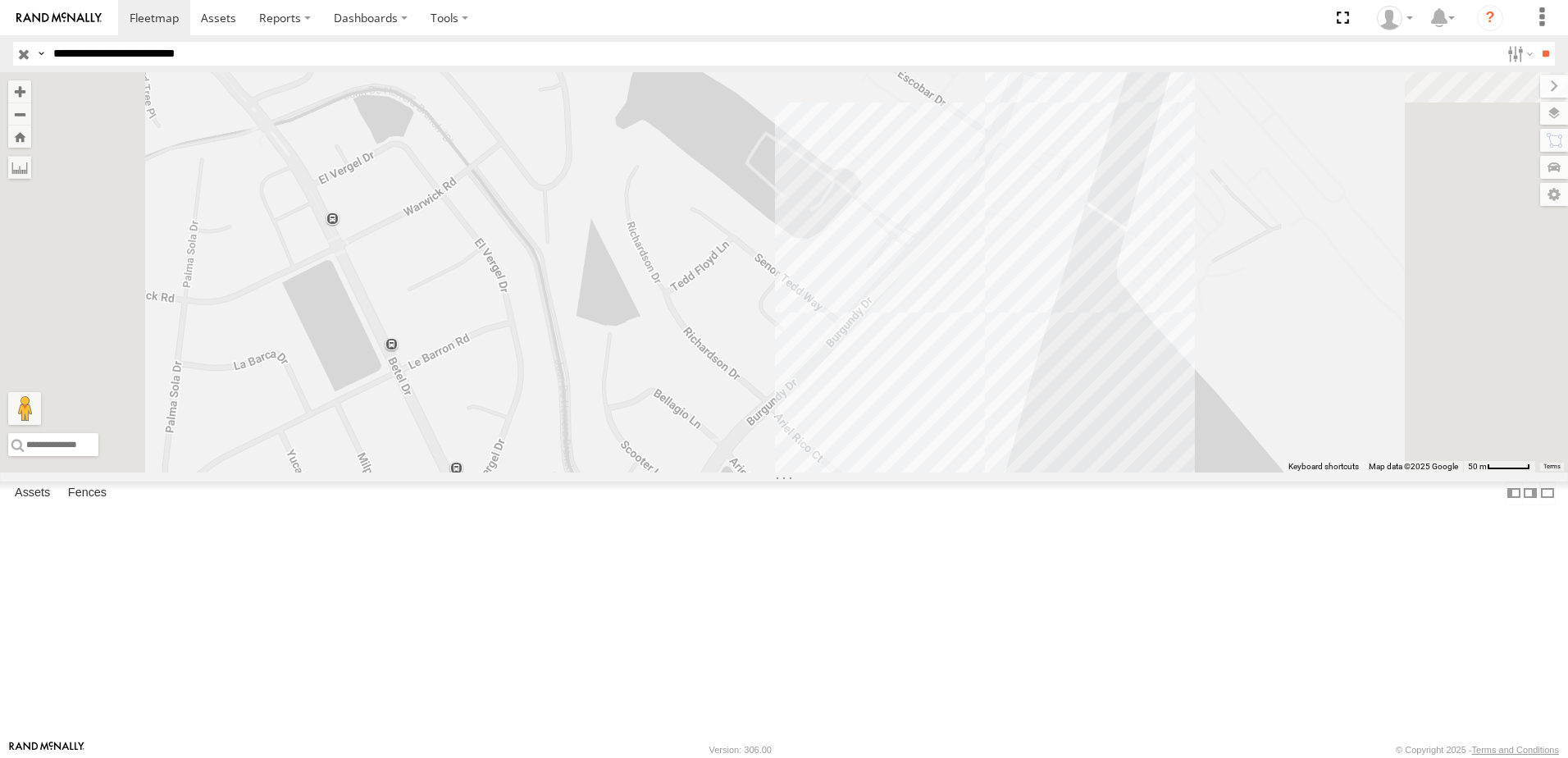
drag, startPoint x: 1353, startPoint y: 361, endPoint x: 1326, endPoint y: 378, distance: 31.9
click at [1345, 373] on div "690 558 338 554 7323 8736" at bounding box center [784, 272] width 1568 height 400
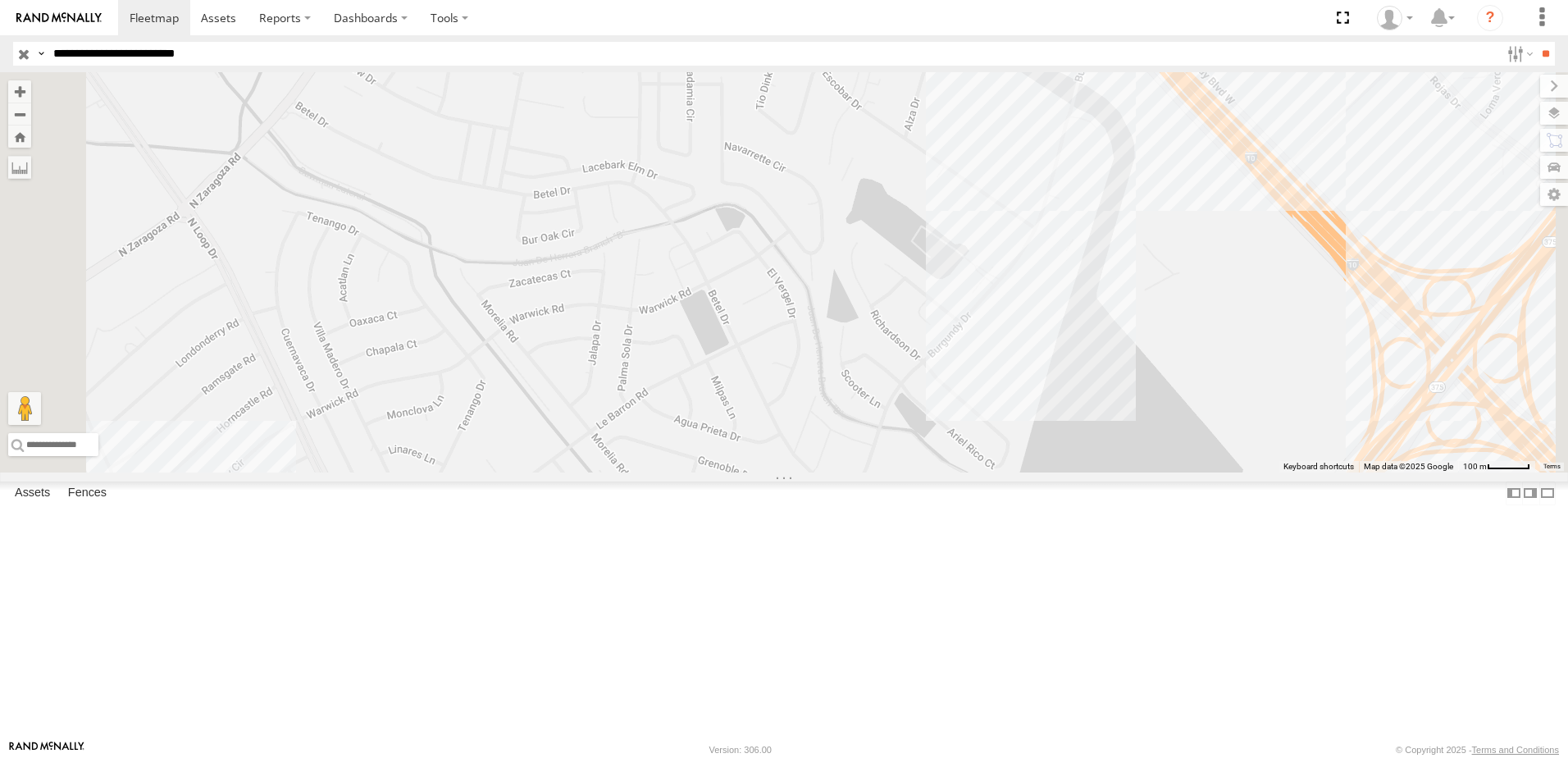
drag, startPoint x: 1532, startPoint y: 376, endPoint x: 1231, endPoint y: 395, distance: 301.6
click at [1231, 395] on div "690 558 338 554 7323 8736" at bounding box center [784, 272] width 1568 height 400
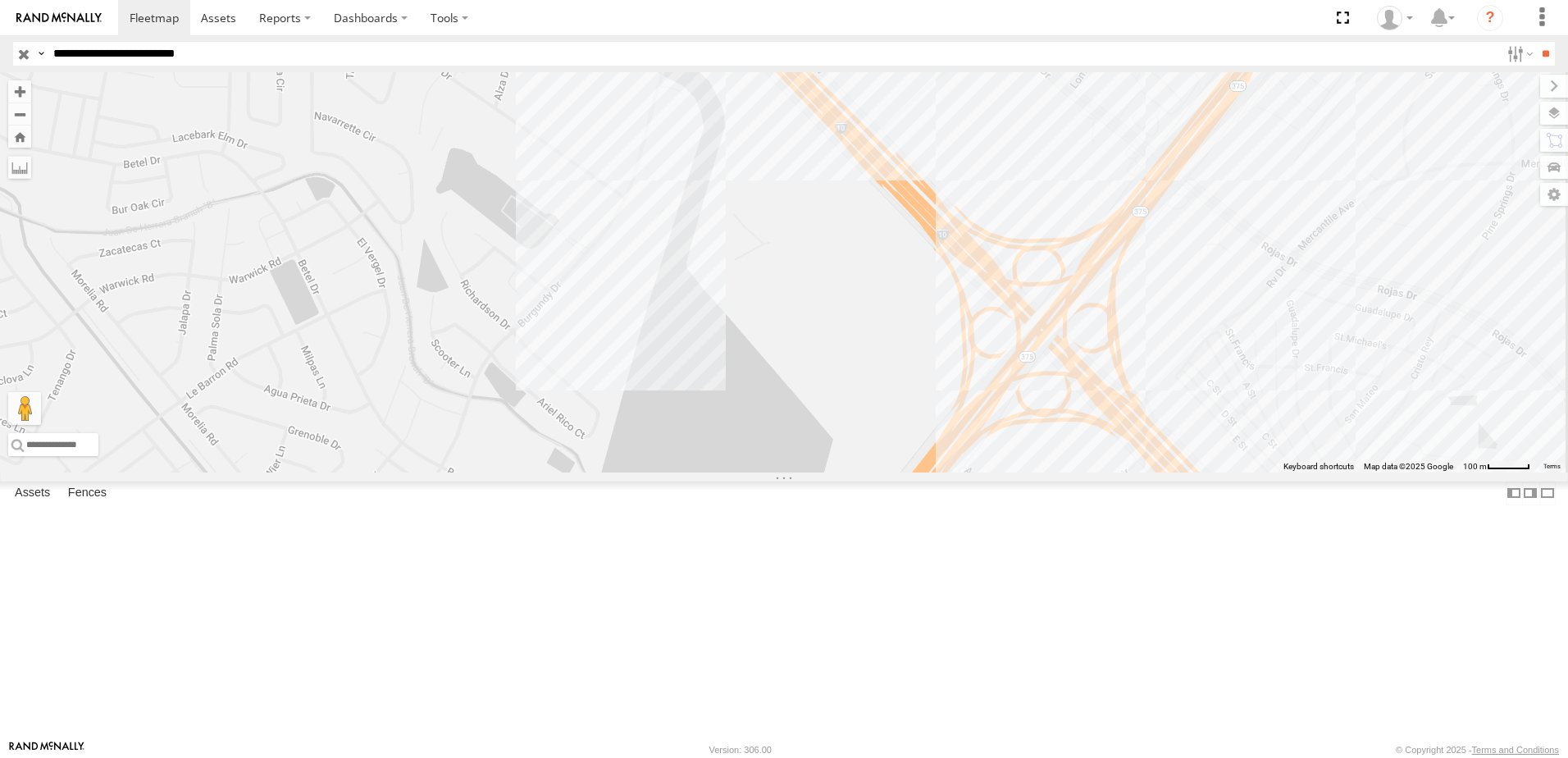
drag, startPoint x: 1327, startPoint y: 486, endPoint x: 1222, endPoint y: 384, distance: 146.4
click at [1289, 436] on div "690 558 338 554 7323 8736" at bounding box center [784, 272] width 1568 height 400
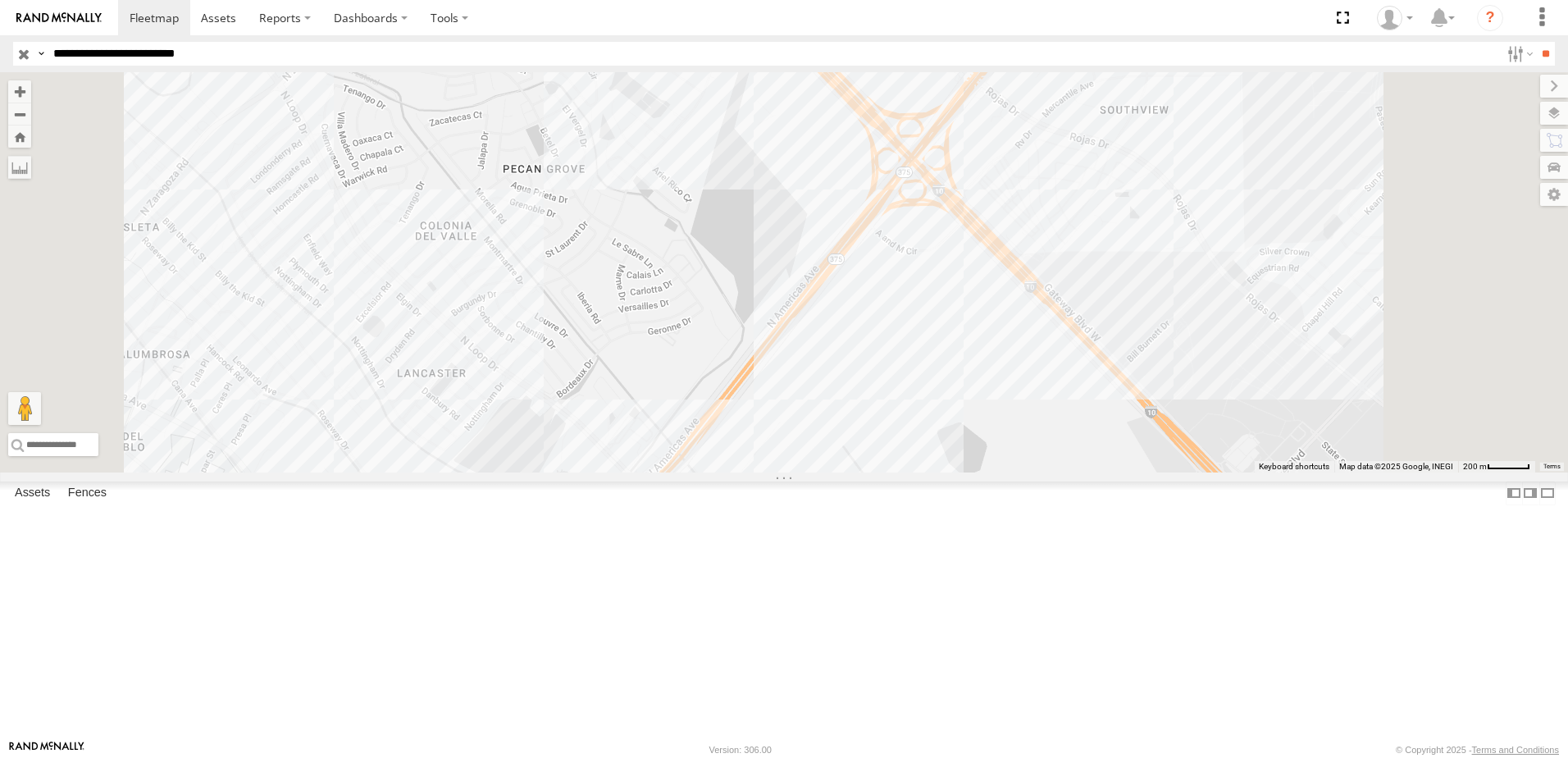
click at [1218, 424] on div "690 558 338 554 7323 8736" at bounding box center [784, 272] width 1568 height 400
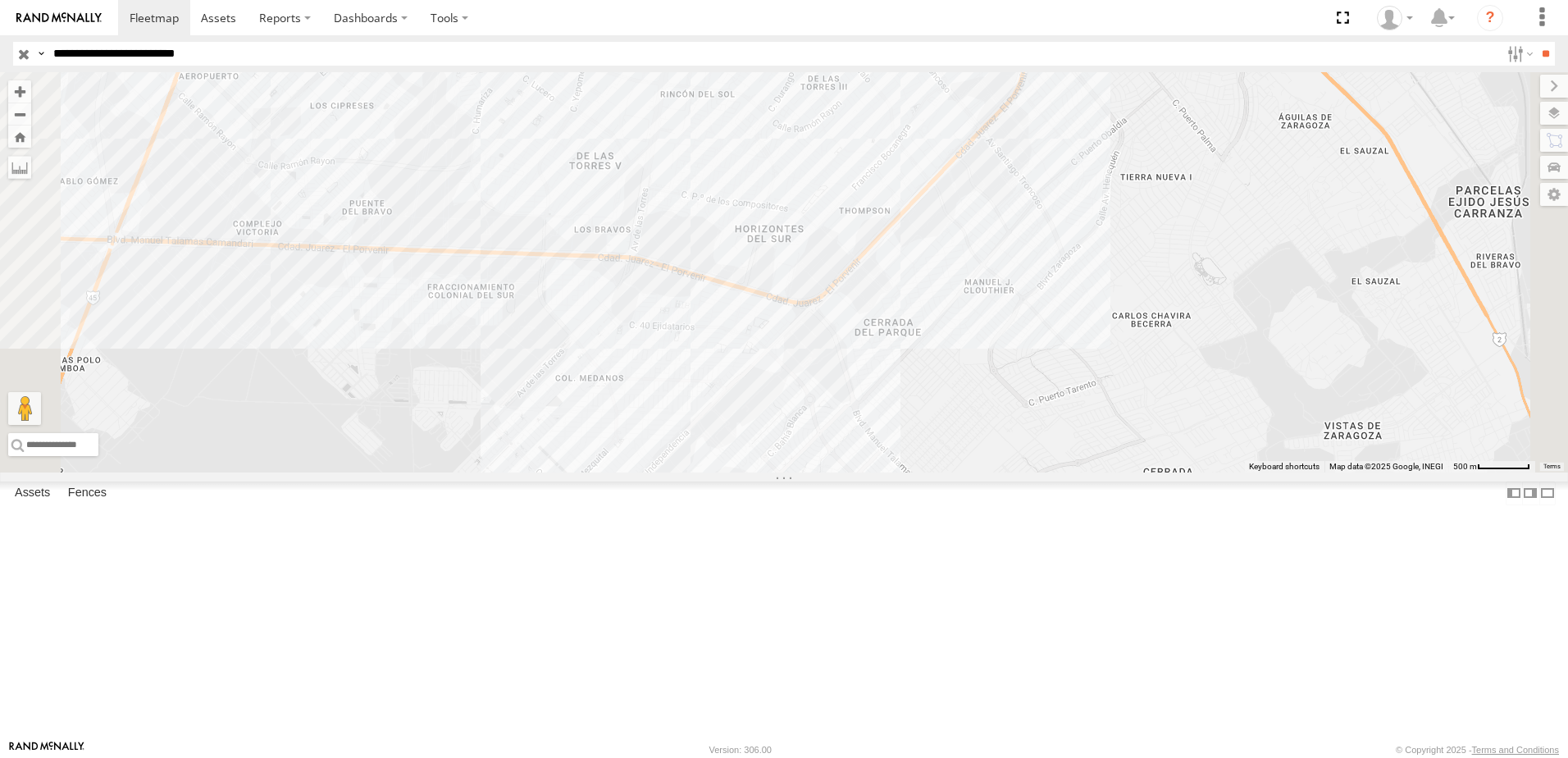
drag, startPoint x: 907, startPoint y: 576, endPoint x: 897, endPoint y: 439, distance: 137.4
click at [911, 472] on div "690 7323 8736 558 338 554" at bounding box center [784, 272] width 1568 height 400
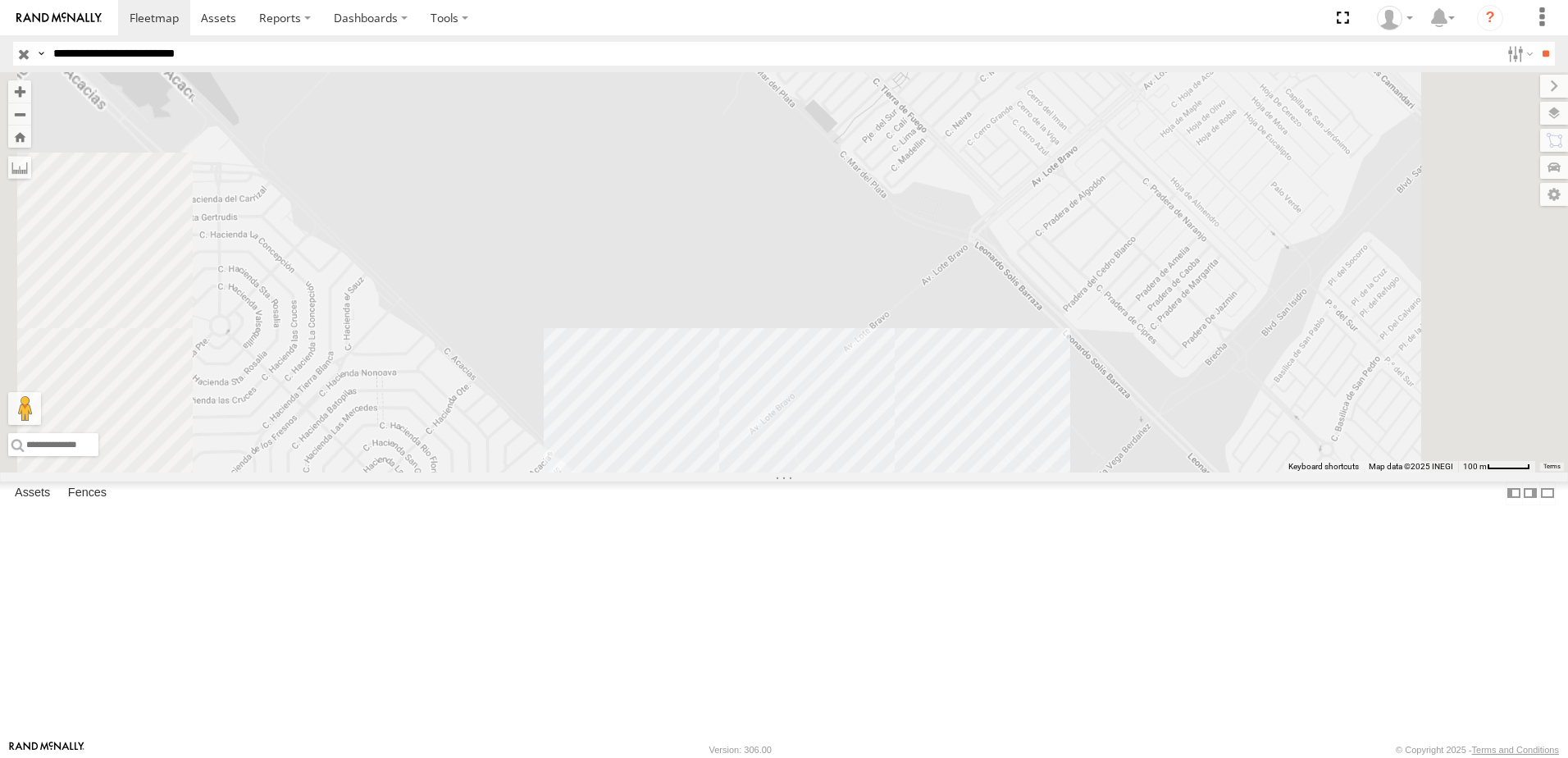
drag, startPoint x: 924, startPoint y: 614, endPoint x: 925, endPoint y: 455, distance: 159.0
click at [927, 472] on div "690 7323 338 554" at bounding box center [784, 272] width 1568 height 400
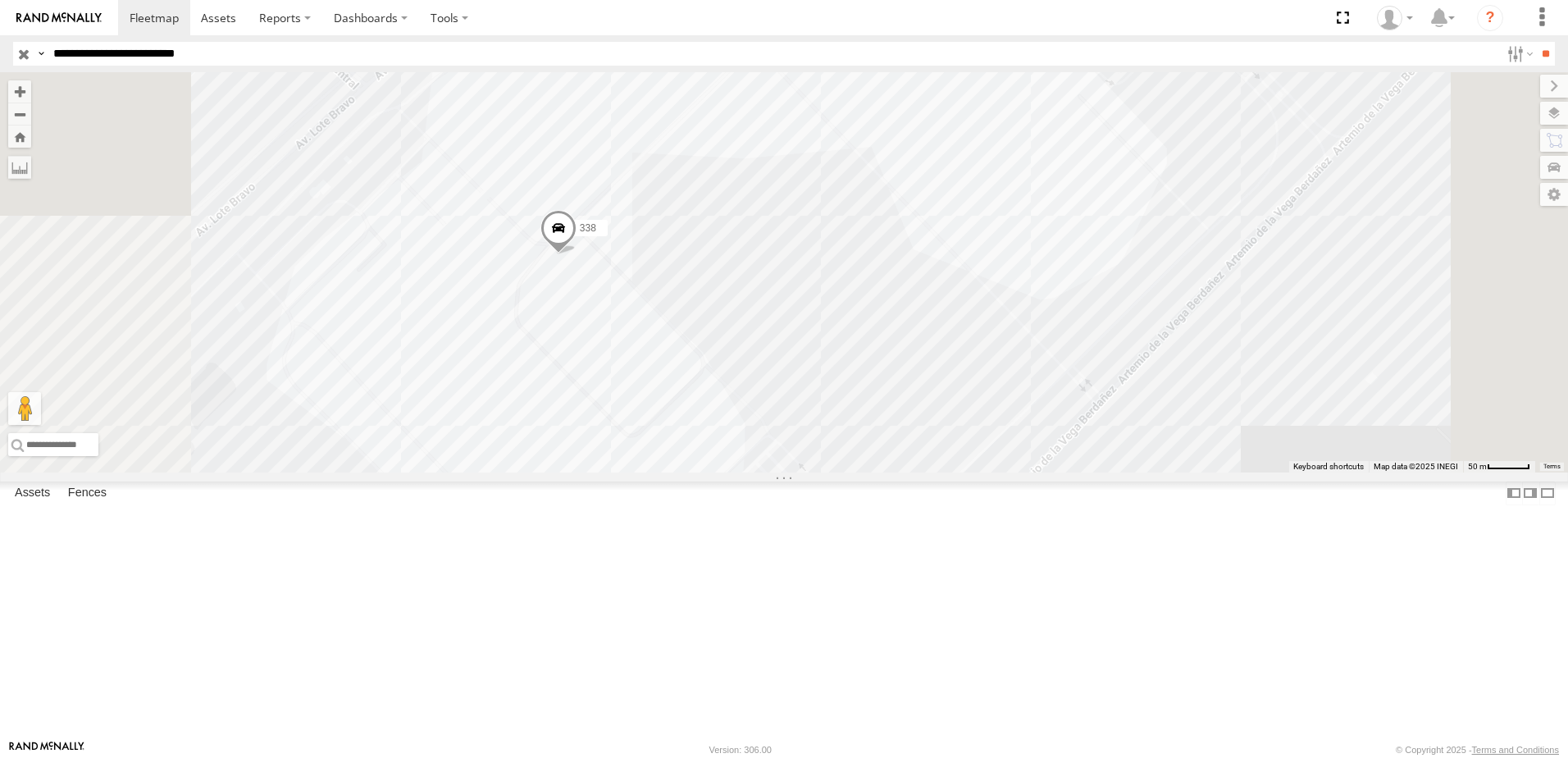
drag, startPoint x: 932, startPoint y: 410, endPoint x: 853, endPoint y: 460, distance: 93.5
click at [878, 448] on div "690 7323 338 554" at bounding box center [784, 272] width 1568 height 400
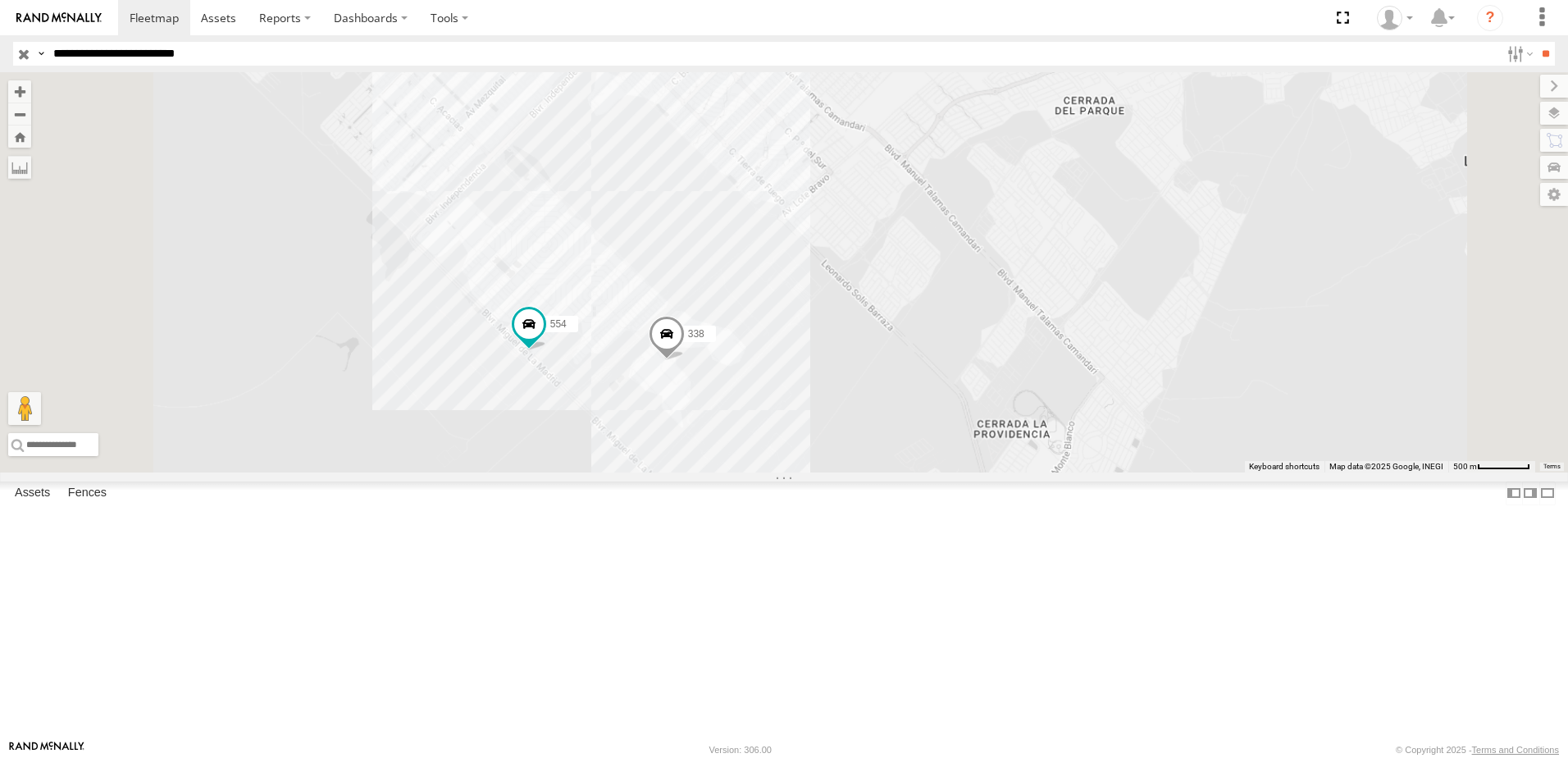
drag, startPoint x: 1053, startPoint y: 426, endPoint x: 1055, endPoint y: 554, distance: 128.0
click at [1055, 472] on div "690 7323 338 554" at bounding box center [784, 272] width 1568 height 400
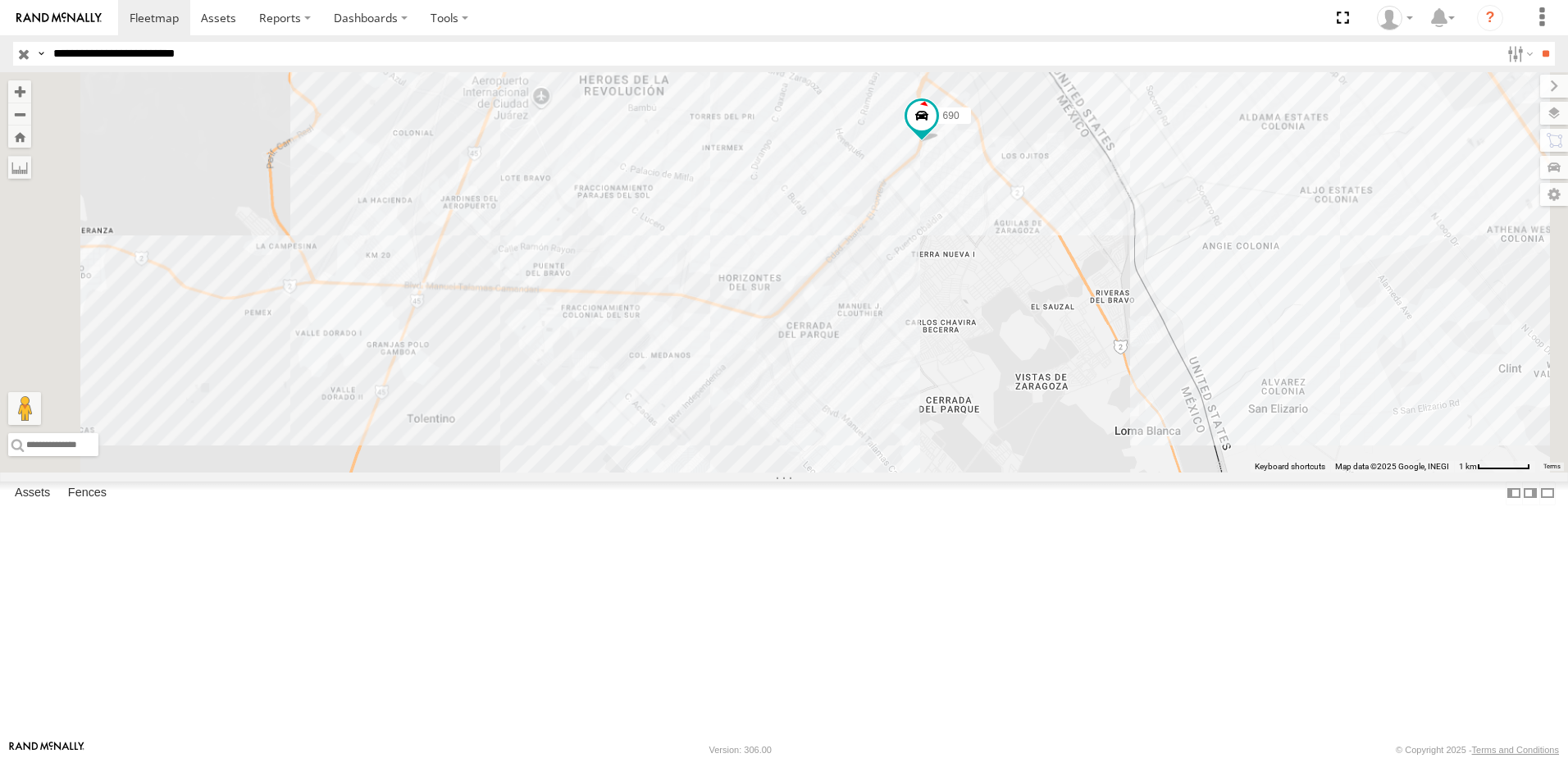
click at [1112, 472] on div "690 7323 338 554 2" at bounding box center [784, 272] width 1568 height 400
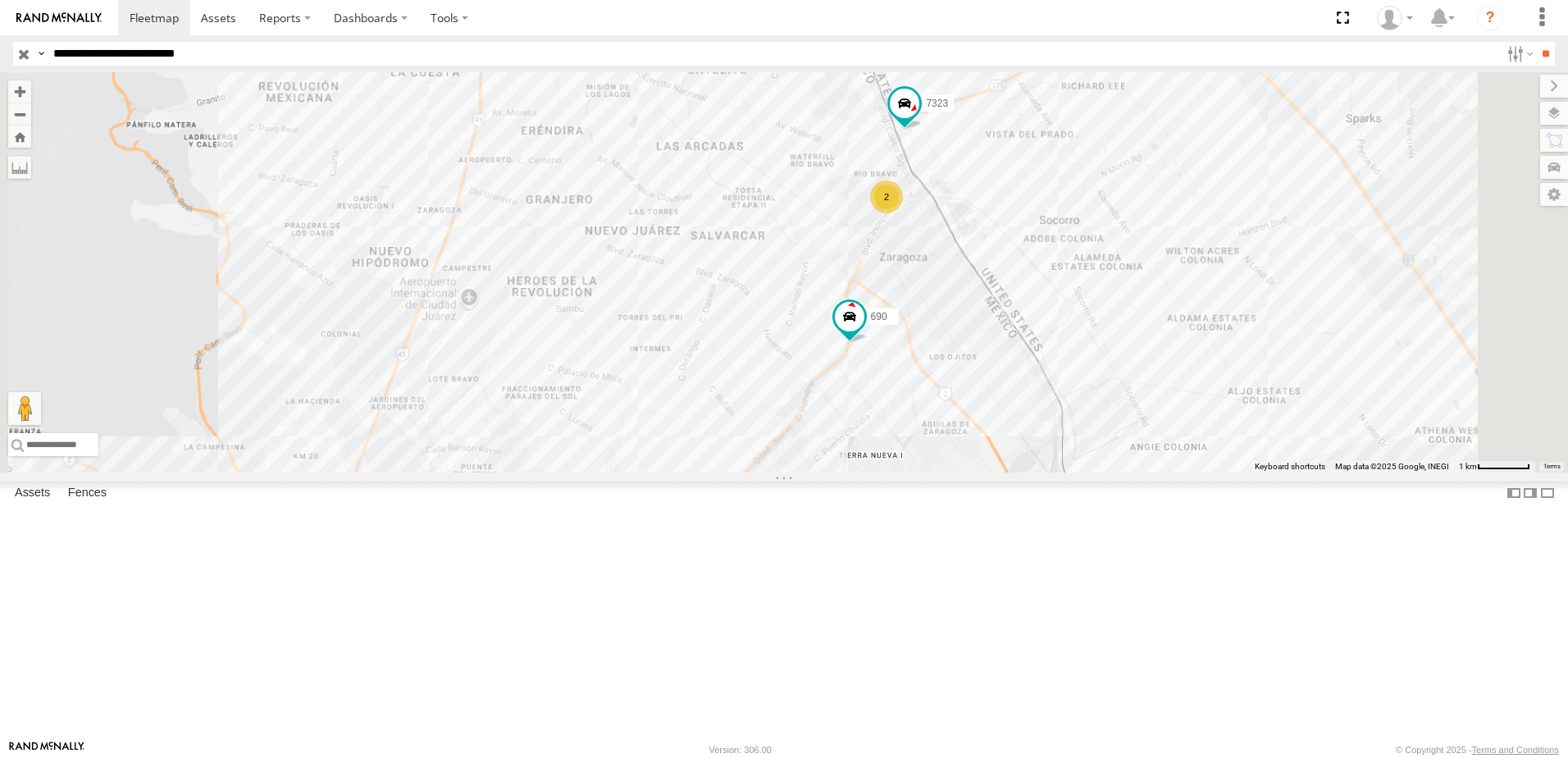
drag, startPoint x: 1211, startPoint y: 304, endPoint x: 1148, endPoint y: 474, distance: 181.3
click at [1148, 472] on div "690 7323 338 554 2" at bounding box center [784, 272] width 1568 height 400
